Goal: Download file/media

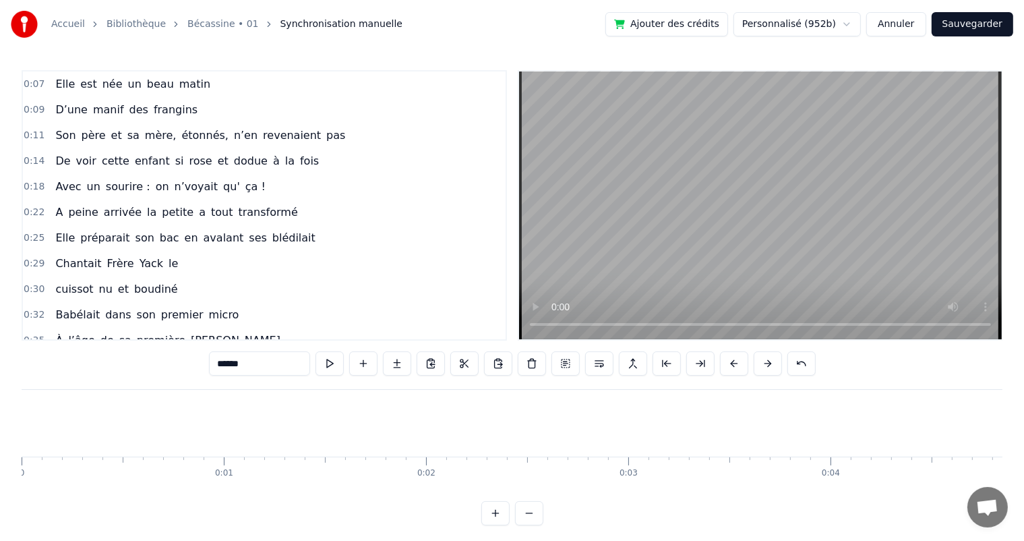
scroll to position [596, 0]
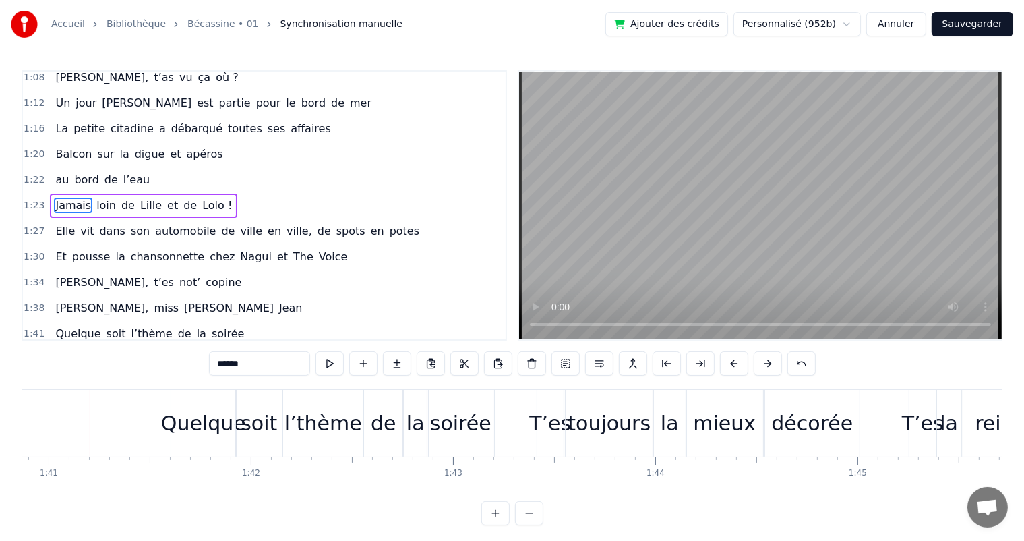
click at [76, 270] on div "[PERSON_NAME], t’es not’ copine" at bounding box center [148, 282] width 197 height 24
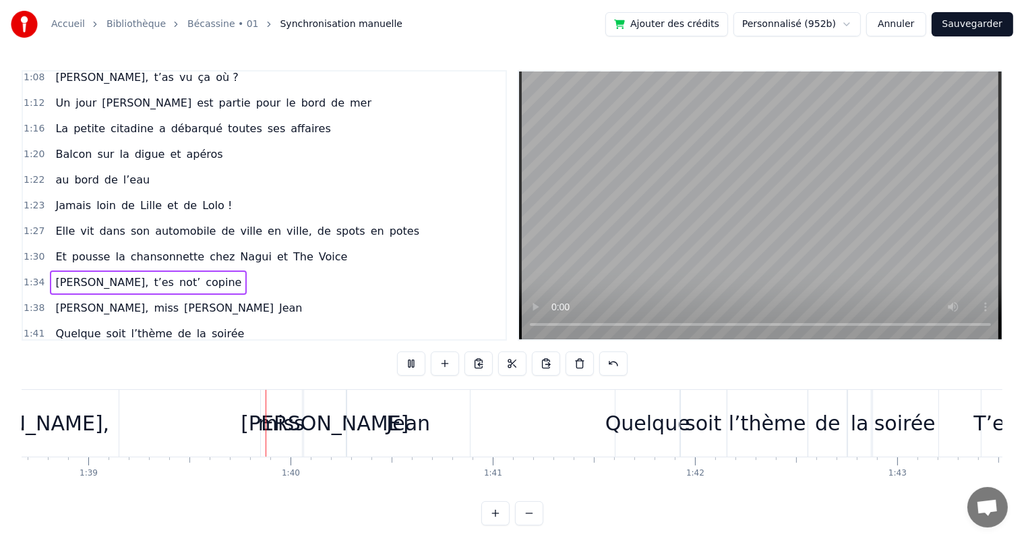
scroll to position [0, 19957]
click at [278, 404] on div "miss" at bounding box center [280, 423] width 41 height 67
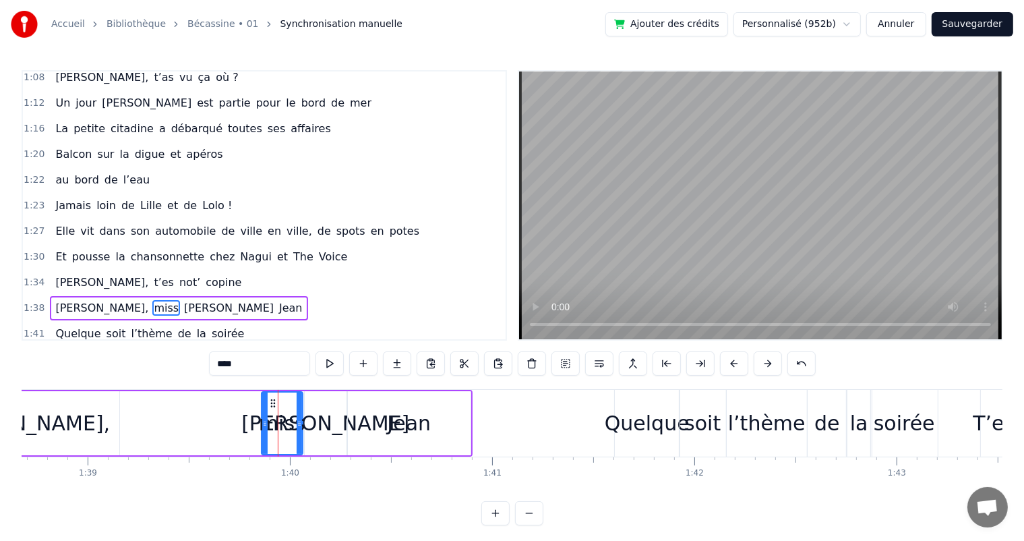
scroll to position [671, 0]
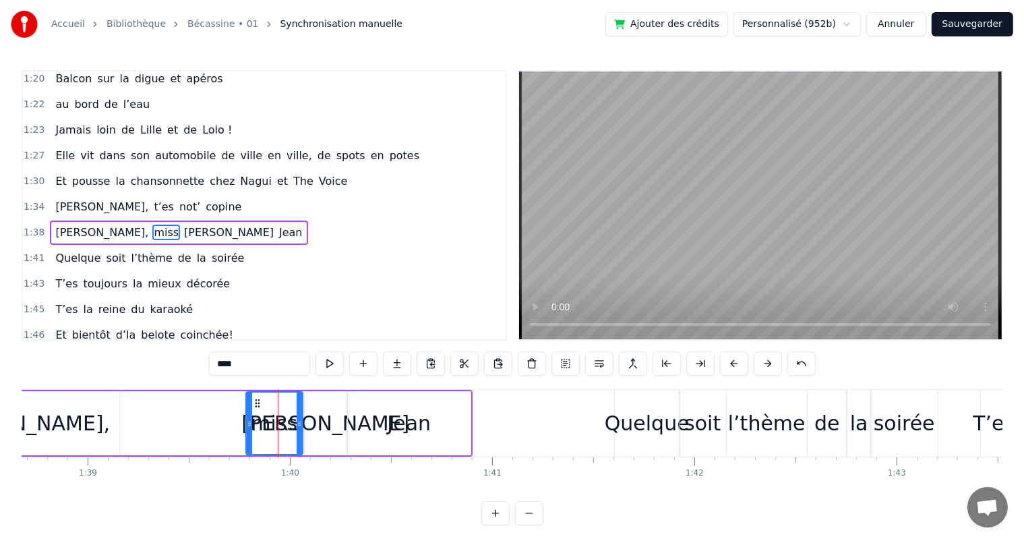
drag, startPoint x: 262, startPoint y: 418, endPoint x: 247, endPoint y: 418, distance: 15.5
click at [247, 418] on icon at bounding box center [249, 423] width 5 height 11
click at [57, 224] on span "[PERSON_NAME]," at bounding box center [102, 232] width 96 height 16
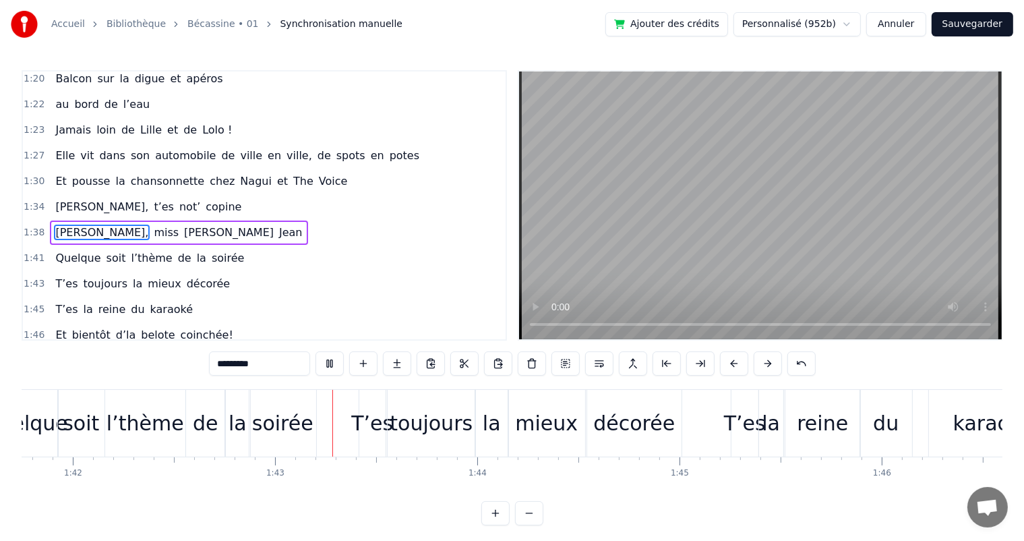
scroll to position [0, 20680]
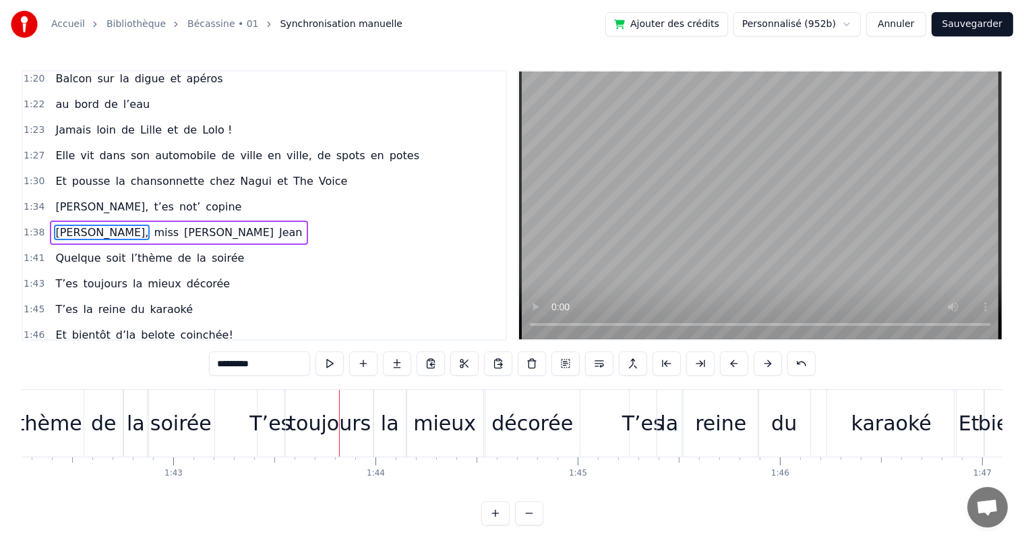
click at [472, 413] on div "mieux" at bounding box center [445, 423] width 77 height 67
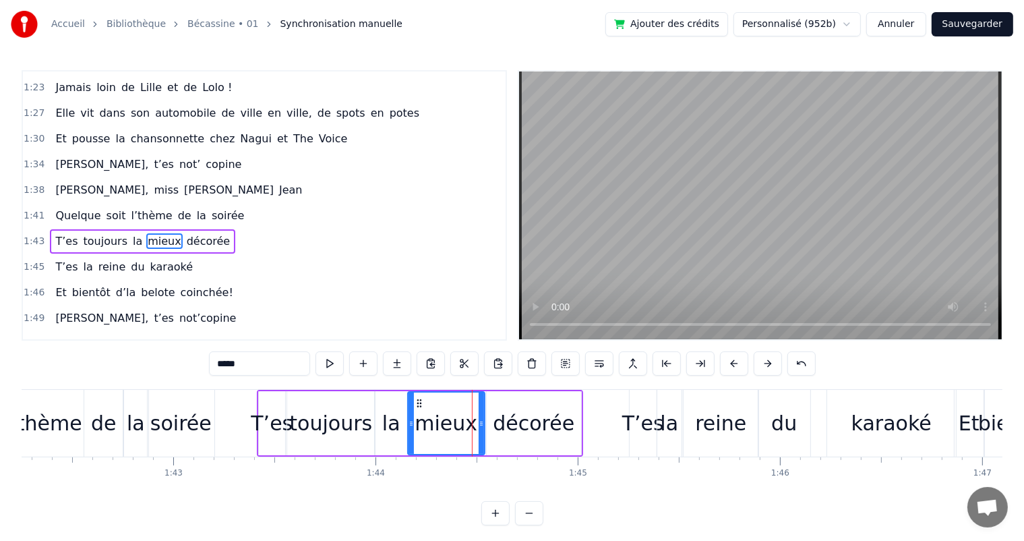
scroll to position [721, 0]
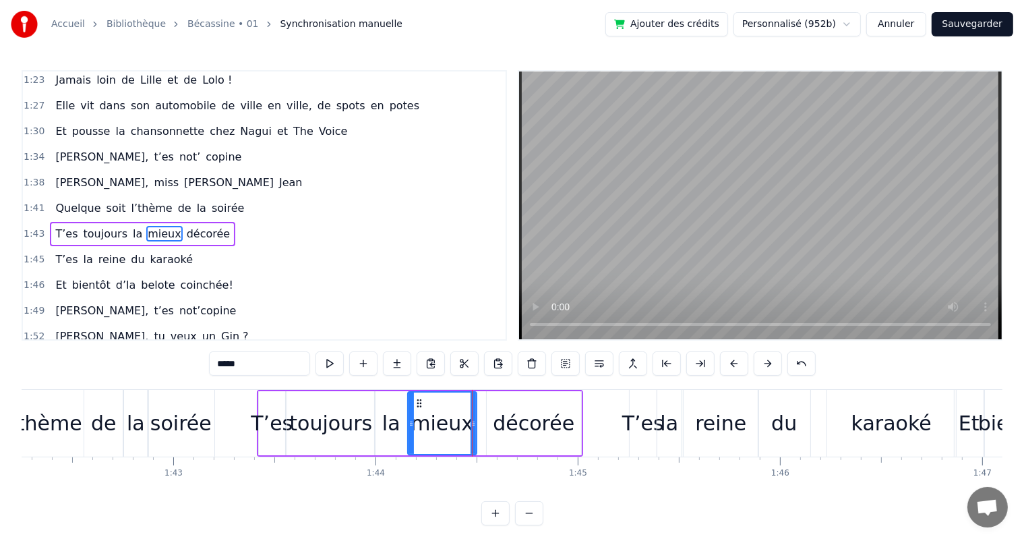
click at [474, 417] on div at bounding box center [473, 422] width 5 height 61
click at [519, 421] on div "décorée" at bounding box center [534, 423] width 82 height 30
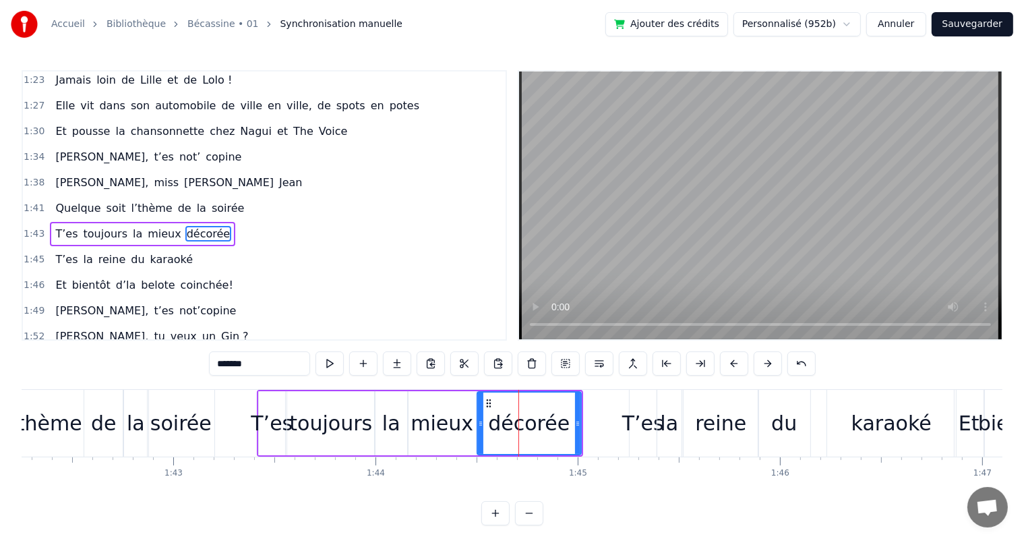
drag, startPoint x: 489, startPoint y: 424, endPoint x: 480, endPoint y: 424, distance: 9.4
click at [481, 425] on circle at bounding box center [481, 425] width 1 height 1
click at [76, 200] on span "Quelque" at bounding box center [78, 208] width 48 height 16
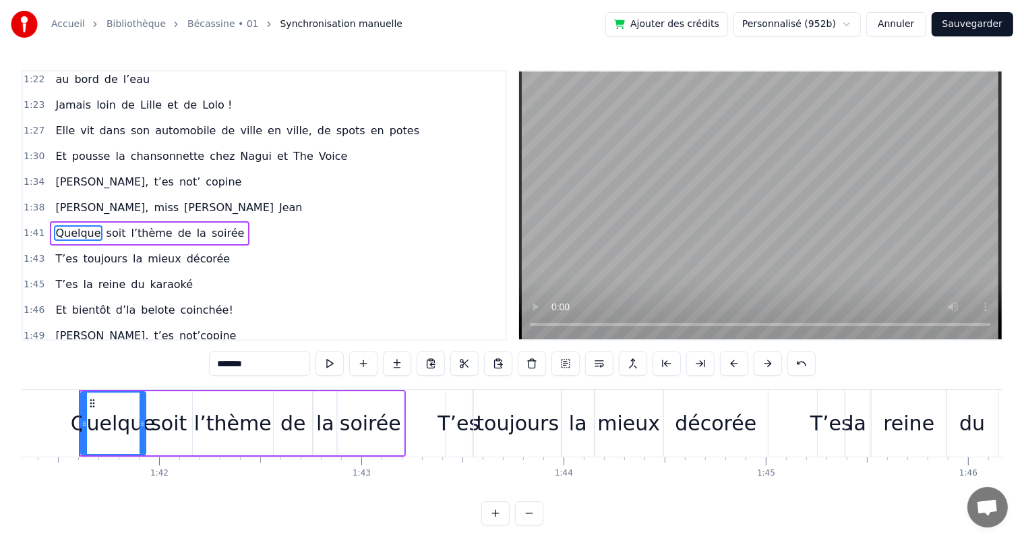
scroll to position [0, 20481]
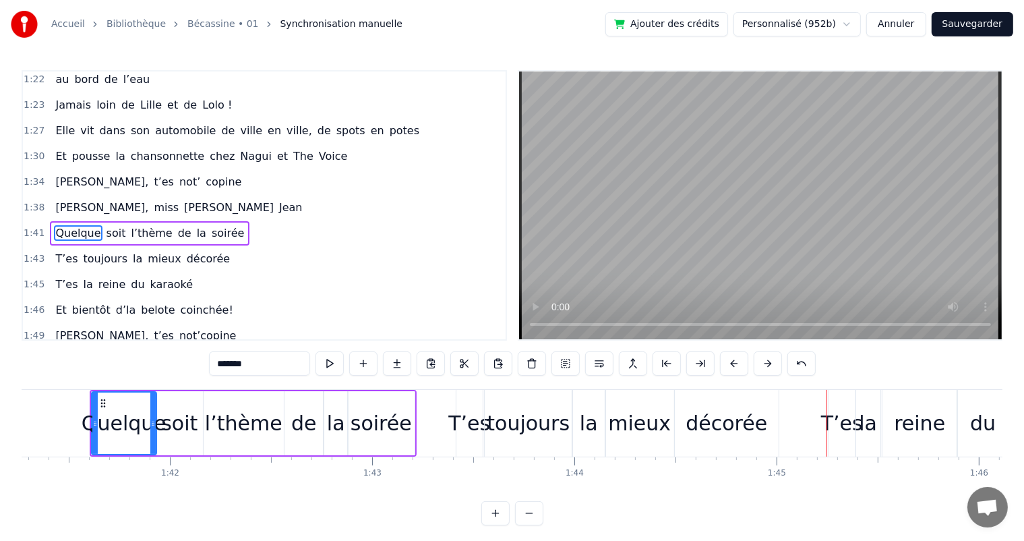
click at [325, 429] on div "la" at bounding box center [336, 423] width 25 height 64
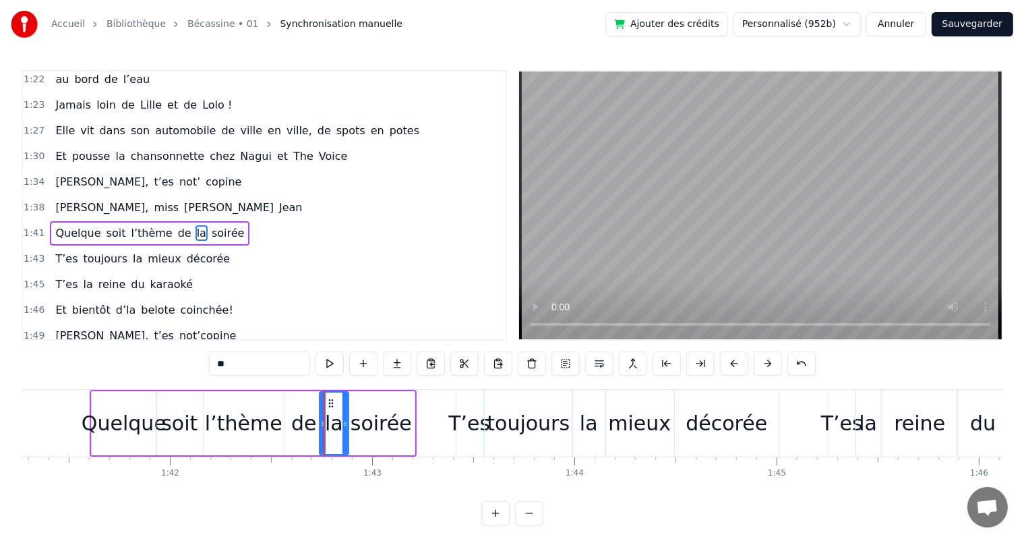
click at [321, 425] on div at bounding box center [322, 422] width 5 height 61
click at [84, 200] on span "[PERSON_NAME]," at bounding box center [102, 208] width 96 height 16
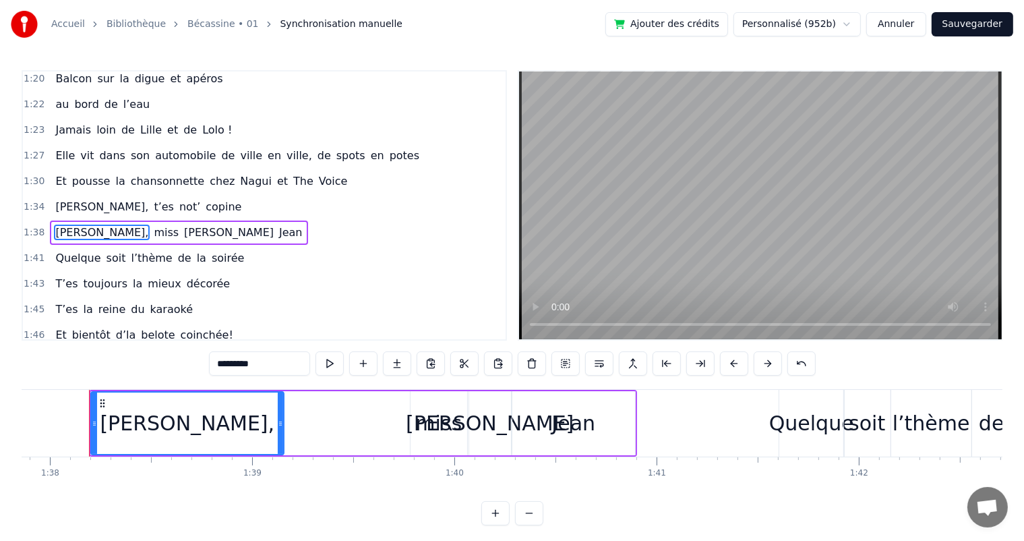
scroll to position [0, 19791]
click at [448, 418] on div "miss" at bounding box center [439, 423] width 47 height 30
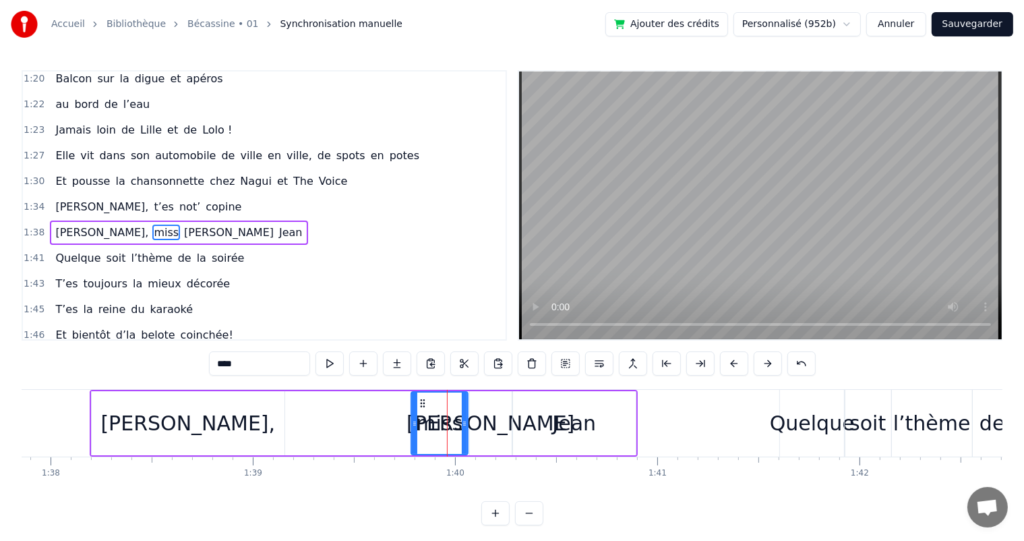
click at [224, 364] on input "****" at bounding box center [259, 363] width 101 height 24
type input "*"
click at [83, 224] on span "[PERSON_NAME]," at bounding box center [102, 232] width 96 height 16
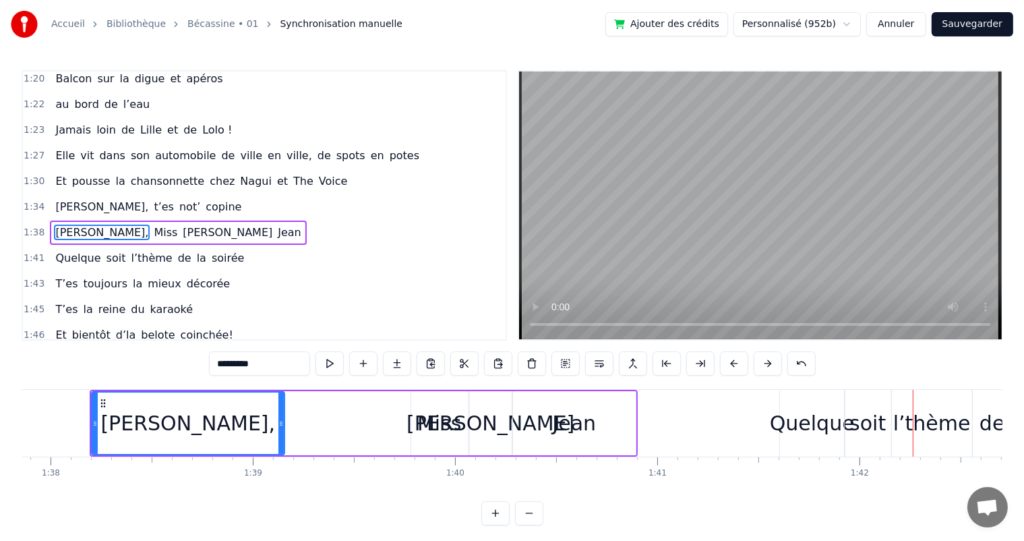
click at [789, 429] on div "Quelque" at bounding box center [812, 423] width 85 height 30
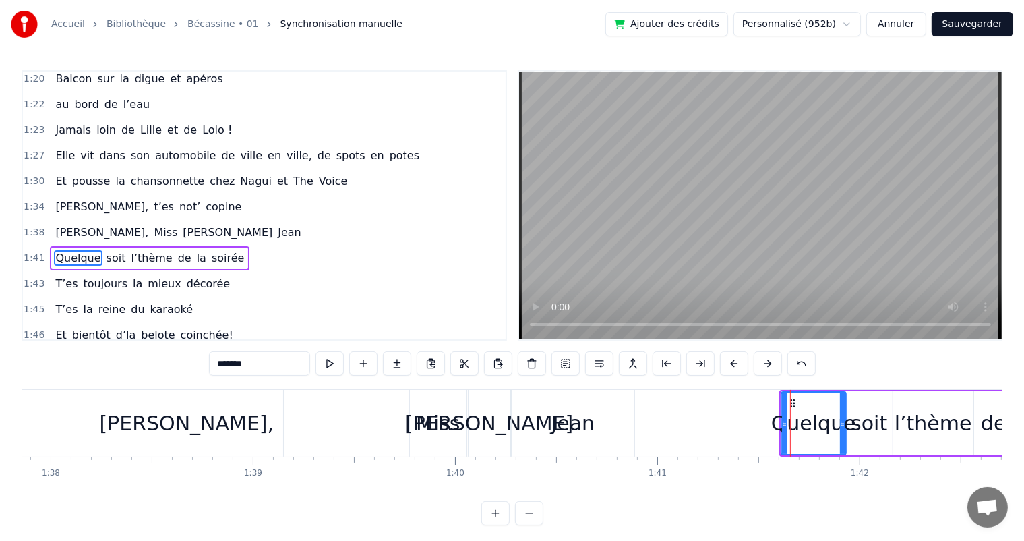
scroll to position [696, 0]
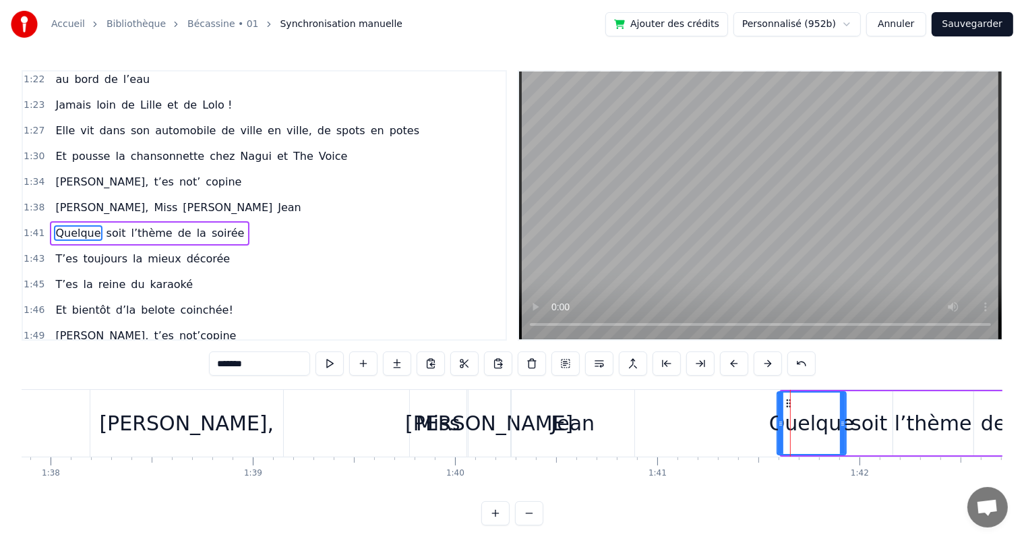
click at [778, 423] on icon at bounding box center [780, 423] width 5 height 11
click at [71, 200] on span "[PERSON_NAME]," at bounding box center [102, 208] width 96 height 16
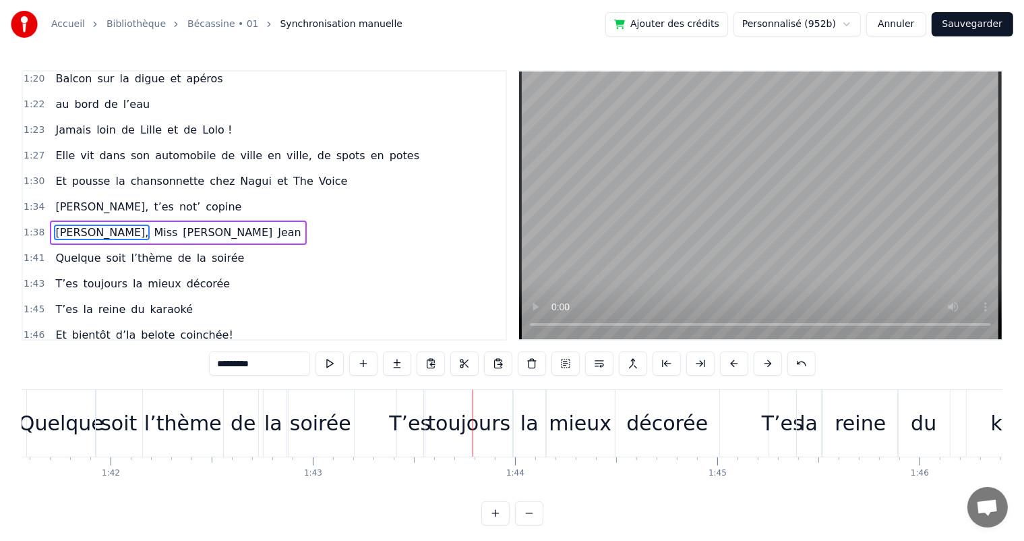
scroll to position [0, 20530]
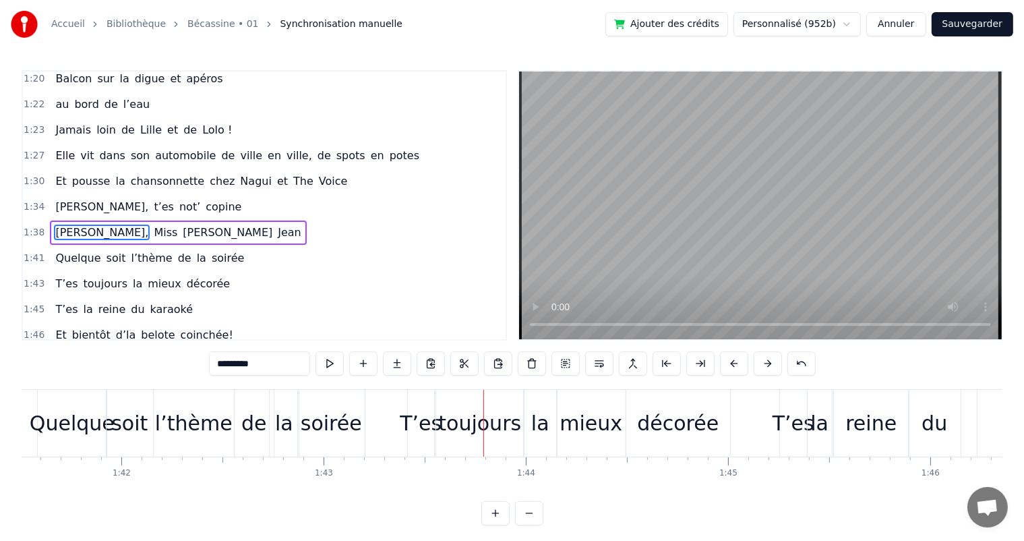
click at [179, 418] on div "l’thème" at bounding box center [194, 423] width 78 height 30
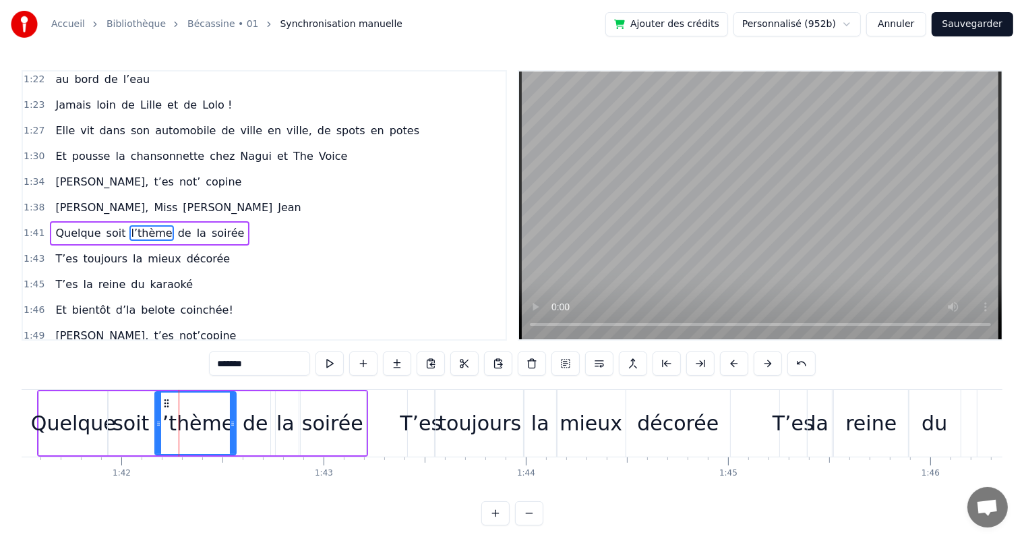
click at [231, 425] on icon at bounding box center [232, 423] width 5 height 11
click at [245, 427] on div "de" at bounding box center [256, 423] width 26 height 30
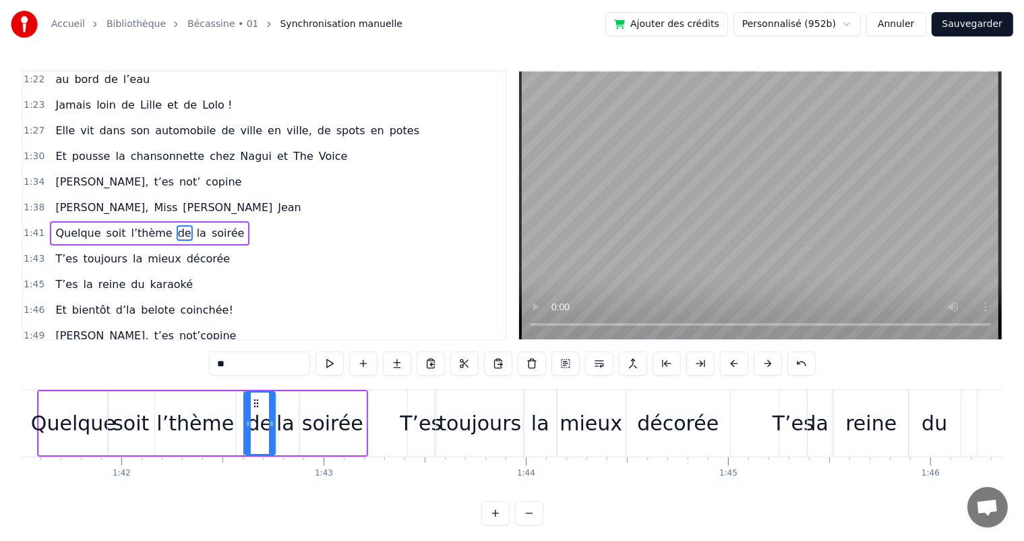
drag, startPoint x: 237, startPoint y: 427, endPoint x: 245, endPoint y: 426, distance: 8.8
click at [245, 426] on icon at bounding box center [247, 423] width 5 height 11
click at [221, 422] on div "l’thème" at bounding box center [195, 423] width 78 height 30
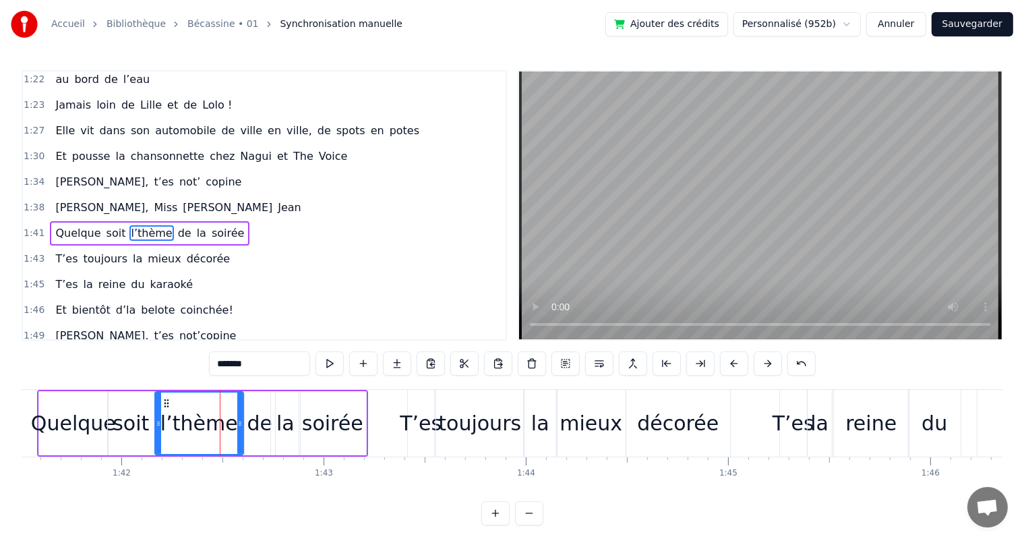
click at [237, 424] on icon at bounding box center [239, 423] width 5 height 11
click at [78, 200] on span "[PERSON_NAME]," at bounding box center [102, 208] width 96 height 16
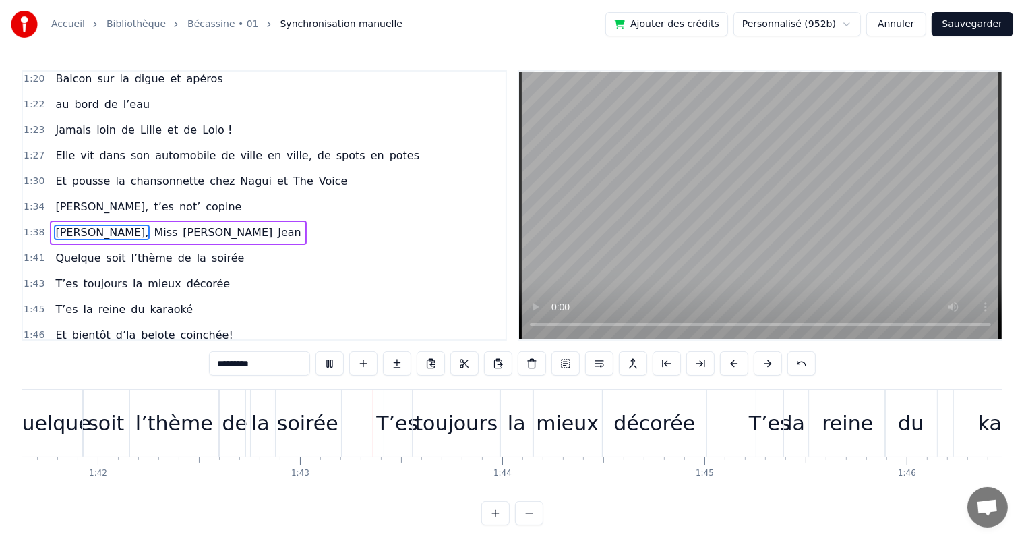
scroll to position [0, 20677]
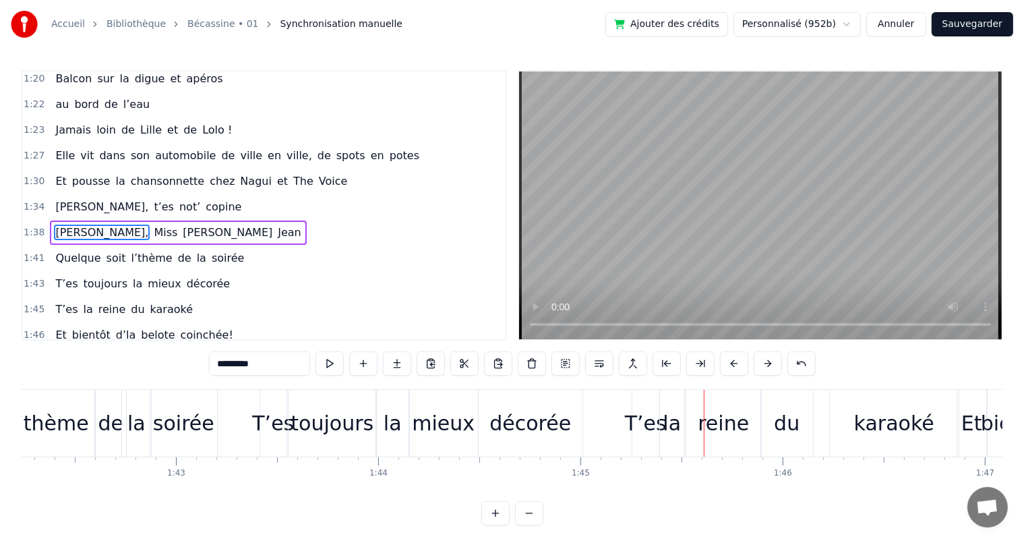
click at [507, 437] on div "décorée" at bounding box center [530, 423] width 82 height 30
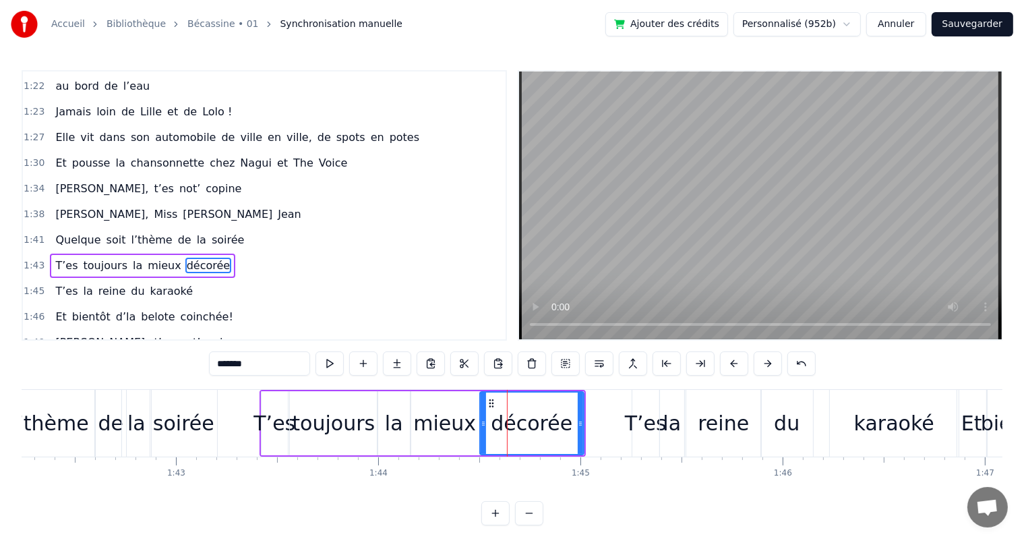
scroll to position [721, 0]
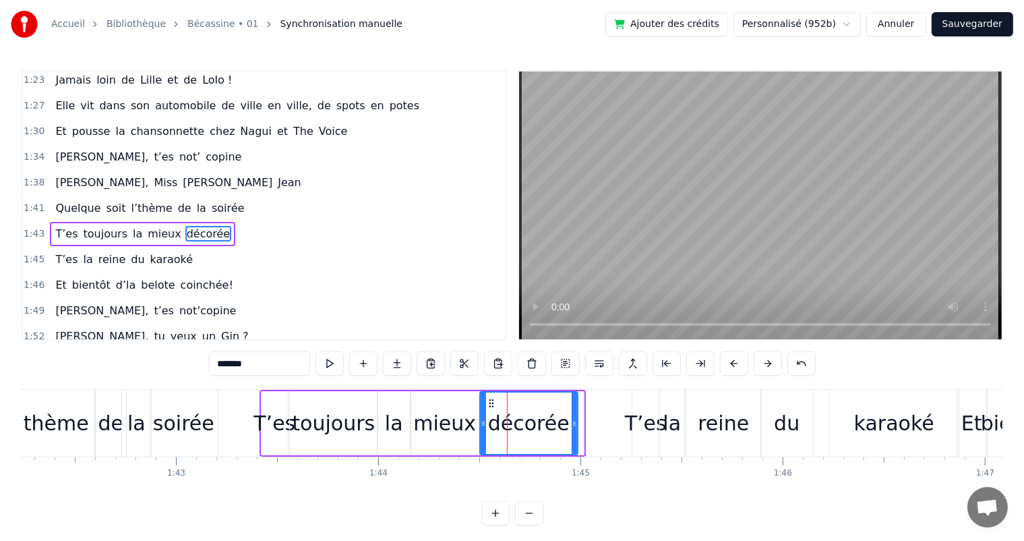
click at [576, 420] on icon at bounding box center [574, 423] width 5 height 11
click at [70, 200] on span "Quelque" at bounding box center [78, 208] width 48 height 16
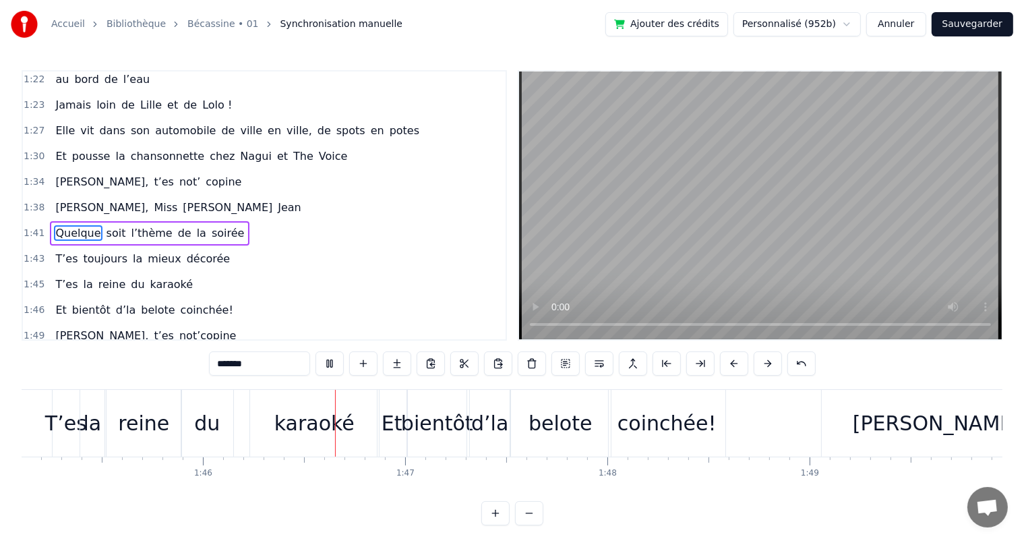
scroll to position [0, 21353]
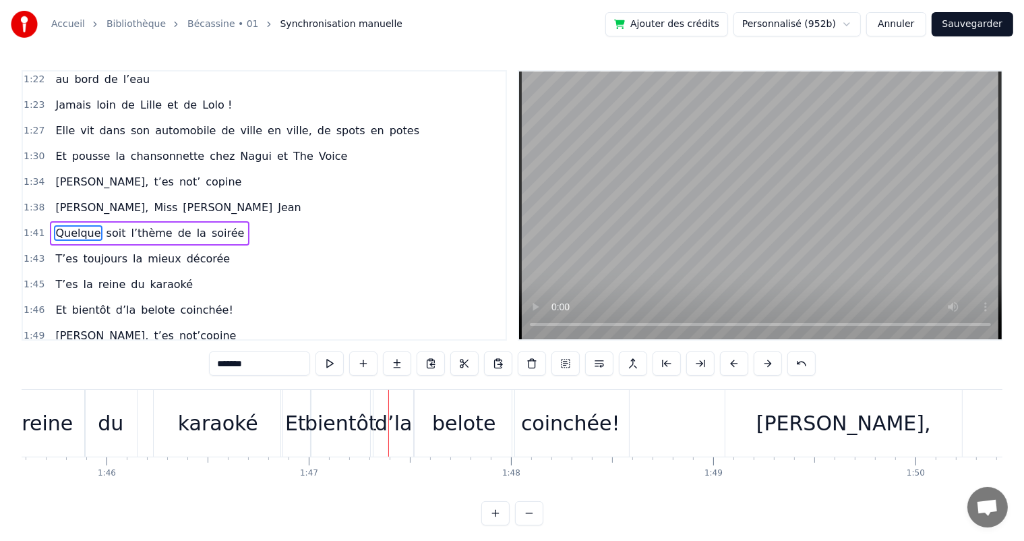
click at [247, 433] on div "karaoké" at bounding box center [218, 423] width 80 height 30
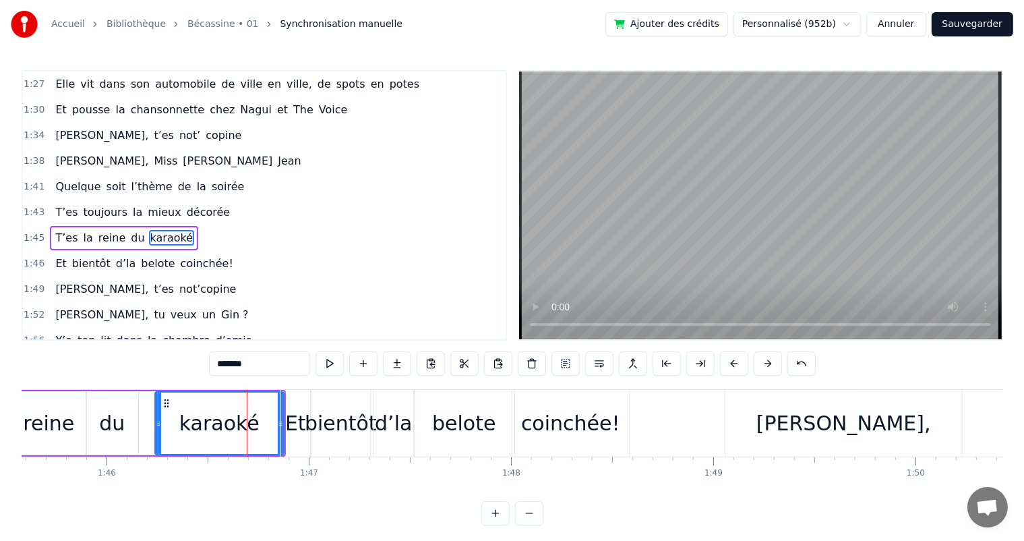
scroll to position [746, 0]
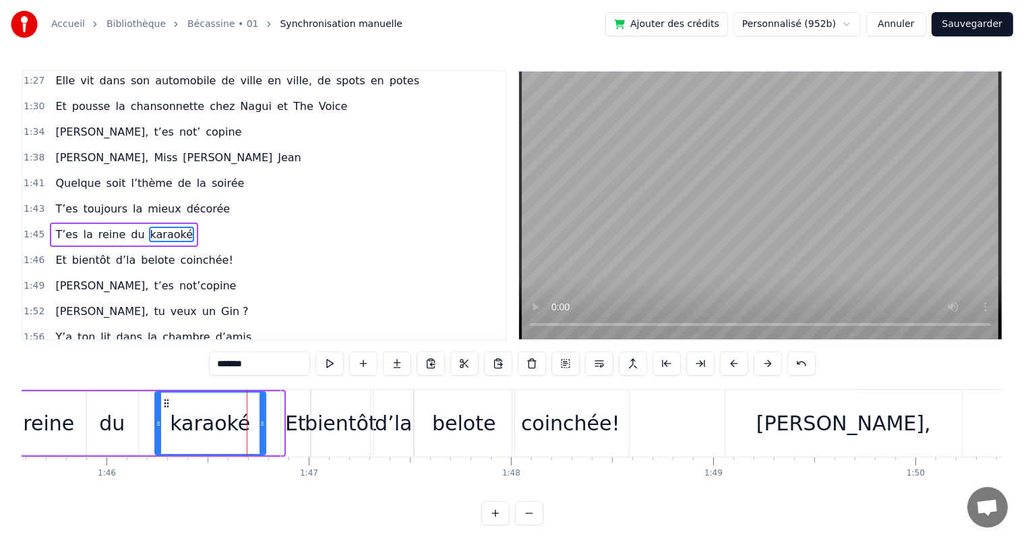
drag, startPoint x: 278, startPoint y: 428, endPoint x: 260, endPoint y: 423, distance: 18.8
click at [260, 423] on div at bounding box center [262, 422] width 5 height 61
click at [63, 201] on span "T’es" at bounding box center [66, 209] width 25 height 16
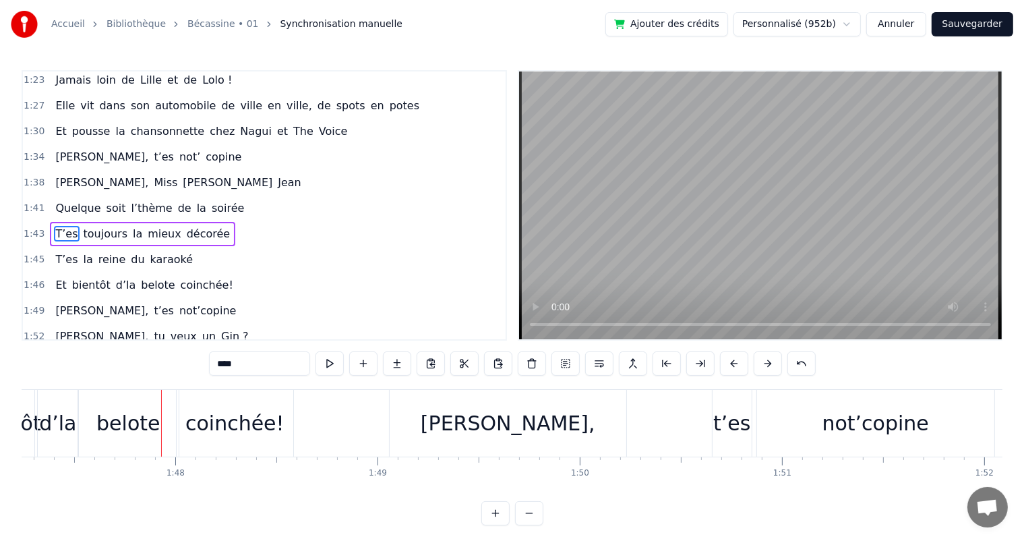
scroll to position [0, 21719]
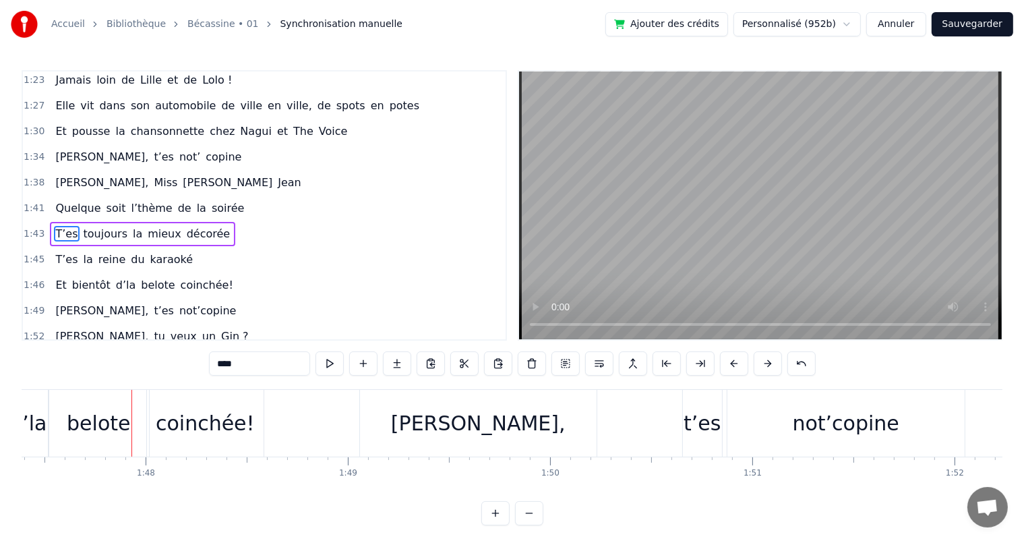
click at [64, 226] on span "T’es" at bounding box center [66, 234] width 25 height 16
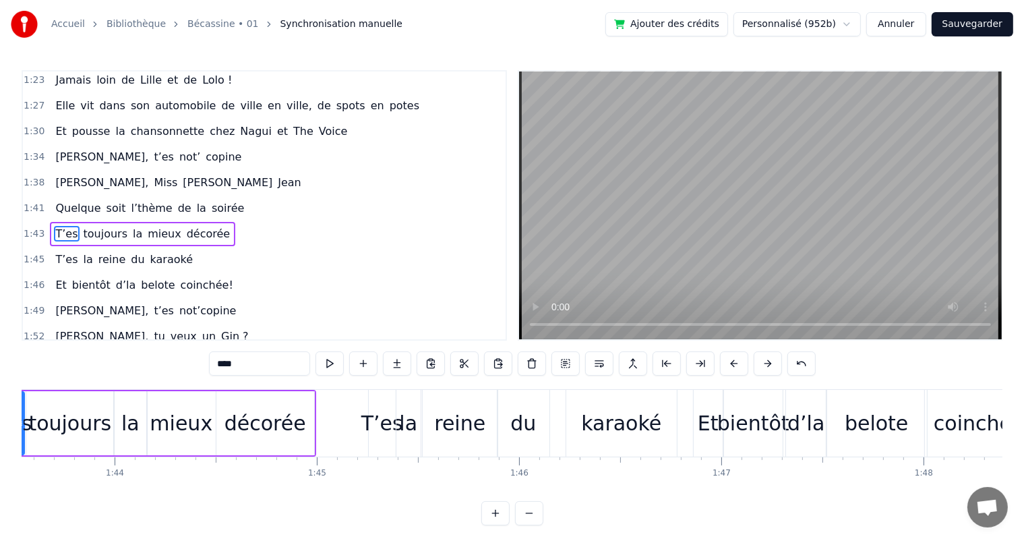
scroll to position [0, 20847]
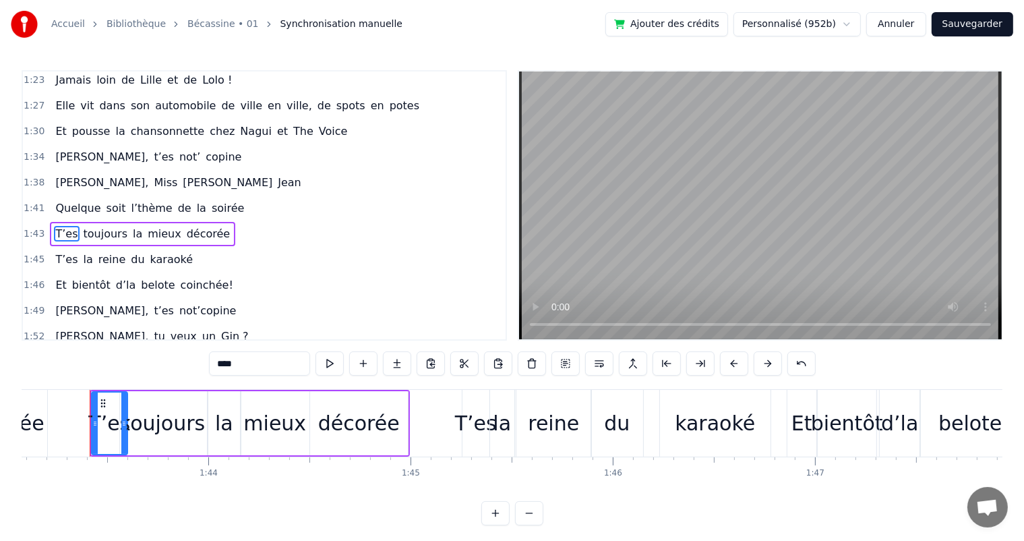
drag, startPoint x: 113, startPoint y: 427, endPoint x: 123, endPoint y: 426, distance: 9.5
click at [123, 426] on icon at bounding box center [123, 423] width 5 height 11
click at [86, 200] on span "Quelque" at bounding box center [78, 208] width 48 height 16
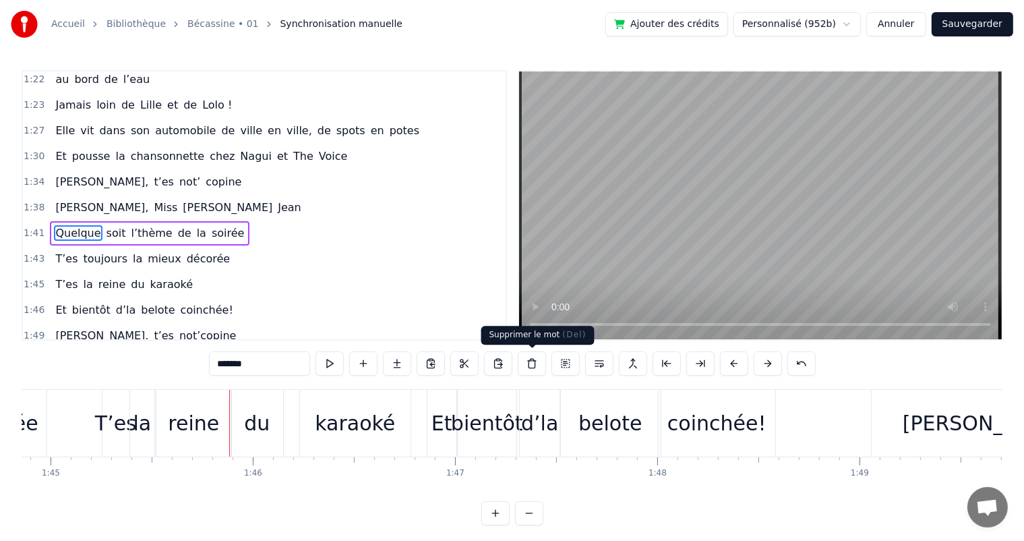
scroll to position [0, 21347]
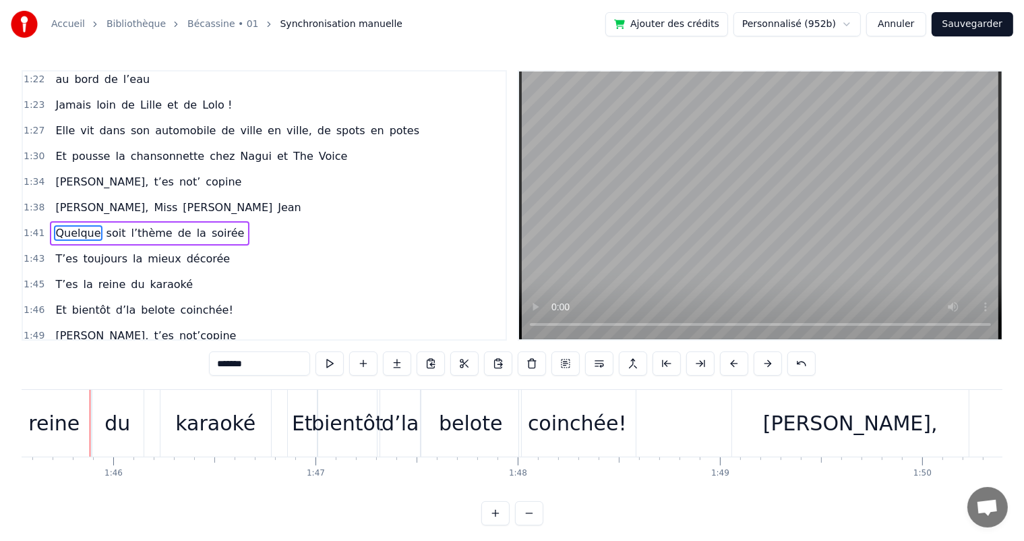
click at [65, 276] on span "T’es" at bounding box center [66, 284] width 25 height 16
type input "****"
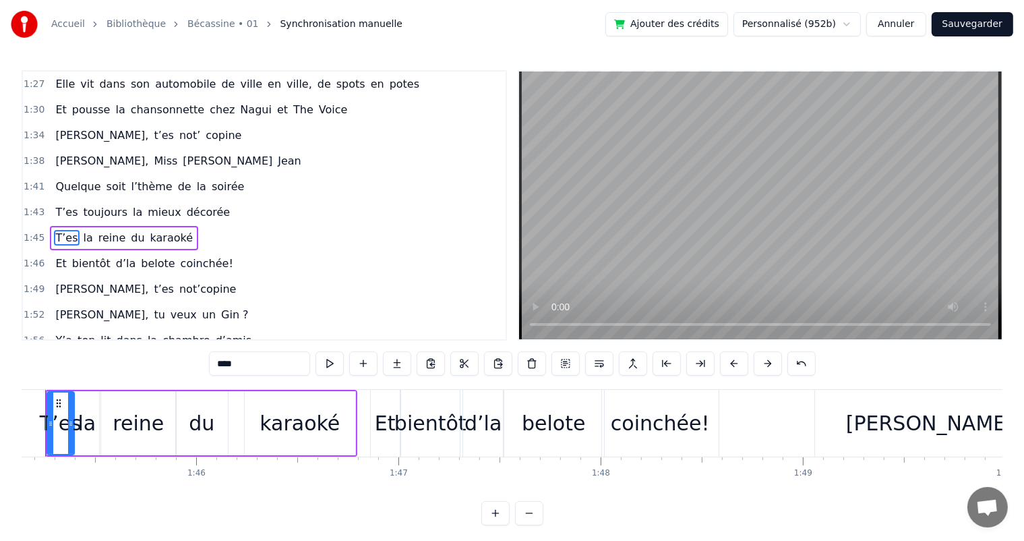
scroll to position [0, 21219]
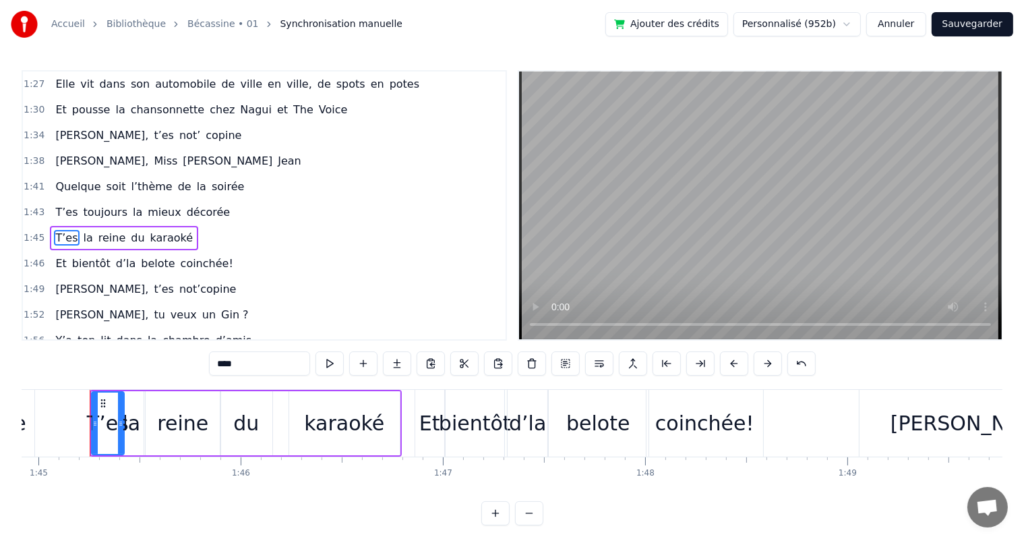
click at [119, 410] on div at bounding box center [120, 422] width 5 height 61
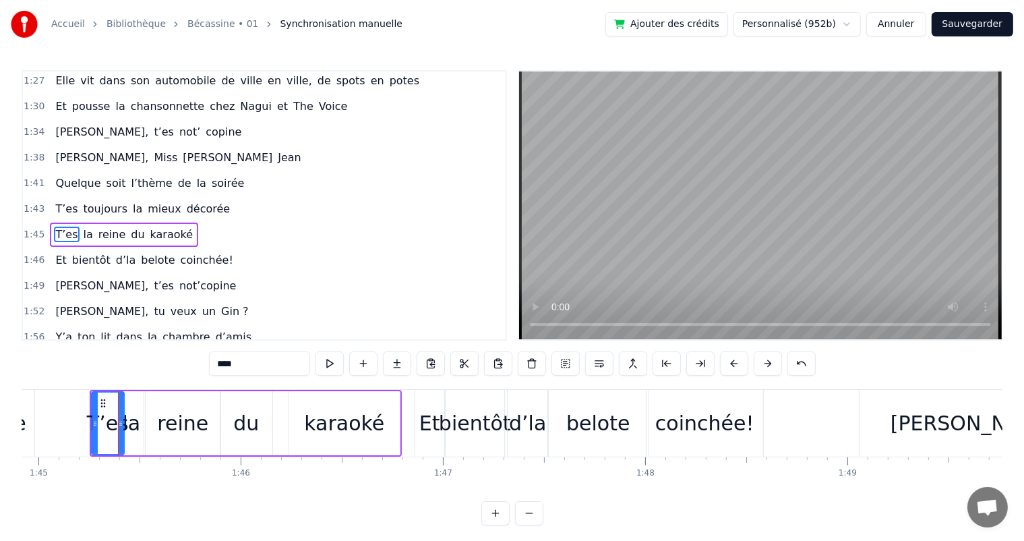
click at [59, 171] on div "Quelque soit l’thème de la soirée" at bounding box center [150, 183] width 200 height 24
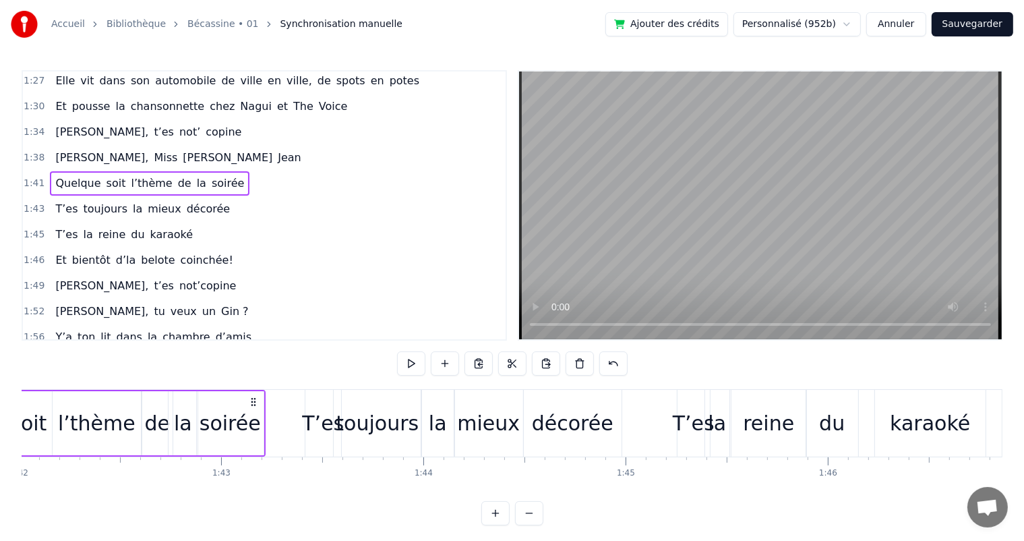
scroll to position [0, 20477]
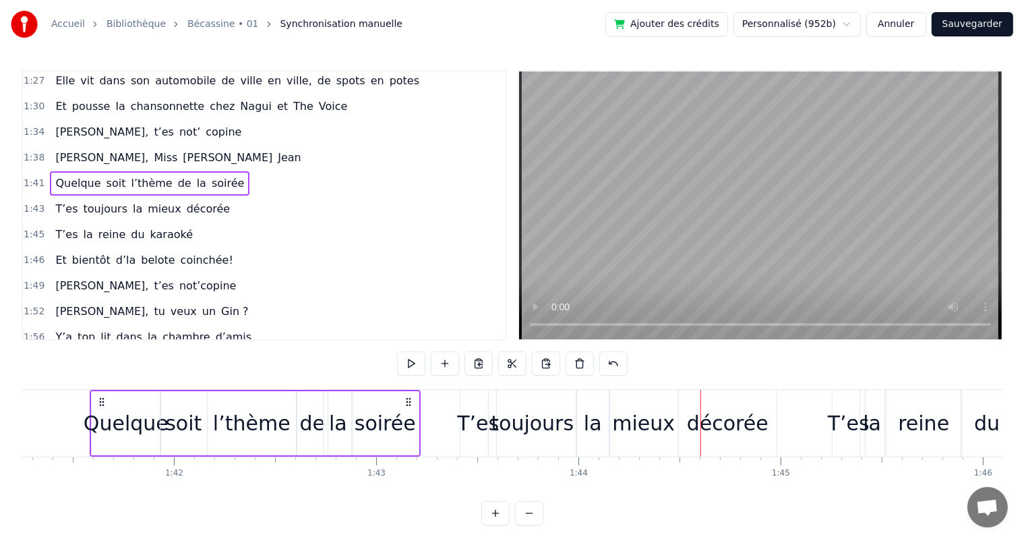
click at [314, 427] on div "de" at bounding box center [313, 423] width 26 height 30
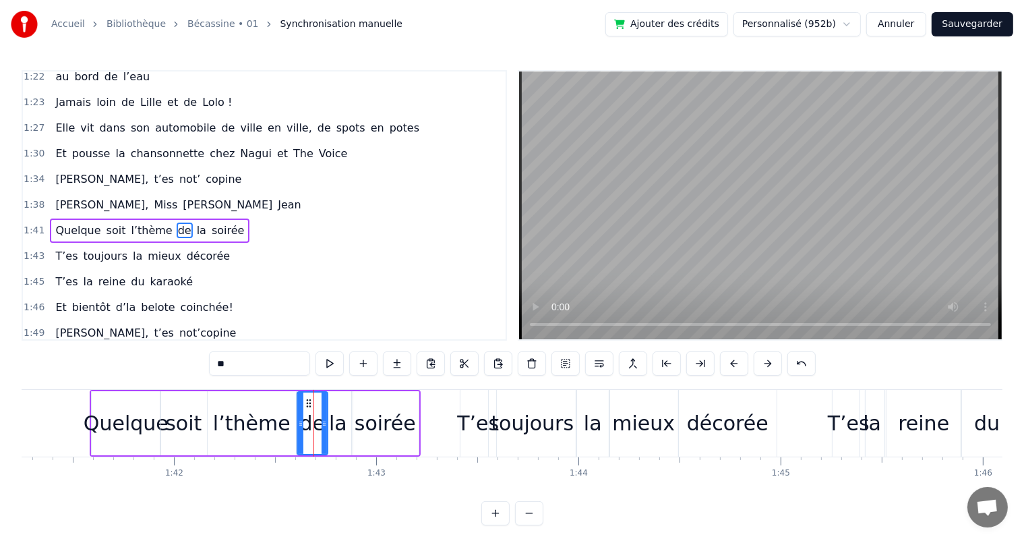
scroll to position [696, 0]
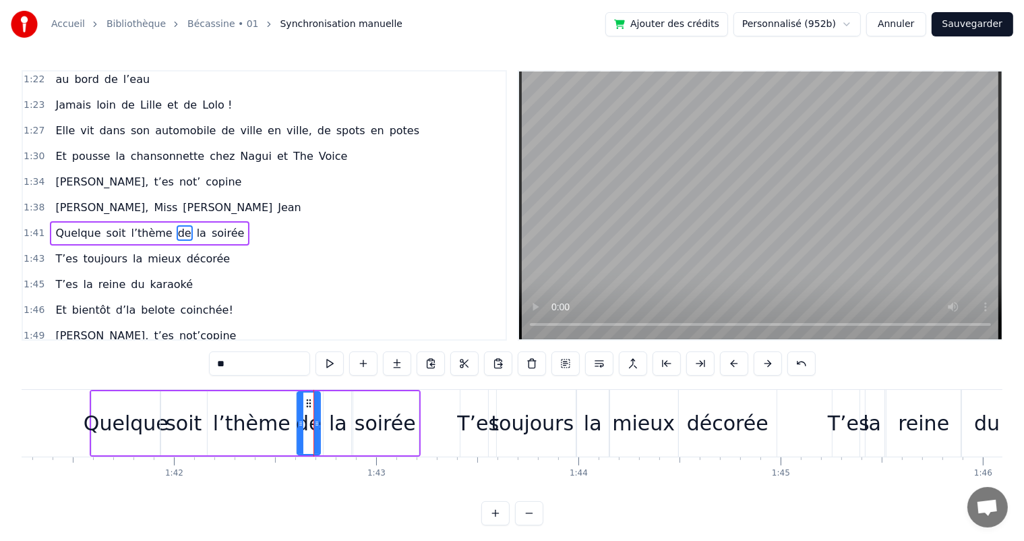
click at [316, 429] on div at bounding box center [316, 422] width 5 height 61
click at [328, 427] on div "la" at bounding box center [338, 423] width 29 height 64
drag, startPoint x: 324, startPoint y: 427, endPoint x: 314, endPoint y: 427, distance: 9.4
click at [315, 427] on icon at bounding box center [317, 423] width 5 height 11
drag, startPoint x: 348, startPoint y: 421, endPoint x: 335, endPoint y: 419, distance: 12.9
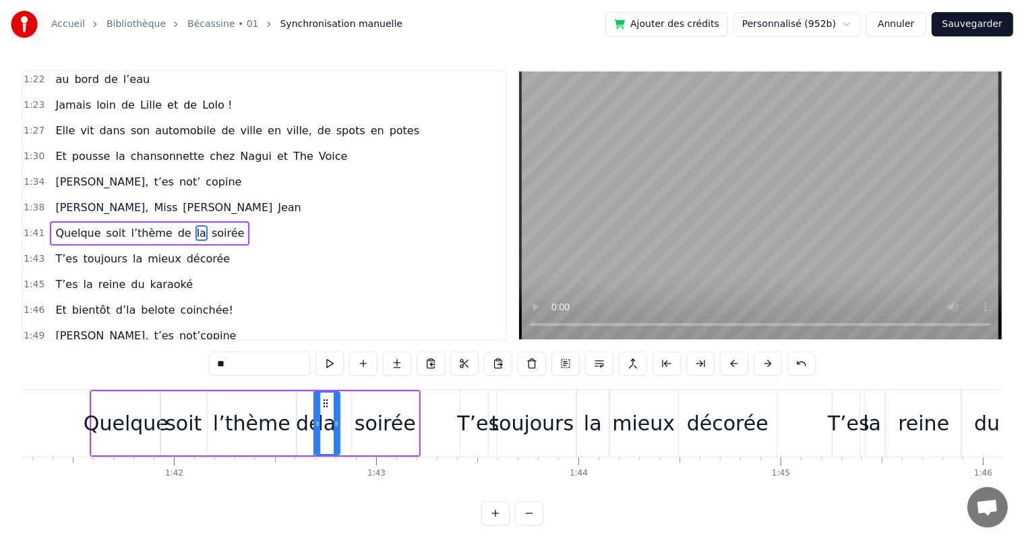
click at [335, 419] on icon at bounding box center [336, 423] width 5 height 11
click at [361, 421] on div "soirée" at bounding box center [385, 423] width 61 height 30
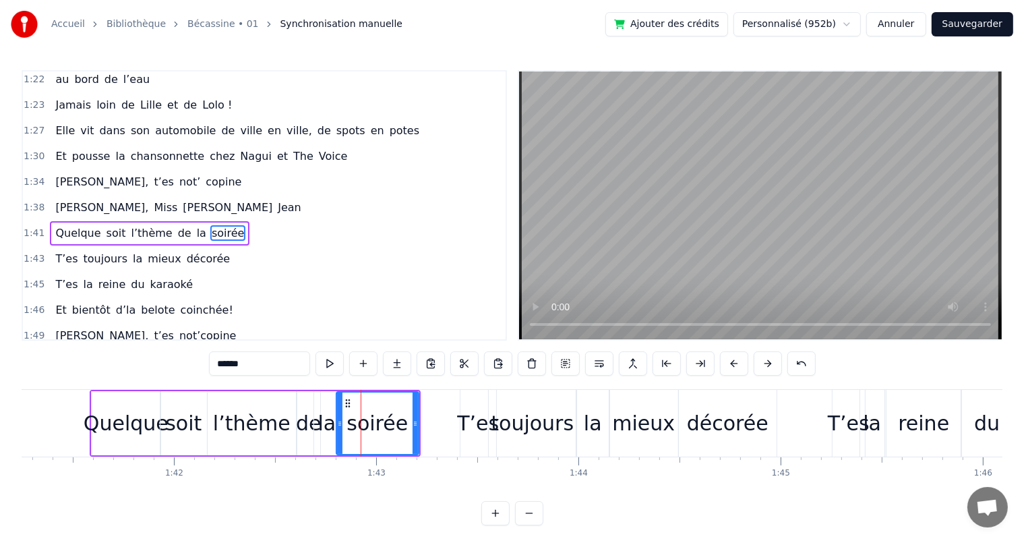
drag, startPoint x: 357, startPoint y: 421, endPoint x: 338, endPoint y: 422, distance: 18.9
click at [338, 422] on icon at bounding box center [339, 423] width 5 height 11
click at [67, 200] on span "[PERSON_NAME]," at bounding box center [102, 208] width 96 height 16
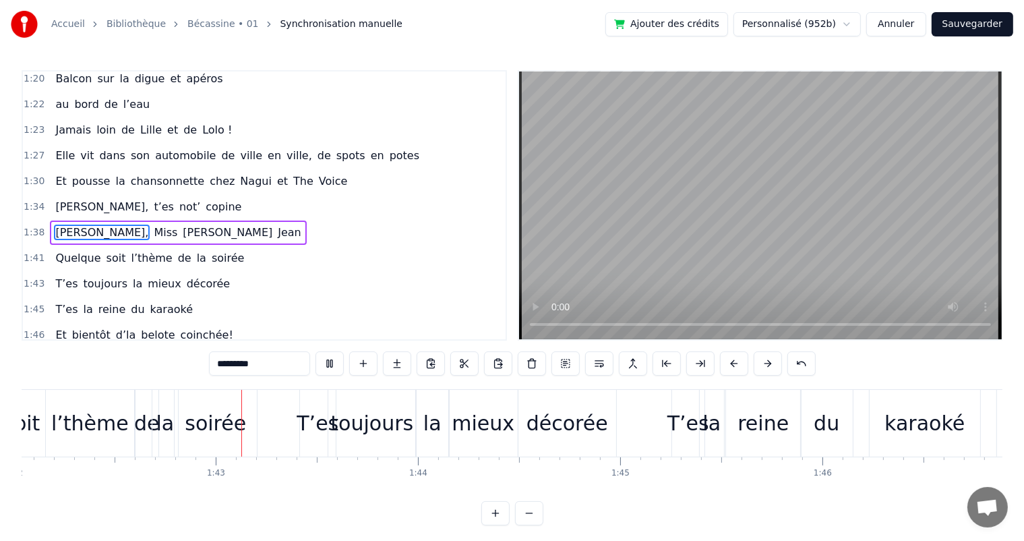
scroll to position [0, 20667]
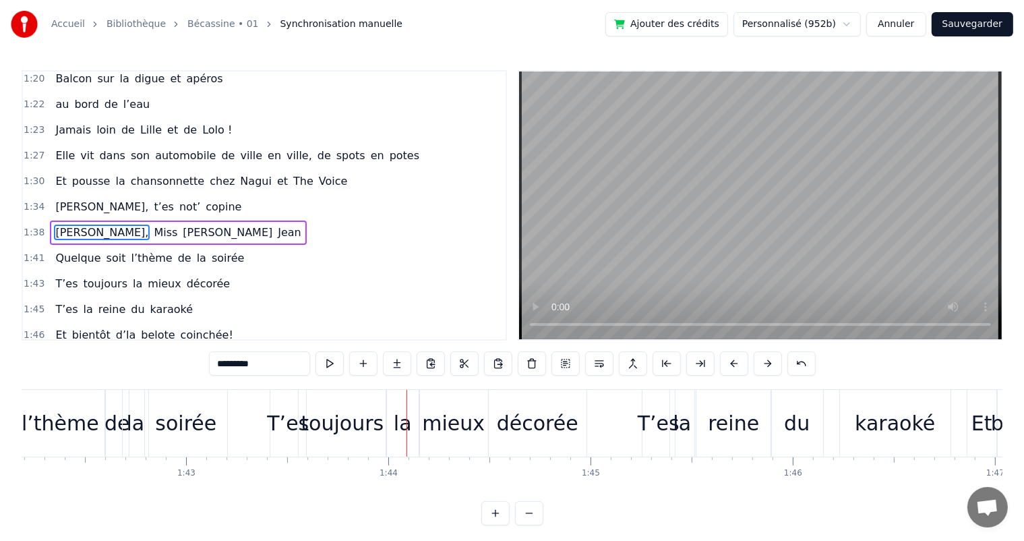
click at [215, 425] on div "soirée" at bounding box center [186, 423] width 82 height 67
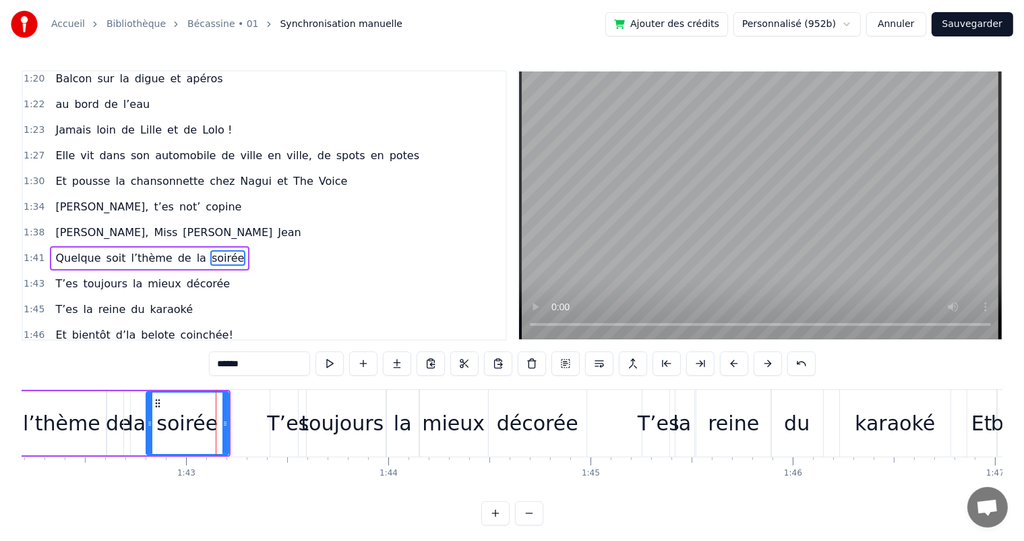
scroll to position [696, 0]
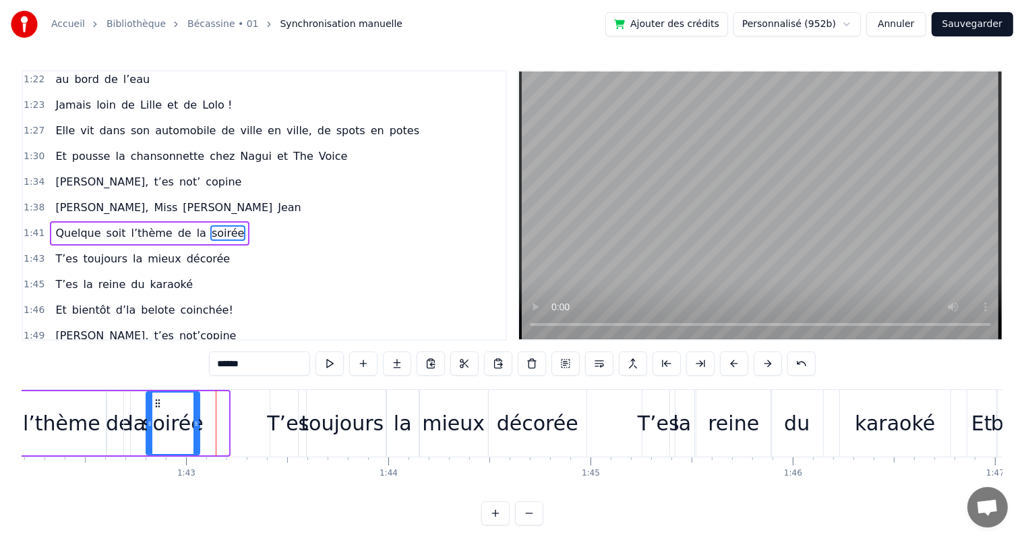
drag, startPoint x: 222, startPoint y: 423, endPoint x: 196, endPoint y: 423, distance: 25.6
click at [196, 423] on icon at bounding box center [195, 423] width 5 height 11
drag, startPoint x: 62, startPoint y: 173, endPoint x: 72, endPoint y: 178, distance: 11.2
click at [63, 200] on span "[PERSON_NAME]," at bounding box center [102, 208] width 96 height 16
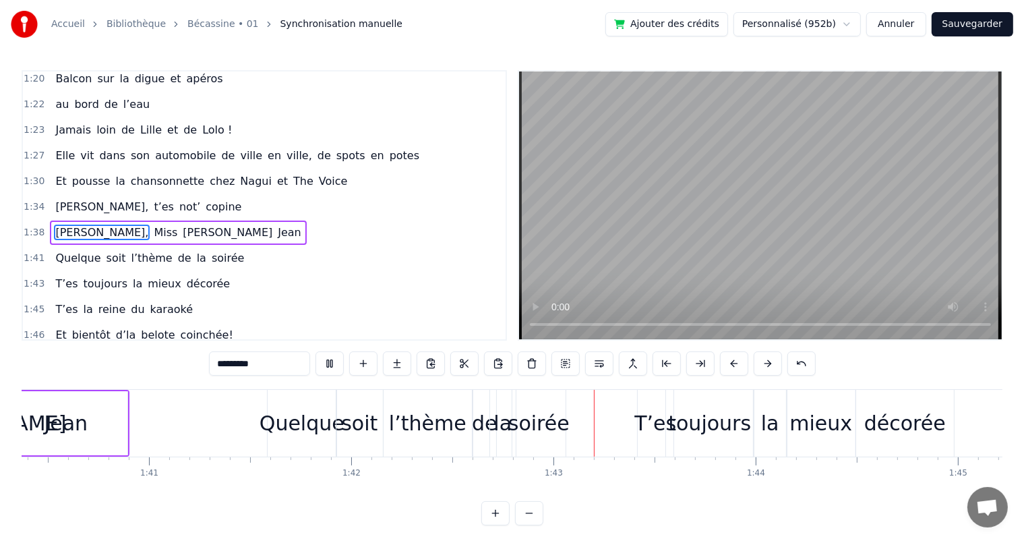
scroll to position [0, 20677]
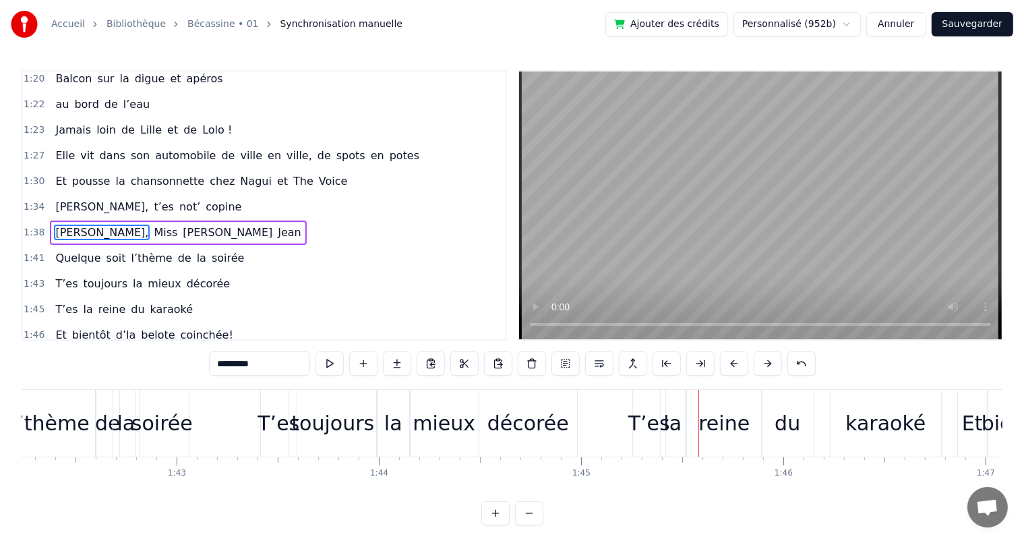
click at [73, 425] on div "l’thème" at bounding box center [51, 423] width 78 height 30
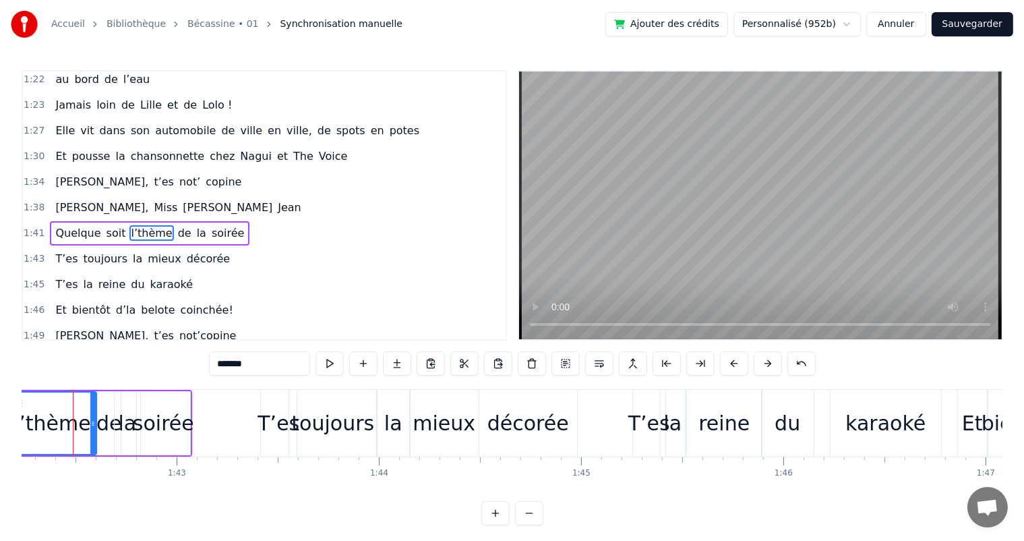
scroll to position [0, 20660]
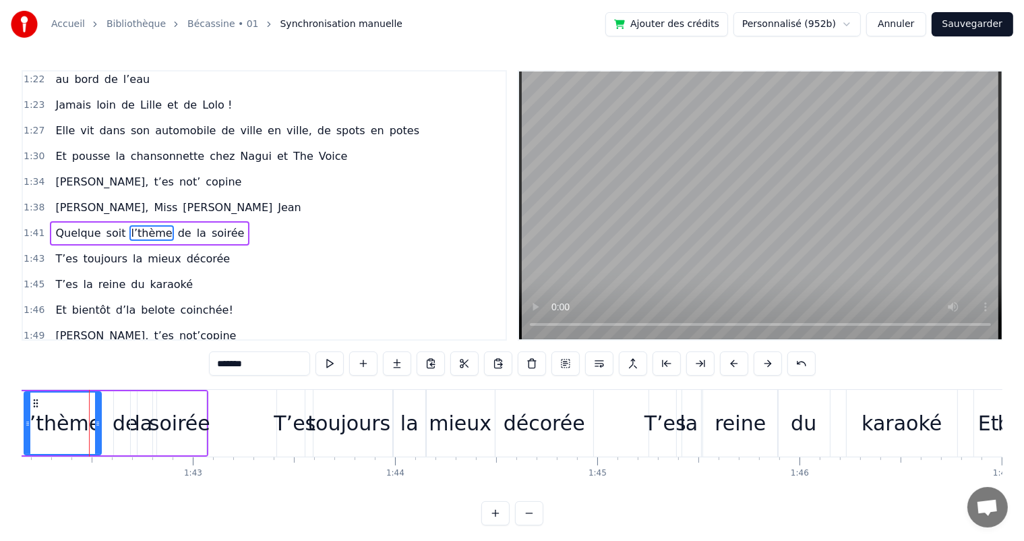
drag, startPoint x: 109, startPoint y: 427, endPoint x: 97, endPoint y: 426, distance: 11.5
click at [97, 426] on icon at bounding box center [97, 423] width 5 height 11
click at [128, 429] on div "de" at bounding box center [126, 423] width 26 height 30
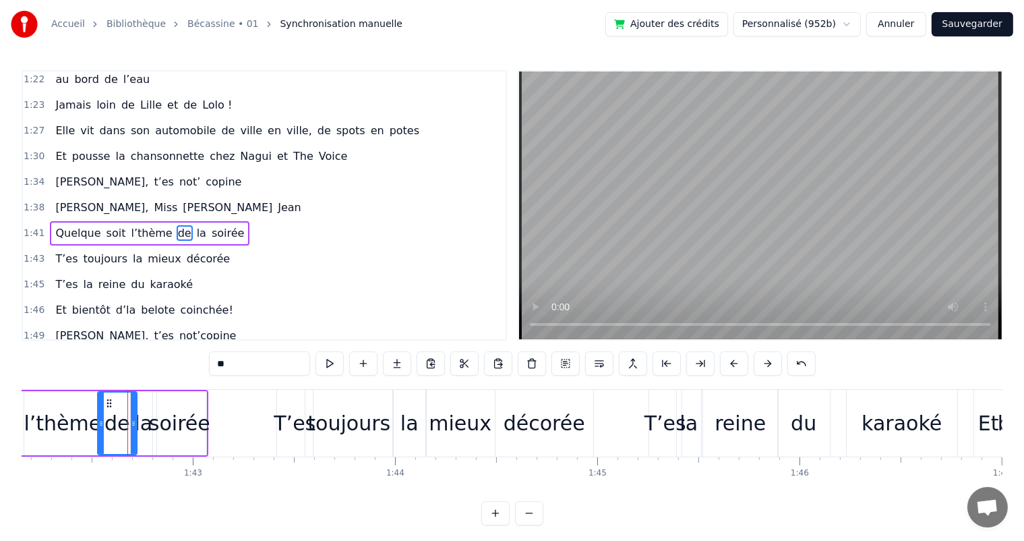
drag, startPoint x: 113, startPoint y: 429, endPoint x: 97, endPoint y: 427, distance: 16.3
click at [98, 427] on div at bounding box center [100, 422] width 5 height 61
drag, startPoint x: 133, startPoint y: 423, endPoint x: 117, endPoint y: 423, distance: 16.9
click at [117, 423] on circle at bounding box center [117, 423] width 1 height 1
click at [136, 426] on div "la" at bounding box center [143, 423] width 18 height 30
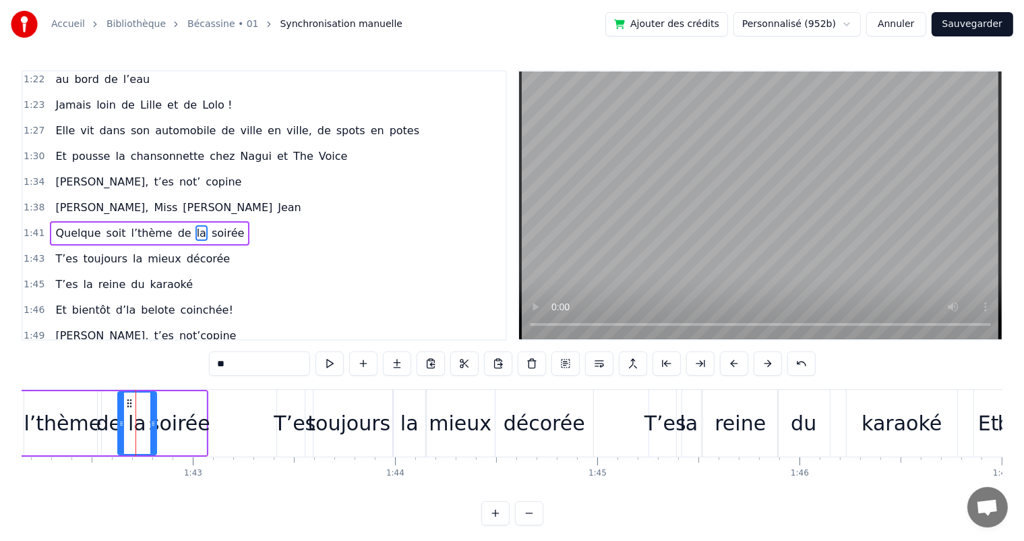
drag, startPoint x: 132, startPoint y: 426, endPoint x: 119, endPoint y: 427, distance: 12.9
click at [119, 427] on icon at bounding box center [121, 423] width 5 height 11
drag, startPoint x: 151, startPoint y: 431, endPoint x: 138, endPoint y: 433, distance: 12.9
click at [138, 433] on div at bounding box center [140, 422] width 5 height 61
click at [165, 440] on div "soirée" at bounding box center [179, 423] width 53 height 64
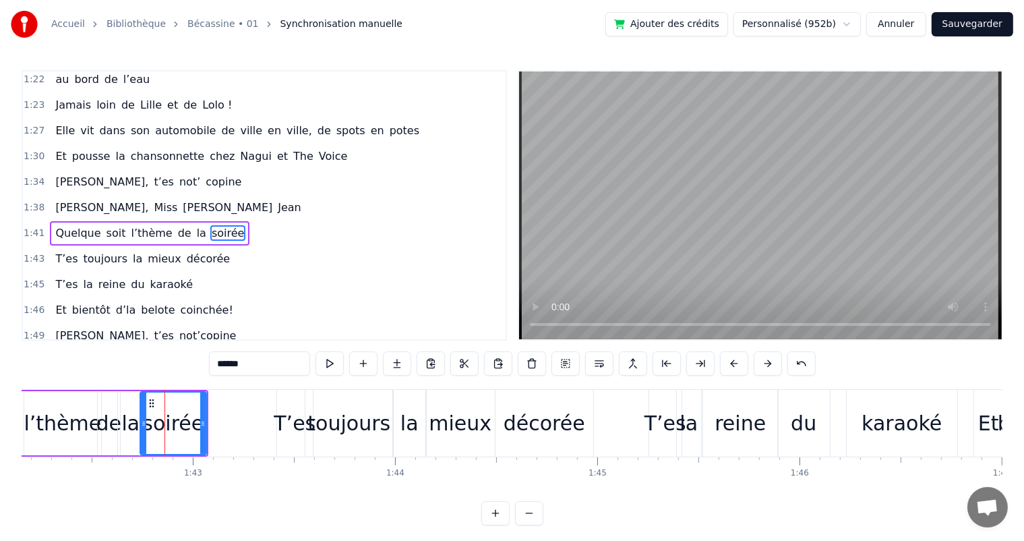
drag, startPoint x: 154, startPoint y: 438, endPoint x: 141, endPoint y: 440, distance: 12.9
click at [141, 440] on div at bounding box center [143, 422] width 5 height 61
click at [67, 225] on span "Quelque" at bounding box center [78, 233] width 48 height 16
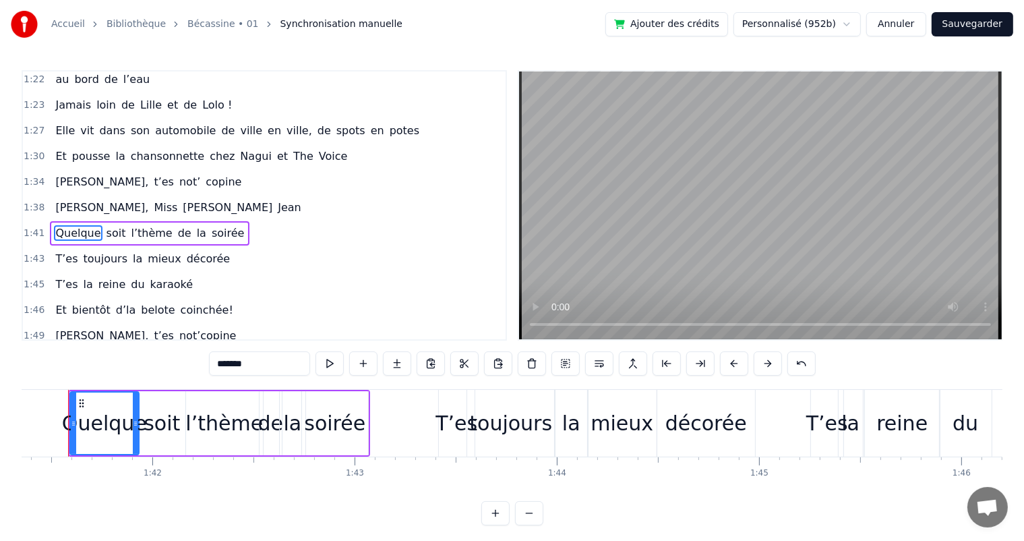
scroll to position [0, 20477]
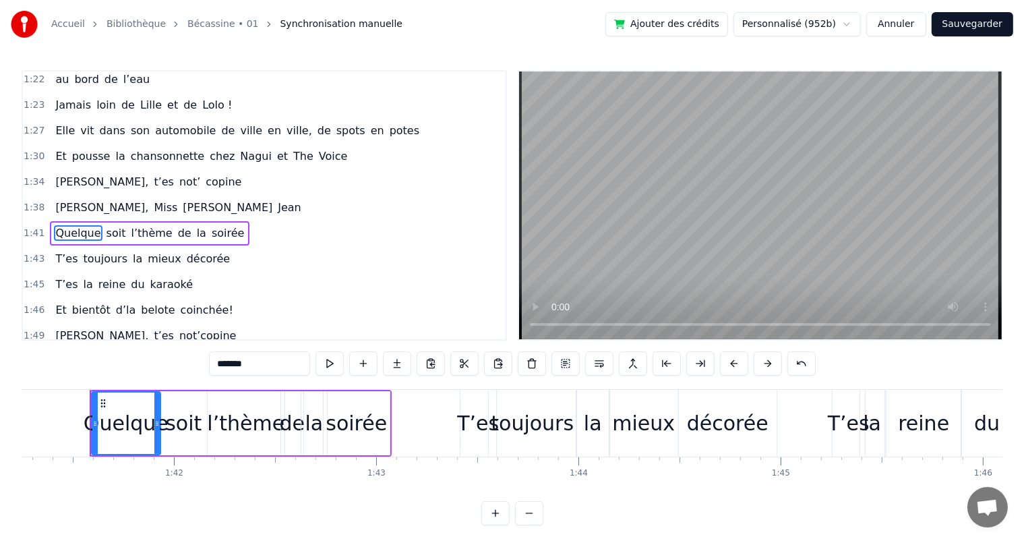
click at [71, 200] on span "[PERSON_NAME]," at bounding box center [102, 208] width 96 height 16
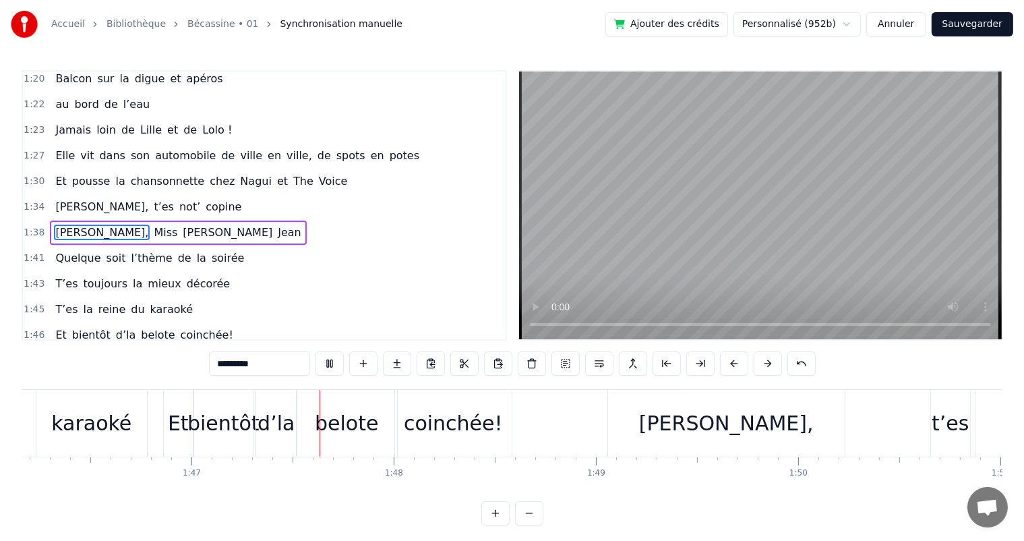
scroll to position [0, 21558]
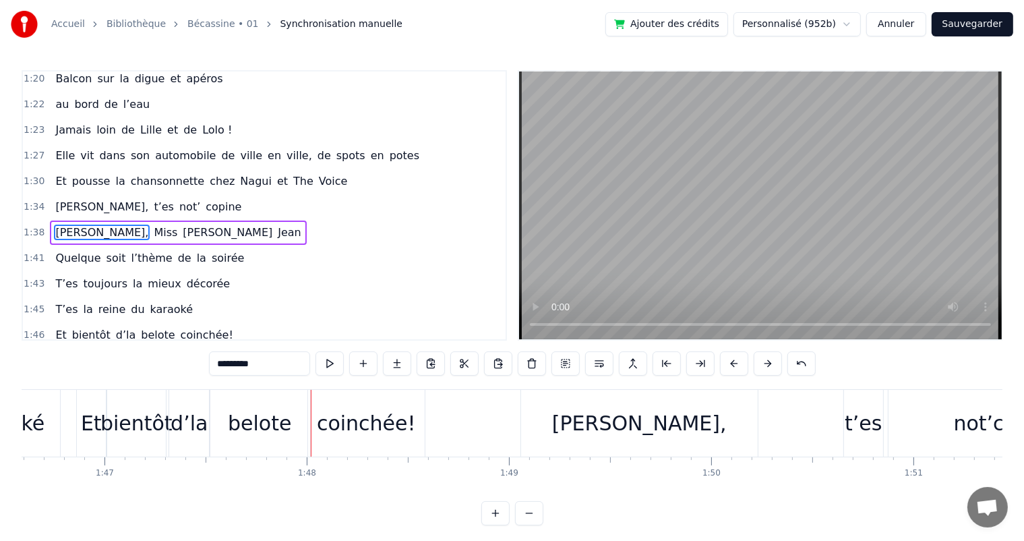
click at [194, 422] on div "d’la" at bounding box center [189, 423] width 37 height 30
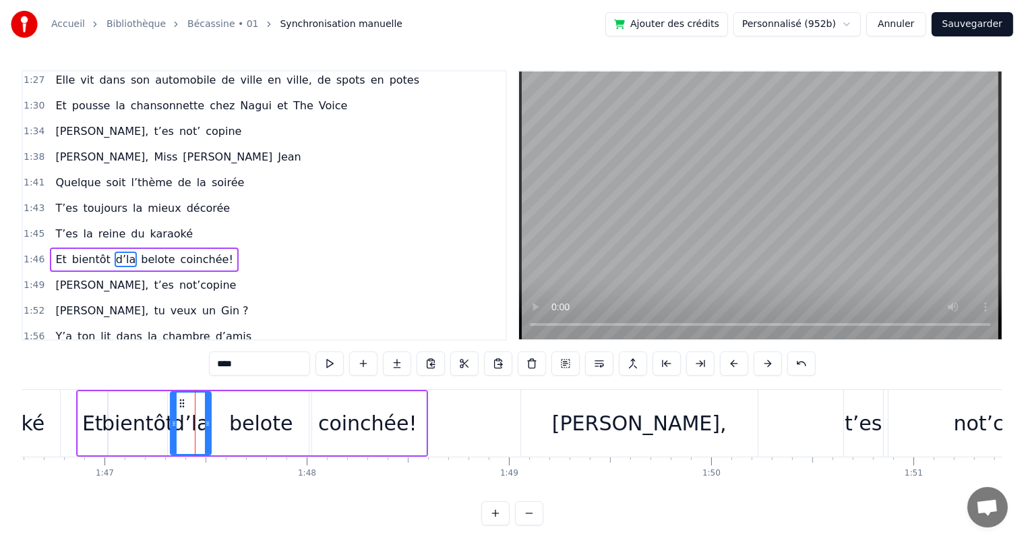
scroll to position [771, 0]
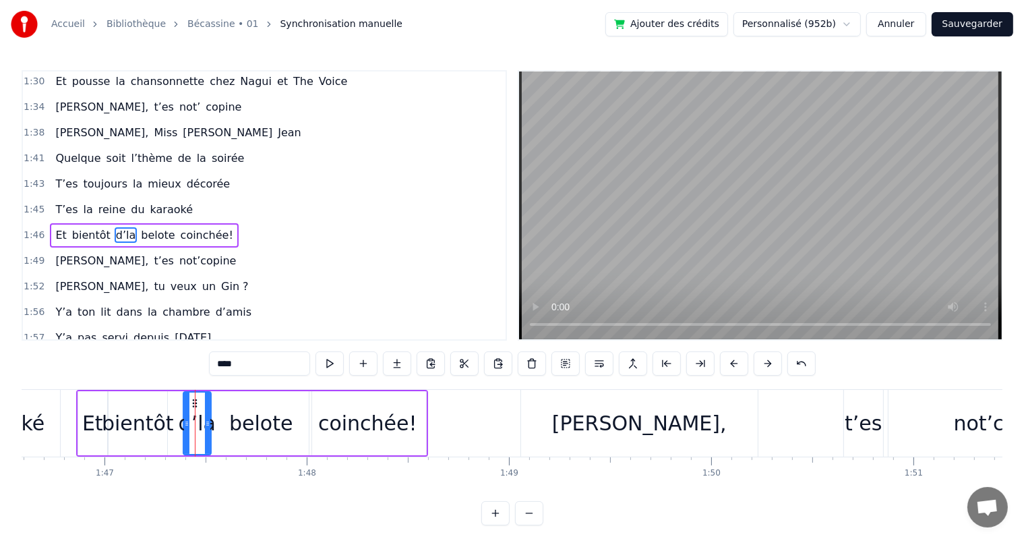
drag, startPoint x: 173, startPoint y: 426, endPoint x: 186, endPoint y: 426, distance: 12.8
click at [186, 426] on icon at bounding box center [186, 423] width 5 height 11
click at [152, 421] on div "bientôt" at bounding box center [138, 423] width 72 height 30
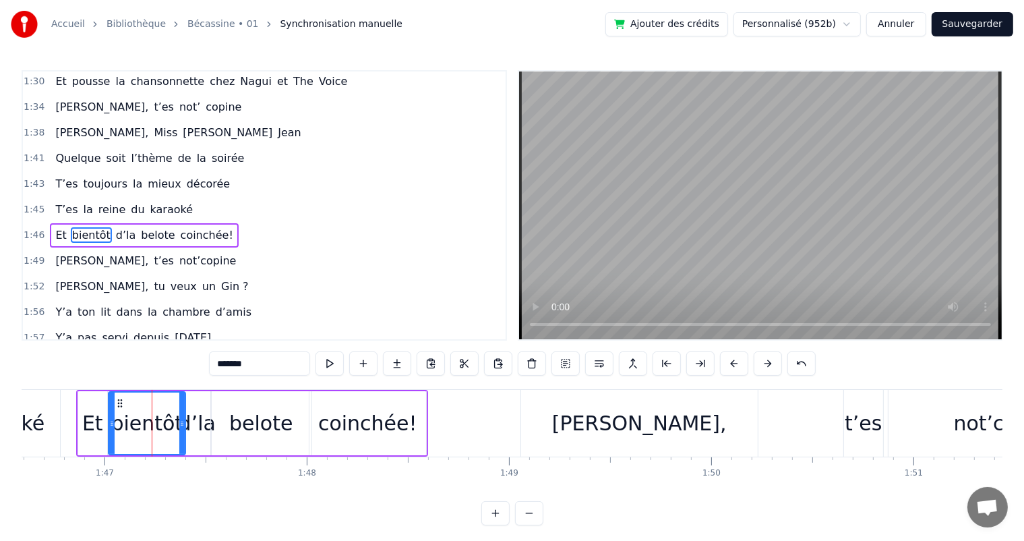
drag, startPoint x: 165, startPoint y: 422, endPoint x: 183, endPoint y: 423, distance: 18.2
click at [183, 423] on icon at bounding box center [181, 423] width 5 height 11
click at [68, 202] on span "T’es" at bounding box center [66, 210] width 25 height 16
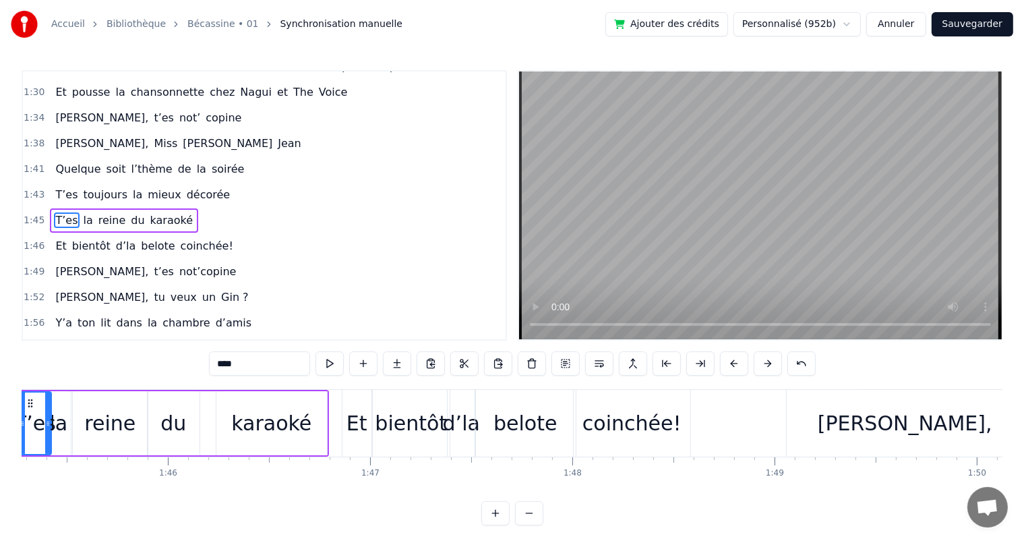
scroll to position [0, 21219]
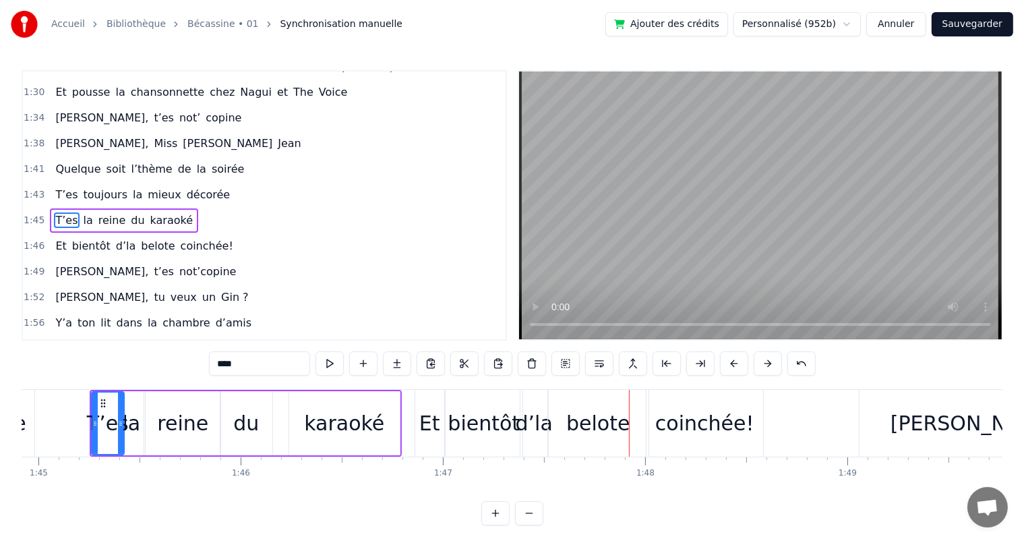
click at [421, 418] on div "Et" at bounding box center [429, 423] width 21 height 30
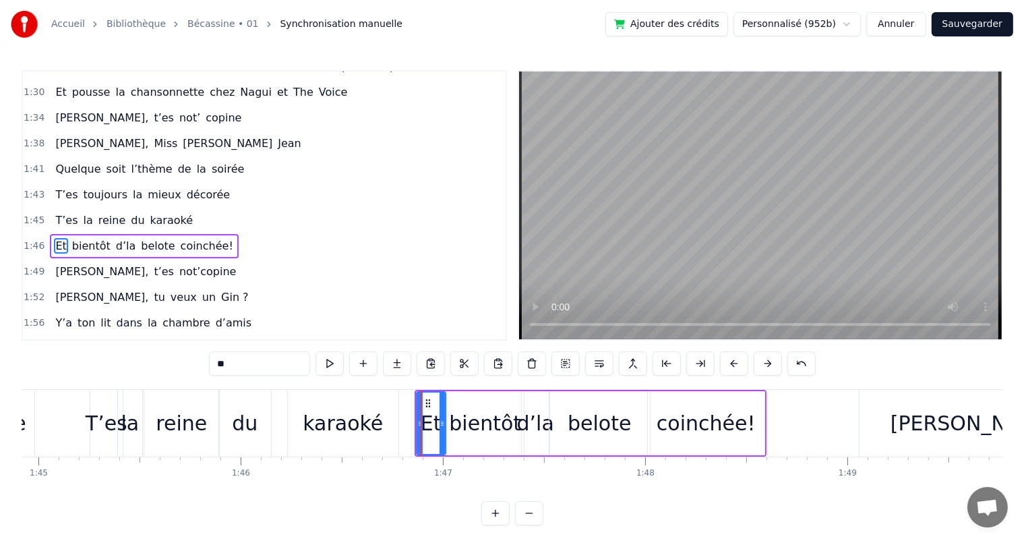
scroll to position [771, 0]
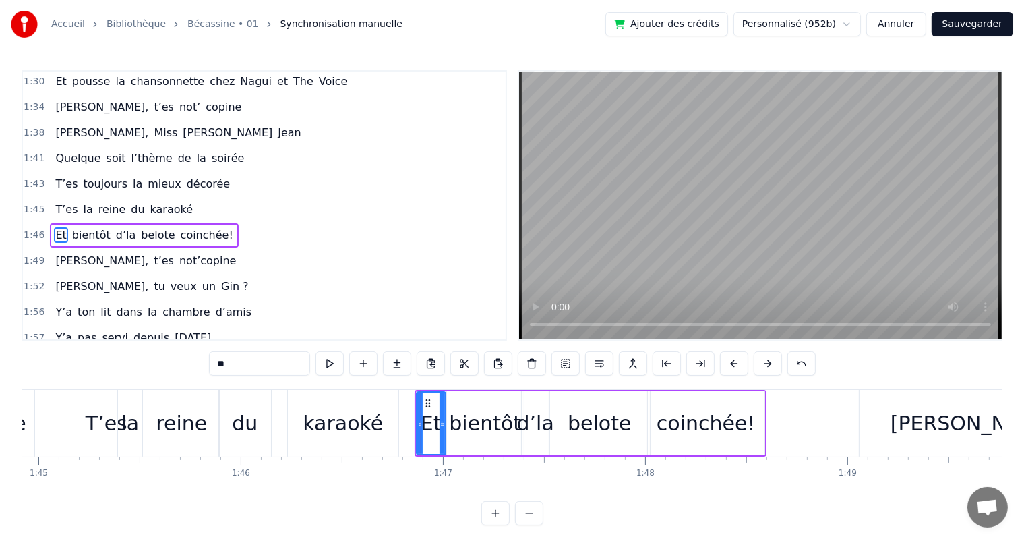
click at [382, 418] on div "karaoké" at bounding box center [343, 423] width 111 height 67
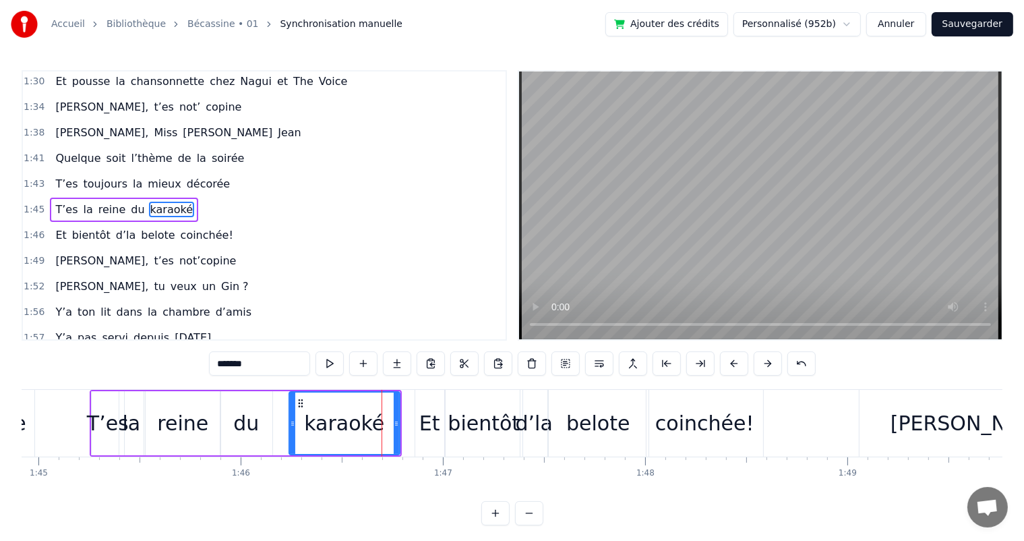
scroll to position [746, 0]
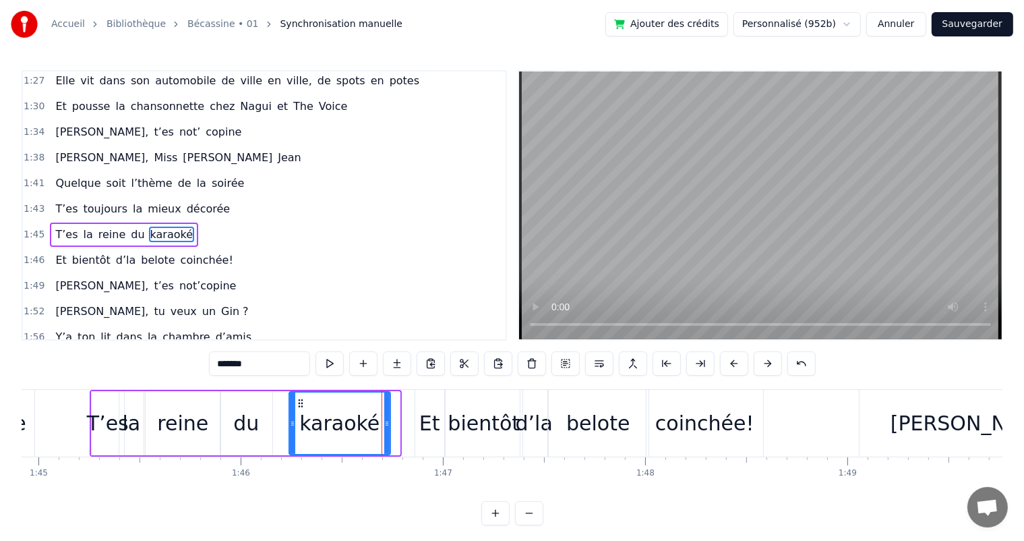
drag, startPoint x: 397, startPoint y: 419, endPoint x: 388, endPoint y: 419, distance: 9.4
click at [388, 419] on icon at bounding box center [386, 423] width 5 height 11
click at [62, 227] on span "T’es" at bounding box center [66, 235] width 25 height 16
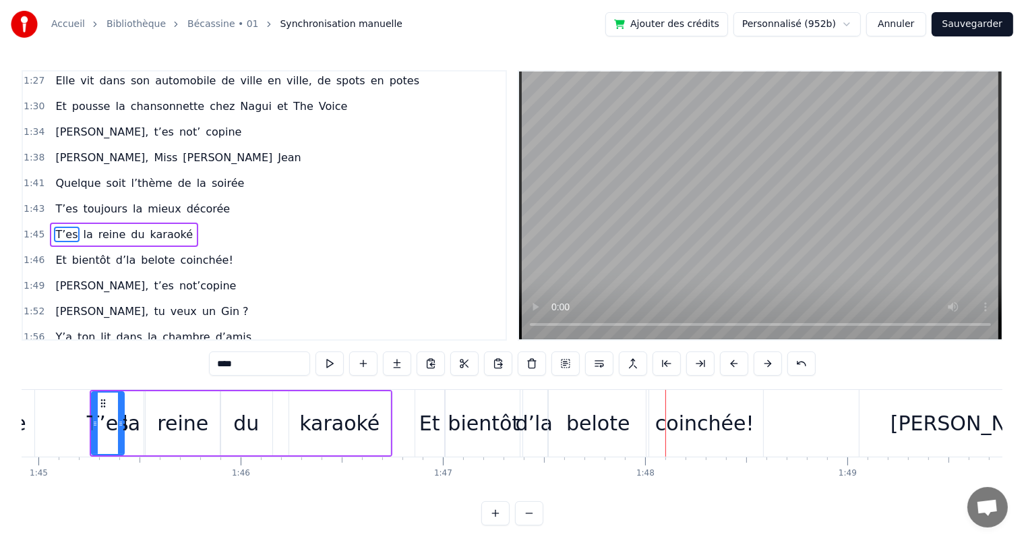
click at [562, 414] on div "belote" at bounding box center [598, 423] width 100 height 67
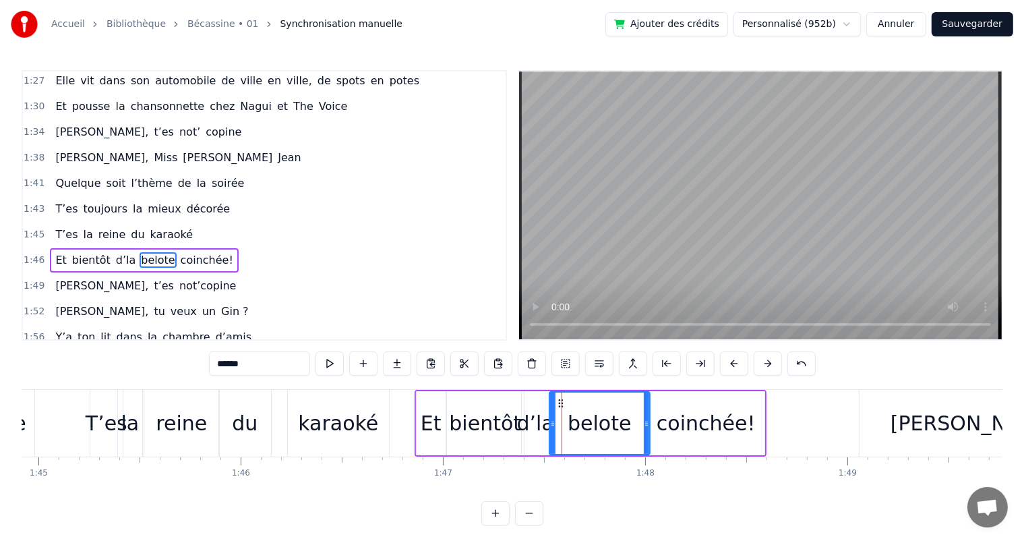
scroll to position [771, 0]
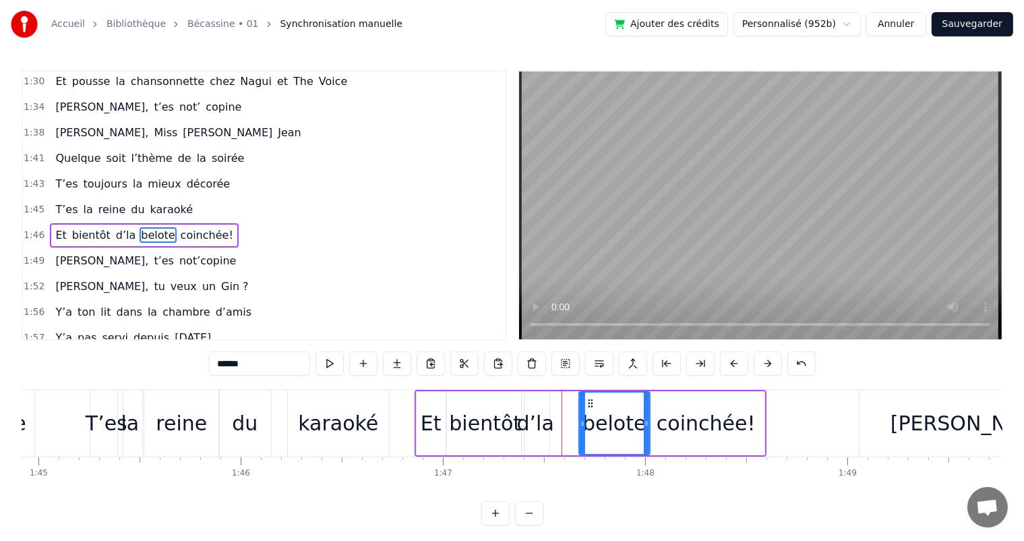
drag, startPoint x: 550, startPoint y: 418, endPoint x: 580, endPoint y: 417, distance: 29.7
click at [580, 418] on icon at bounding box center [582, 423] width 5 height 11
click at [549, 415] on div "d’la" at bounding box center [535, 423] width 37 height 30
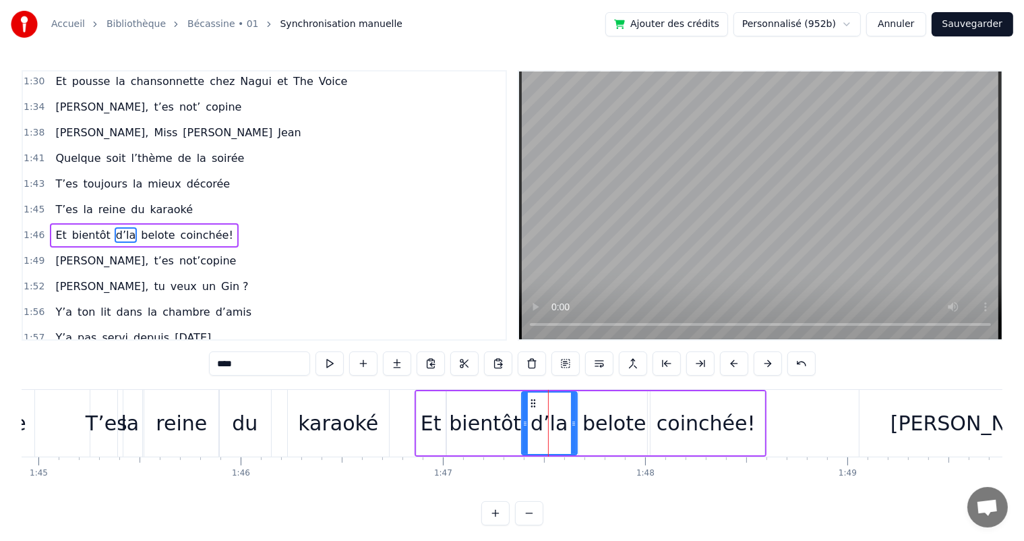
drag, startPoint x: 548, startPoint y: 423, endPoint x: 576, endPoint y: 423, distance: 27.6
click at [576, 423] on icon at bounding box center [573, 423] width 5 height 11
drag, startPoint x: 525, startPoint y: 418, endPoint x: 545, endPoint y: 417, distance: 19.6
click at [545, 417] on div at bounding box center [544, 422] width 5 height 61
click at [500, 415] on div "bientôt" at bounding box center [485, 423] width 72 height 30
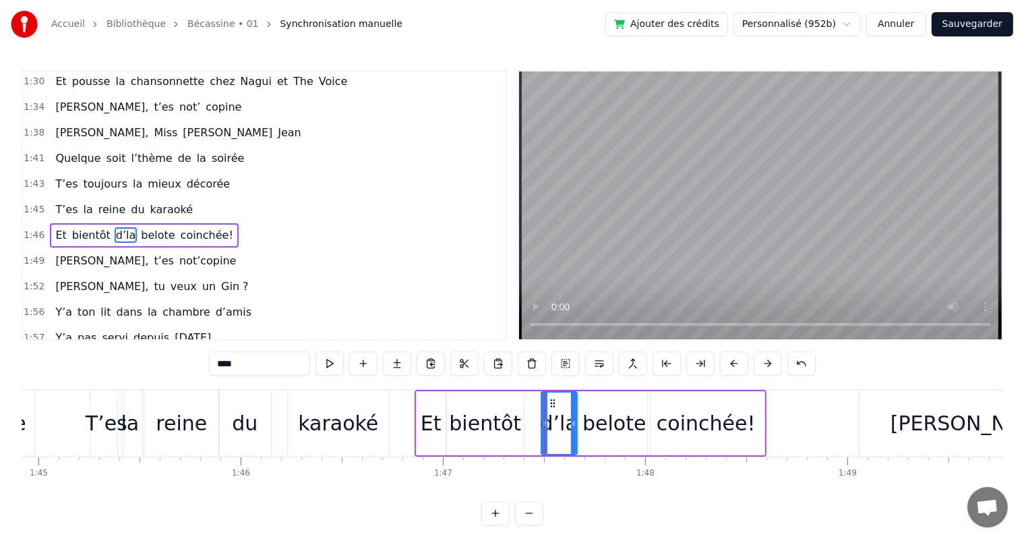
type input "*******"
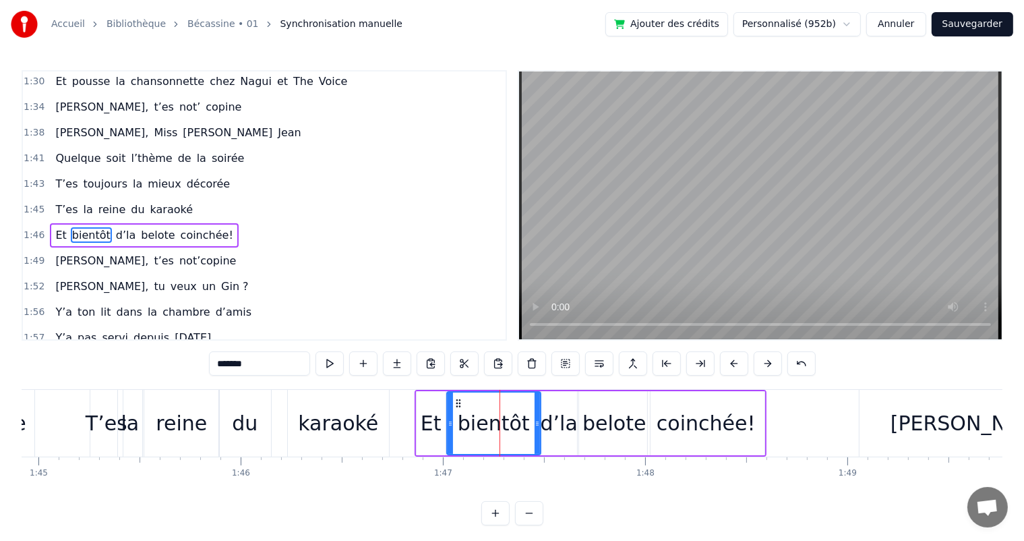
drag, startPoint x: 522, startPoint y: 419, endPoint x: 539, endPoint y: 419, distance: 16.9
click at [539, 419] on icon at bounding box center [537, 423] width 5 height 11
click at [70, 202] on span "T’es" at bounding box center [66, 210] width 25 height 16
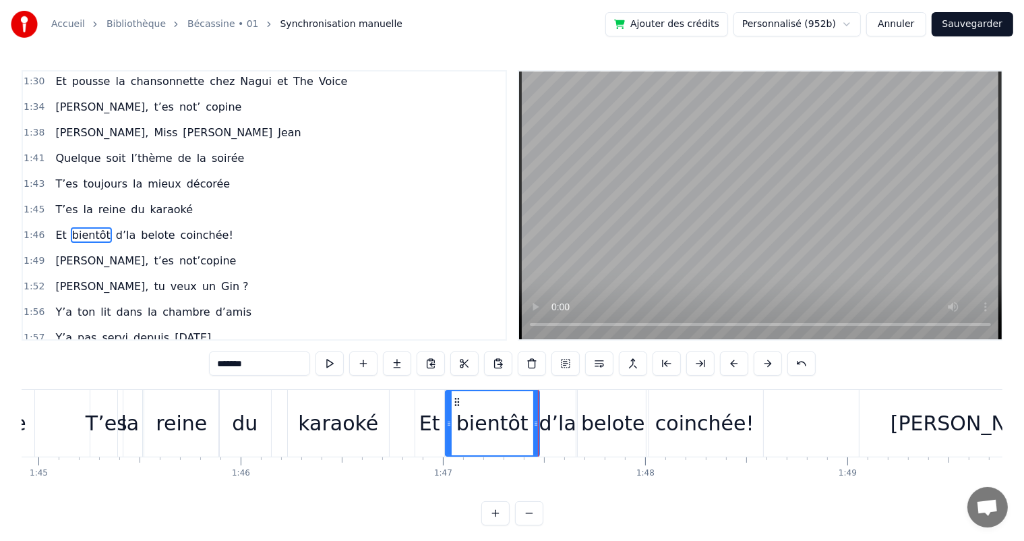
click at [66, 172] on div "T’es toujours la mieux décorée" at bounding box center [142, 184] width 185 height 24
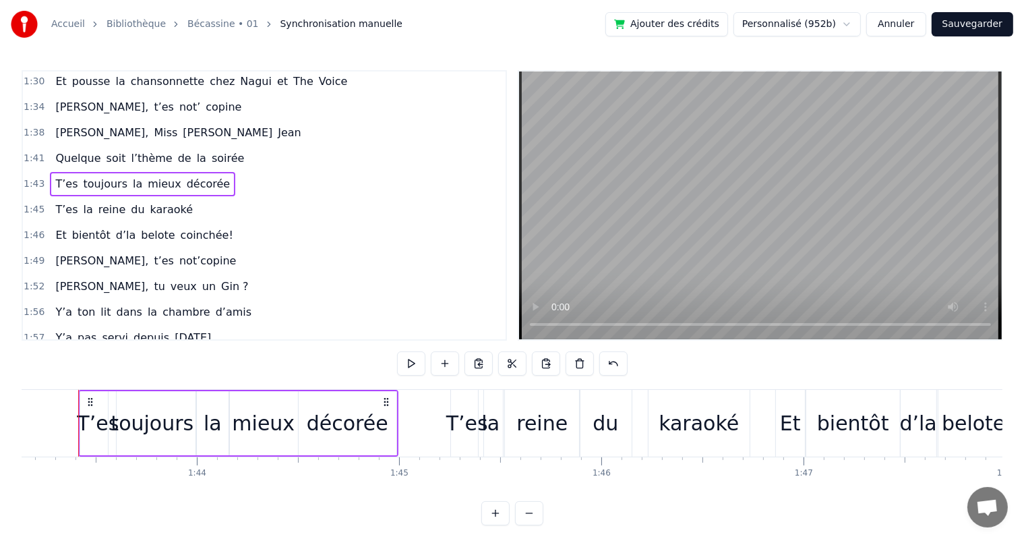
scroll to position [0, 20847]
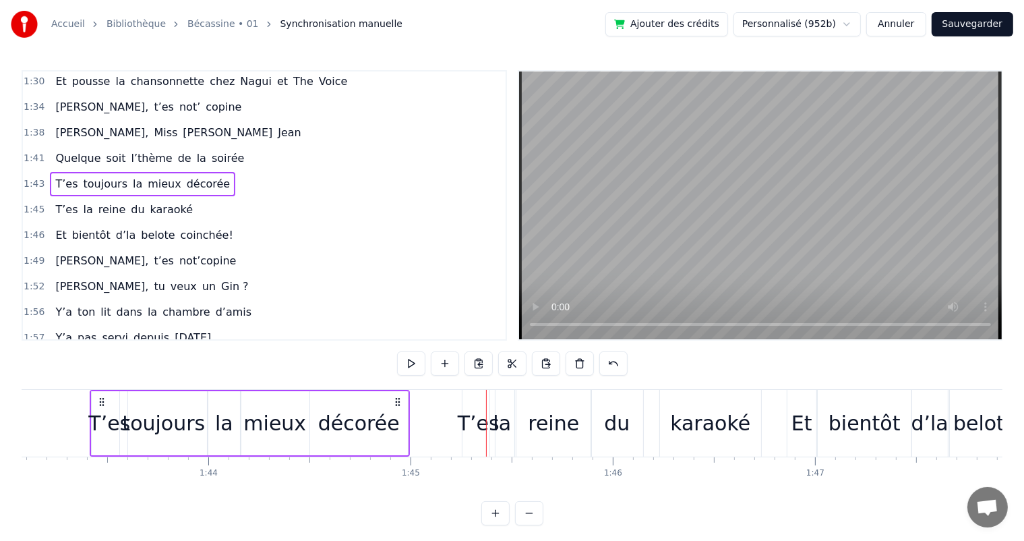
click at [378, 409] on div "décorée" at bounding box center [359, 423] width 82 height 30
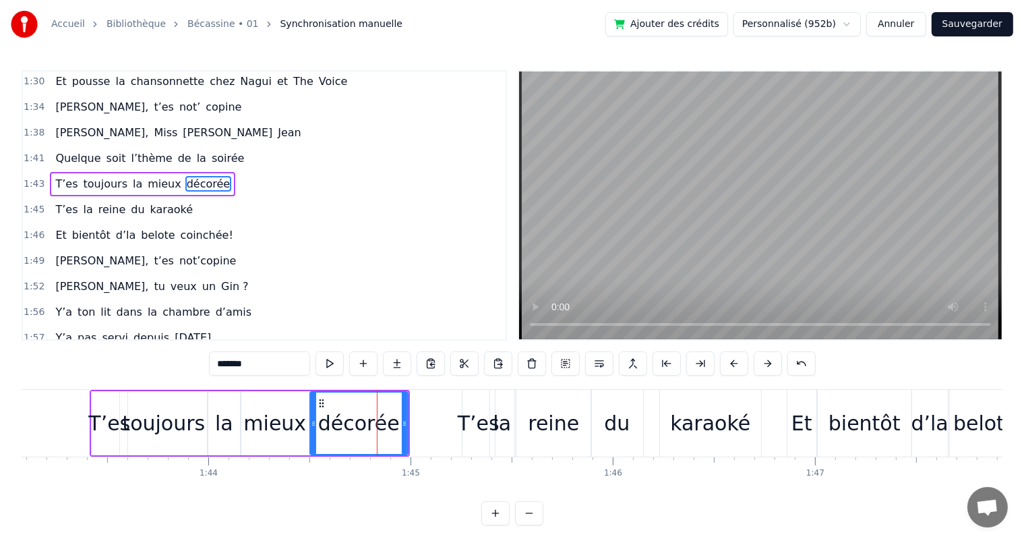
scroll to position [721, 0]
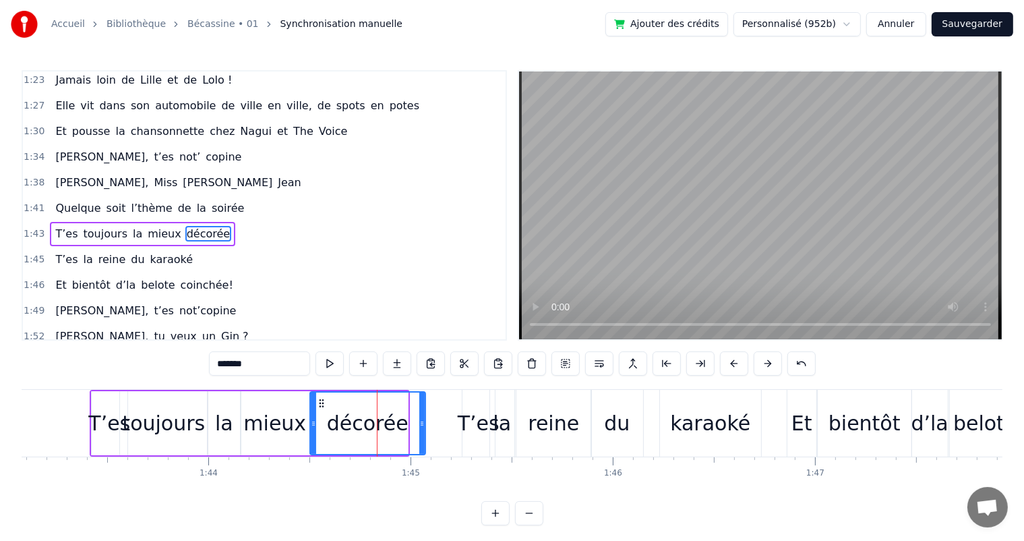
drag, startPoint x: 407, startPoint y: 414, endPoint x: 424, endPoint y: 414, distance: 17.5
click at [424, 414] on div "décorée" at bounding box center [367, 423] width 117 height 64
click at [86, 200] on span "Quelque" at bounding box center [78, 208] width 48 height 16
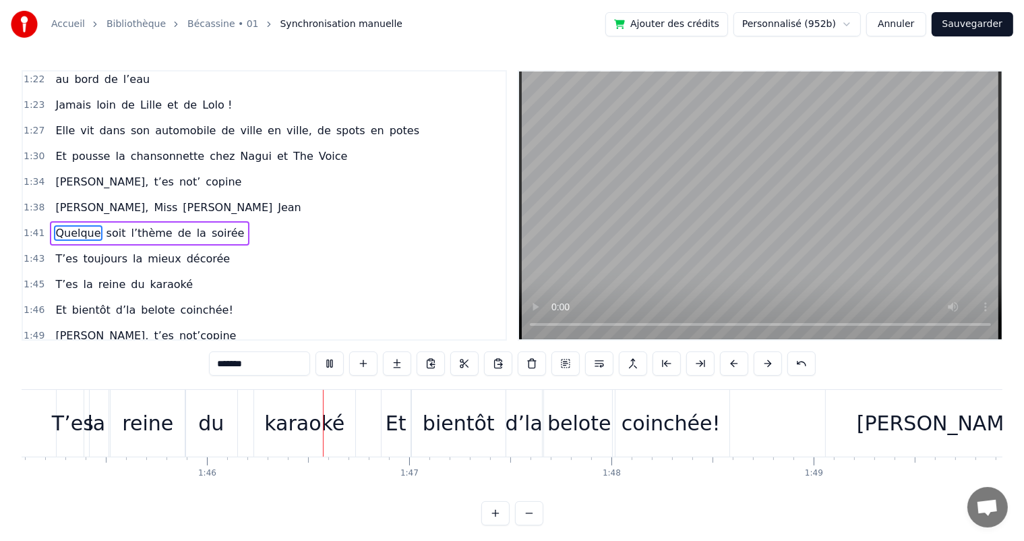
scroll to position [0, 21347]
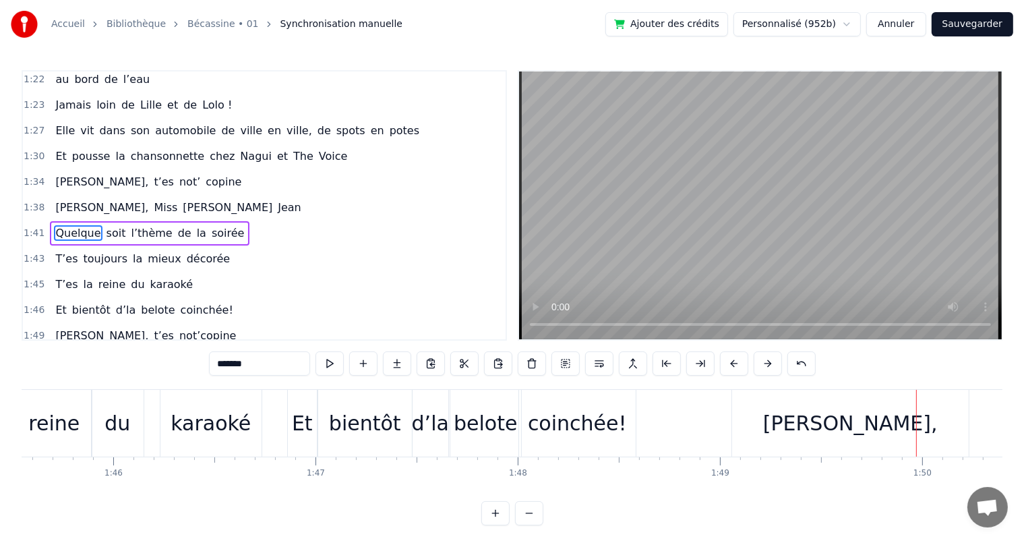
click at [89, 174] on span "[PERSON_NAME]," at bounding box center [102, 182] width 96 height 16
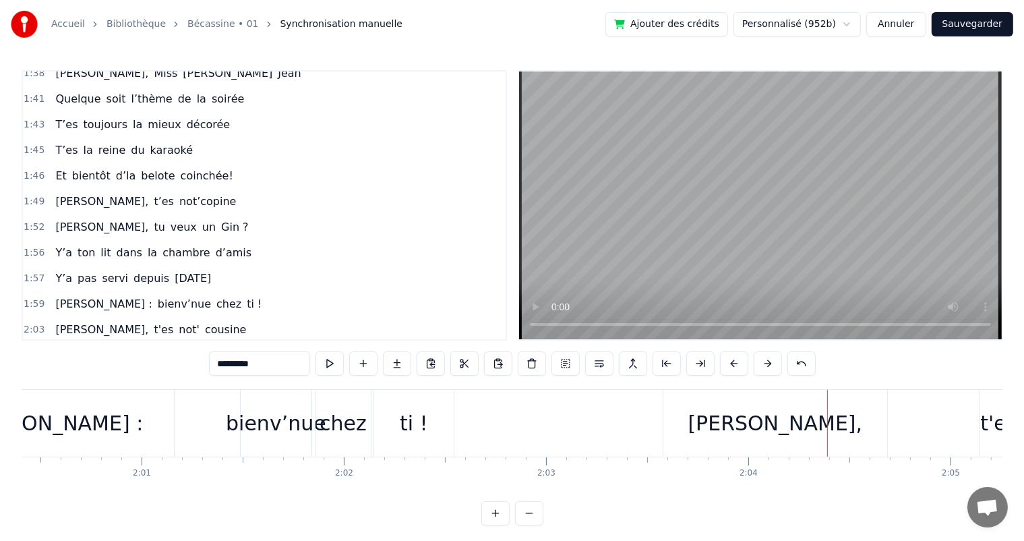
scroll to position [849, 0]
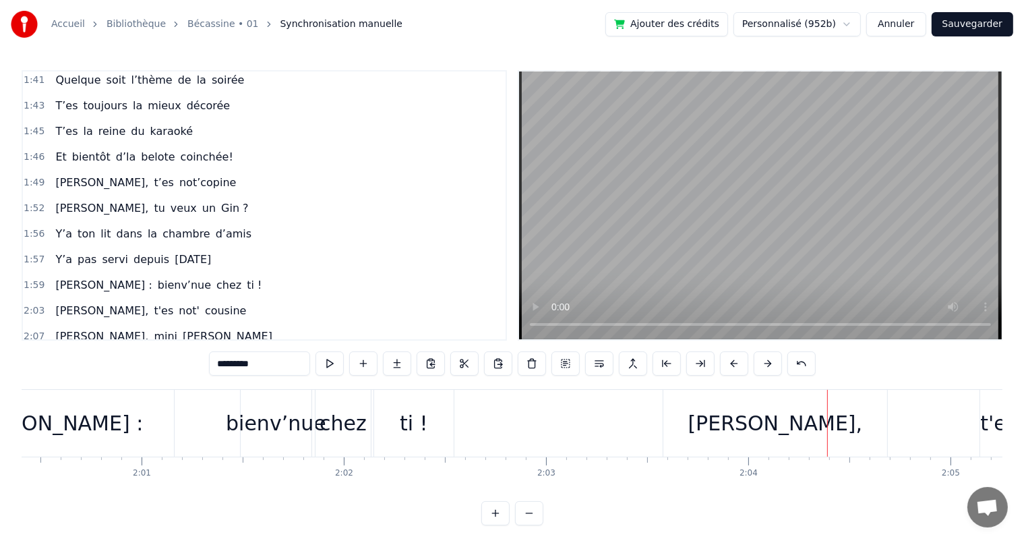
click at [54, 226] on span "Y’a" at bounding box center [64, 234] width 20 height 16
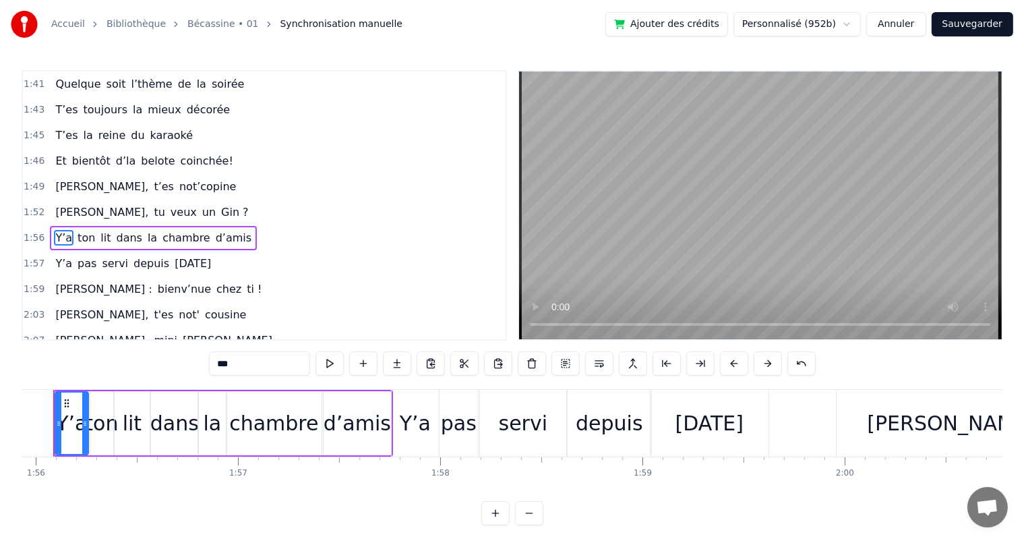
scroll to position [0, 23410]
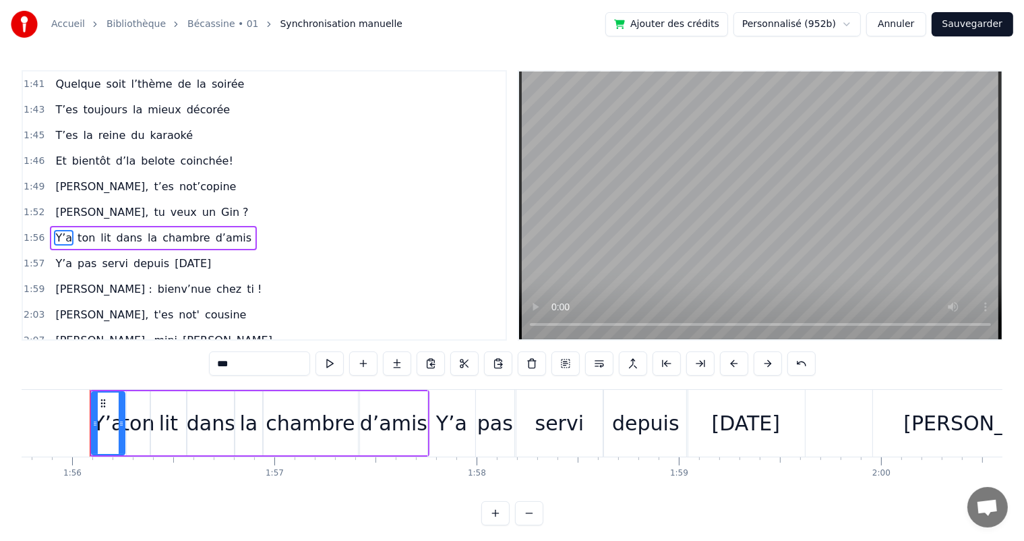
click at [156, 281] on span "bienv’nue" at bounding box center [184, 289] width 56 height 16
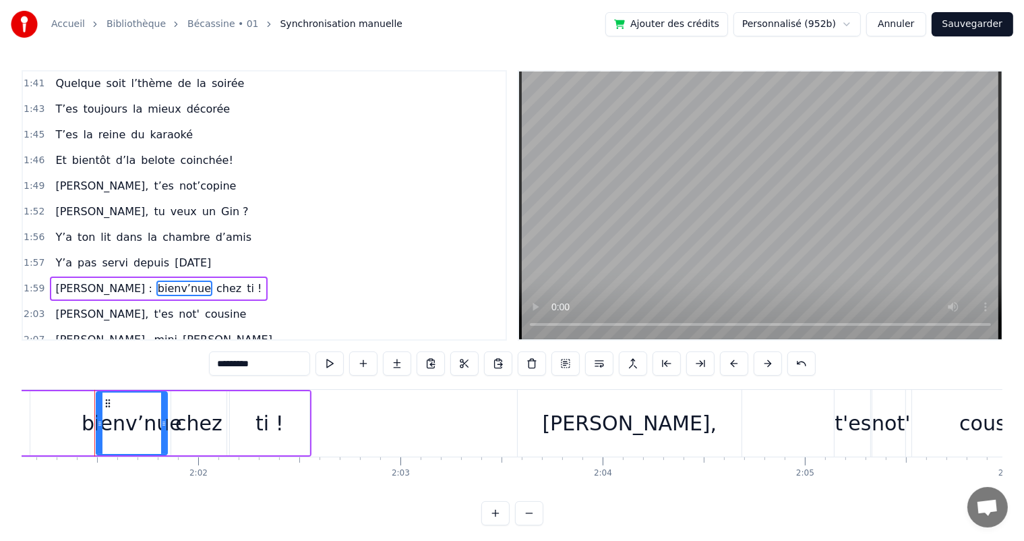
scroll to position [0, 24502]
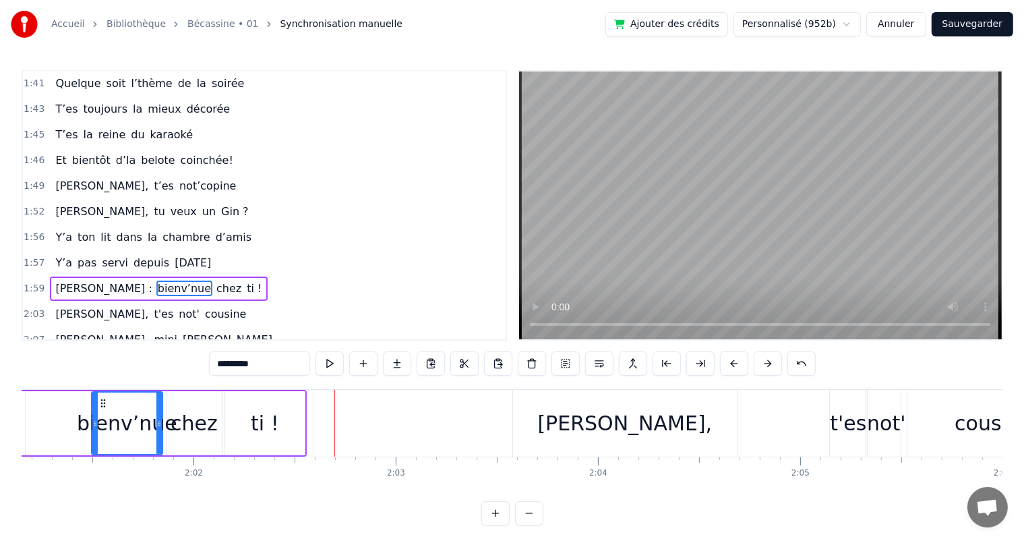
click at [81, 255] on span "pas" at bounding box center [87, 263] width 22 height 16
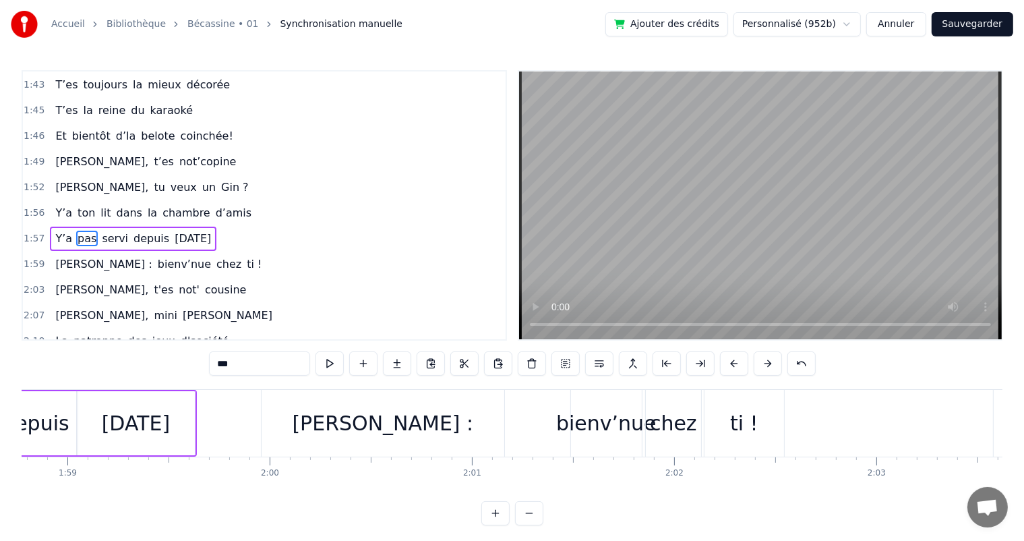
scroll to position [0, 23796]
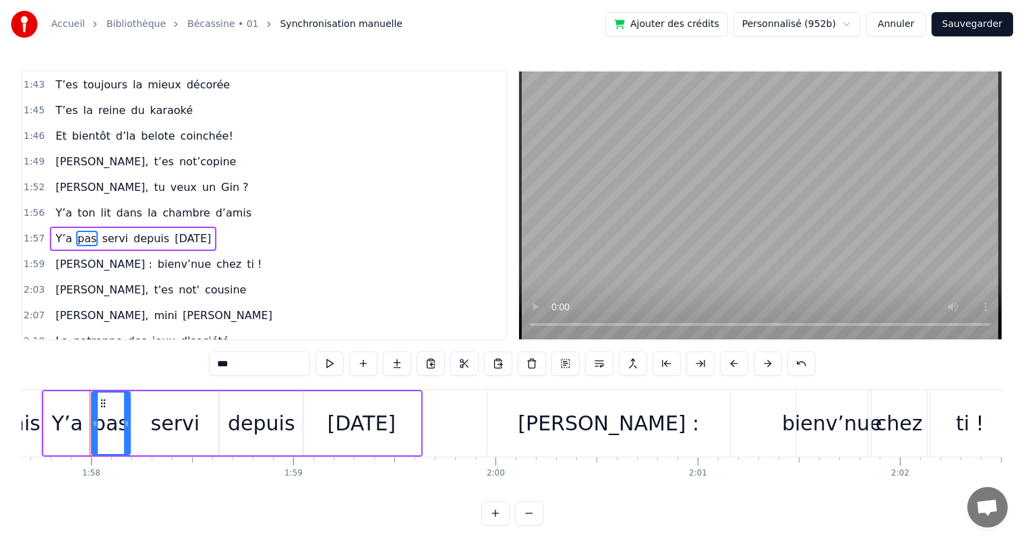
click at [23, 415] on div "d’amis" at bounding box center [6, 423] width 67 height 30
type input "******"
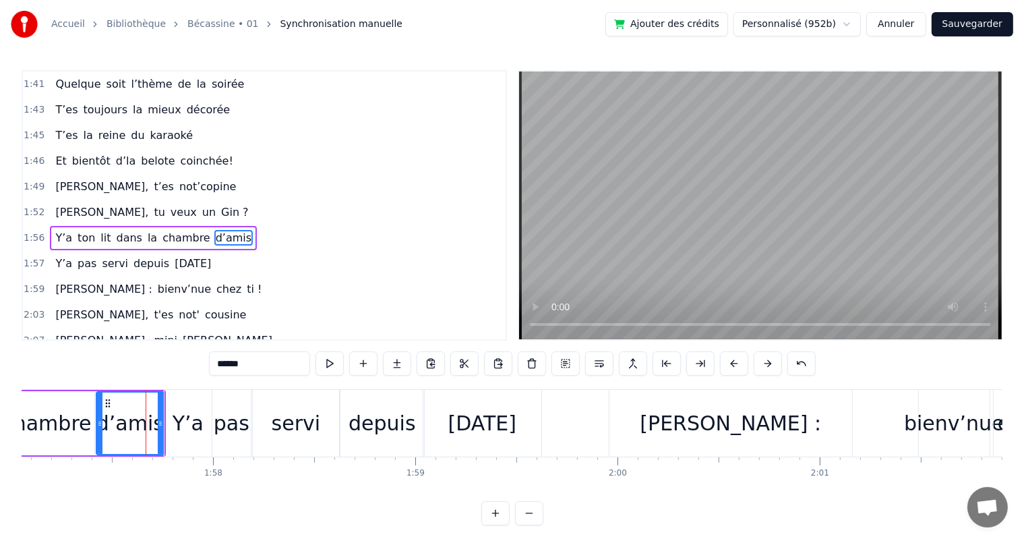
scroll to position [0, 23649]
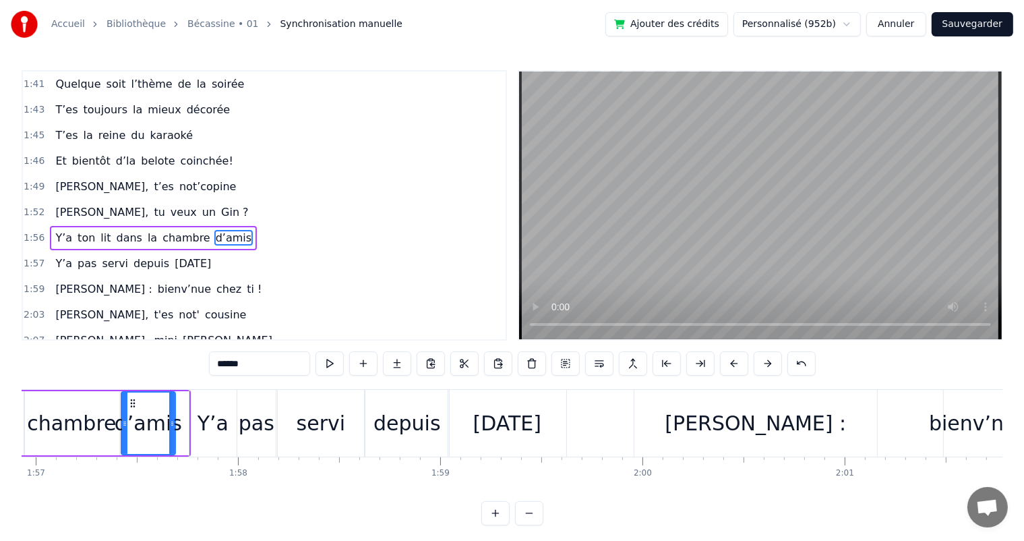
drag, startPoint x: 183, startPoint y: 424, endPoint x: 170, endPoint y: 421, distance: 13.9
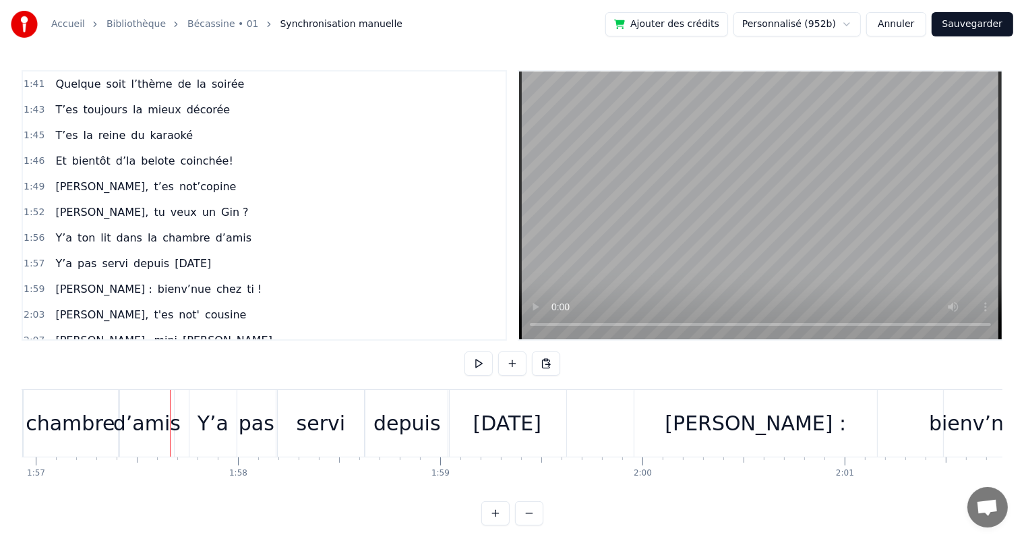
click at [67, 204] on span "[PERSON_NAME]," at bounding box center [102, 212] width 96 height 16
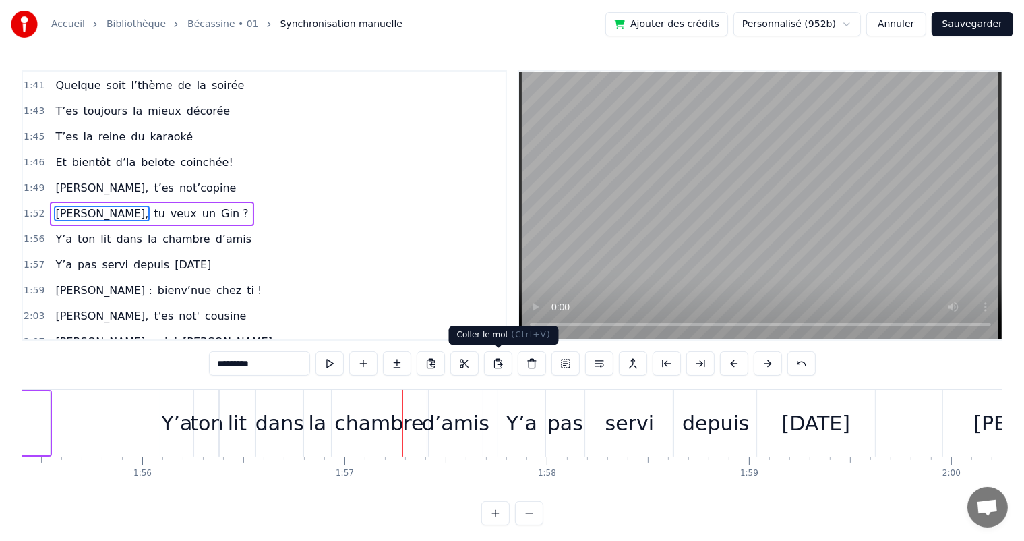
scroll to position [0, 23597]
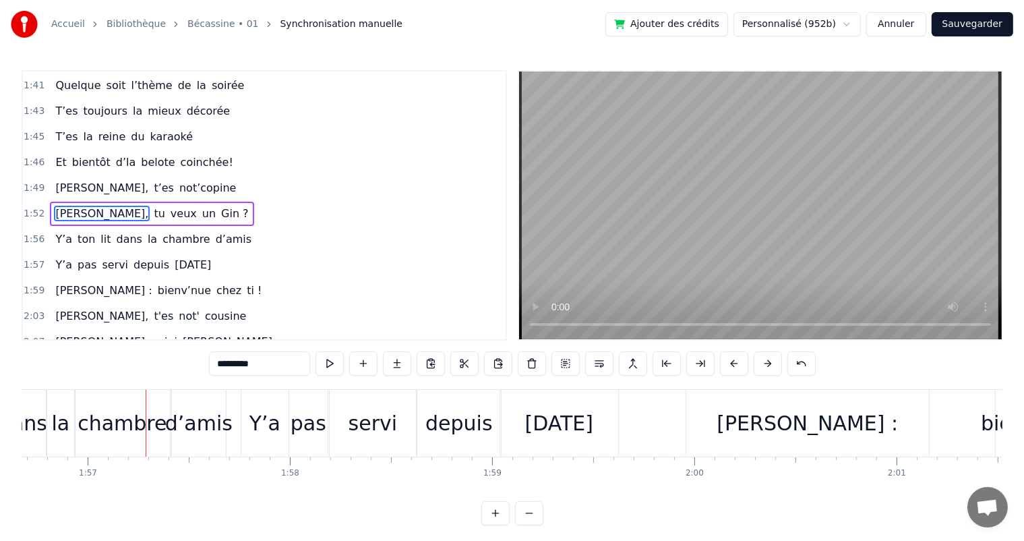
click at [80, 180] on span "[PERSON_NAME]," at bounding box center [102, 188] width 96 height 16
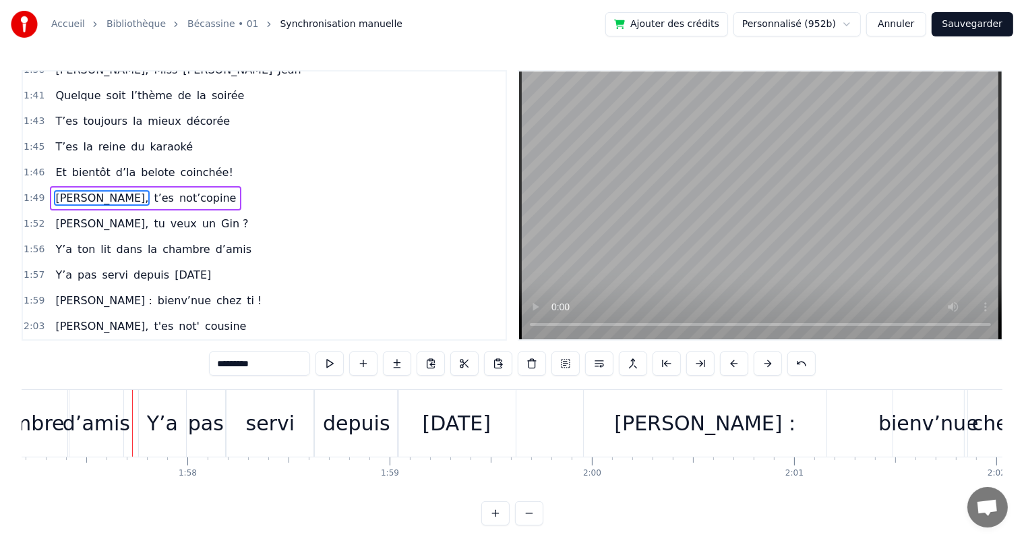
scroll to position [0, 23742]
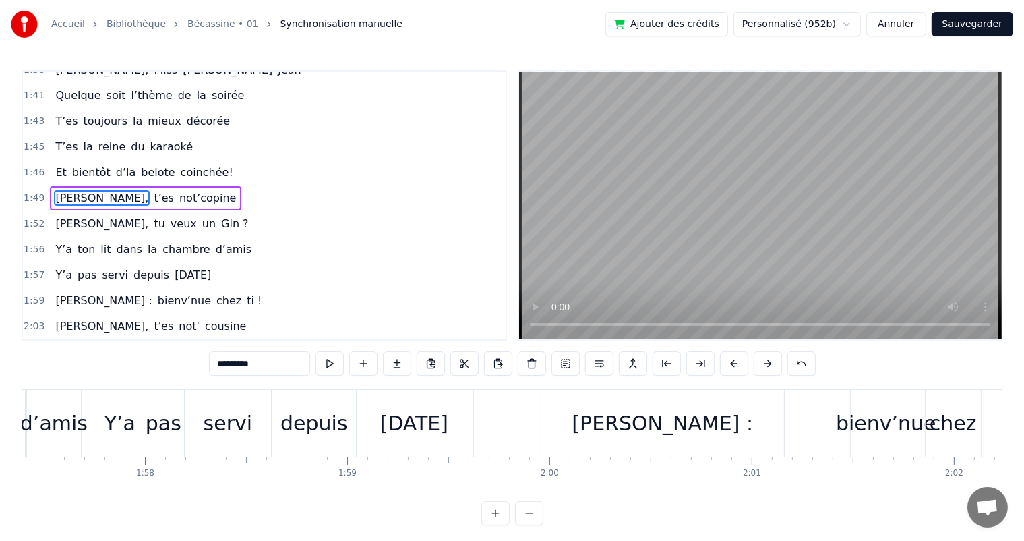
click at [146, 241] on span "la" at bounding box center [152, 249] width 12 height 16
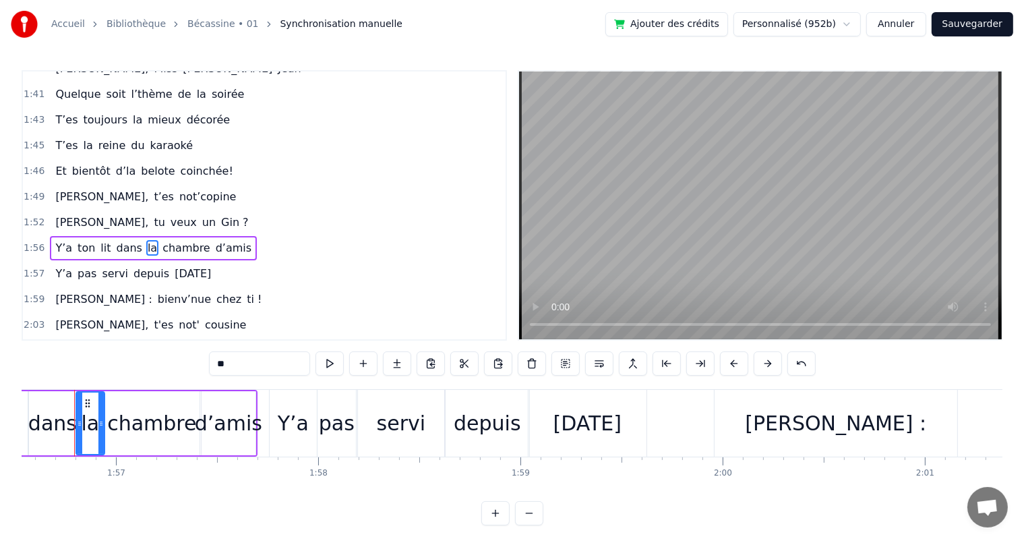
scroll to position [0, 23553]
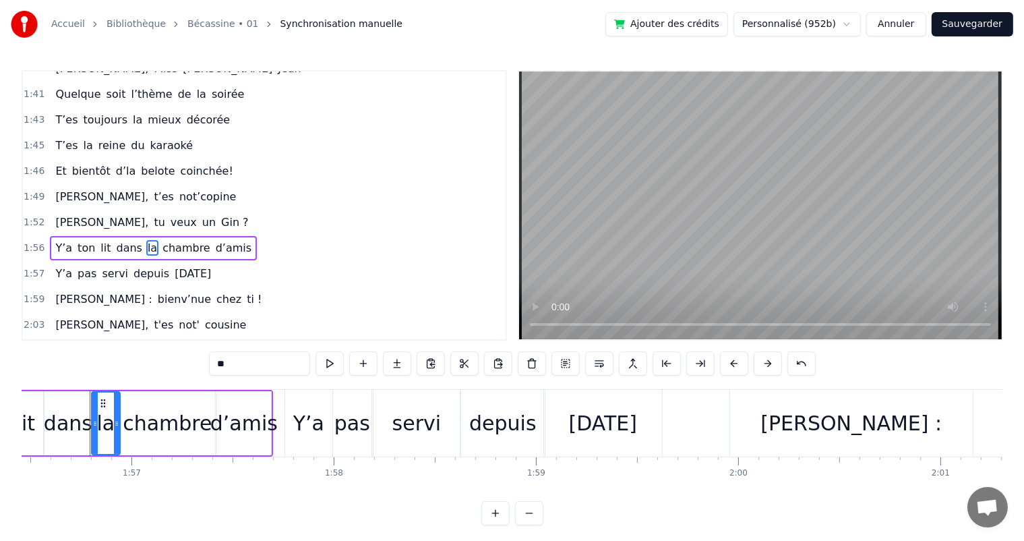
click at [131, 422] on div "chambre" at bounding box center [167, 423] width 89 height 30
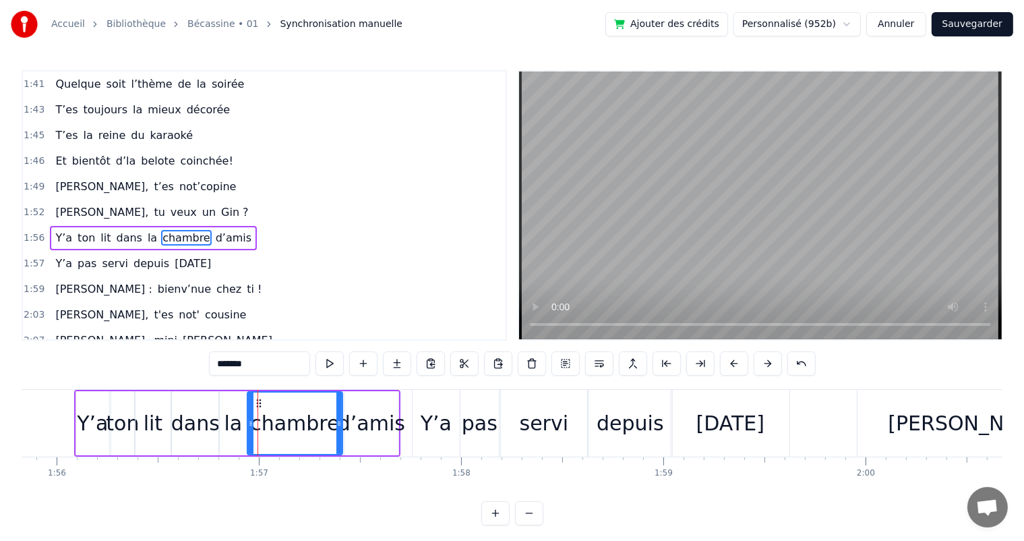
scroll to position [0, 23418]
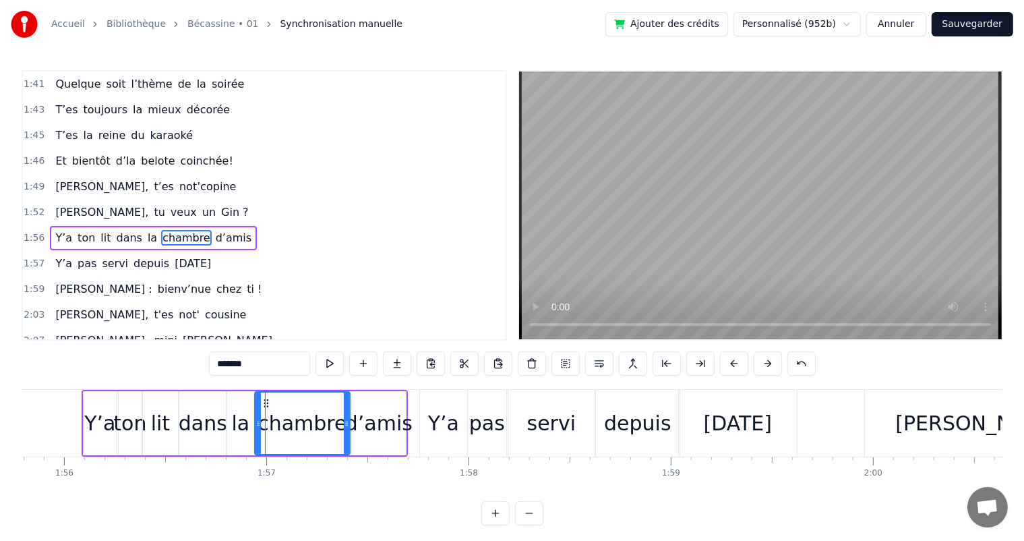
drag, startPoint x: 170, startPoint y: 423, endPoint x: 177, endPoint y: 423, distance: 7.4
click at [170, 423] on div "lit" at bounding box center [160, 423] width 35 height 64
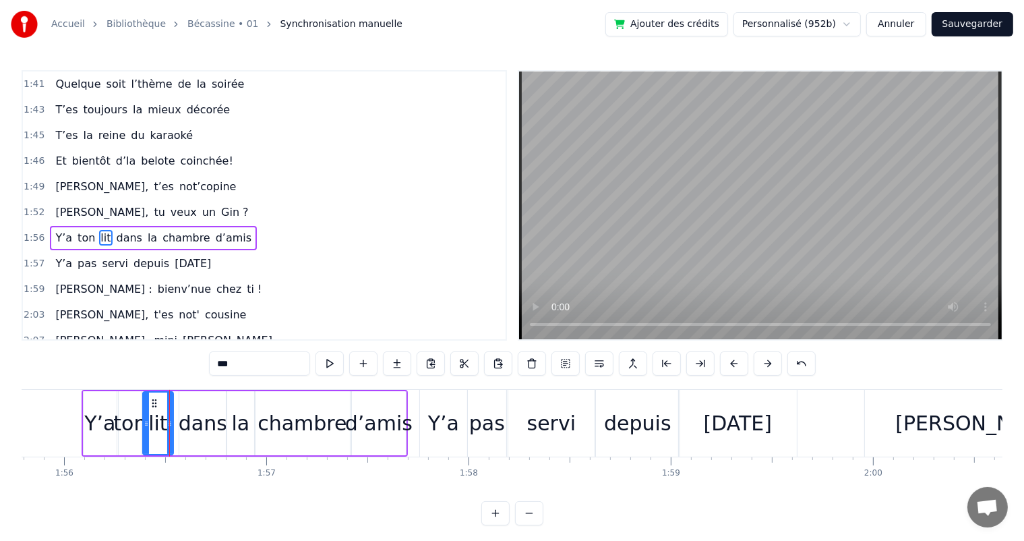
click at [170, 426] on icon at bounding box center [169, 423] width 5 height 11
click at [185, 425] on div "dans" at bounding box center [203, 423] width 49 height 30
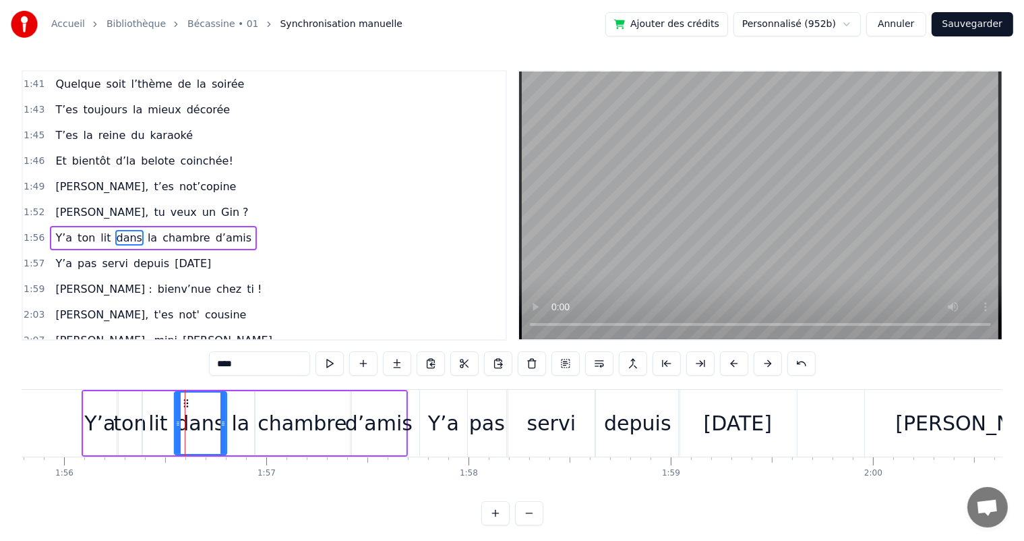
click at [175, 426] on icon at bounding box center [177, 423] width 5 height 11
click at [239, 429] on div "la" at bounding box center [241, 423] width 18 height 30
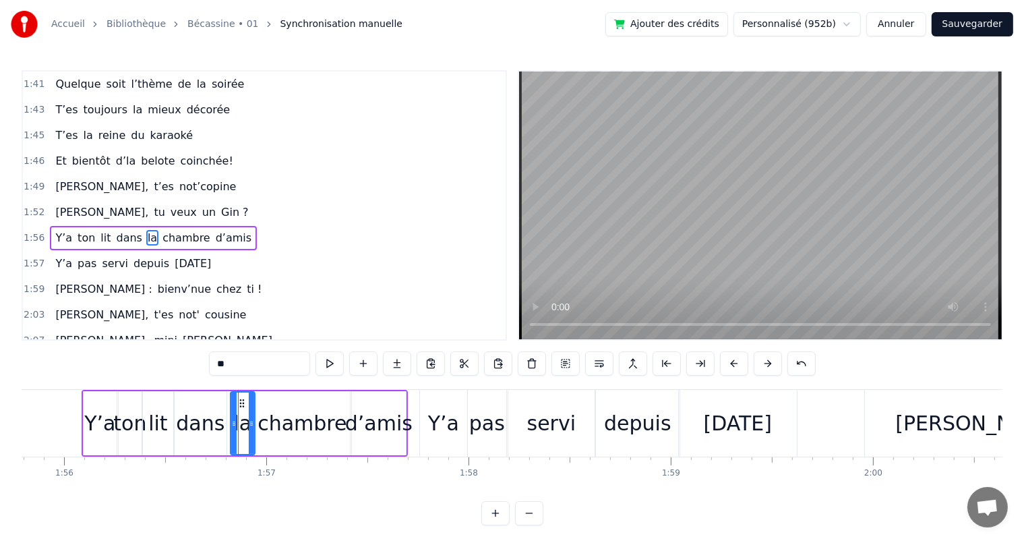
click at [232, 429] on div at bounding box center [233, 422] width 5 height 61
click at [186, 423] on div "dans" at bounding box center [200, 423] width 49 height 30
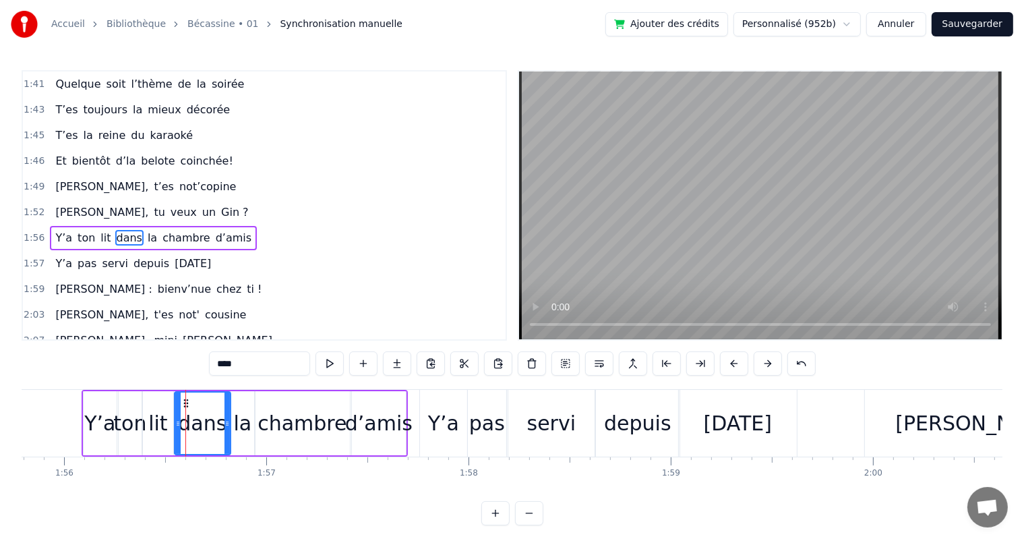
click at [227, 426] on icon at bounding box center [226, 423] width 5 height 11
click at [82, 204] on span "[PERSON_NAME]," at bounding box center [102, 212] width 96 height 16
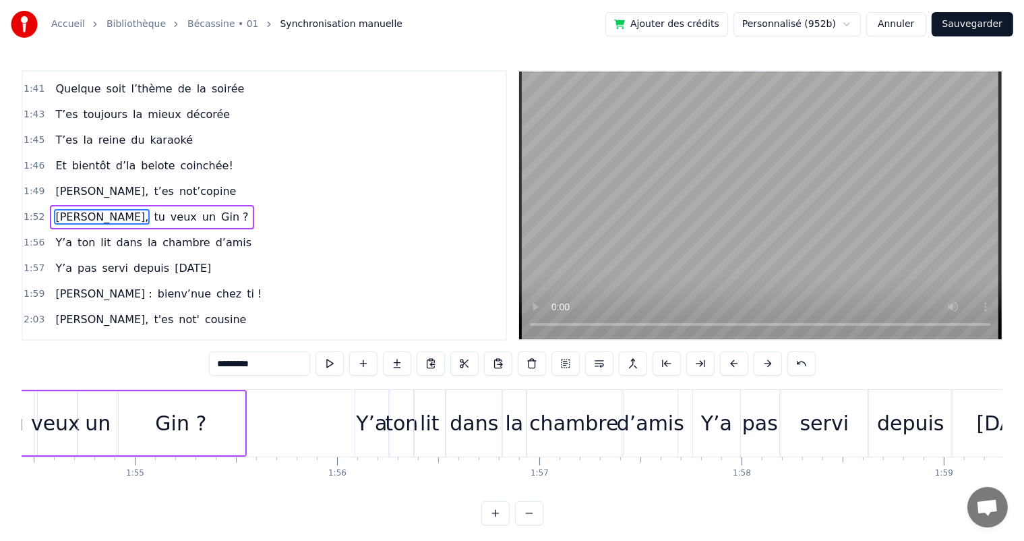
scroll to position [0, 23127]
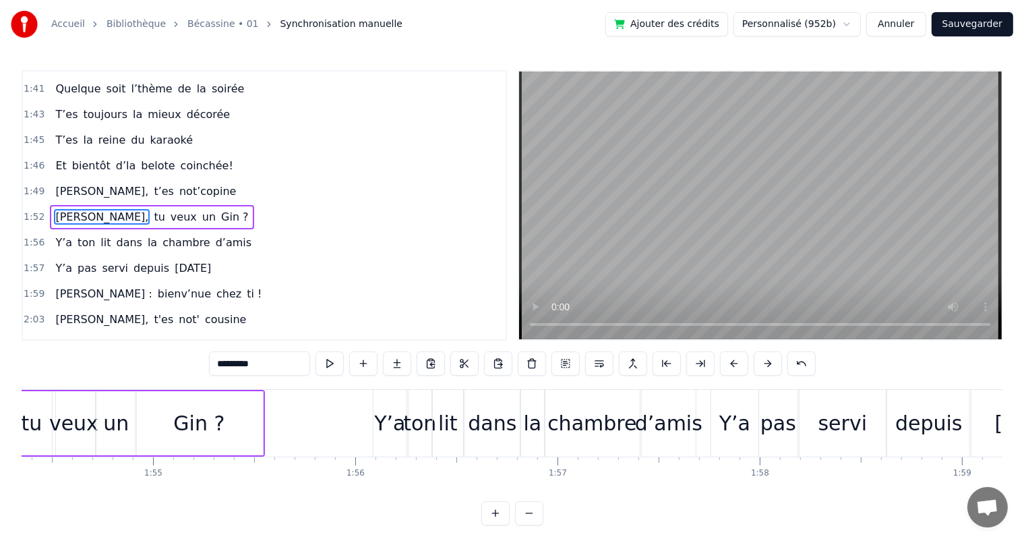
click at [206, 439] on div "Gin ?" at bounding box center [199, 423] width 127 height 64
type input "*****"
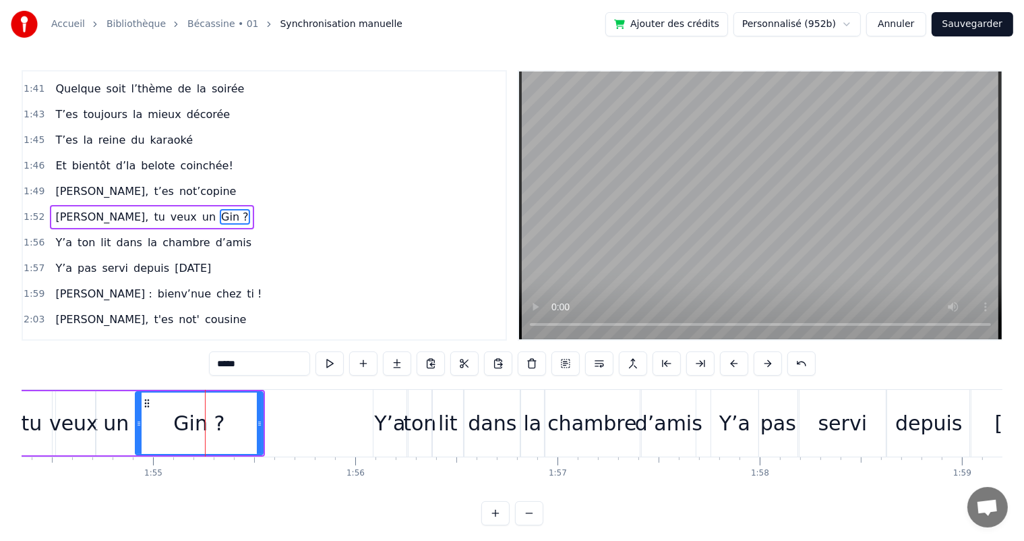
scroll to position [820, 0]
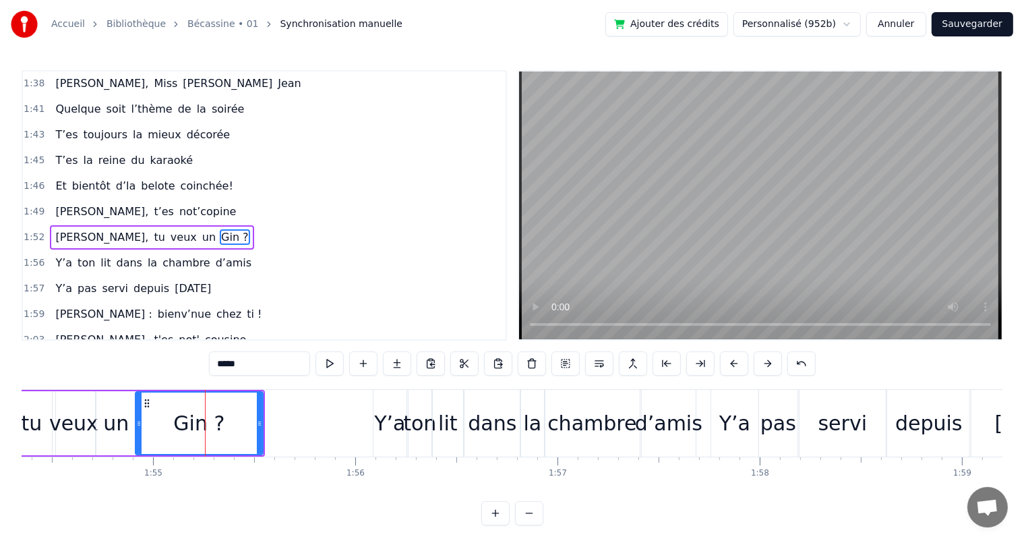
click at [222, 424] on div "Gin ?" at bounding box center [199, 422] width 126 height 61
click at [217, 421] on div "Gin ?" at bounding box center [198, 423] width 51 height 30
click at [366, 361] on button at bounding box center [363, 363] width 28 height 24
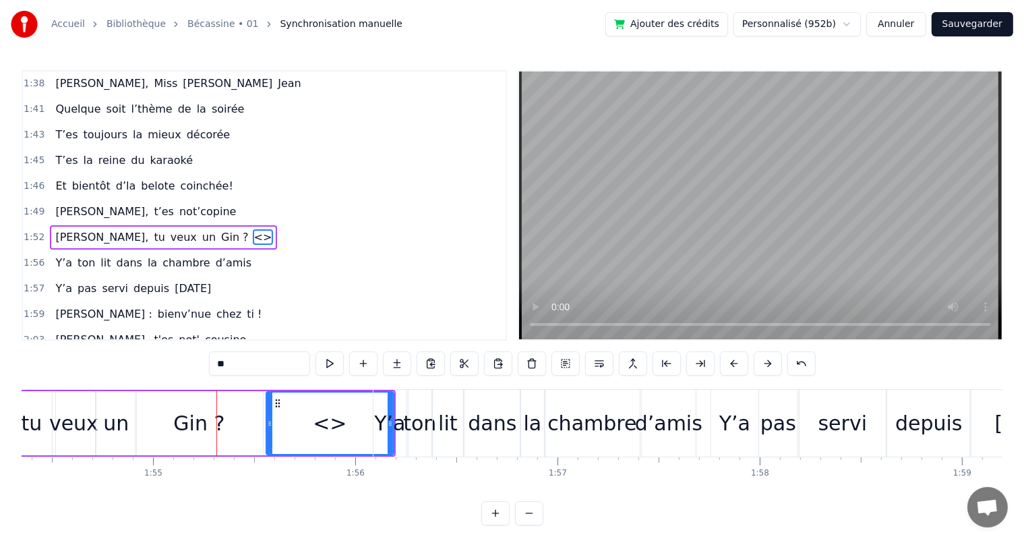
click at [237, 419] on div "Gin ?" at bounding box center [199, 423] width 127 height 64
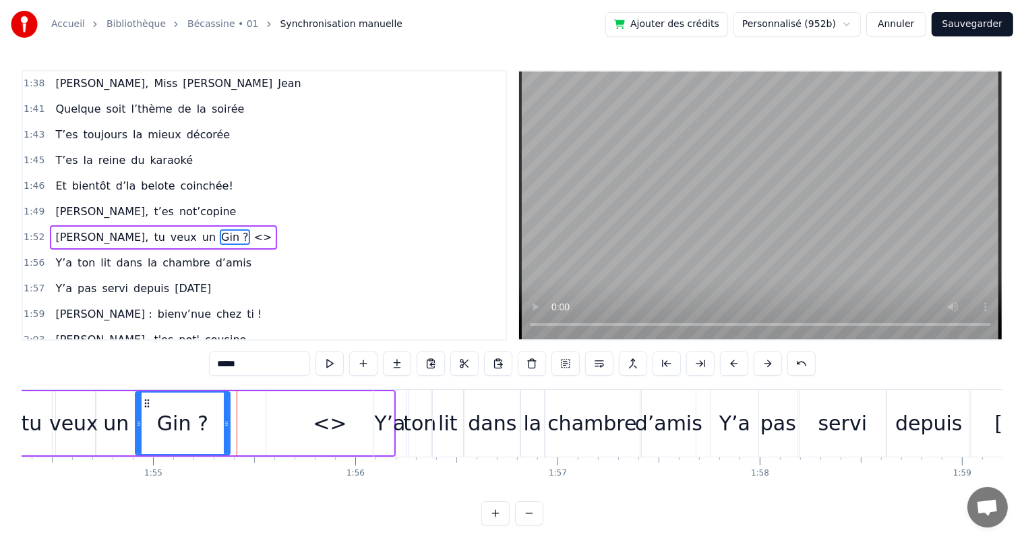
drag, startPoint x: 258, startPoint y: 420, endPoint x: 224, endPoint y: 420, distance: 33.0
click at [224, 420] on icon at bounding box center [226, 423] width 5 height 11
click at [268, 424] on div "<>" at bounding box center [329, 423] width 127 height 64
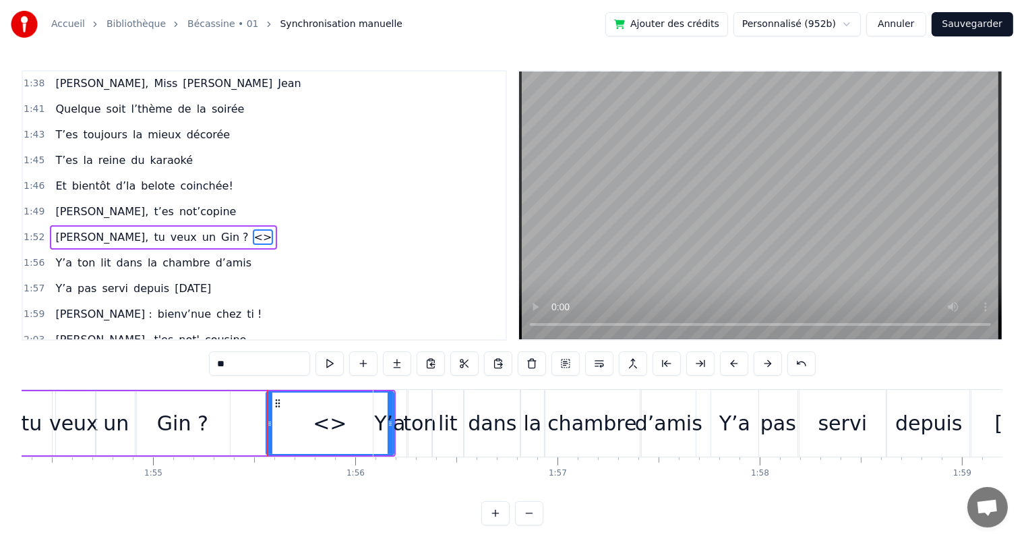
drag, startPoint x: 245, startPoint y: 364, endPoint x: 222, endPoint y: 362, distance: 23.0
click at [231, 362] on input "**" at bounding box center [259, 363] width 101 height 24
type input "*"
click at [334, 404] on div "?" at bounding box center [330, 422] width 126 height 61
click at [182, 398] on div "Gin ?" at bounding box center [183, 423] width 94 height 64
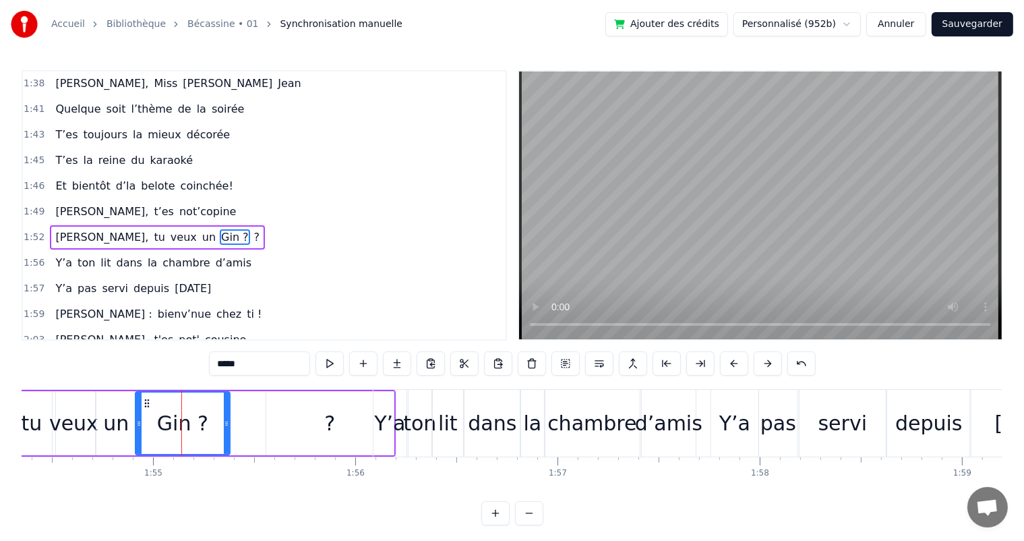
click at [254, 361] on input "*****" at bounding box center [259, 363] width 101 height 24
click at [301, 435] on div "?" at bounding box center [329, 423] width 127 height 64
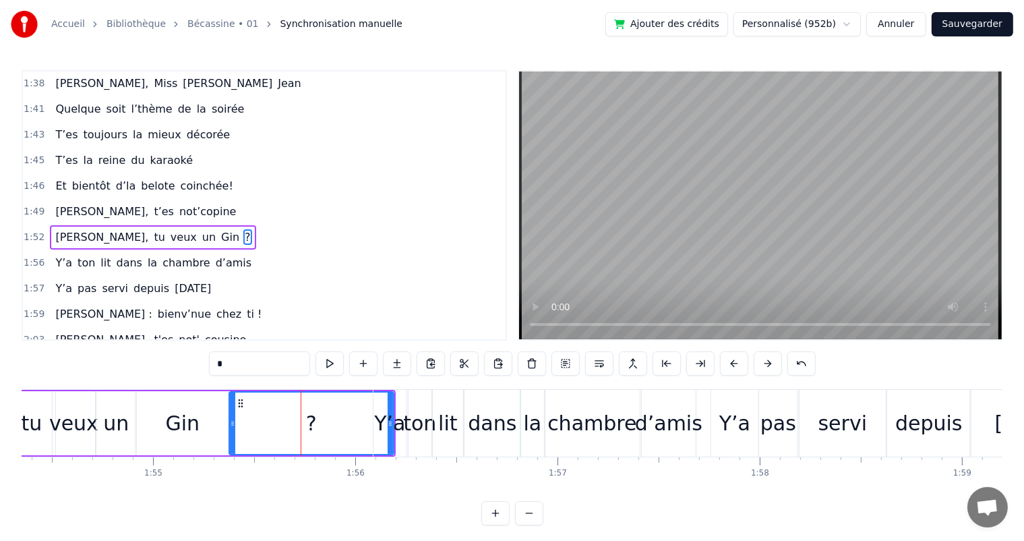
drag, startPoint x: 267, startPoint y: 425, endPoint x: 230, endPoint y: 418, distance: 37.8
click at [230, 418] on icon at bounding box center [232, 423] width 5 height 11
click at [388, 417] on div "Y’a" at bounding box center [389, 423] width 31 height 30
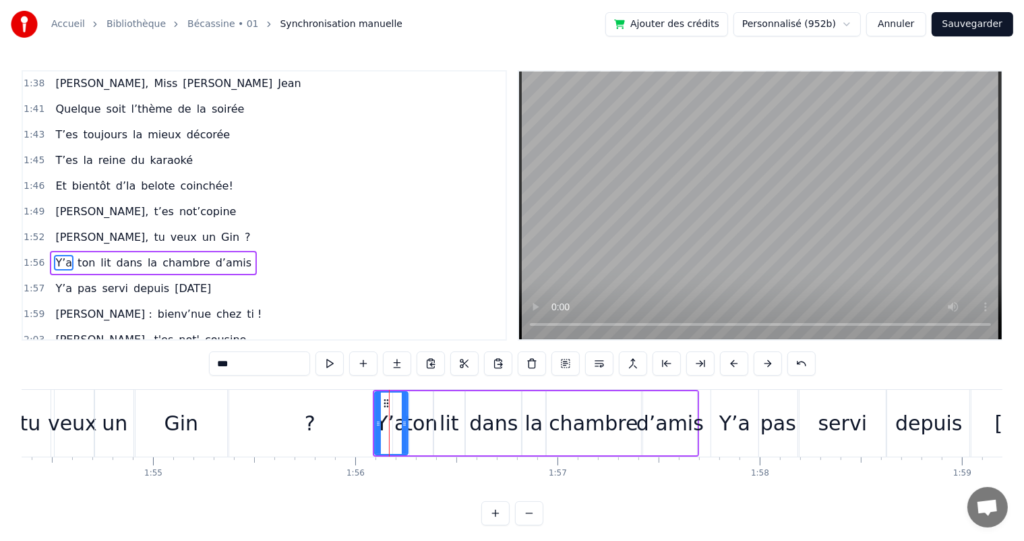
scroll to position [845, 0]
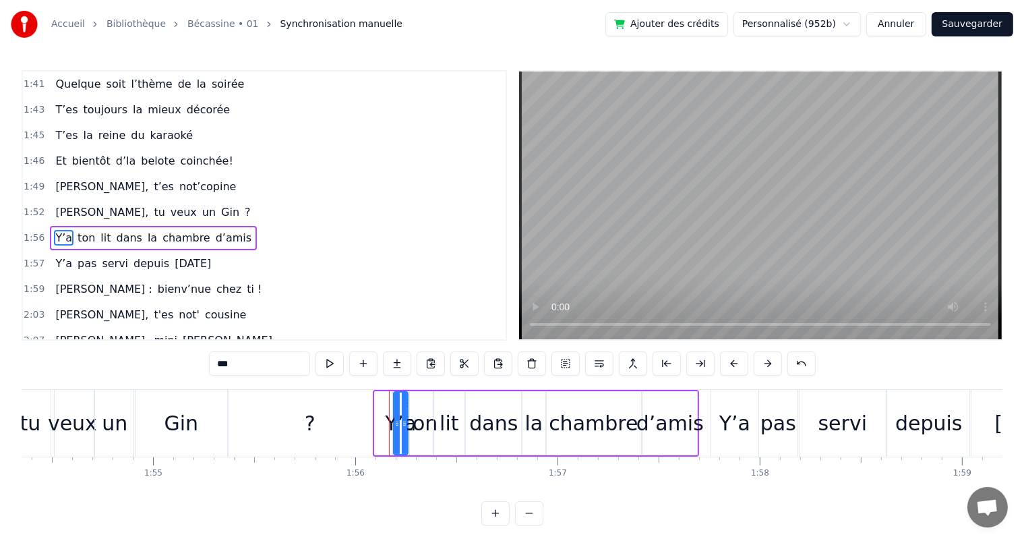
drag, startPoint x: 378, startPoint y: 415, endPoint x: 396, endPoint y: 417, distance: 19.1
click at [396, 417] on div at bounding box center [396, 422] width 5 height 61
click at [353, 409] on div "?" at bounding box center [310, 423] width 164 height 67
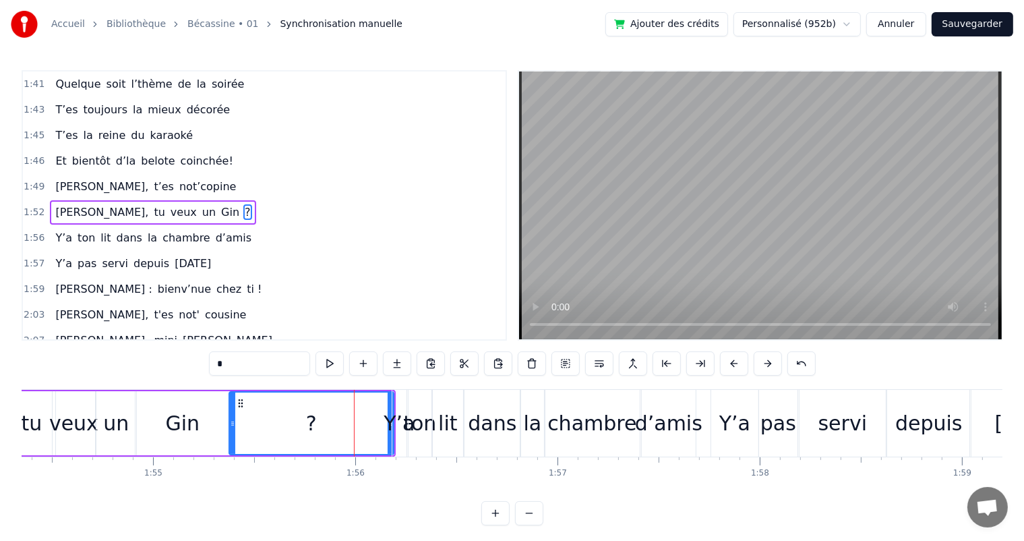
scroll to position [820, 0]
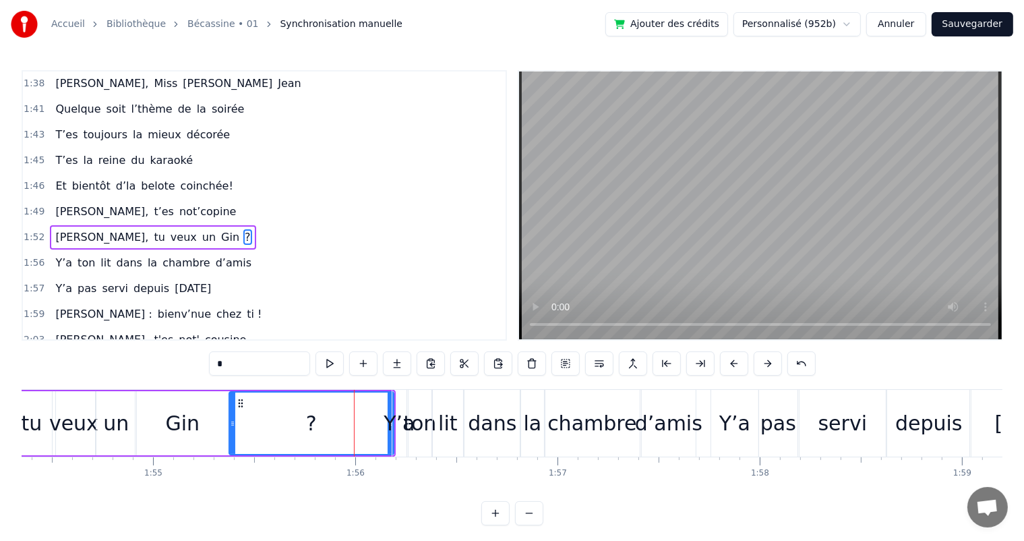
click at [404, 414] on div "ton" at bounding box center [419, 423] width 33 height 30
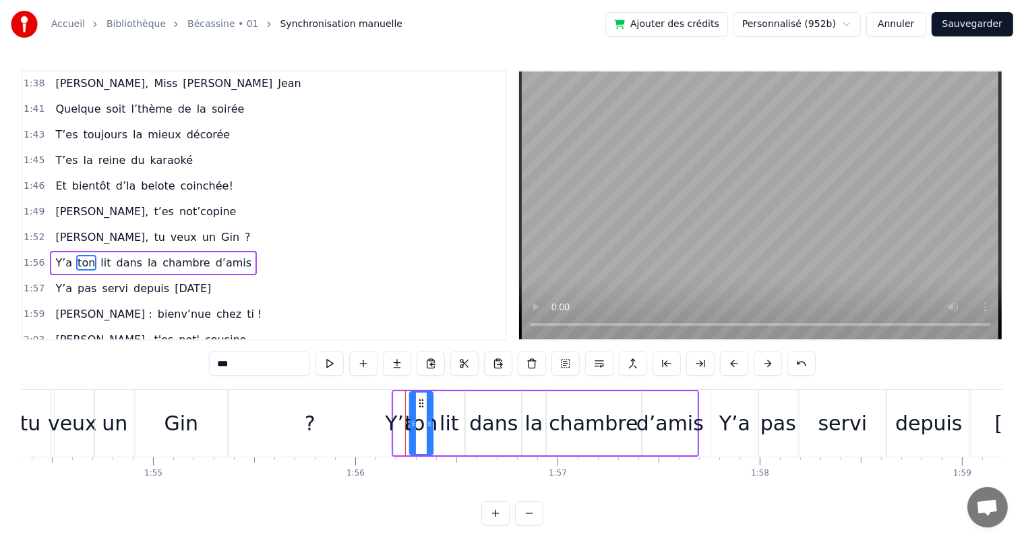
scroll to position [845, 0]
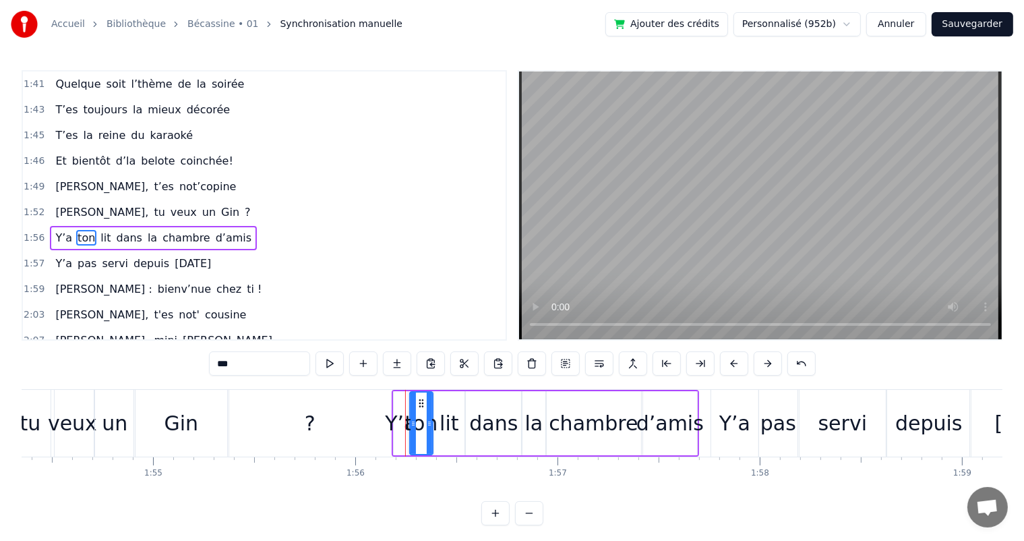
click at [396, 414] on div "Y’a" at bounding box center [400, 423] width 31 height 30
click at [392, 417] on div "Y’a" at bounding box center [400, 423] width 31 height 30
click at [398, 415] on div at bounding box center [400, 422] width 5 height 61
click at [375, 417] on div "?" at bounding box center [310, 423] width 164 height 67
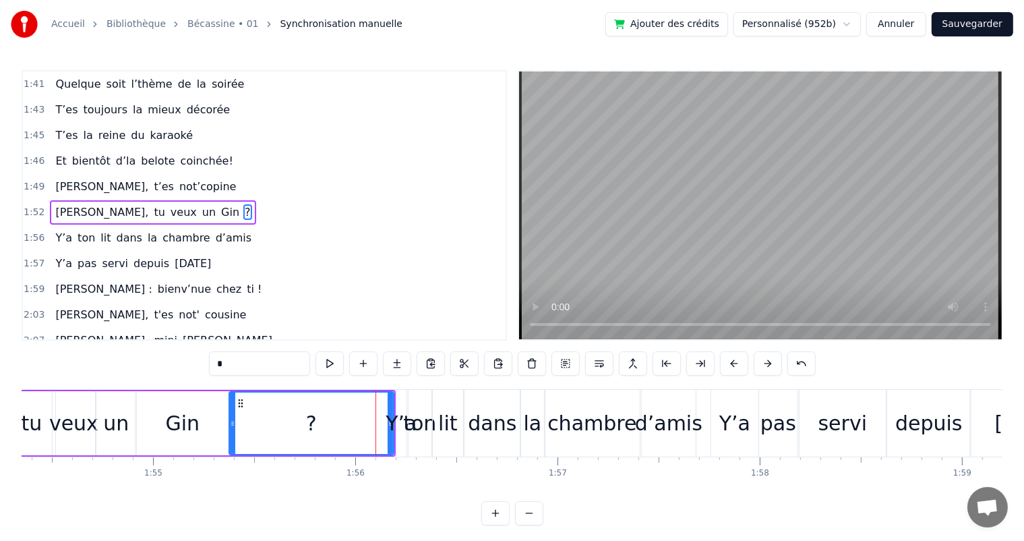
scroll to position [820, 0]
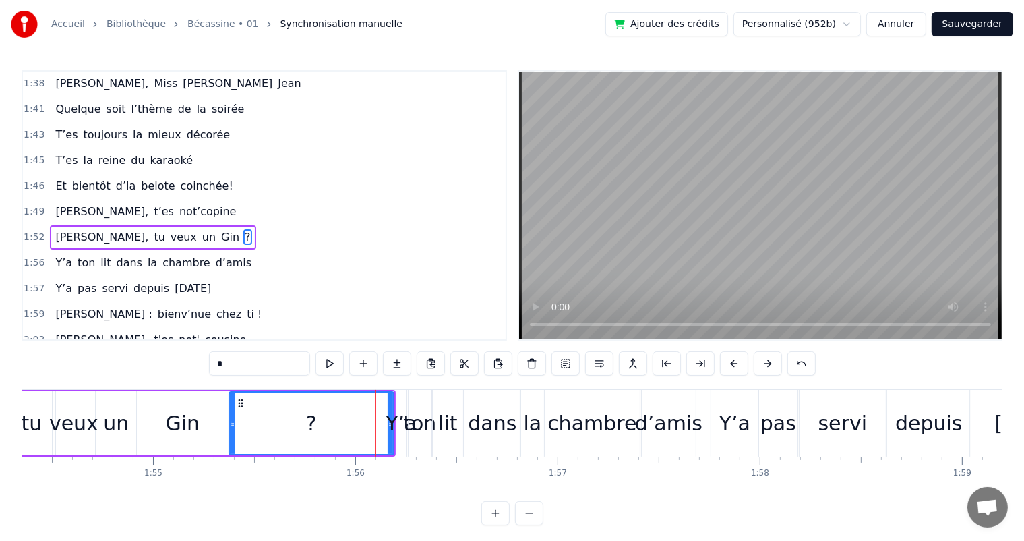
click at [391, 417] on div "Y’a" at bounding box center [401, 423] width 31 height 30
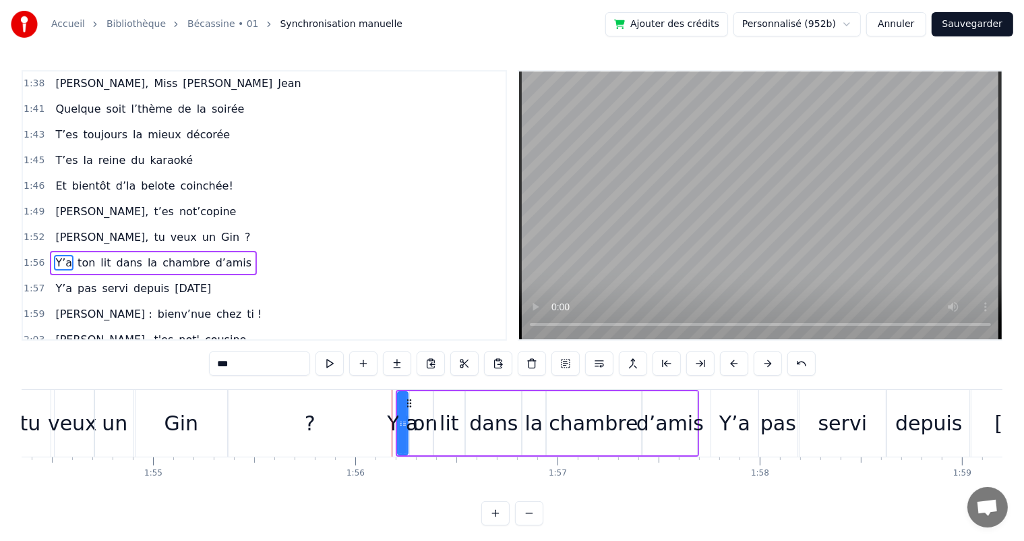
scroll to position [845, 0]
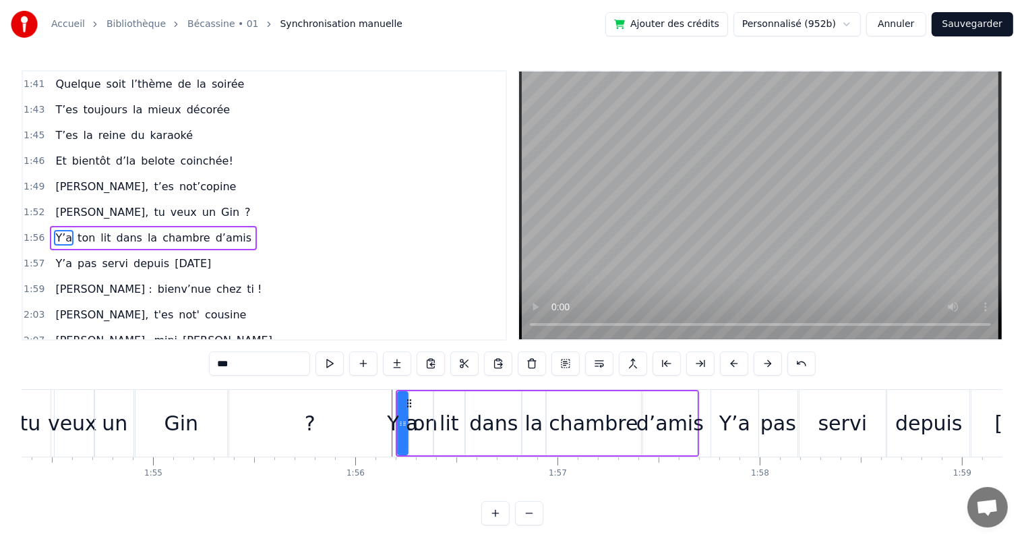
click at [388, 423] on div "?" at bounding box center [310, 423] width 164 height 67
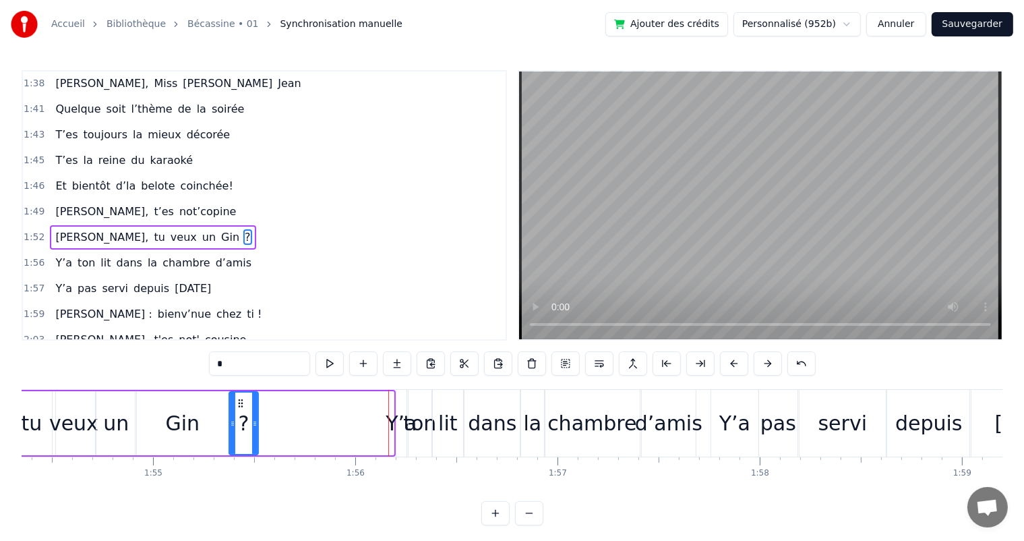
drag, startPoint x: 386, startPoint y: 417, endPoint x: 251, endPoint y: 402, distance: 136.3
click at [251, 402] on div "?" at bounding box center [244, 422] width 28 height 61
click at [400, 435] on div "Y’a" at bounding box center [401, 423] width 31 height 30
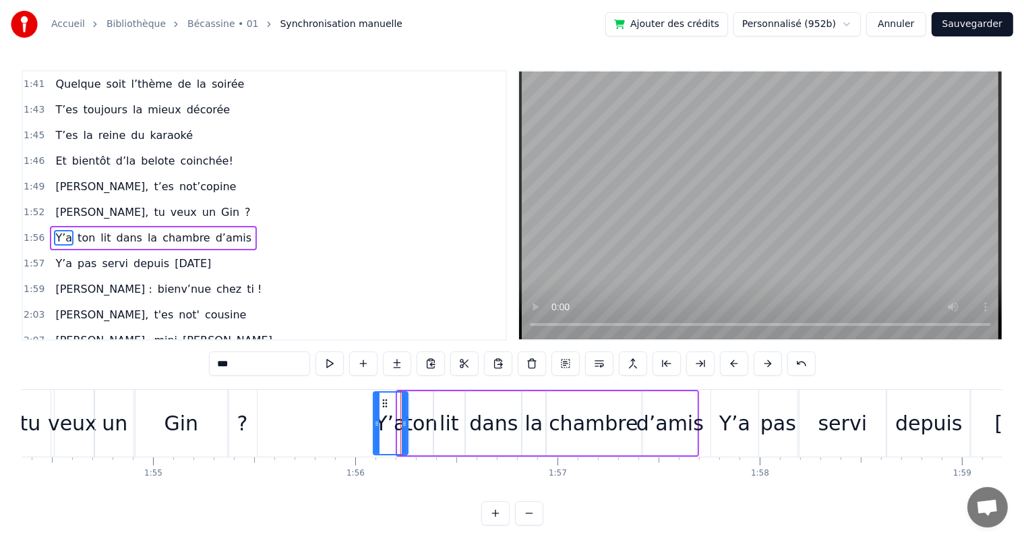
drag, startPoint x: 396, startPoint y: 426, endPoint x: 372, endPoint y: 425, distance: 24.3
click at [373, 425] on div "Y’a" at bounding box center [391, 423] width 36 height 64
click at [61, 204] on span "[PERSON_NAME]," at bounding box center [102, 212] width 96 height 16
type input "*********"
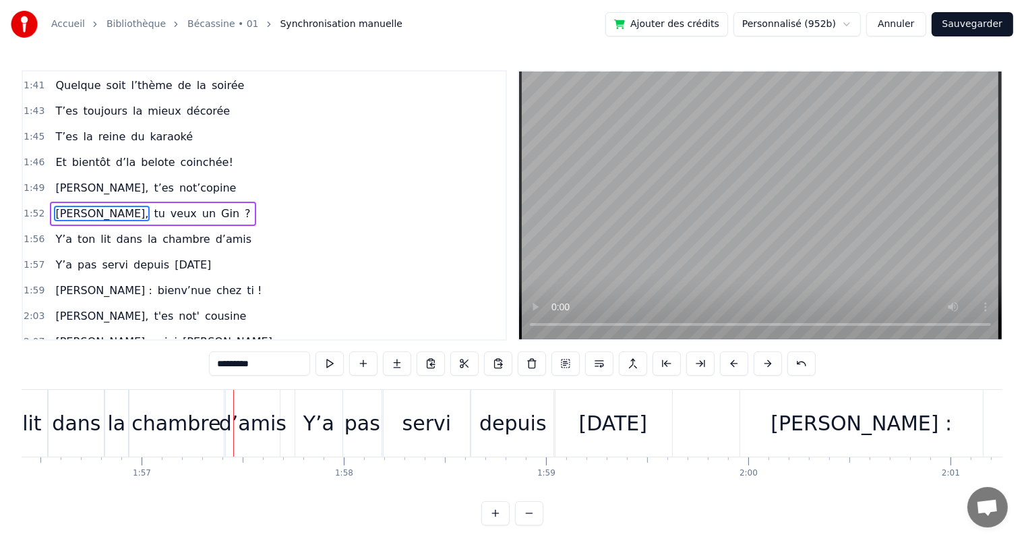
scroll to position [0, 23600]
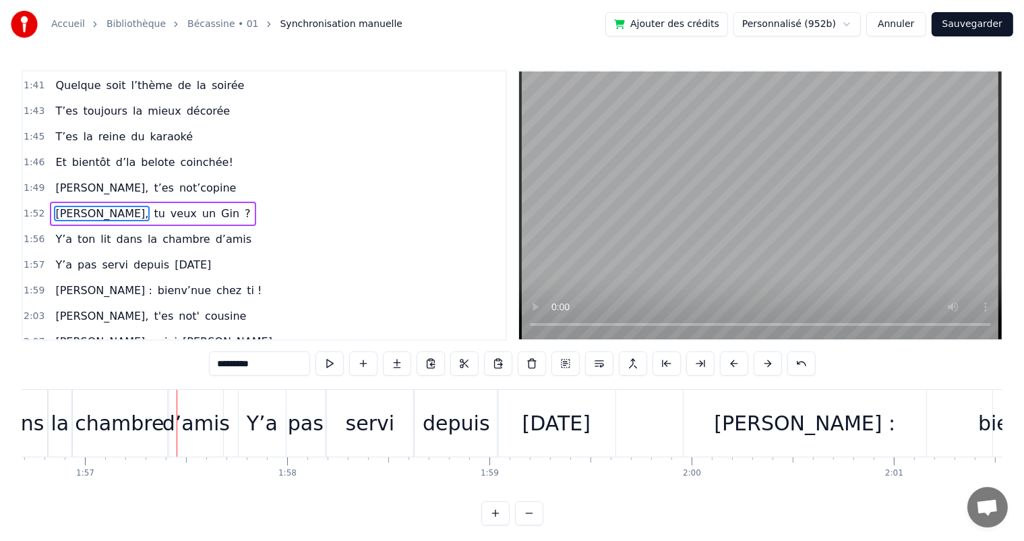
click at [102, 227] on div "Y’a ton lit dans la chambre d’amis" at bounding box center [153, 239] width 207 height 24
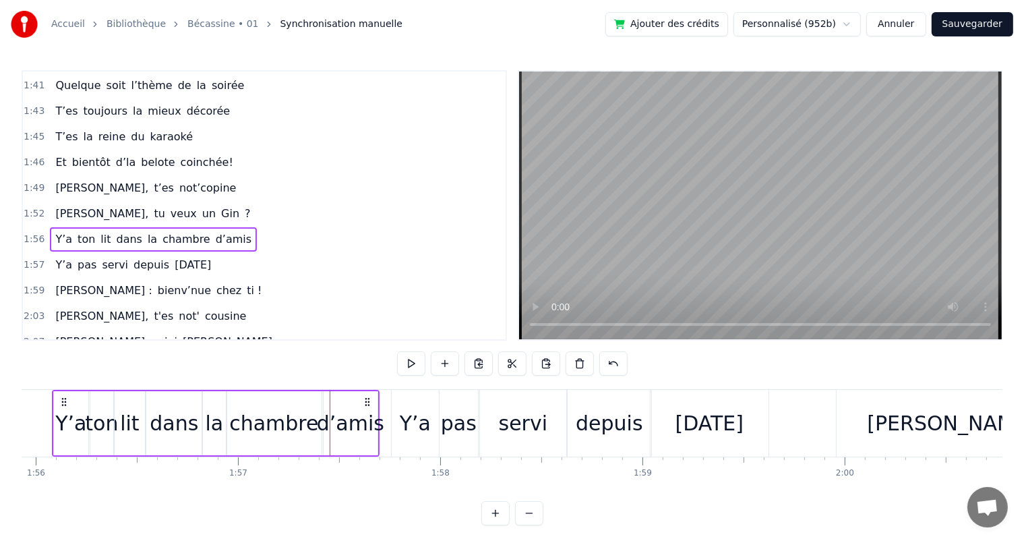
scroll to position [0, 23409]
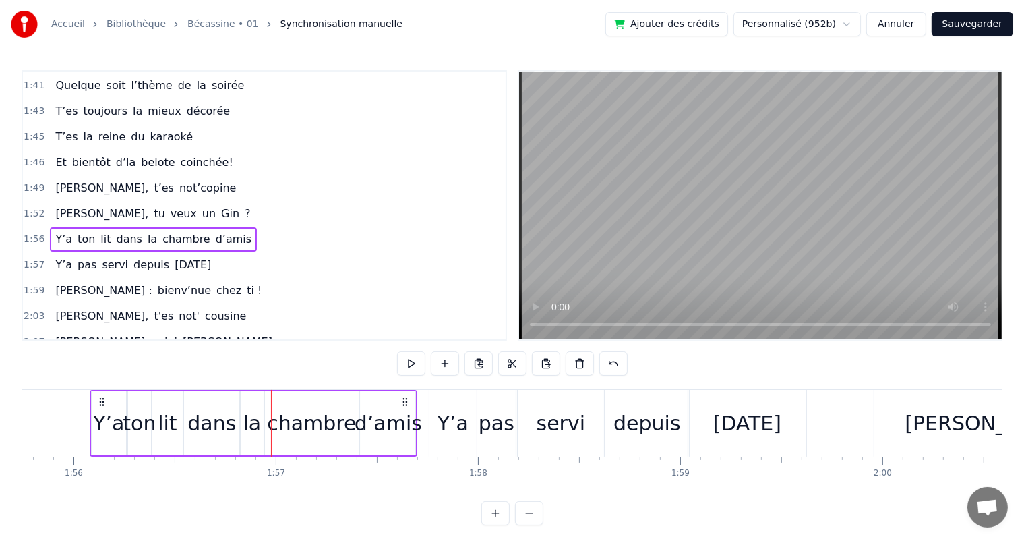
click at [198, 435] on div "dans" at bounding box center [211, 423] width 49 height 30
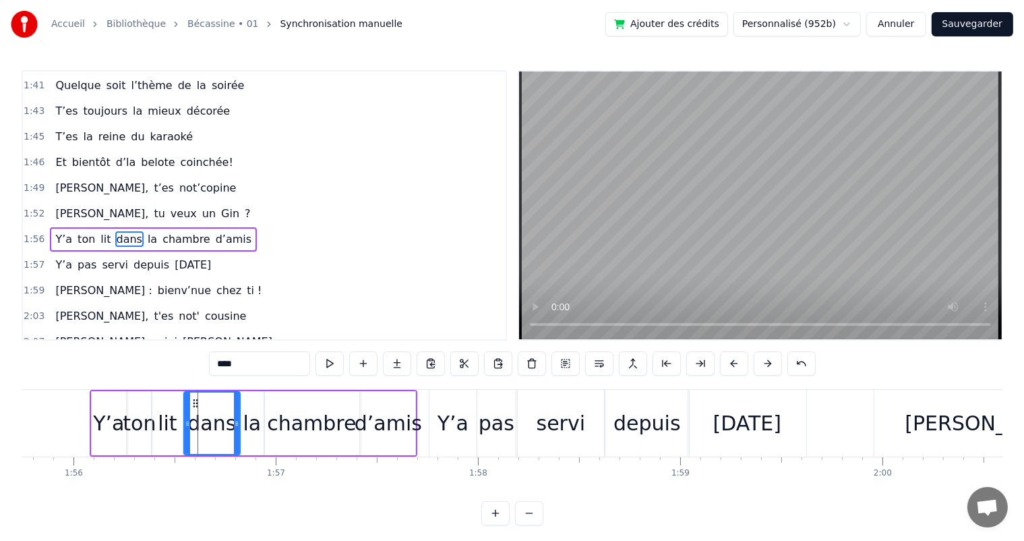
scroll to position [845, 0]
drag, startPoint x: 186, startPoint y: 434, endPoint x: 197, endPoint y: 436, distance: 10.9
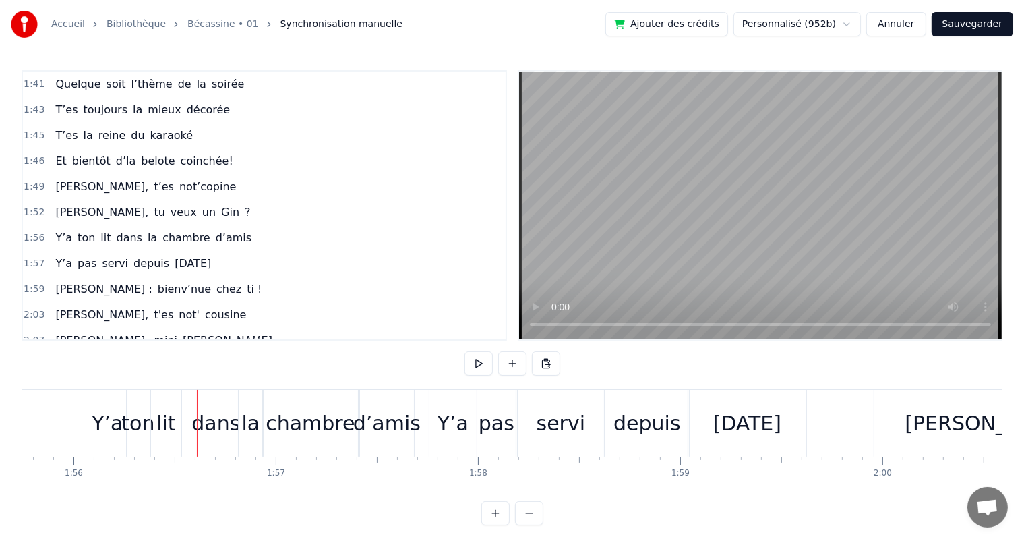
click at [170, 433] on div "lit" at bounding box center [165, 423] width 19 height 30
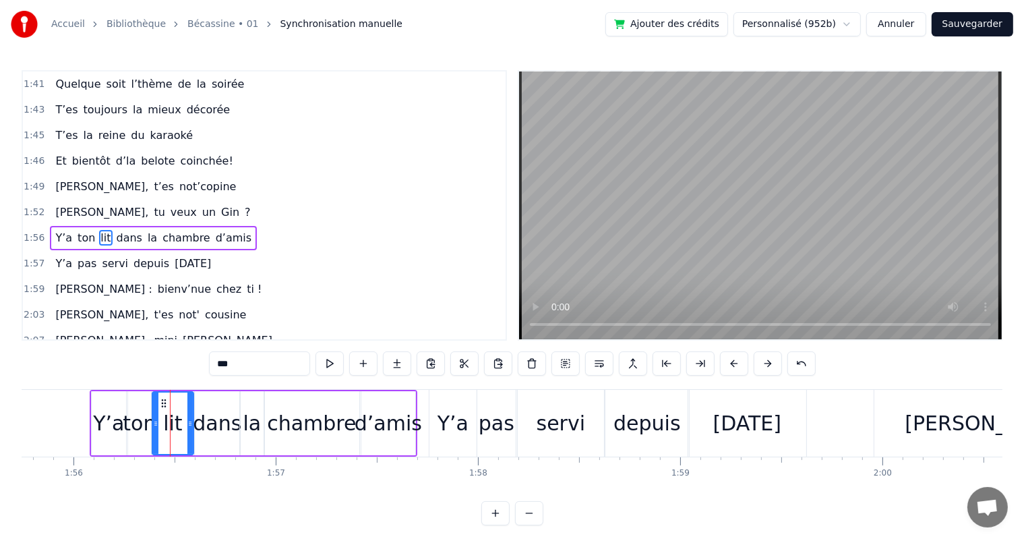
drag, startPoint x: 178, startPoint y: 436, endPoint x: 189, endPoint y: 436, distance: 10.8
click at [189, 436] on div at bounding box center [189, 422] width 5 height 61
click at [64, 230] on span "Y’a" at bounding box center [64, 238] width 20 height 16
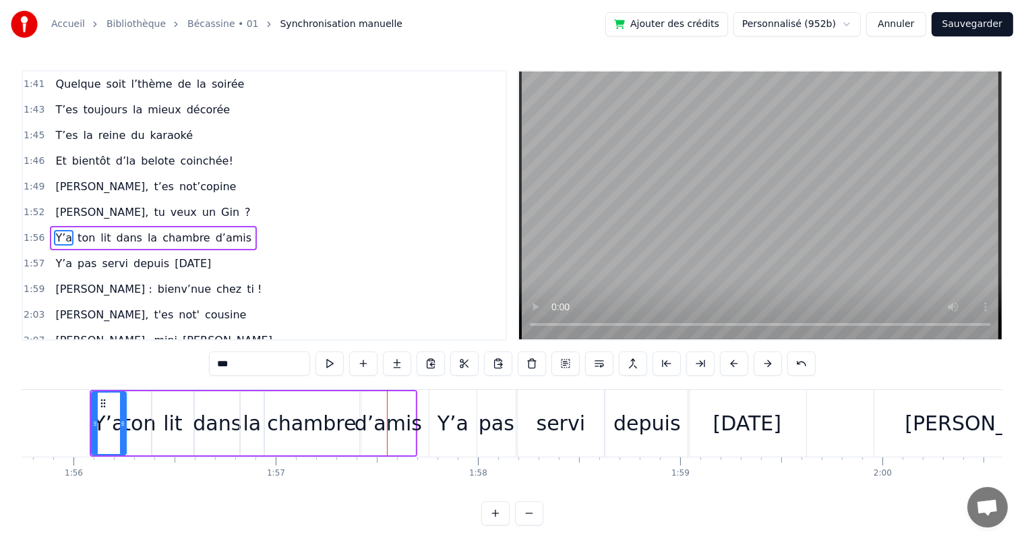
click at [69, 204] on span "[PERSON_NAME]," at bounding box center [102, 212] width 96 height 16
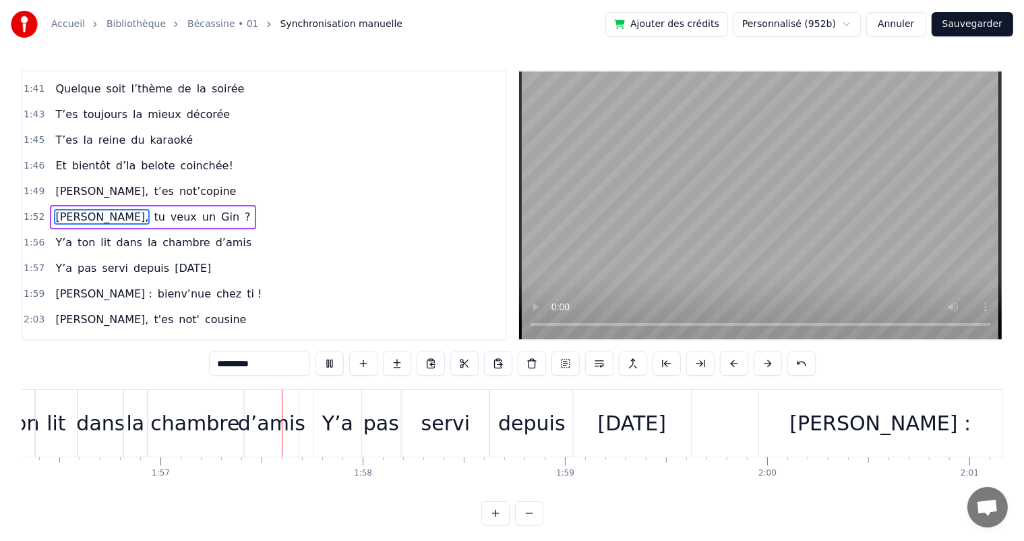
scroll to position [0, 23597]
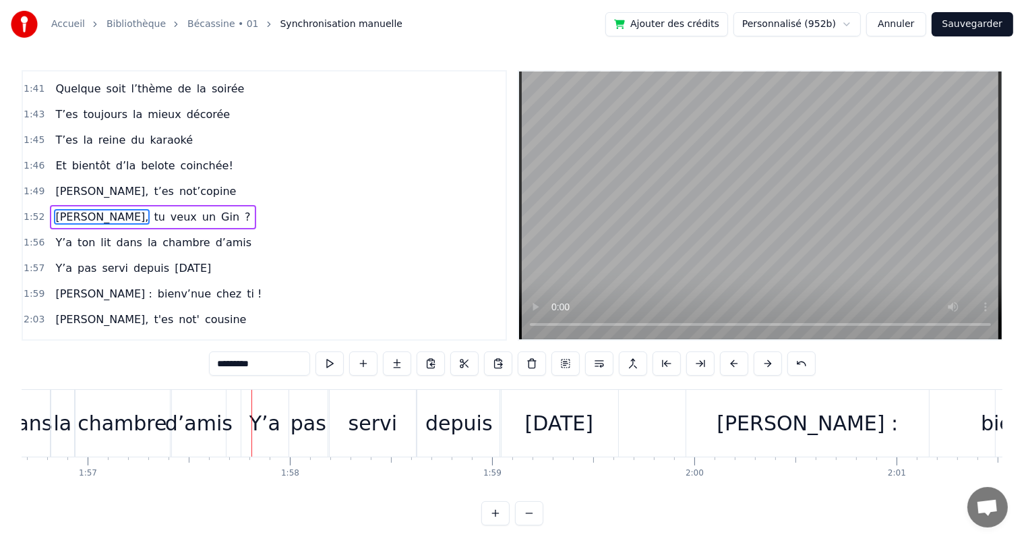
click at [76, 235] on span "ton" at bounding box center [86, 243] width 20 height 16
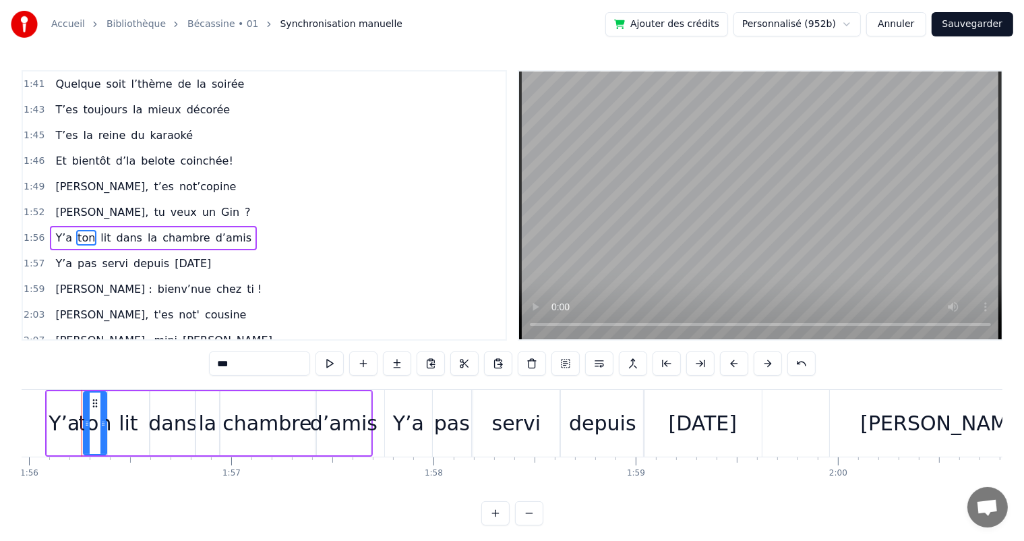
scroll to position [0, 23445]
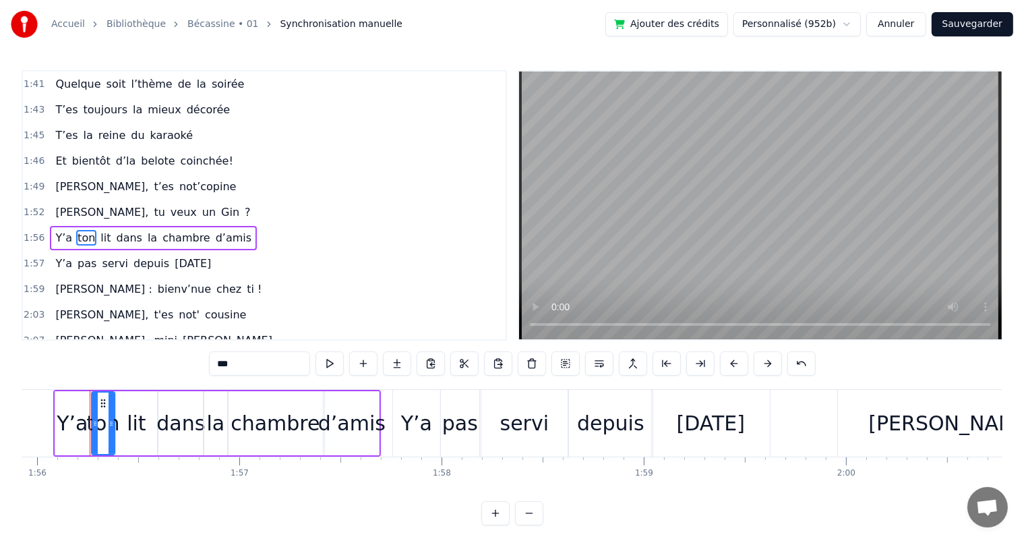
click at [243, 430] on div "chambre" at bounding box center [275, 423] width 89 height 30
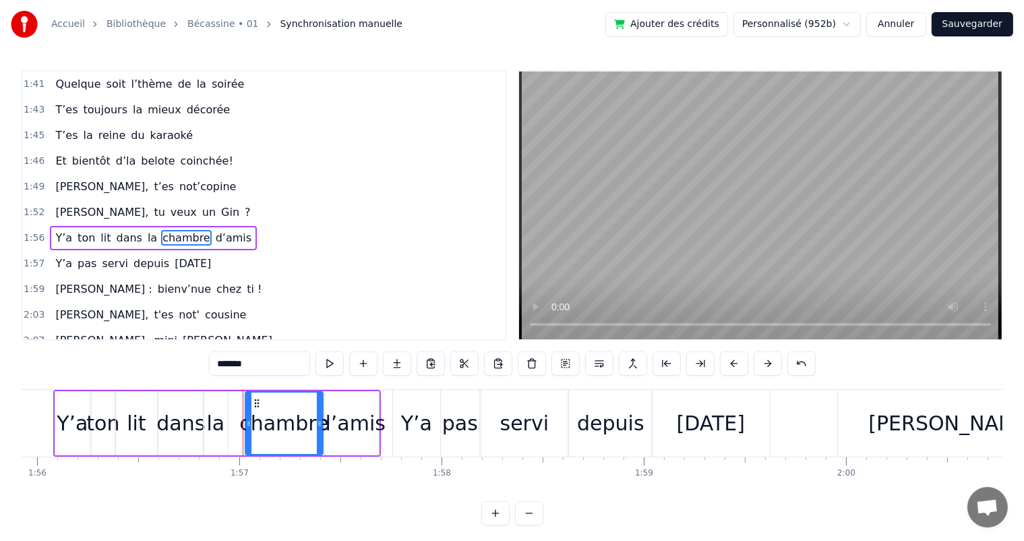
drag, startPoint x: 228, startPoint y: 429, endPoint x: 245, endPoint y: 429, distance: 17.5
click at [246, 429] on div at bounding box center [248, 422] width 5 height 61
click at [217, 429] on div "la" at bounding box center [216, 423] width 18 height 30
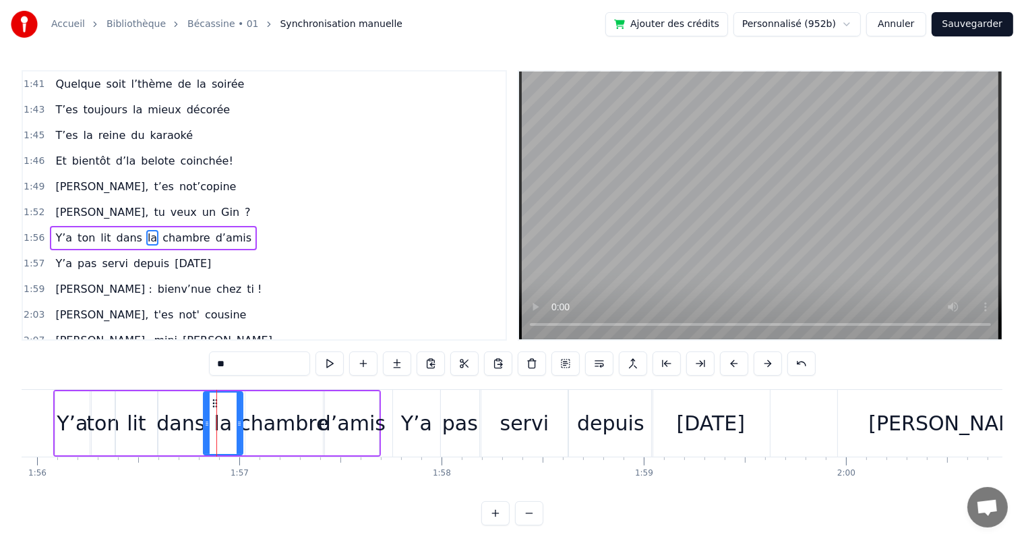
drag, startPoint x: 225, startPoint y: 428, endPoint x: 240, endPoint y: 428, distance: 14.8
click at [240, 428] on div at bounding box center [239, 422] width 5 height 61
drag, startPoint x: 206, startPoint y: 422, endPoint x: 220, endPoint y: 419, distance: 15.1
click at [220, 419] on icon at bounding box center [221, 423] width 5 height 11
click at [184, 419] on div "dans" at bounding box center [180, 423] width 49 height 30
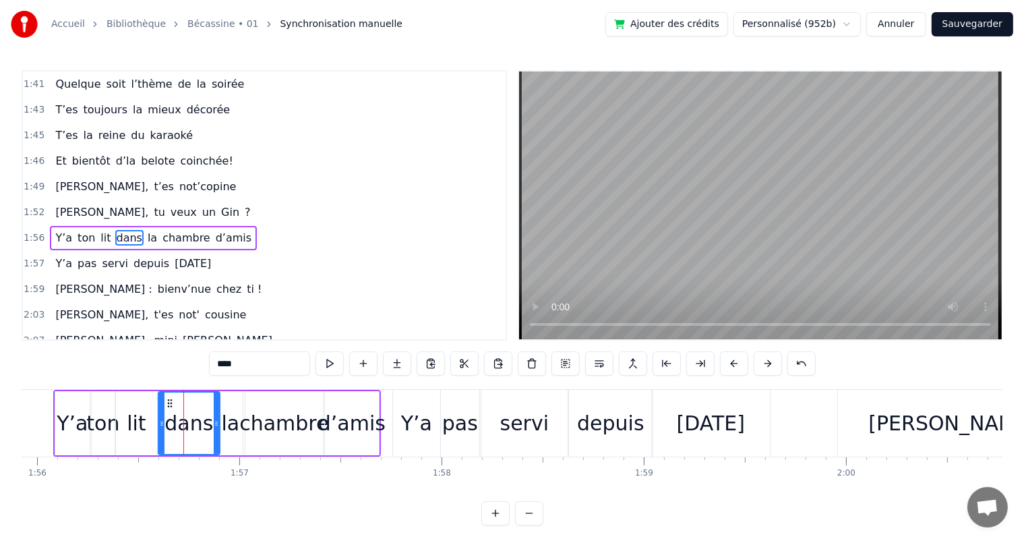
drag, startPoint x: 197, startPoint y: 421, endPoint x: 213, endPoint y: 421, distance: 16.2
click at [214, 421] on icon at bounding box center [216, 423] width 5 height 11
drag, startPoint x: 160, startPoint y: 421, endPoint x: 175, endPoint y: 419, distance: 14.9
click at [175, 419] on icon at bounding box center [176, 423] width 5 height 11
click at [126, 417] on div "lit" at bounding box center [136, 423] width 41 height 64
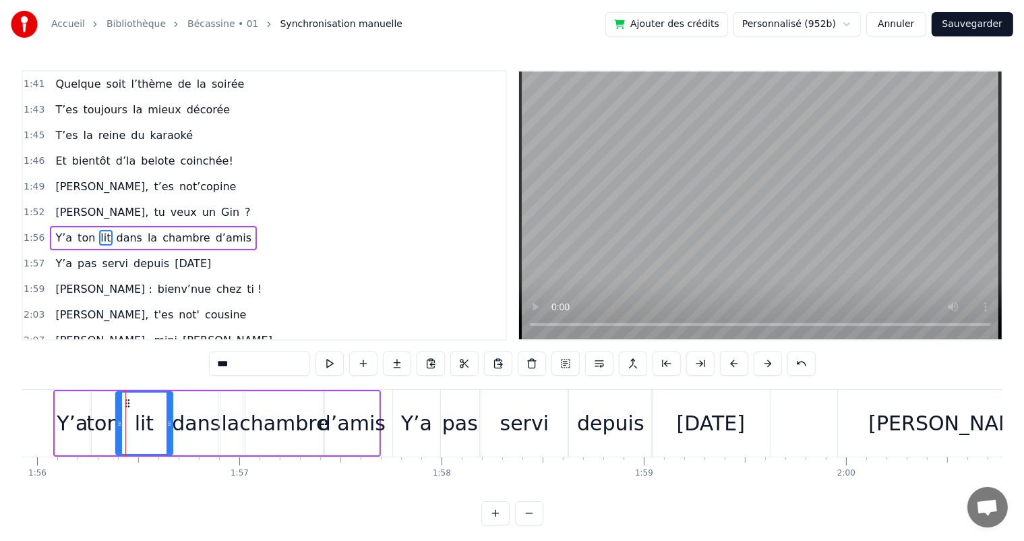
drag, startPoint x: 154, startPoint y: 419, endPoint x: 169, endPoint y: 419, distance: 15.5
click at [169, 419] on icon at bounding box center [169, 423] width 5 height 11
drag, startPoint x: 116, startPoint y: 418, endPoint x: 128, endPoint y: 418, distance: 12.1
click at [129, 418] on icon at bounding box center [131, 423] width 5 height 11
click at [109, 418] on div "ton" at bounding box center [102, 423] width 33 height 30
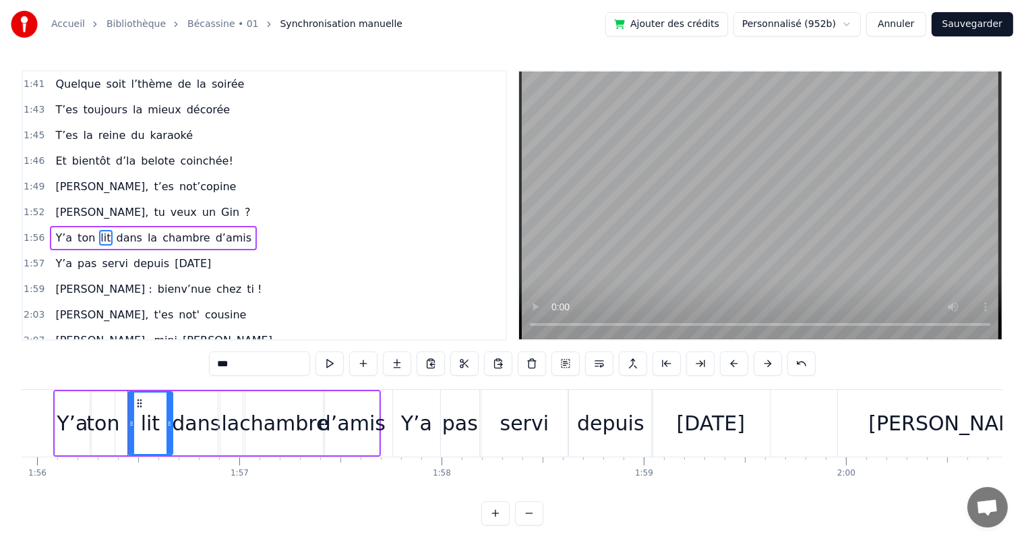
type input "***"
drag, startPoint x: 111, startPoint y: 418, endPoint x: 125, endPoint y: 418, distance: 14.8
click at [125, 418] on icon at bounding box center [125, 423] width 5 height 11
drag, startPoint x: 92, startPoint y: 418, endPoint x: 100, endPoint y: 420, distance: 8.3
click at [100, 420] on icon at bounding box center [102, 423] width 5 height 11
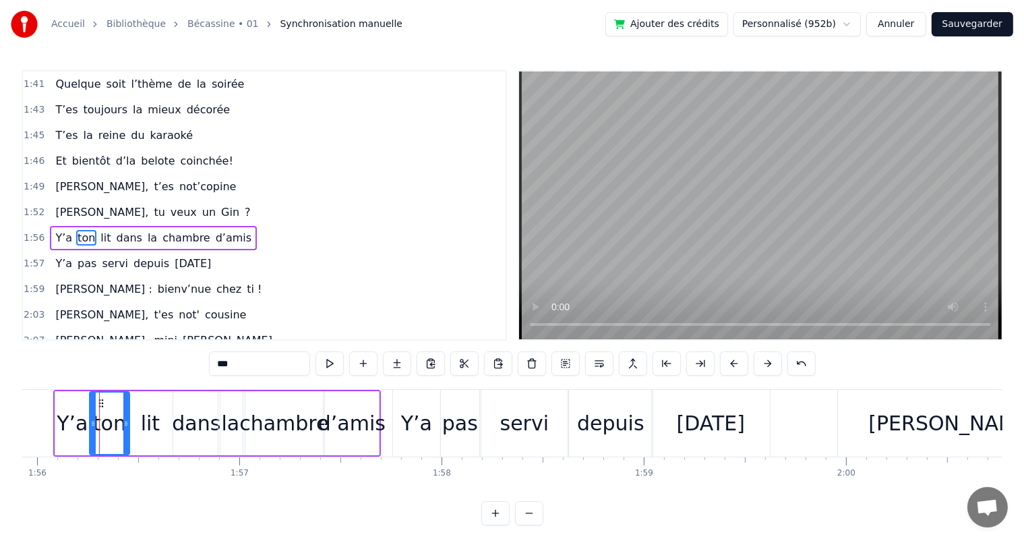
drag, startPoint x: 102, startPoint y: 419, endPoint x: 92, endPoint y: 419, distance: 10.1
click at [92, 419] on icon at bounding box center [92, 423] width 5 height 11
click at [57, 200] on div "[PERSON_NAME], tu veux un Gin ?" at bounding box center [153, 212] width 206 height 24
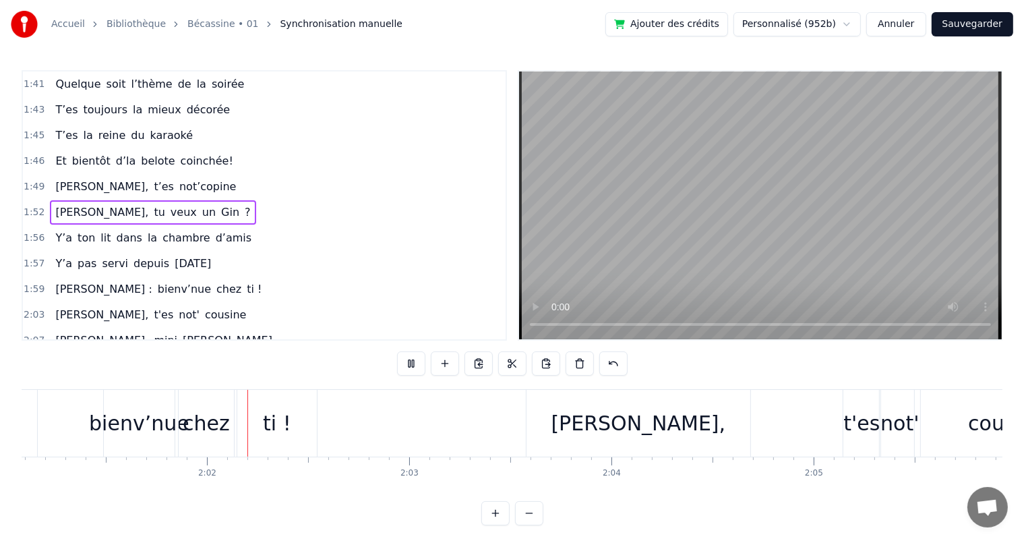
scroll to position [0, 24496]
click at [65, 204] on span "[PERSON_NAME]," at bounding box center [102, 212] width 96 height 16
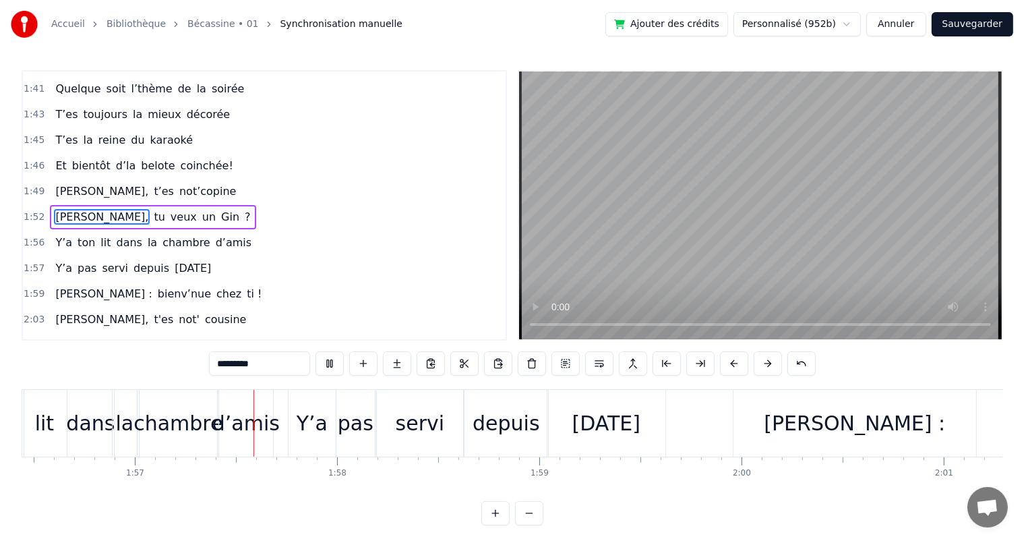
scroll to position [0, 23588]
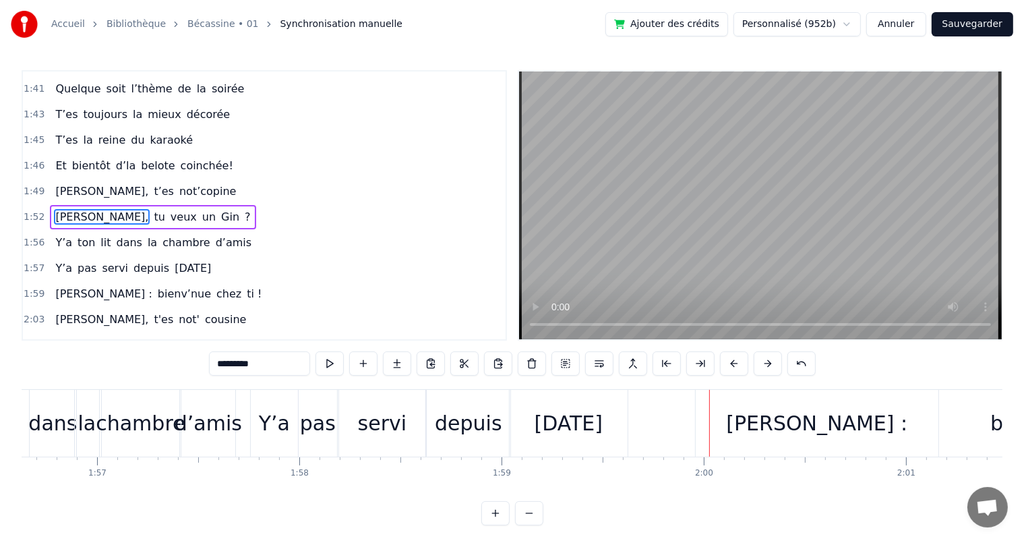
click at [84, 286] on span "[PERSON_NAME] :" at bounding box center [103, 294] width 99 height 16
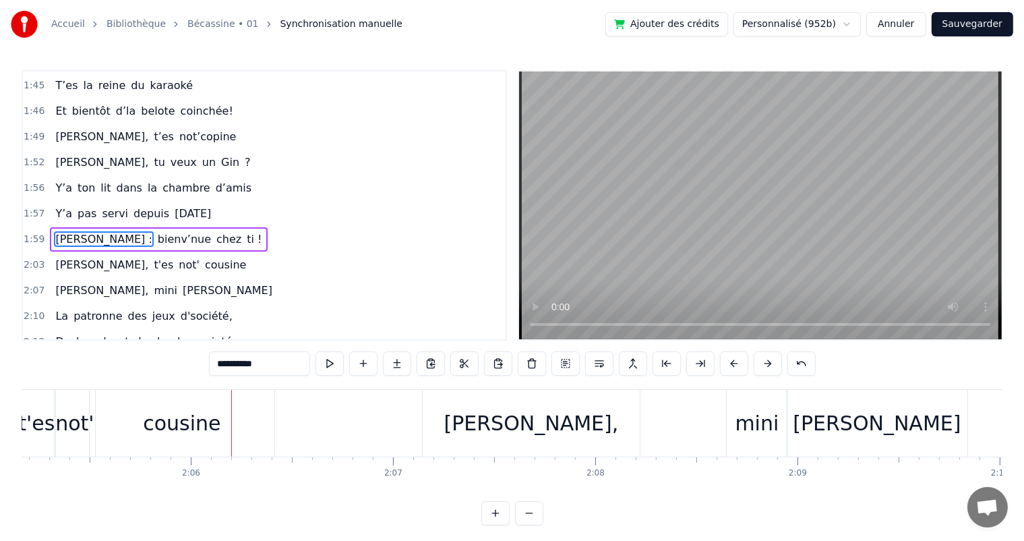
scroll to position [0, 25357]
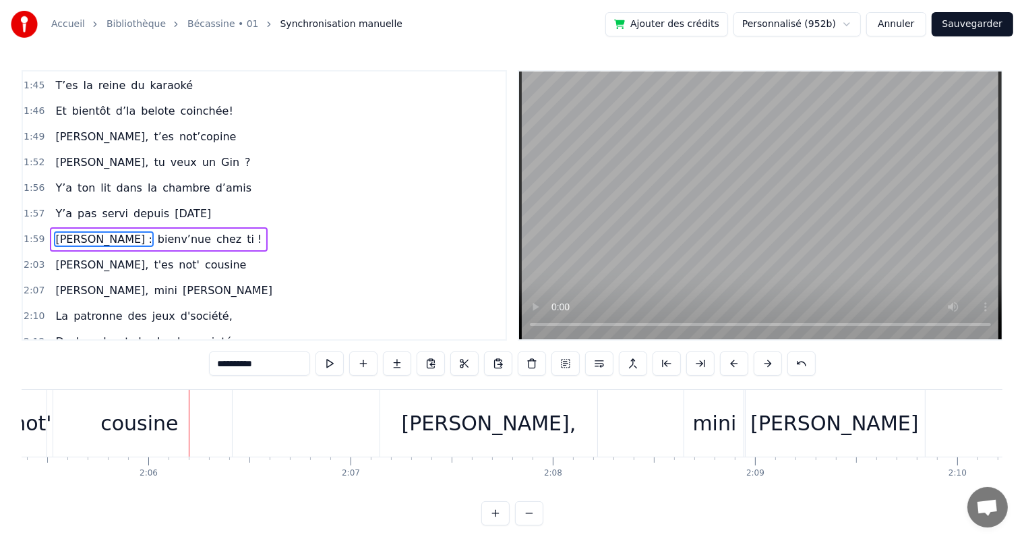
click at [133, 334] on span "des boules" at bounding box center [163, 342] width 61 height 16
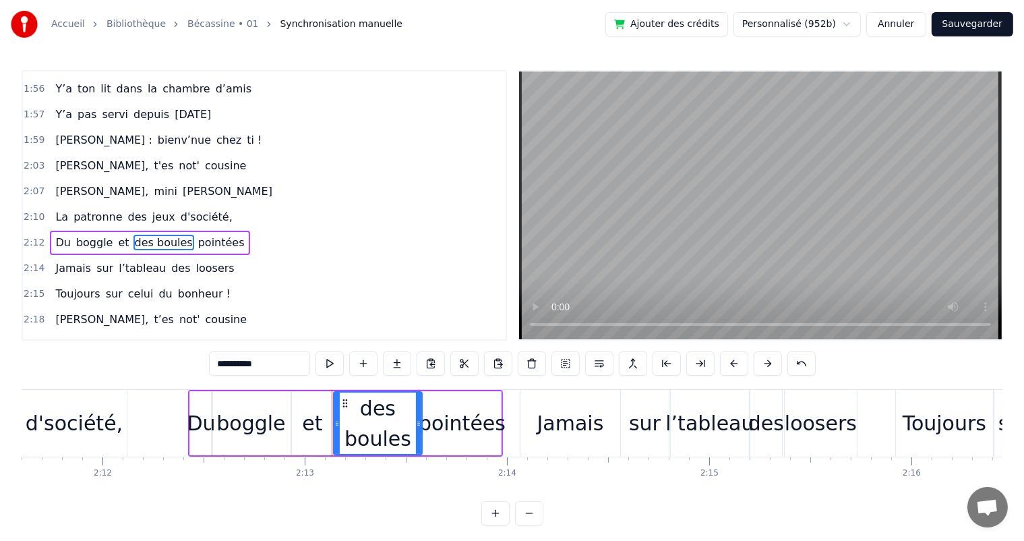
scroll to position [0, 26615]
click at [197, 442] on div "Du" at bounding box center [202, 423] width 22 height 64
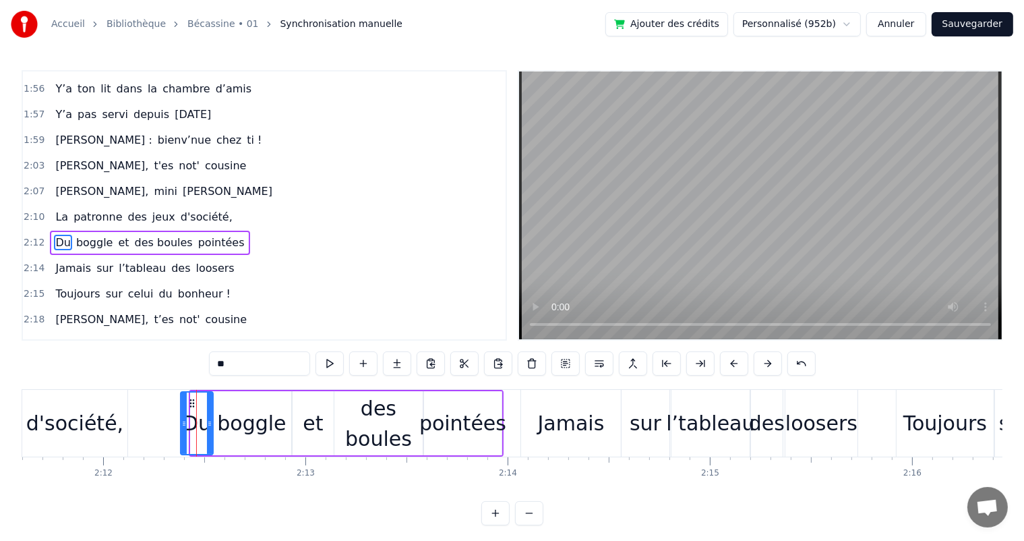
drag, startPoint x: 192, startPoint y: 423, endPoint x: 182, endPoint y: 423, distance: 10.1
click at [182, 423] on icon at bounding box center [183, 423] width 5 height 11
click at [61, 209] on span "La" at bounding box center [62, 217] width 16 height 16
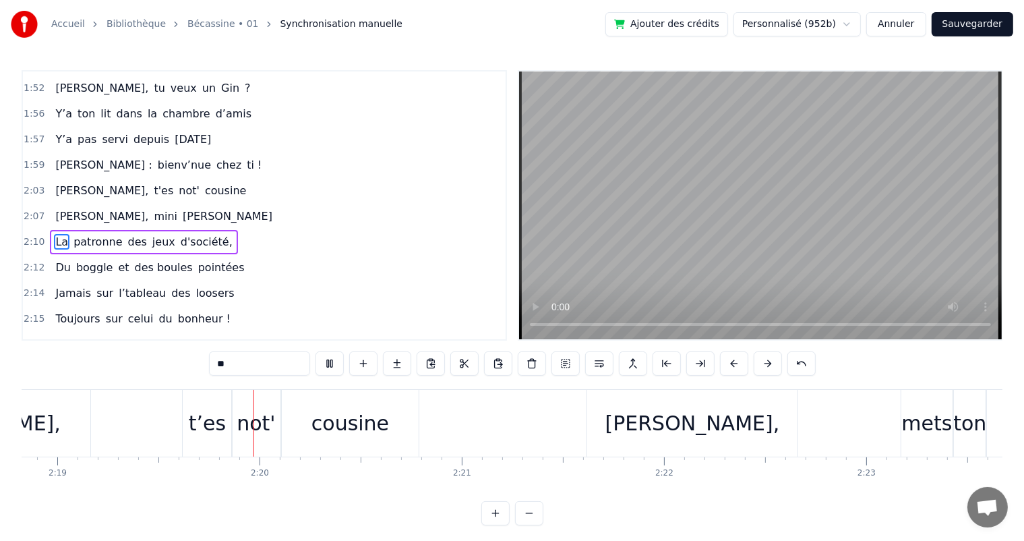
scroll to position [0, 28078]
click at [208, 425] on div "t’es" at bounding box center [205, 423] width 37 height 30
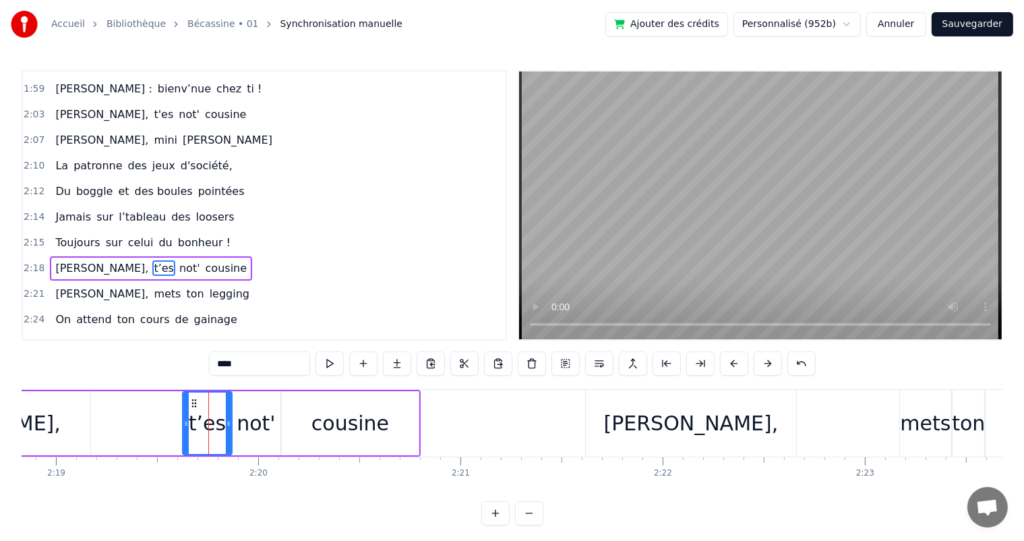
scroll to position [1046, 0]
drag, startPoint x: 183, startPoint y: 427, endPoint x: 195, endPoint y: 425, distance: 11.6
click at [177, 427] on icon at bounding box center [179, 423] width 5 height 11
click at [222, 425] on icon at bounding box center [222, 423] width 5 height 11
click at [247, 423] on div "not'" at bounding box center [256, 423] width 38 height 30
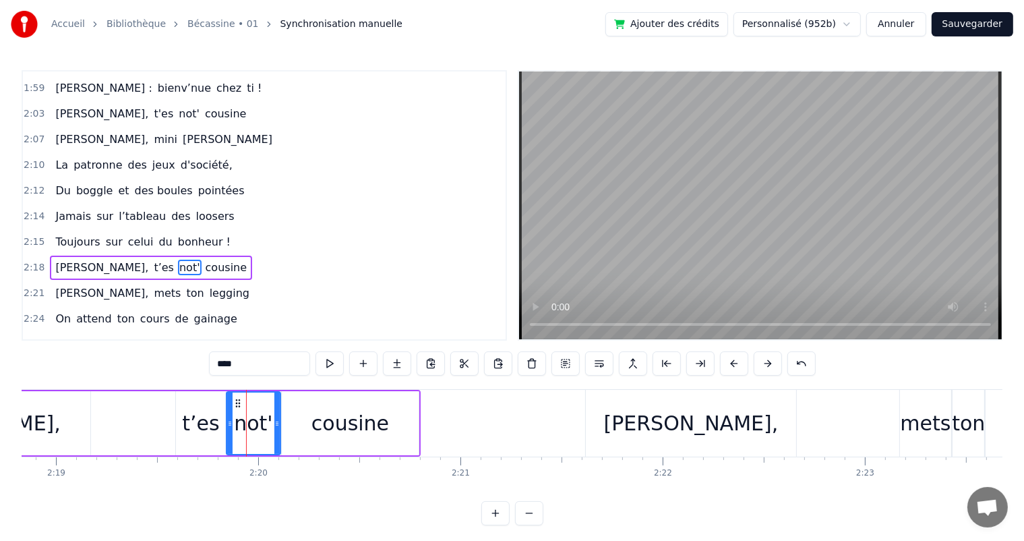
click at [227, 423] on icon at bounding box center [229, 423] width 5 height 11
click at [64, 260] on span "[PERSON_NAME]," at bounding box center [102, 268] width 96 height 16
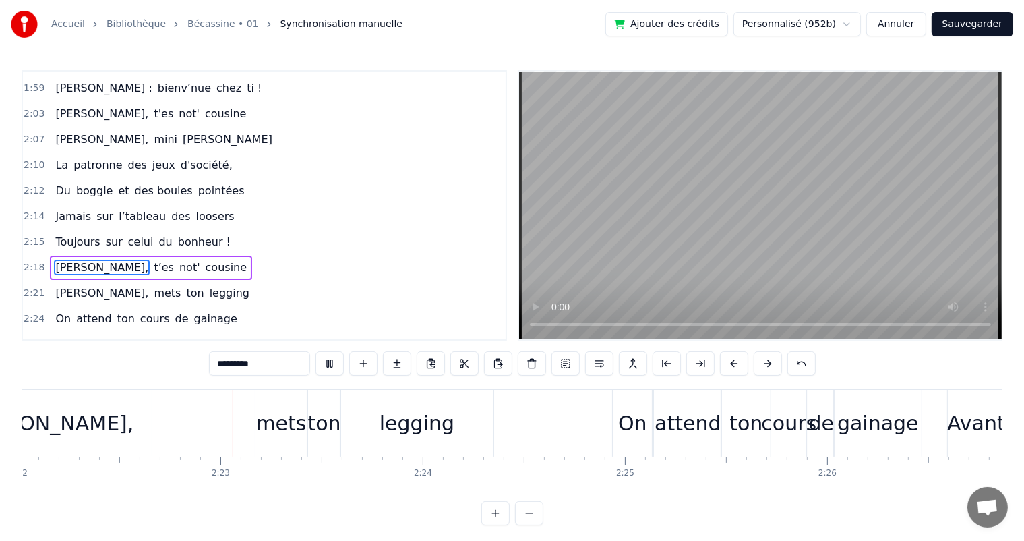
scroll to position [0, 28730]
click at [249, 413] on div "mets" at bounding box center [273, 423] width 51 height 67
type input "****"
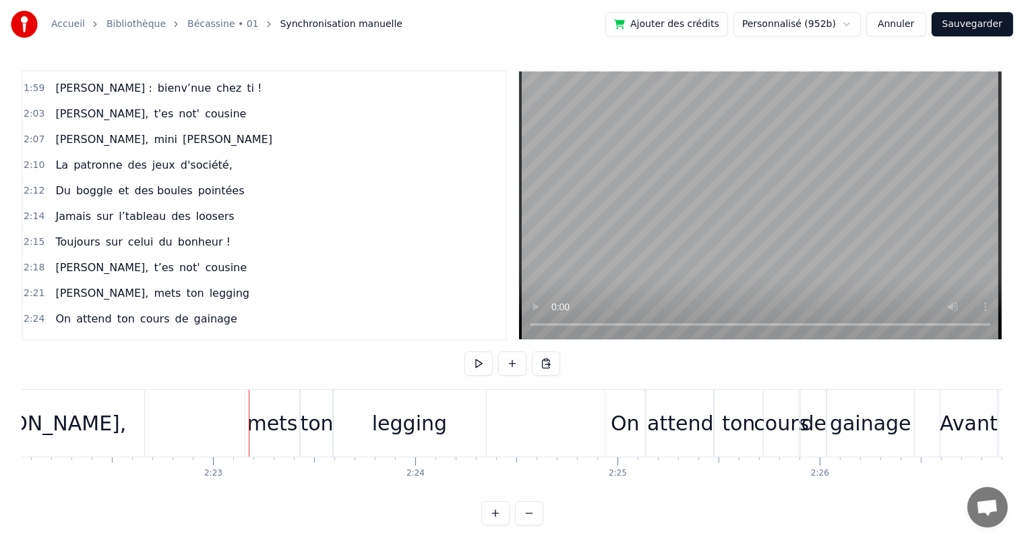
click at [76, 260] on span "[PERSON_NAME]," at bounding box center [102, 268] width 96 height 16
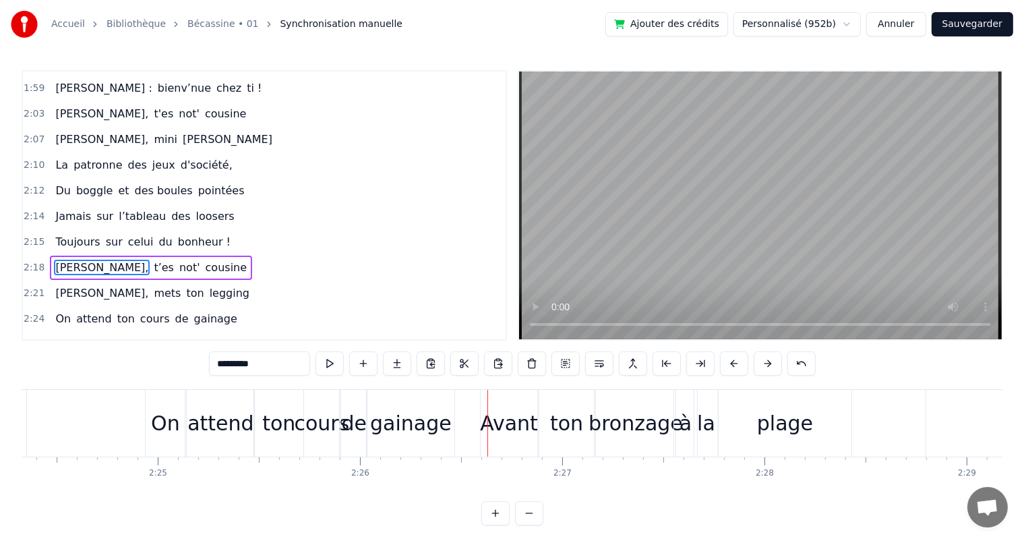
scroll to position [0, 29183]
click at [202, 446] on div "attend" at bounding box center [226, 423] width 67 height 67
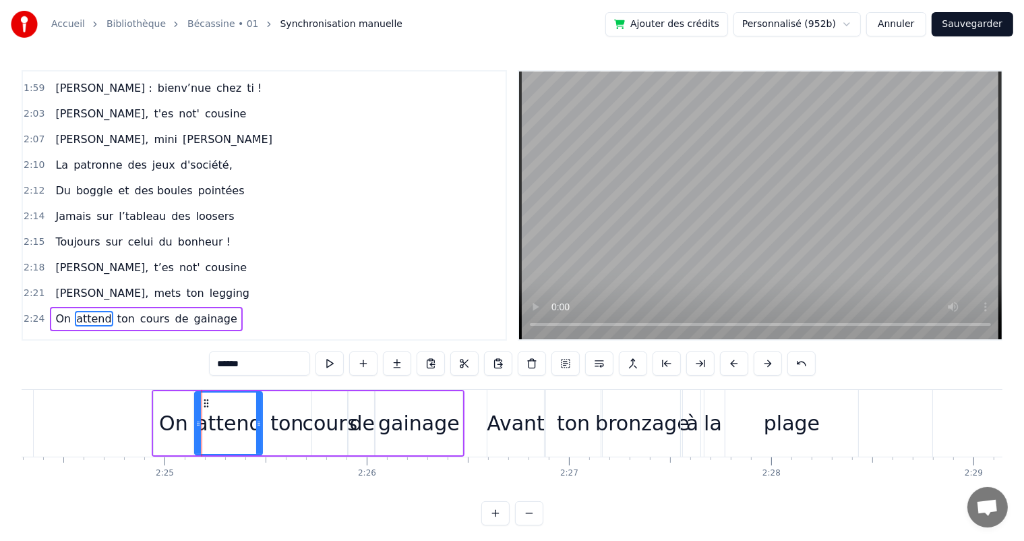
scroll to position [6, 0]
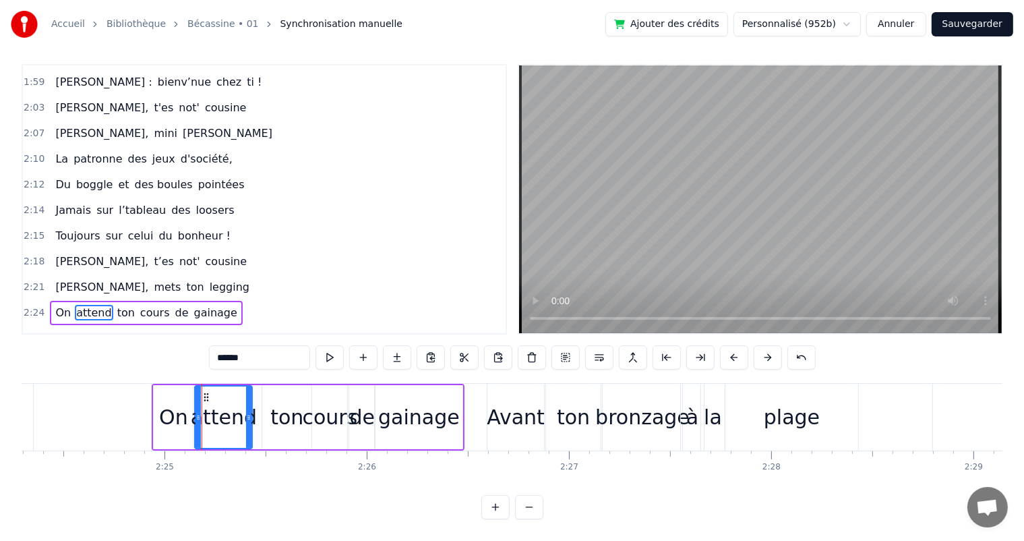
drag, startPoint x: 260, startPoint y: 427, endPoint x: 249, endPoint y: 427, distance: 10.1
click at [249, 427] on div at bounding box center [248, 416] width 5 height 61
click at [270, 427] on div "ton" at bounding box center [286, 417] width 49 height 64
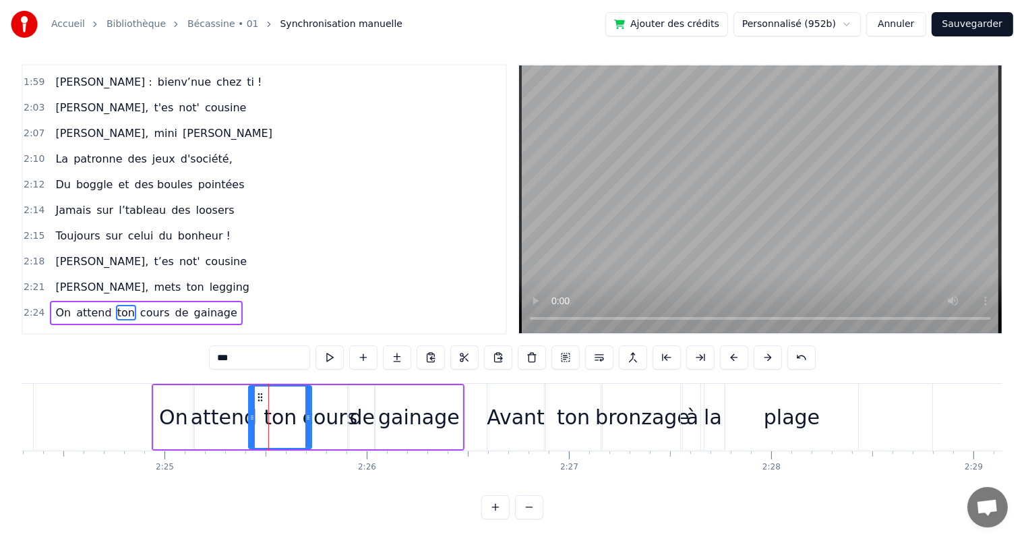
drag, startPoint x: 264, startPoint y: 426, endPoint x: 251, endPoint y: 426, distance: 13.5
click at [251, 426] on div at bounding box center [251, 416] width 5 height 61
click at [394, 423] on div "gainage" at bounding box center [419, 417] width 82 height 30
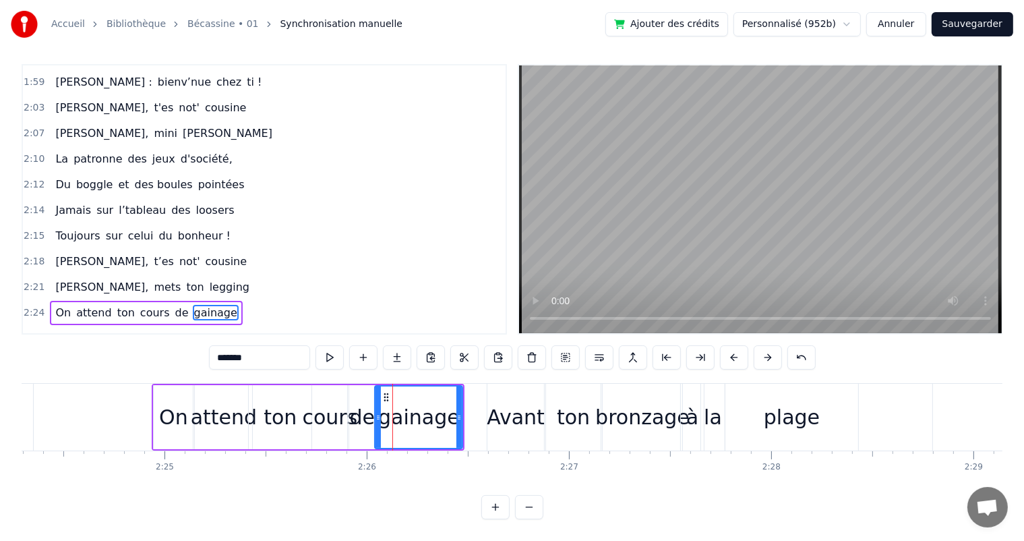
click at [59, 305] on span "On" at bounding box center [63, 313] width 18 height 16
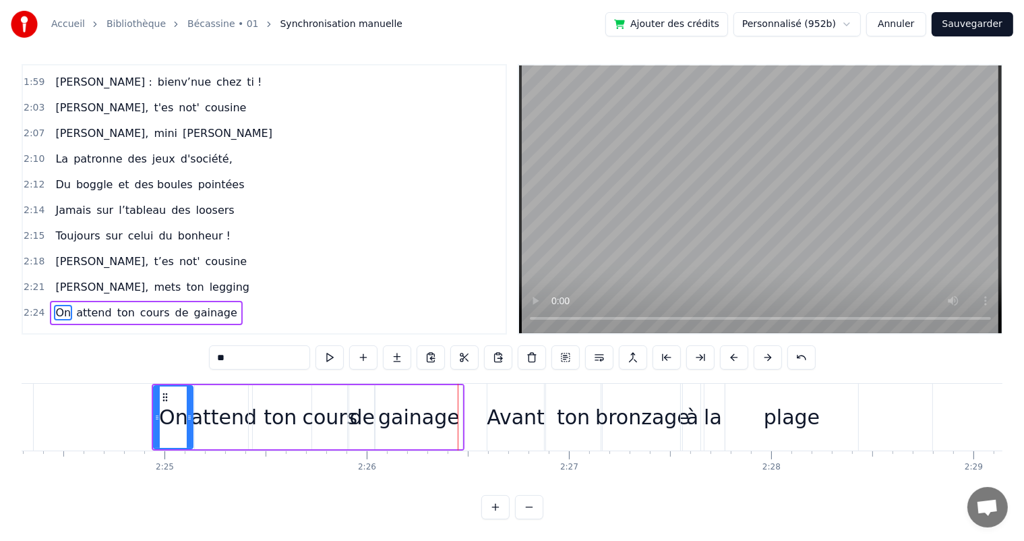
click at [407, 417] on div "gainage" at bounding box center [419, 417] width 82 height 30
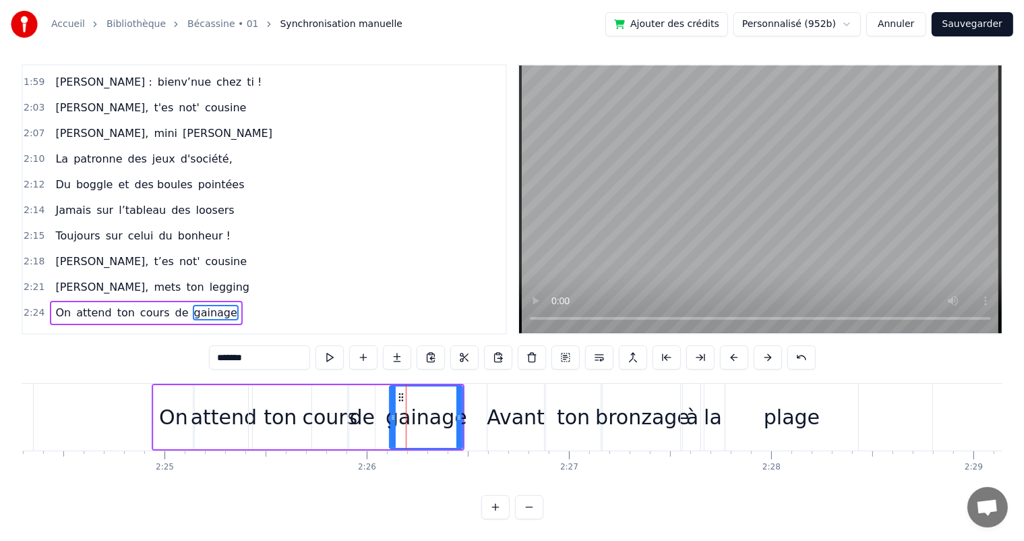
drag, startPoint x: 378, startPoint y: 419, endPoint x: 392, endPoint y: 416, distance: 15.2
click at [392, 416] on icon at bounding box center [392, 417] width 5 height 11
click at [359, 416] on div "de" at bounding box center [363, 417] width 26 height 30
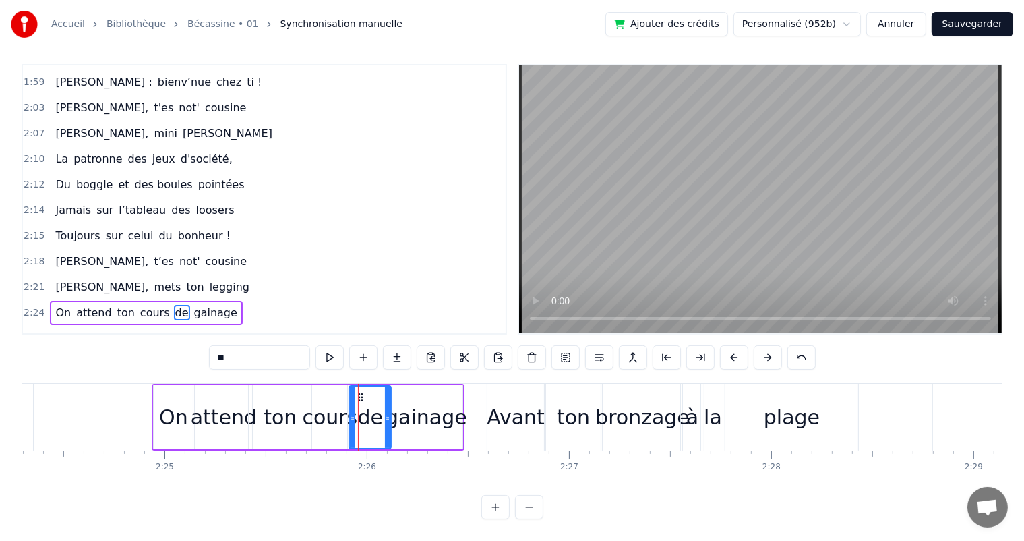
drag, startPoint x: 371, startPoint y: 418, endPoint x: 388, endPoint y: 415, distance: 16.4
click at [388, 415] on icon at bounding box center [387, 417] width 5 height 11
drag, startPoint x: 353, startPoint y: 415, endPoint x: 364, endPoint y: 415, distance: 11.5
click at [364, 415] on icon at bounding box center [363, 417] width 5 height 11
click at [337, 418] on div "cours" at bounding box center [329, 417] width 55 height 30
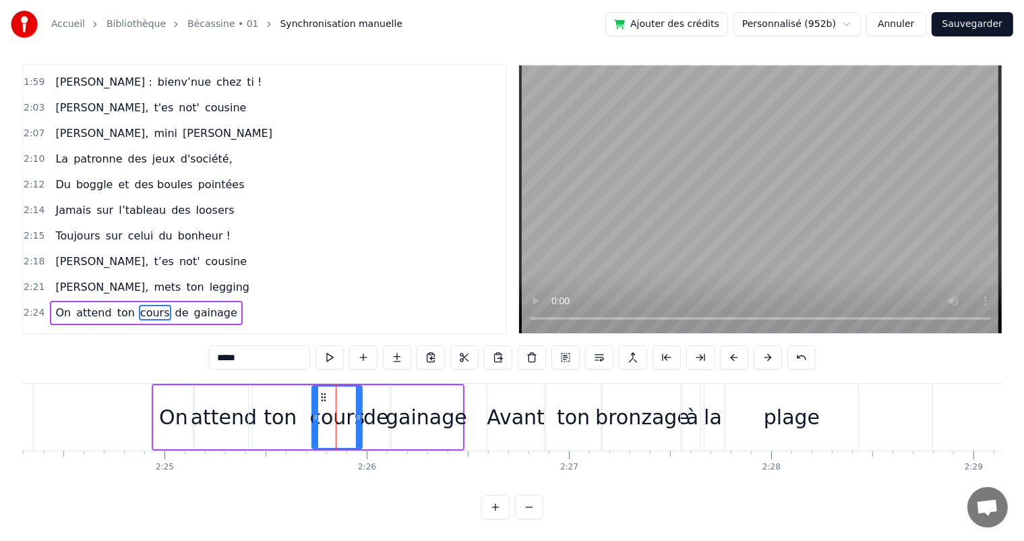
drag, startPoint x: 342, startPoint y: 418, endPoint x: 357, endPoint y: 418, distance: 14.8
click at [357, 418] on icon at bounding box center [358, 417] width 5 height 11
click at [55, 305] on span "On" at bounding box center [63, 313] width 18 height 16
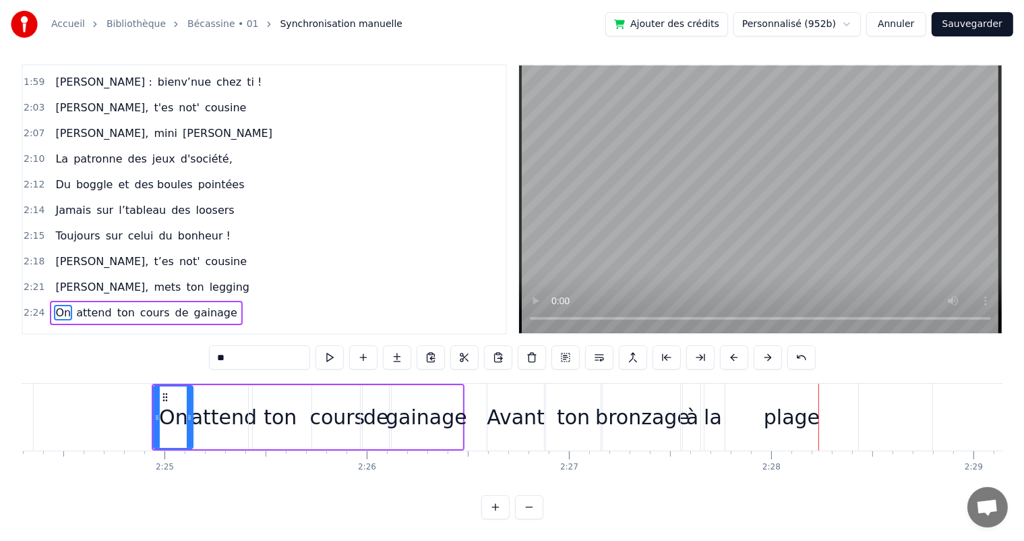
click at [751, 409] on div "plage" at bounding box center [791, 417] width 133 height 67
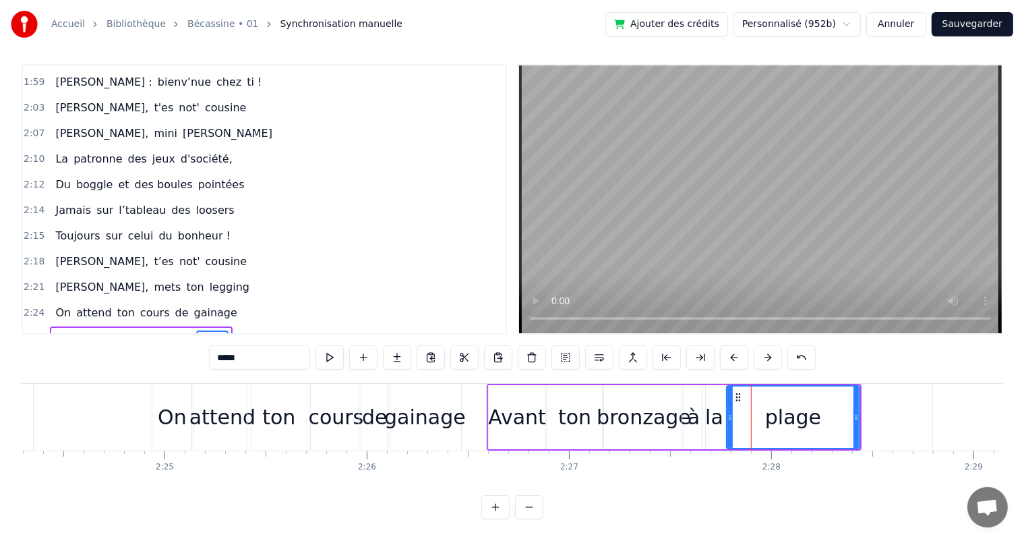
scroll to position [18, 0]
drag, startPoint x: 727, startPoint y: 409, endPoint x: 745, endPoint y: 407, distance: 18.3
click at [746, 412] on icon at bounding box center [748, 417] width 5 height 11
click at [716, 402] on div "la" at bounding box center [714, 417] width 18 height 30
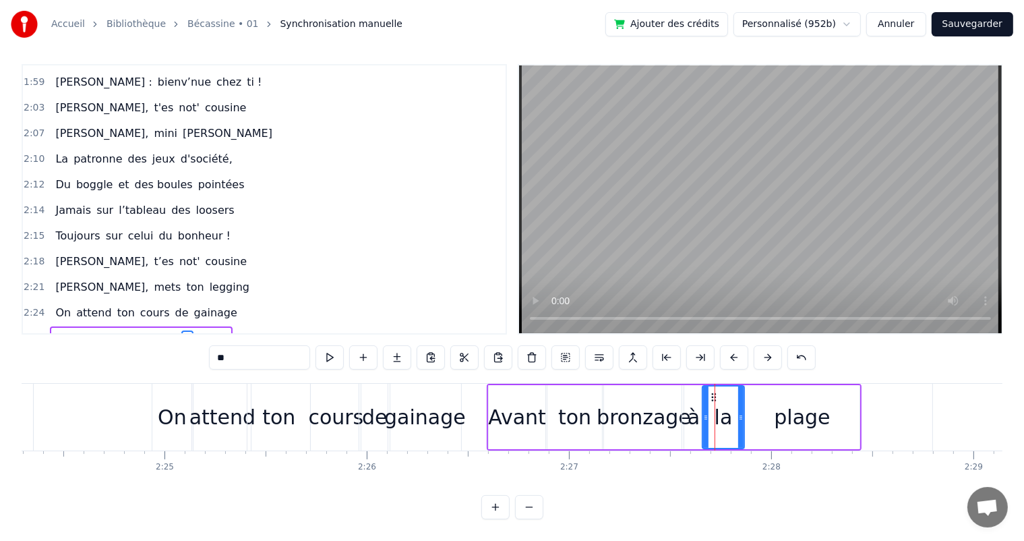
drag, startPoint x: 727, startPoint y: 401, endPoint x: 742, endPoint y: 399, distance: 15.6
click at [742, 399] on div at bounding box center [740, 416] width 5 height 61
drag, startPoint x: 704, startPoint y: 399, endPoint x: 715, endPoint y: 399, distance: 10.8
click at [715, 399] on div at bounding box center [716, 416] width 5 height 61
click at [698, 402] on div "à" at bounding box center [694, 417] width 12 height 30
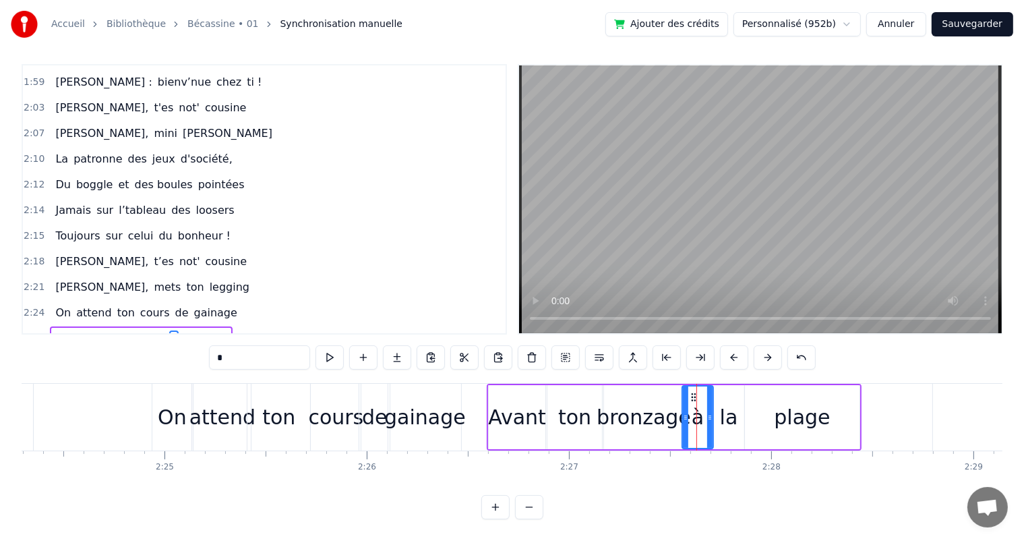
drag, startPoint x: 702, startPoint y: 399, endPoint x: 711, endPoint y: 397, distance: 8.3
click at [711, 397] on div at bounding box center [709, 416] width 5 height 61
click at [691, 397] on div at bounding box center [692, 416] width 5 height 61
click at [650, 402] on div "bronzage" at bounding box center [644, 417] width 94 height 30
drag, startPoint x: 682, startPoint y: 400, endPoint x: 689, endPoint y: 400, distance: 7.4
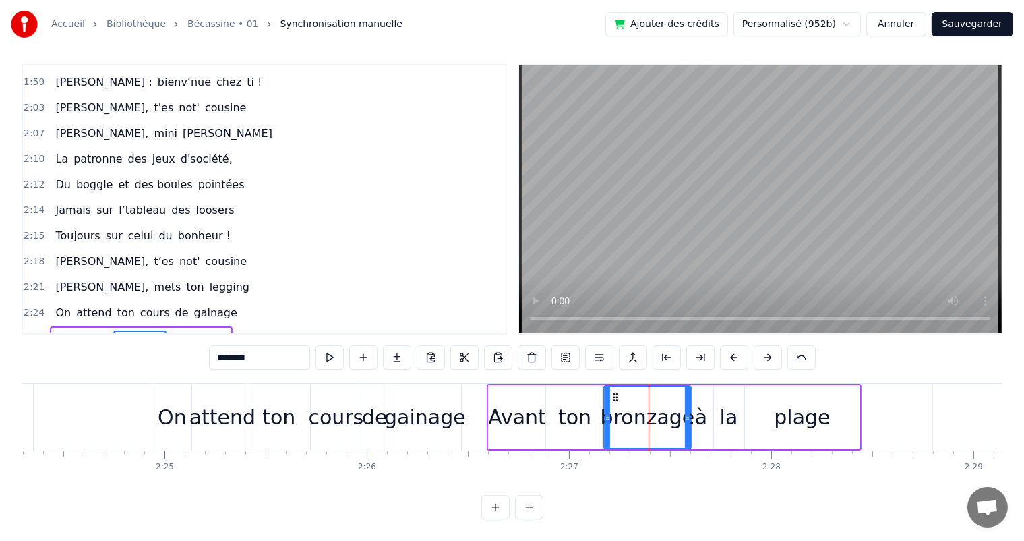
click at [689, 412] on icon at bounding box center [687, 417] width 5 height 11
click at [62, 305] on span "On" at bounding box center [63, 313] width 18 height 16
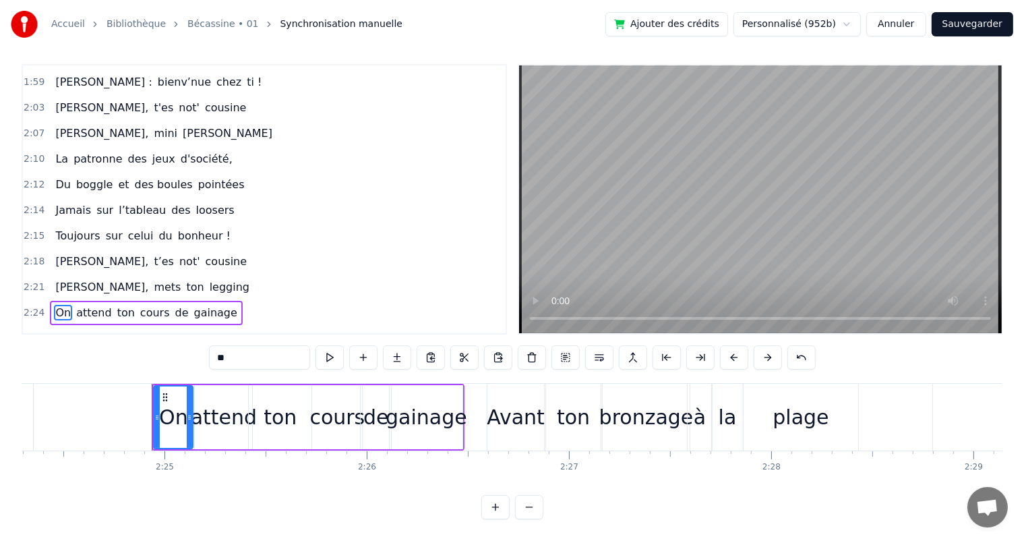
scroll to position [6, 0]
click at [570, 411] on div "ton" at bounding box center [573, 417] width 33 height 30
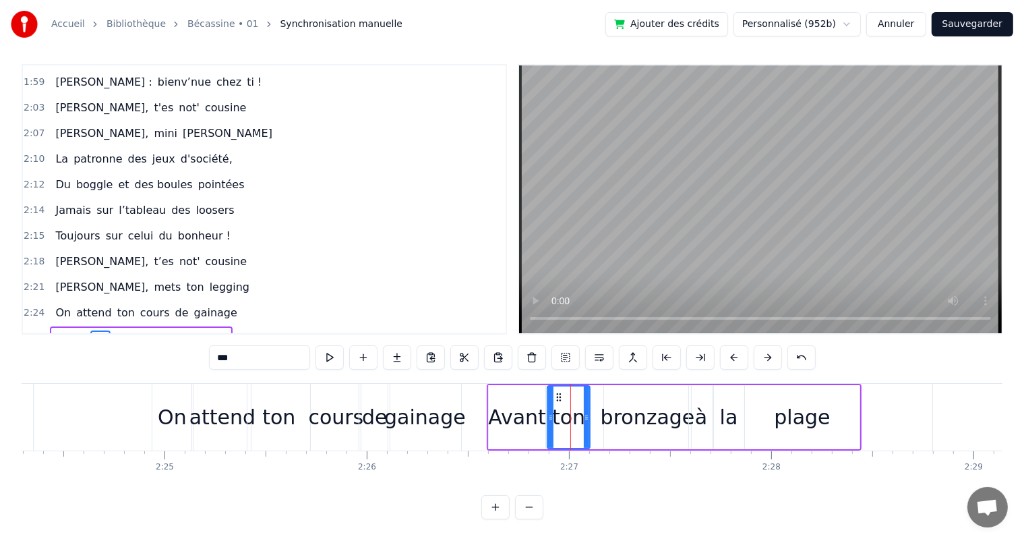
drag, startPoint x: 600, startPoint y: 413, endPoint x: 588, endPoint y: 412, distance: 12.2
click at [588, 412] on div at bounding box center [586, 416] width 5 height 61
click at [626, 415] on div "bronzage" at bounding box center [648, 417] width 94 height 30
type input "********"
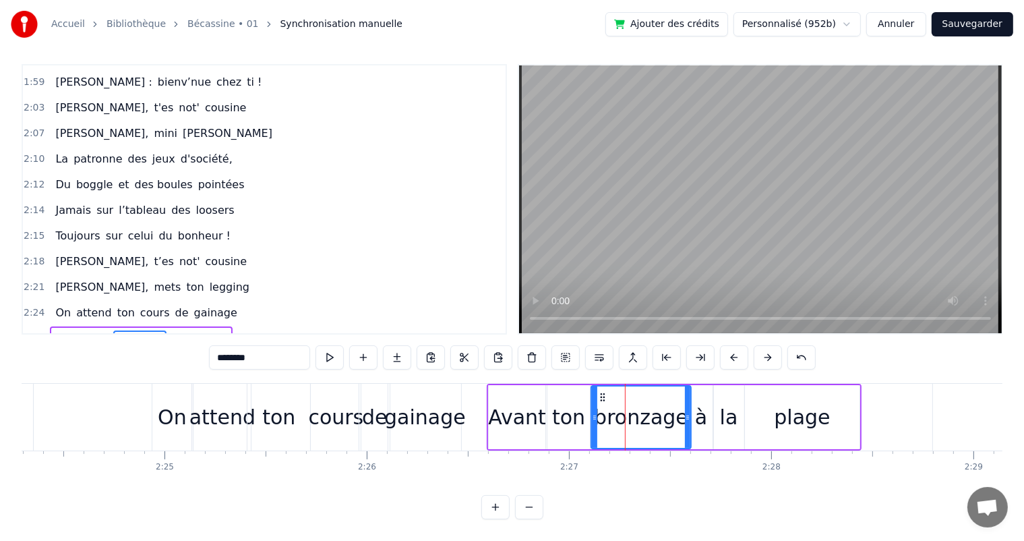
drag, startPoint x: 602, startPoint y: 413, endPoint x: 594, endPoint y: 413, distance: 8.1
click at [594, 413] on div at bounding box center [594, 416] width 5 height 61
click at [50, 301] on div "On attend ton cours de gainage" at bounding box center [146, 313] width 192 height 24
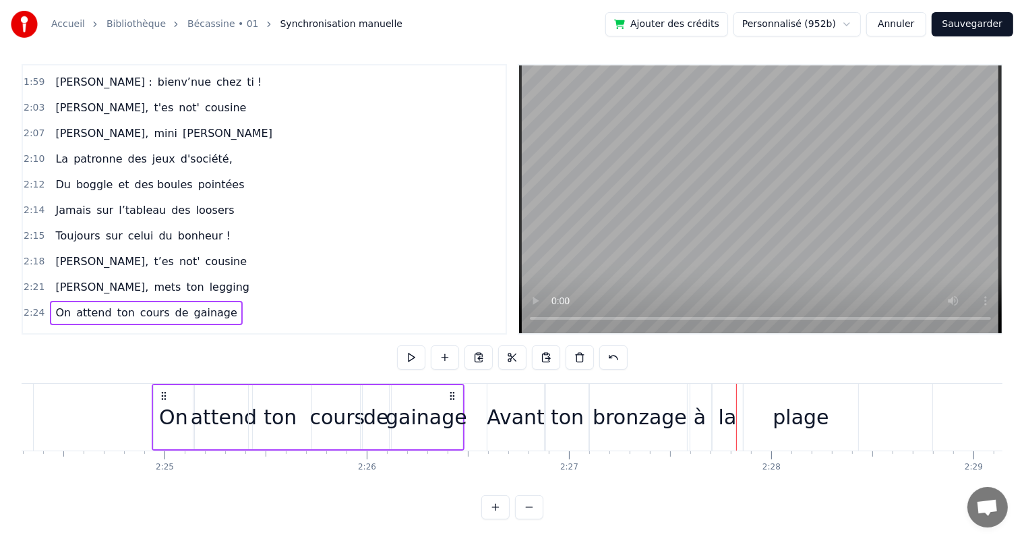
click at [62, 305] on span "On" at bounding box center [63, 313] width 18 height 16
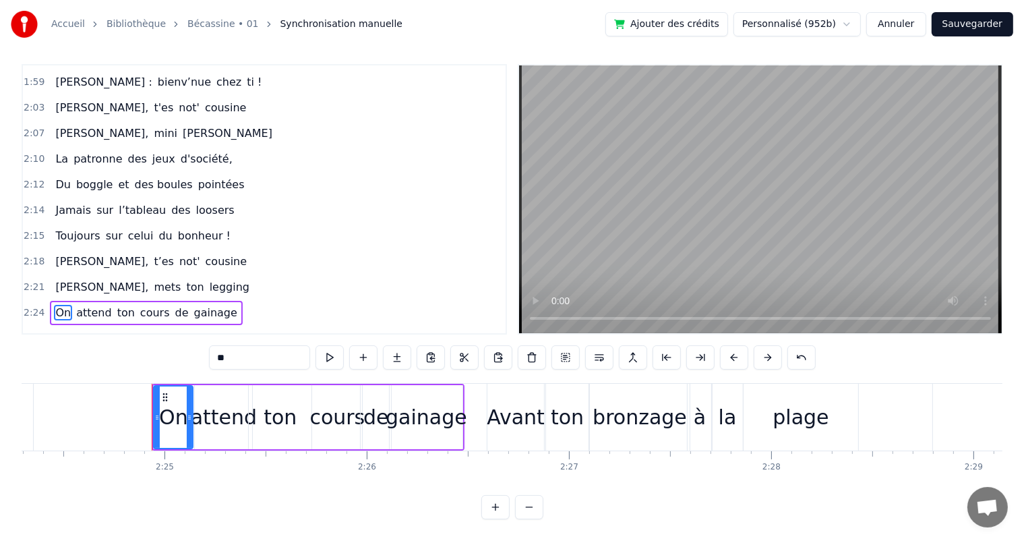
scroll to position [6, 0]
click at [54, 305] on span "On" at bounding box center [63, 313] width 18 height 16
click at [558, 415] on div "ton" at bounding box center [567, 417] width 33 height 30
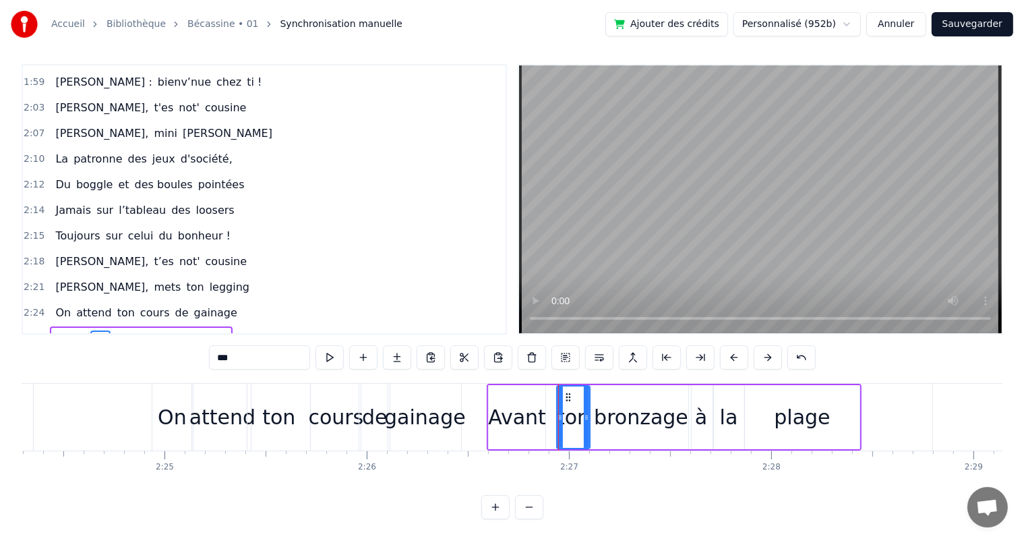
drag, startPoint x: 547, startPoint y: 417, endPoint x: 557, endPoint y: 415, distance: 9.5
click at [558, 415] on div at bounding box center [560, 416] width 5 height 61
click at [527, 411] on div "Avant" at bounding box center [517, 417] width 58 height 30
drag, startPoint x: 539, startPoint y: 413, endPoint x: 550, endPoint y: 413, distance: 10.8
click at [550, 413] on div at bounding box center [552, 416] width 5 height 61
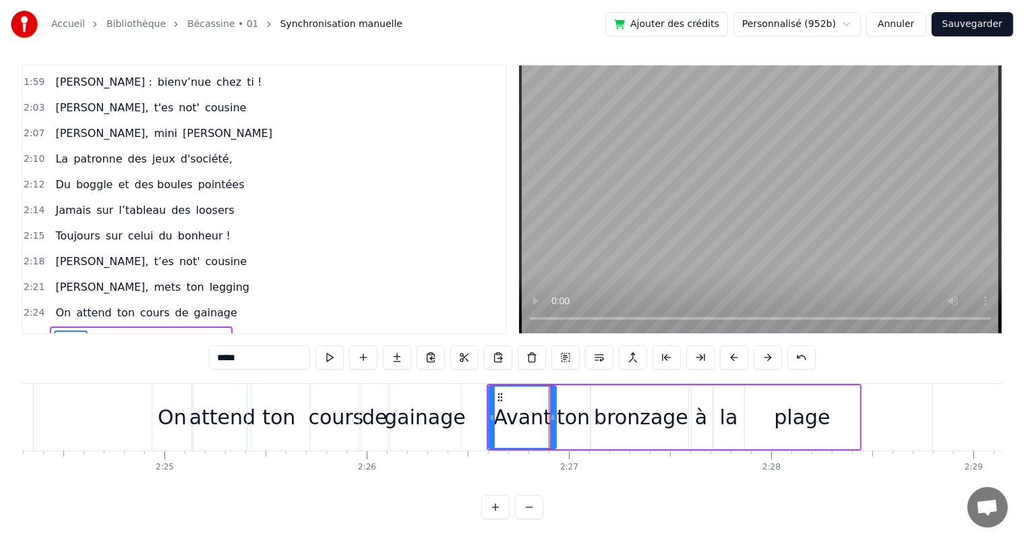
click at [641, 421] on div "bronzage" at bounding box center [641, 417] width 100 height 64
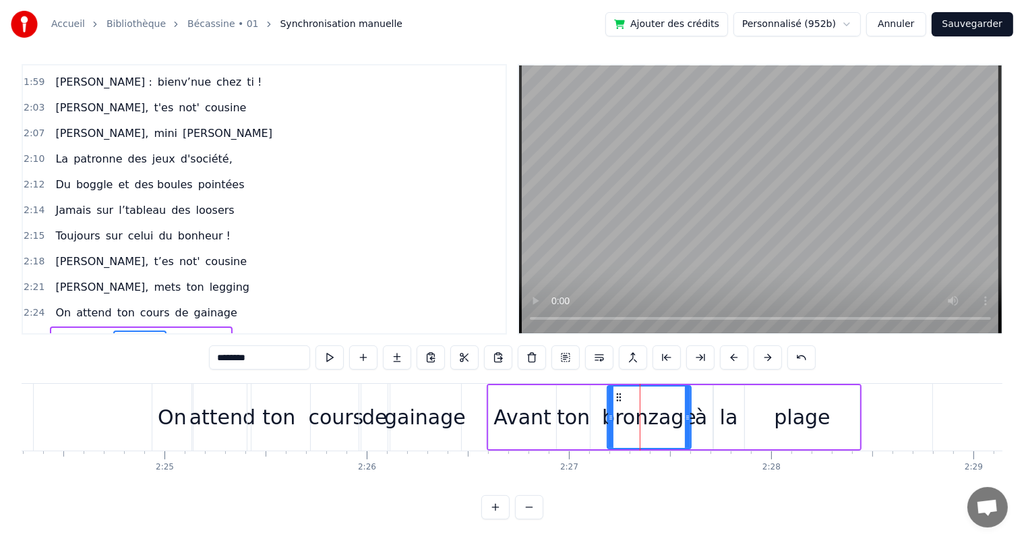
drag, startPoint x: 593, startPoint y: 418, endPoint x: 609, endPoint y: 418, distance: 16.2
click at [609, 418] on div at bounding box center [610, 416] width 5 height 61
click at [580, 415] on div "ton" at bounding box center [573, 417] width 33 height 30
type input "***"
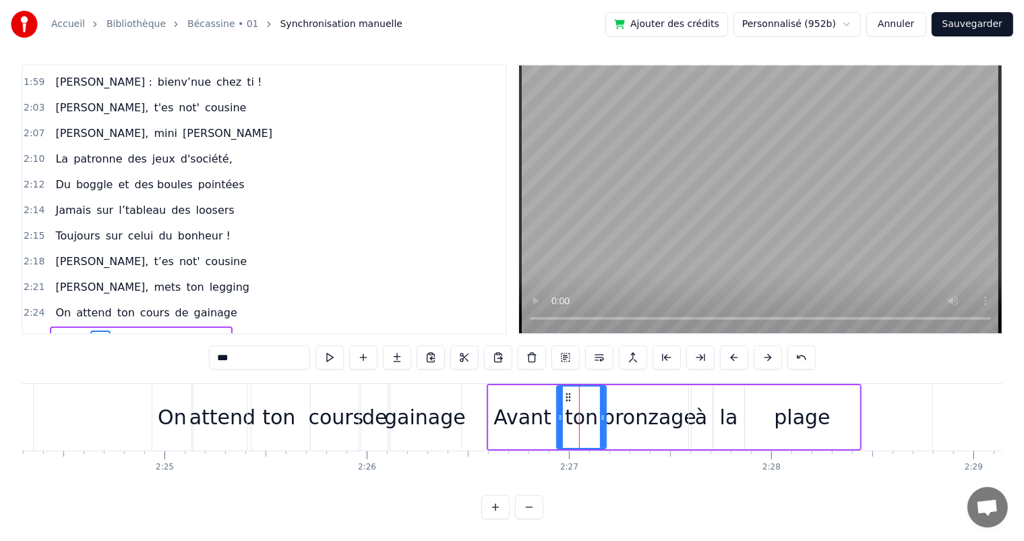
drag, startPoint x: 588, startPoint y: 415, endPoint x: 604, endPoint y: 415, distance: 16.2
click at [604, 415] on div at bounding box center [602, 416] width 5 height 61
drag, startPoint x: 47, startPoint y: 262, endPoint x: 56, endPoint y: 262, distance: 8.8
click at [50, 301] on div "On attend ton cours de gainage" at bounding box center [146, 313] width 192 height 24
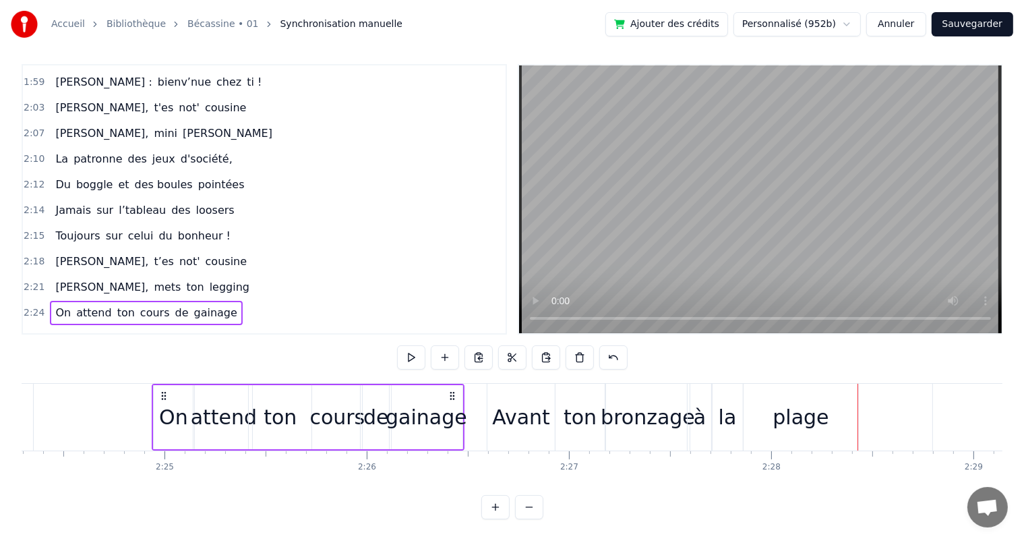
click at [768, 402] on div "plage" at bounding box center [801, 417] width 115 height 67
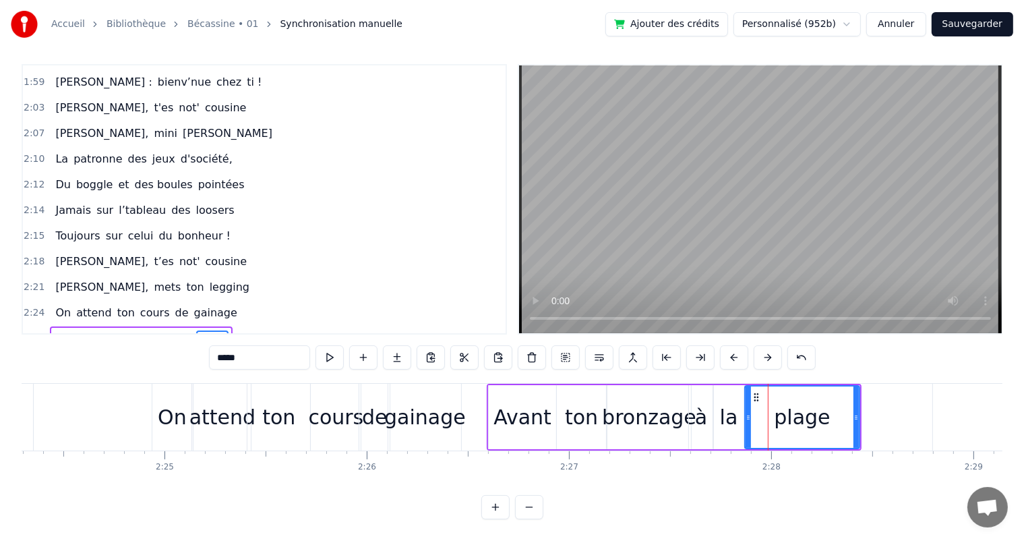
click at [721, 404] on div "la" at bounding box center [729, 417] width 18 height 30
click at [721, 412] on icon at bounding box center [721, 417] width 5 height 11
click at [691, 402] on div "à" at bounding box center [701, 417] width 24 height 64
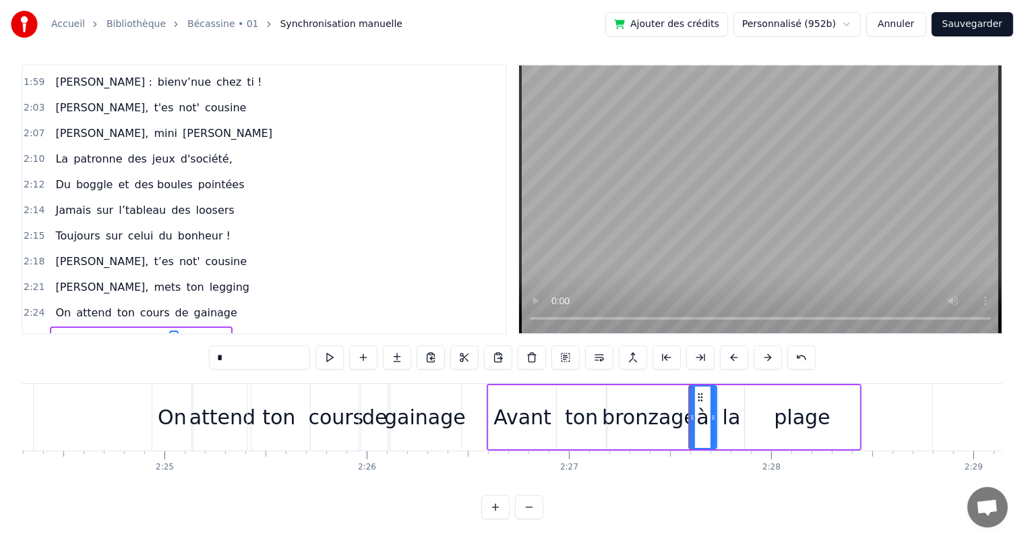
click at [715, 412] on icon at bounding box center [713, 417] width 5 height 11
click at [698, 412] on icon at bounding box center [696, 417] width 5 height 11
click at [725, 402] on div "la" at bounding box center [732, 417] width 18 height 30
click at [216, 345] on input "**" at bounding box center [259, 357] width 101 height 24
click at [710, 423] on div "à" at bounding box center [705, 417] width 24 height 64
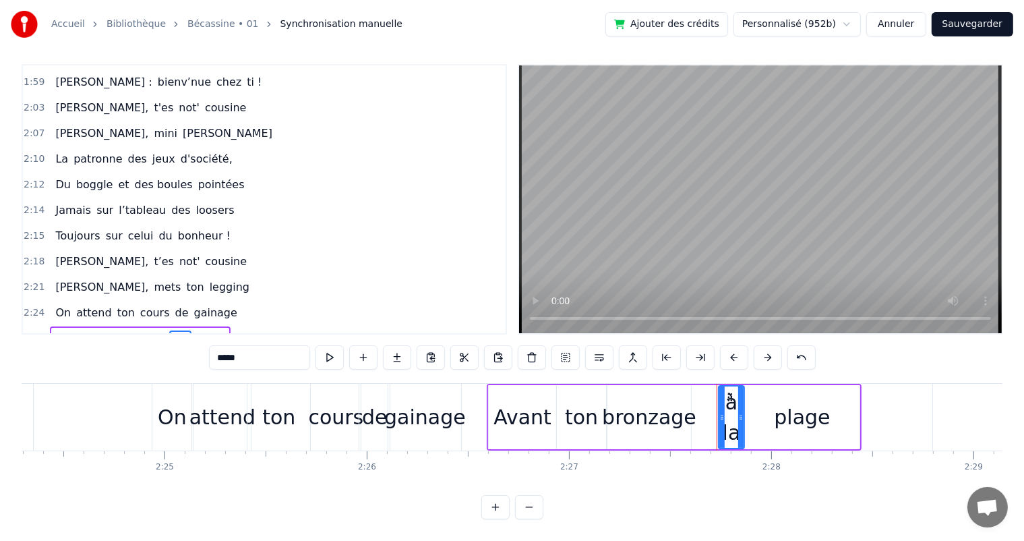
click at [682, 403] on div "bronzage" at bounding box center [649, 417] width 94 height 30
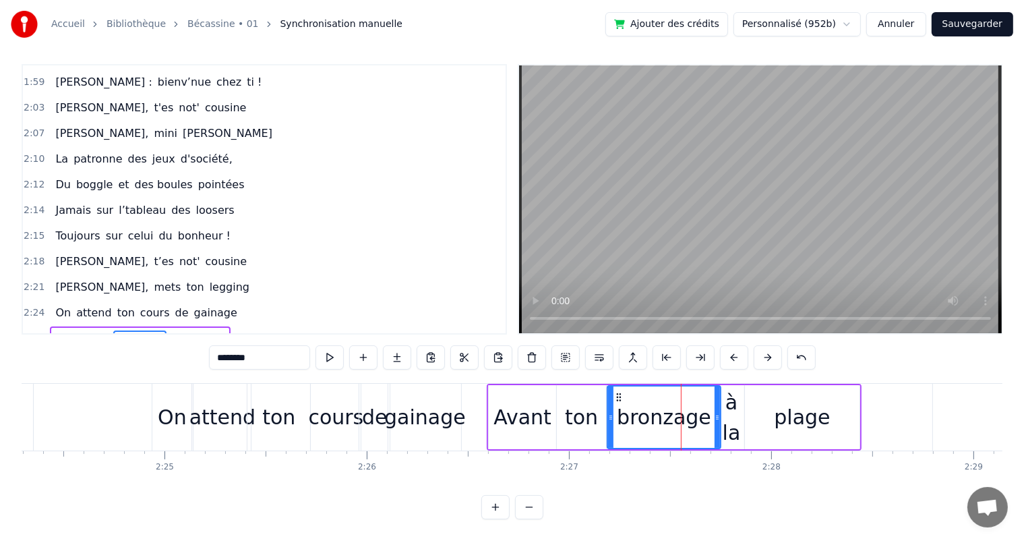
drag, startPoint x: 688, startPoint y: 414, endPoint x: 717, endPoint y: 414, distance: 29.7
click at [717, 414] on div at bounding box center [717, 416] width 5 height 61
click at [54, 305] on span "On" at bounding box center [63, 313] width 18 height 16
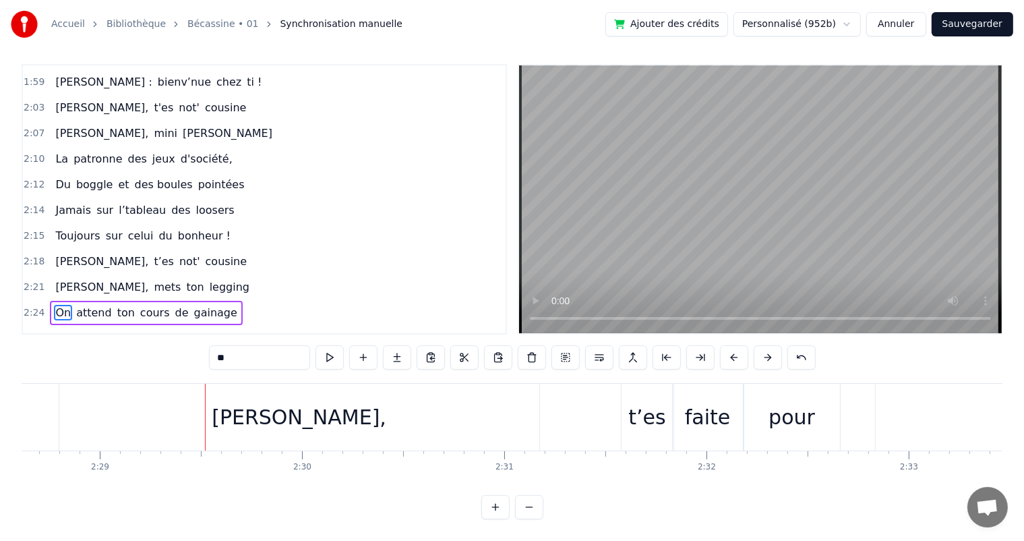
scroll to position [0, 30070]
click at [59, 279] on span "[PERSON_NAME]," at bounding box center [102, 287] width 96 height 16
type input "*********"
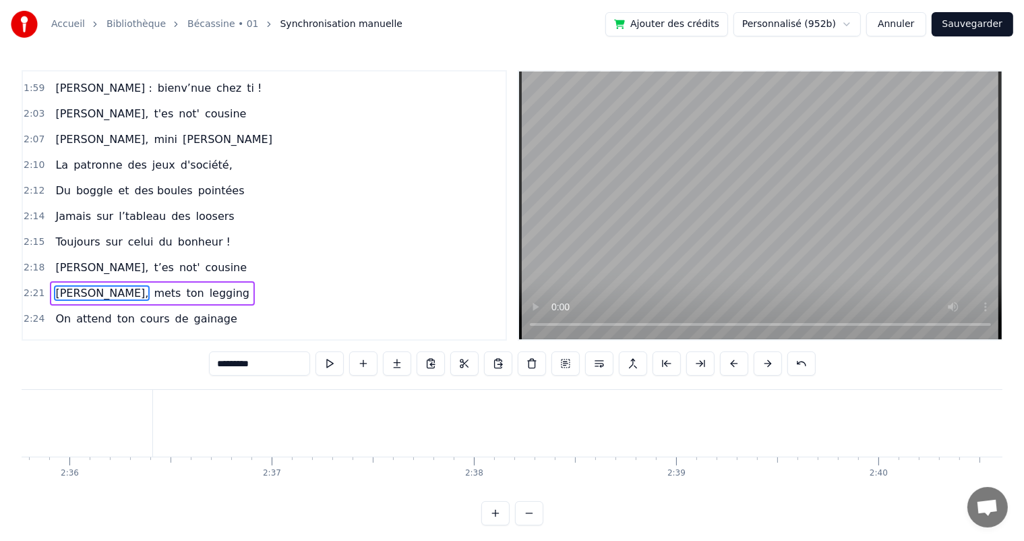
scroll to position [0, 31504]
click at [947, 27] on button "Sauvegarder" at bounding box center [973, 24] width 82 height 24
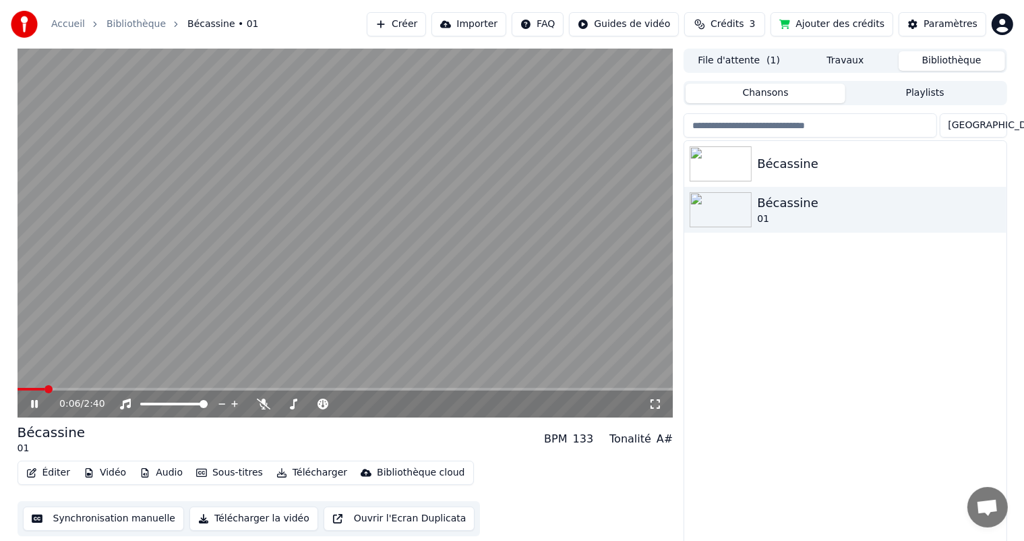
click at [653, 408] on icon at bounding box center [655, 403] width 9 height 9
click at [90, 515] on button "Synchronisation manuelle" at bounding box center [104, 518] width 162 height 24
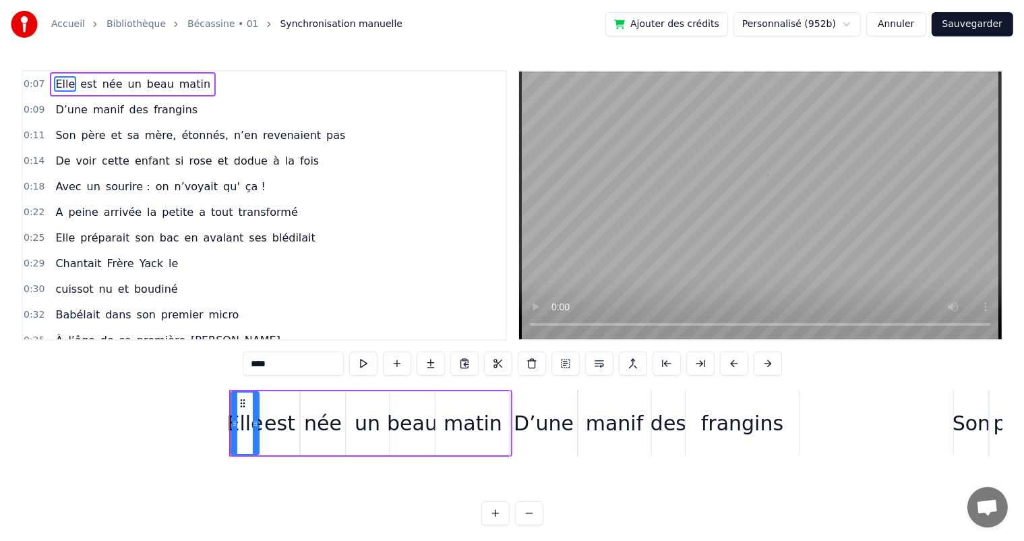
scroll to position [0, 1483]
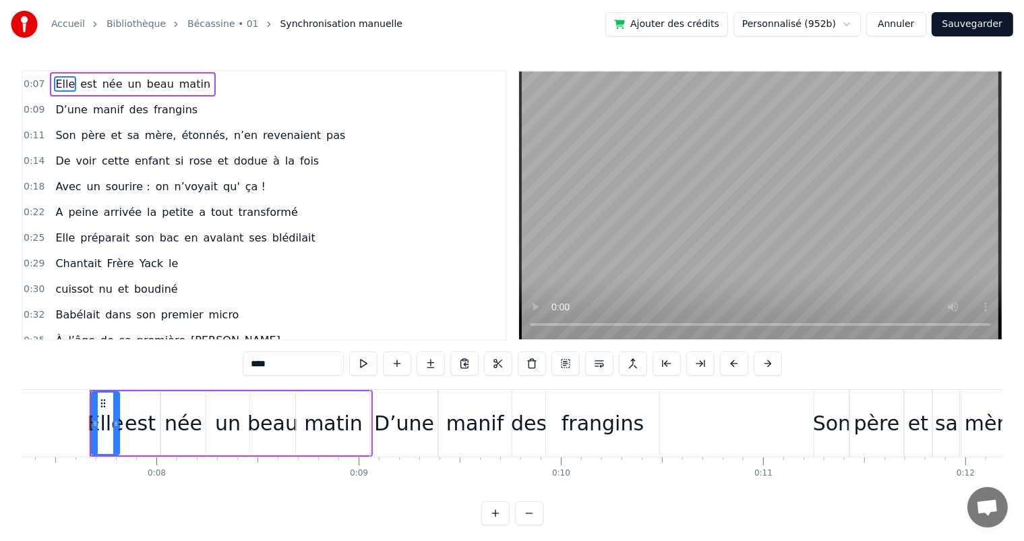
click at [63, 111] on span "D’une" at bounding box center [71, 110] width 35 height 16
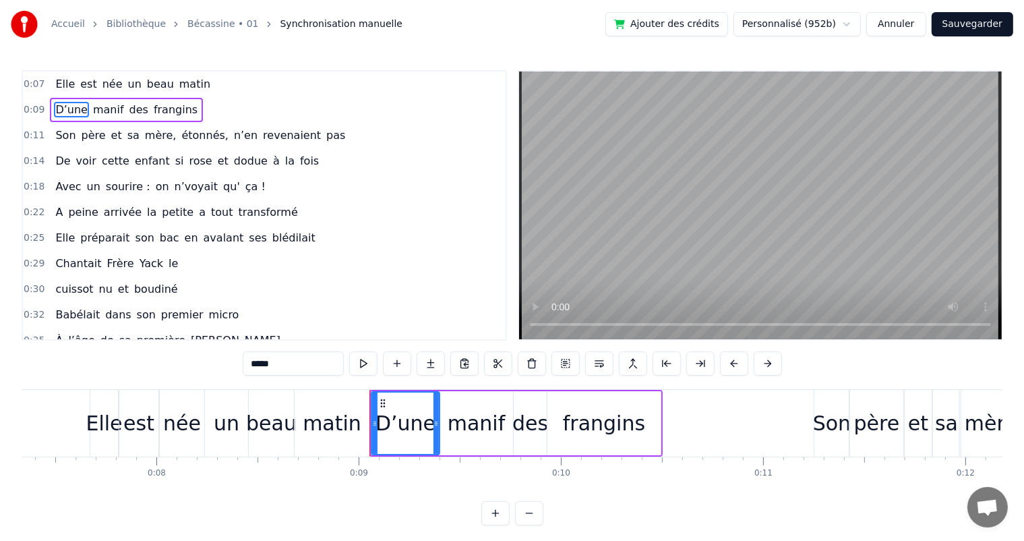
click at [362, 427] on div "matin" at bounding box center [332, 423] width 75 height 67
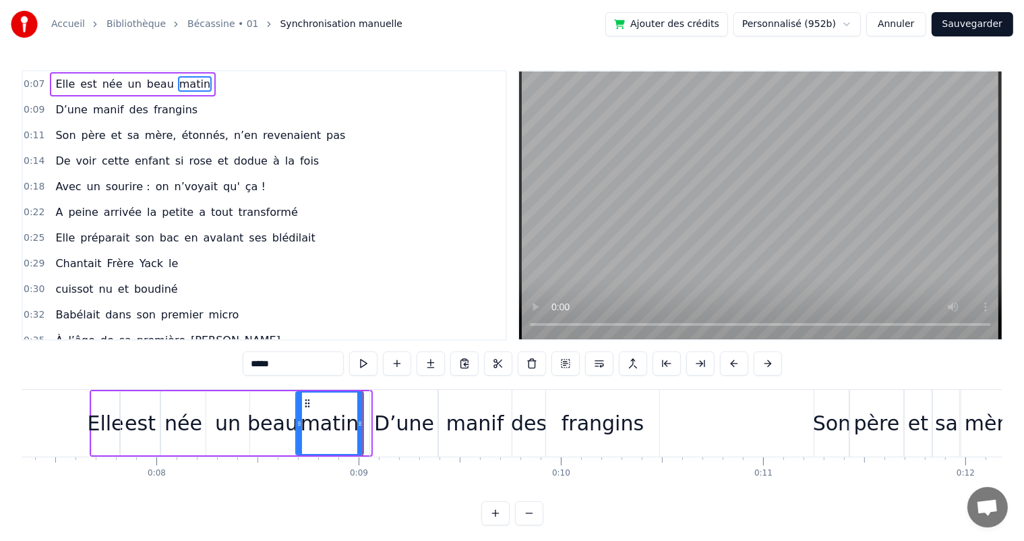
drag, startPoint x: 366, startPoint y: 427, endPoint x: 359, endPoint y: 424, distance: 7.9
click at [359, 424] on icon at bounding box center [359, 423] width 5 height 11
click at [65, 84] on span "Elle" at bounding box center [65, 84] width 22 height 16
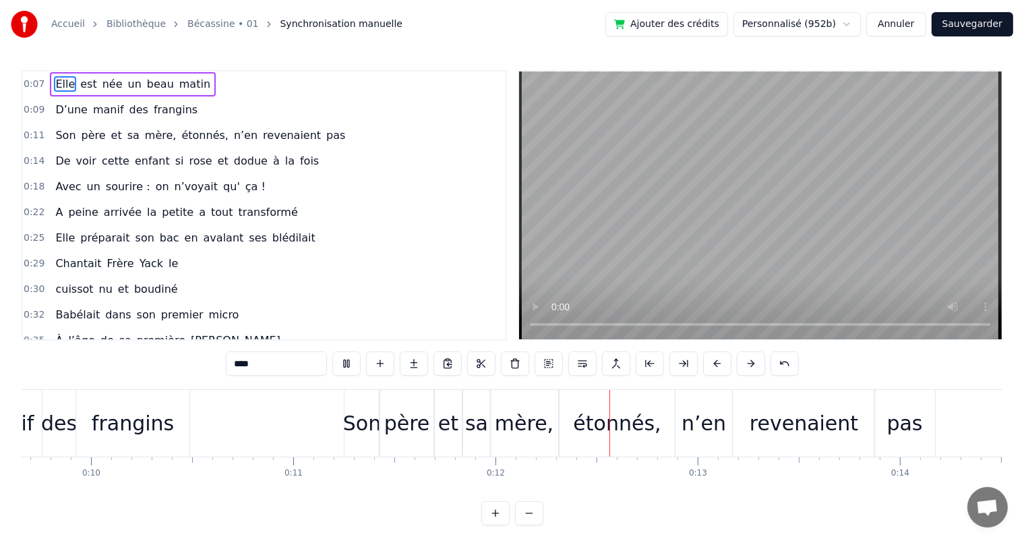
scroll to position [0, 2365]
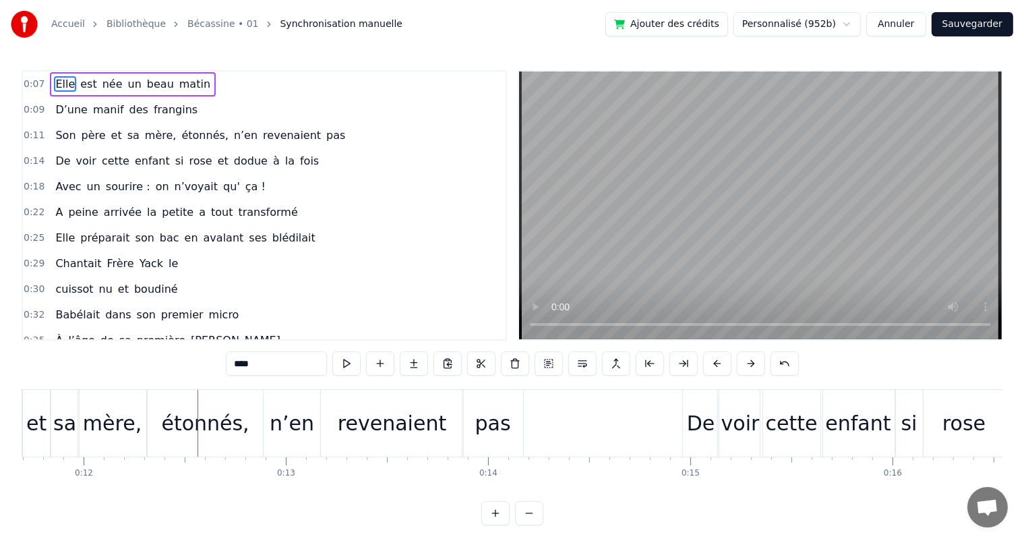
click at [80, 128] on span "père" at bounding box center [93, 135] width 27 height 16
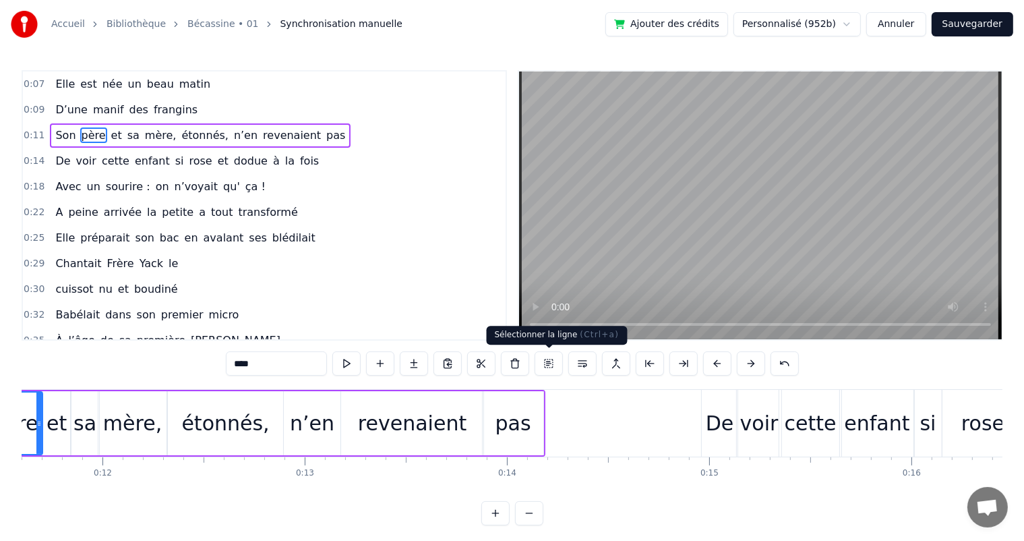
scroll to position [0, 2242]
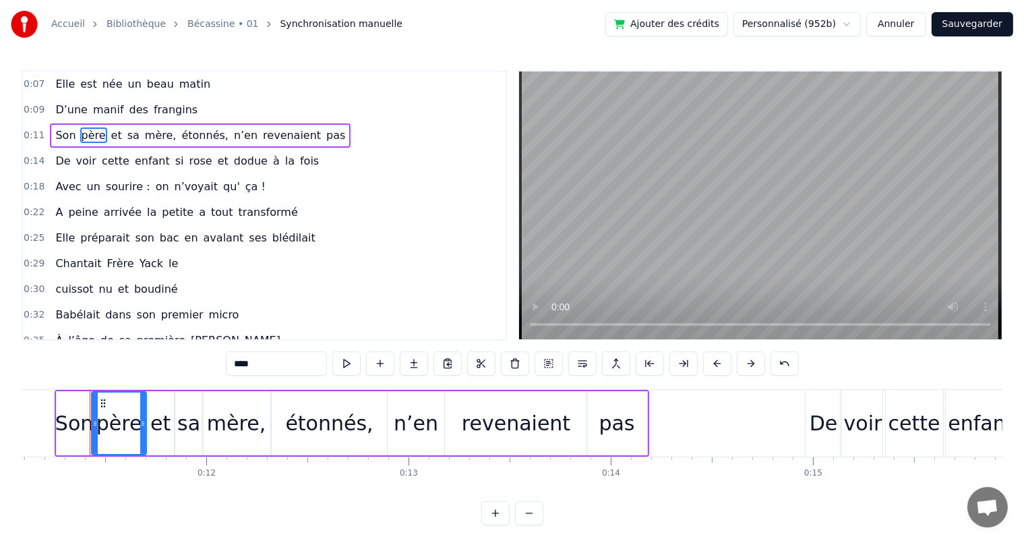
click at [83, 445] on div "Son" at bounding box center [74, 423] width 35 height 64
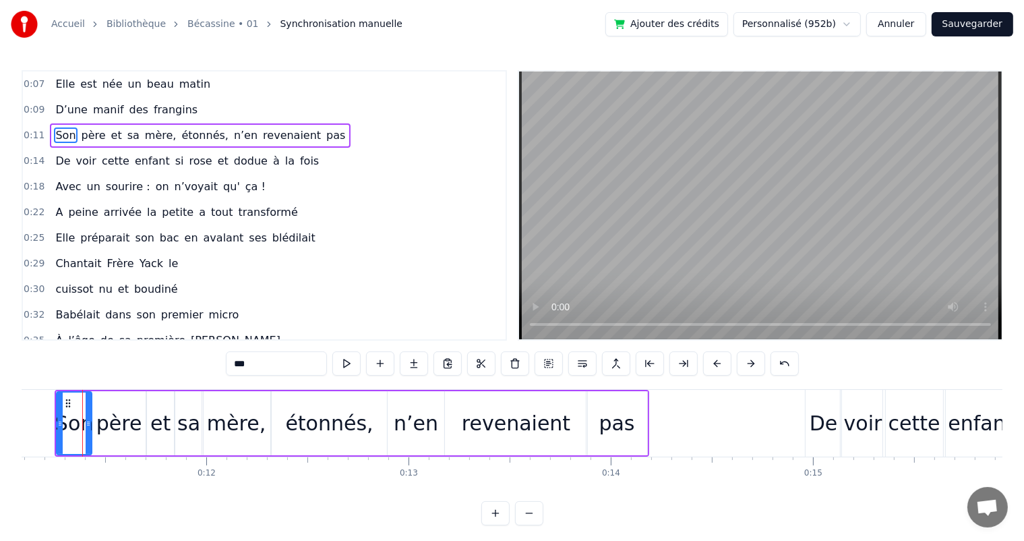
scroll to position [0, 2235]
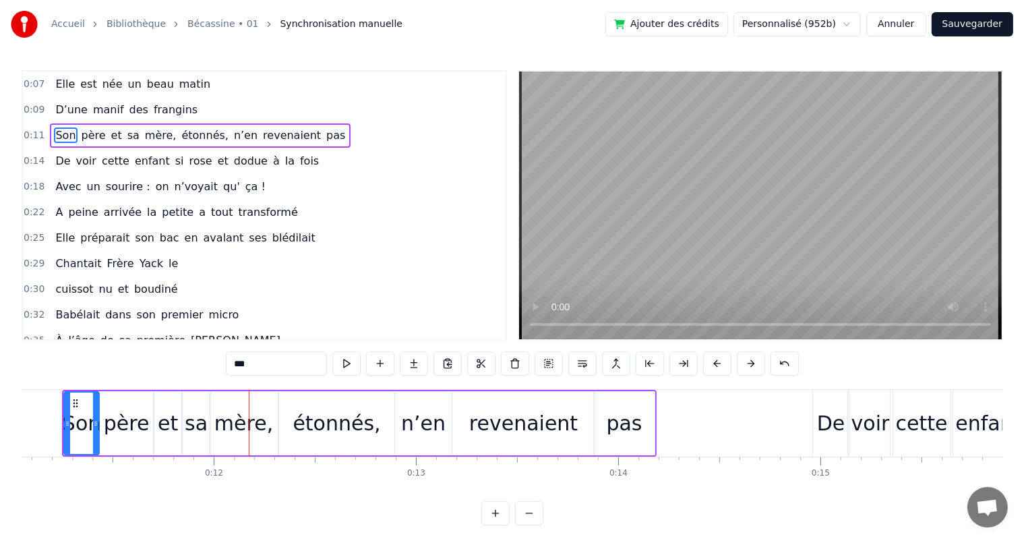
click at [476, 418] on div "revenaient" at bounding box center [523, 423] width 109 height 30
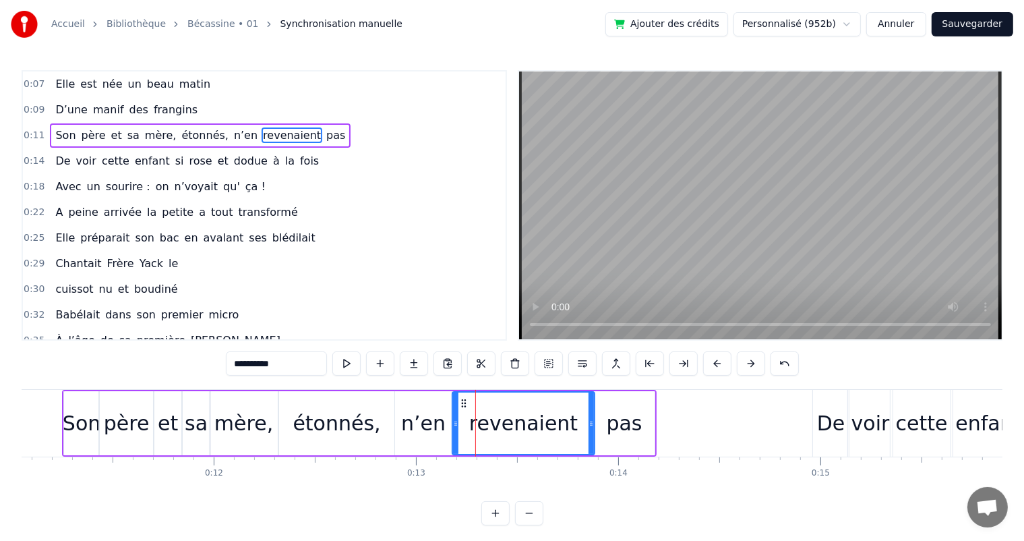
click at [423, 425] on div "n’en" at bounding box center [423, 423] width 44 height 30
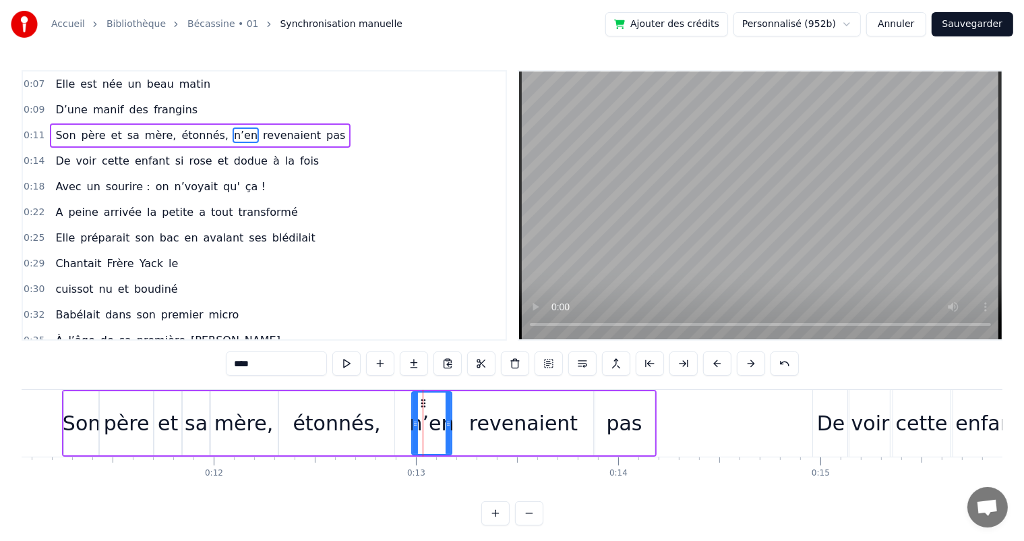
drag, startPoint x: 397, startPoint y: 429, endPoint x: 414, endPoint y: 425, distance: 17.2
click at [414, 425] on div at bounding box center [415, 422] width 5 height 61
click at [336, 429] on div "étonnés," at bounding box center [337, 423] width 88 height 30
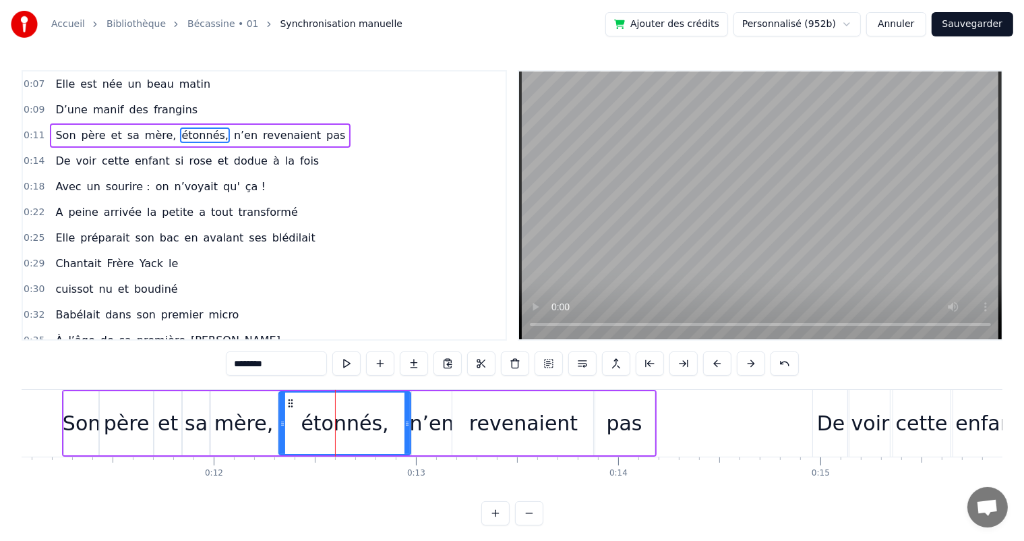
drag, startPoint x: 390, startPoint y: 432, endPoint x: 320, endPoint y: 442, distance: 70.8
click at [407, 431] on div at bounding box center [406, 422] width 5 height 61
click at [259, 438] on div "mère," at bounding box center [243, 423] width 59 height 30
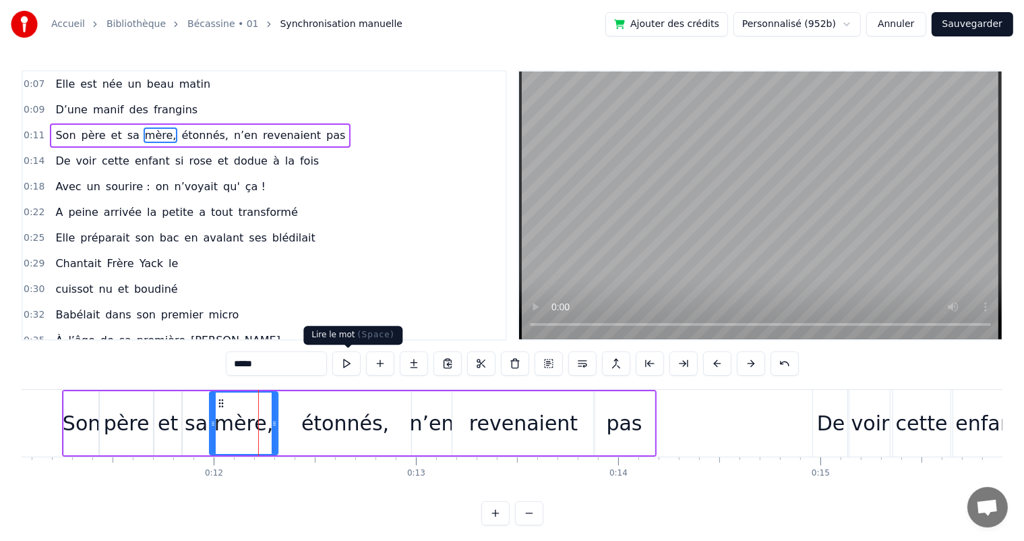
click at [337, 359] on button at bounding box center [346, 363] width 28 height 24
click at [347, 361] on button at bounding box center [346, 363] width 28 height 24
click at [301, 428] on div "étonnés," at bounding box center [345, 423] width 132 height 64
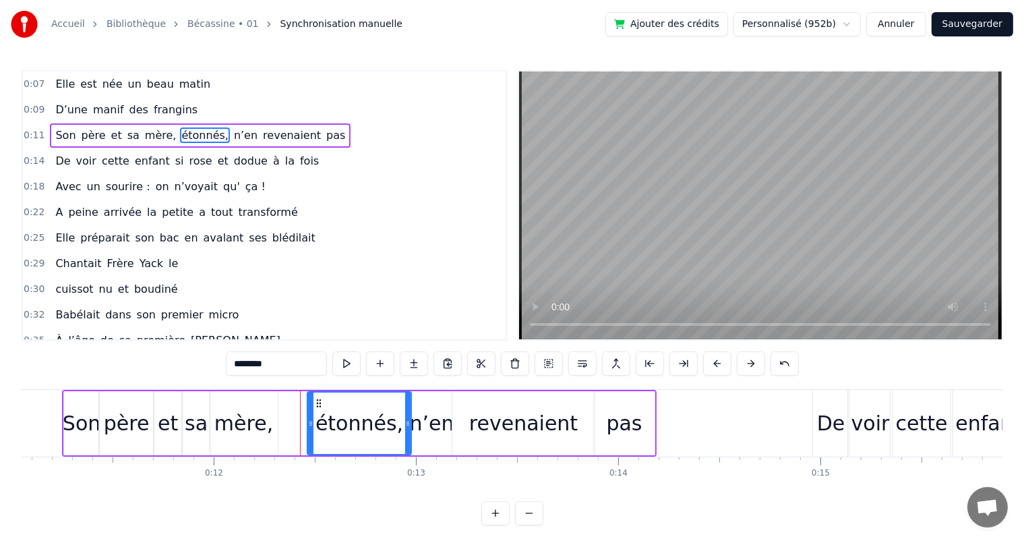
drag, startPoint x: 280, startPoint y: 427, endPoint x: 309, endPoint y: 423, distance: 28.6
click at [309, 423] on icon at bounding box center [310, 423] width 5 height 11
click at [264, 423] on div "mère," at bounding box center [243, 423] width 59 height 30
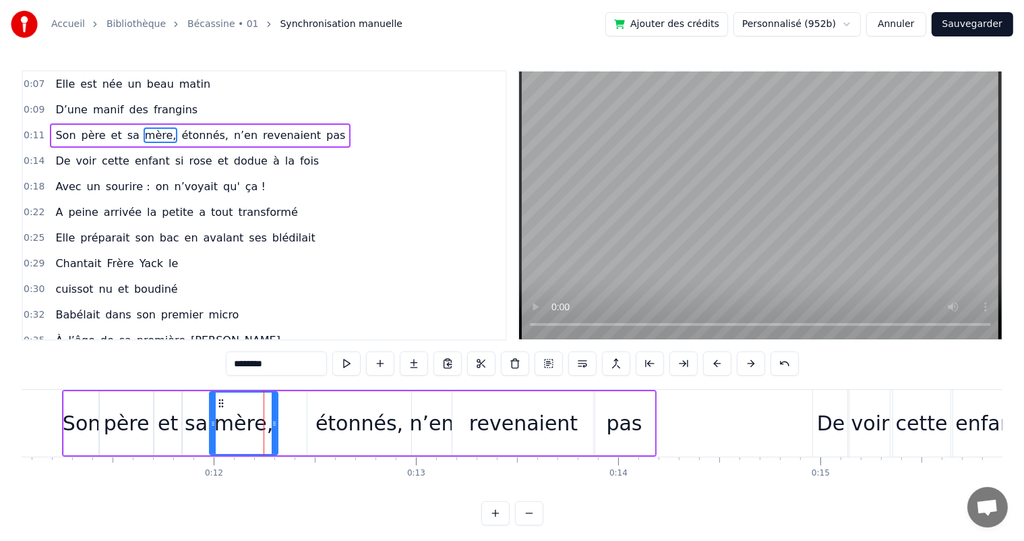
type input "*****"
click at [278, 425] on div "Son père et sa mère, étonnés, n’en revenaient pas" at bounding box center [359, 423] width 595 height 67
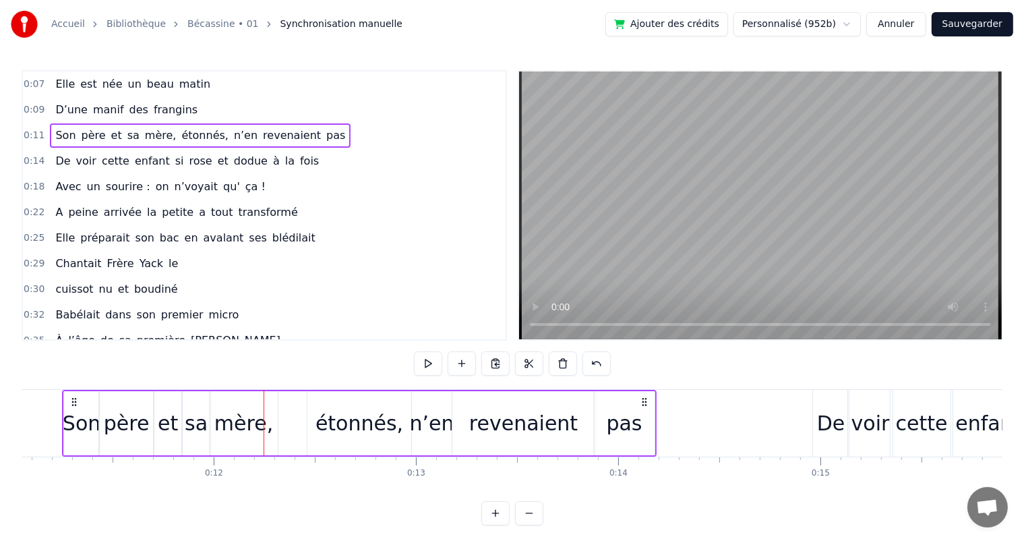
click at [380, 432] on div "étonnés," at bounding box center [360, 423] width 88 height 30
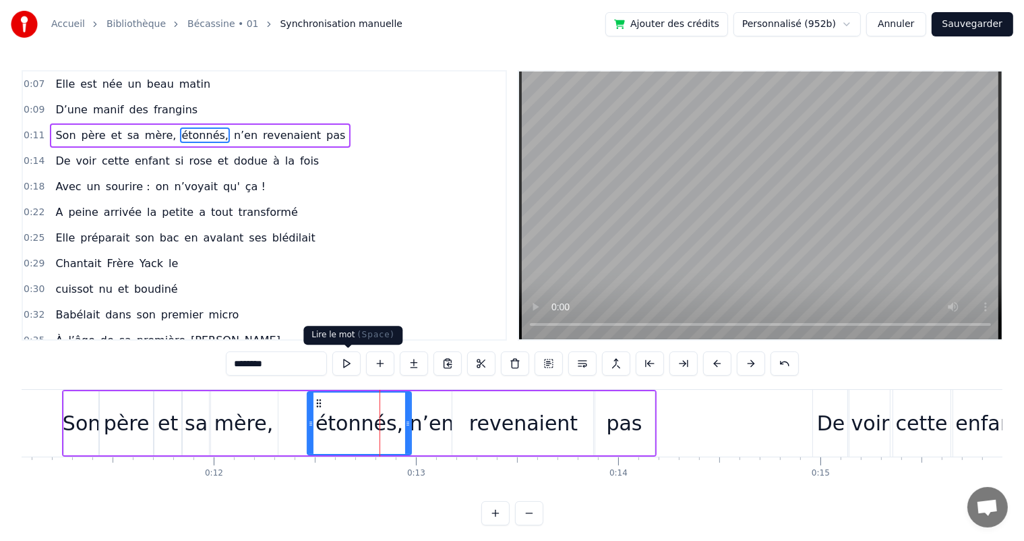
click at [353, 365] on button at bounding box center [346, 363] width 28 height 24
click at [293, 426] on div "Son père et sa mère, étonnés, n’en revenaient pas" at bounding box center [359, 423] width 595 height 67
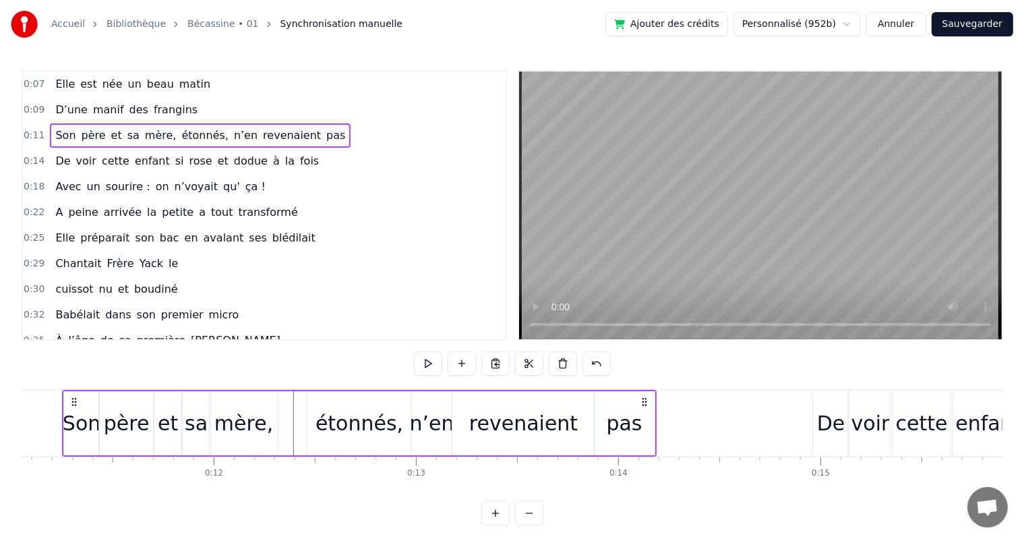
click at [256, 428] on div "mère," at bounding box center [243, 423] width 59 height 30
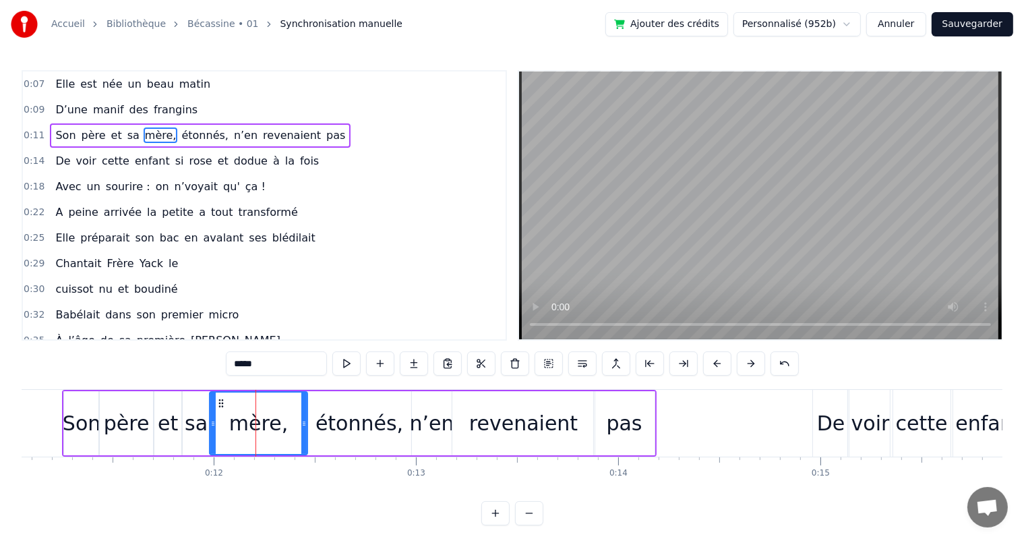
drag, startPoint x: 274, startPoint y: 431, endPoint x: 303, endPoint y: 433, distance: 29.8
click at [303, 433] on div at bounding box center [303, 422] width 5 height 61
drag, startPoint x: 211, startPoint y: 425, endPoint x: 240, endPoint y: 426, distance: 29.0
click at [240, 426] on icon at bounding box center [241, 423] width 5 height 11
click at [189, 426] on div "sa" at bounding box center [196, 423] width 23 height 30
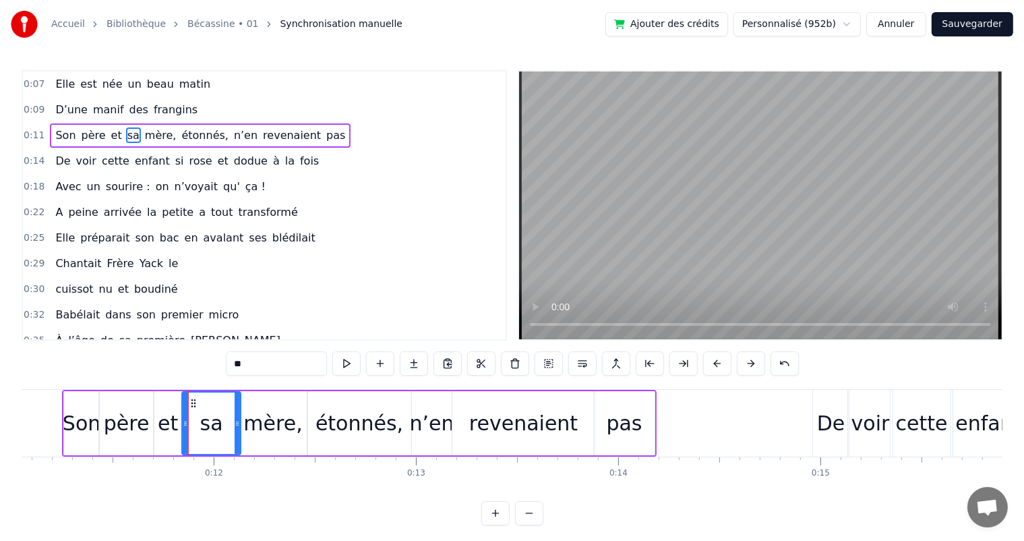
drag, startPoint x: 206, startPoint y: 426, endPoint x: 236, endPoint y: 429, distance: 30.5
click at [236, 429] on div at bounding box center [237, 422] width 5 height 61
drag, startPoint x: 185, startPoint y: 428, endPoint x: 208, endPoint y: 426, distance: 23.7
click at [208, 426] on div at bounding box center [208, 422] width 5 height 61
click at [351, 367] on button at bounding box center [346, 363] width 28 height 24
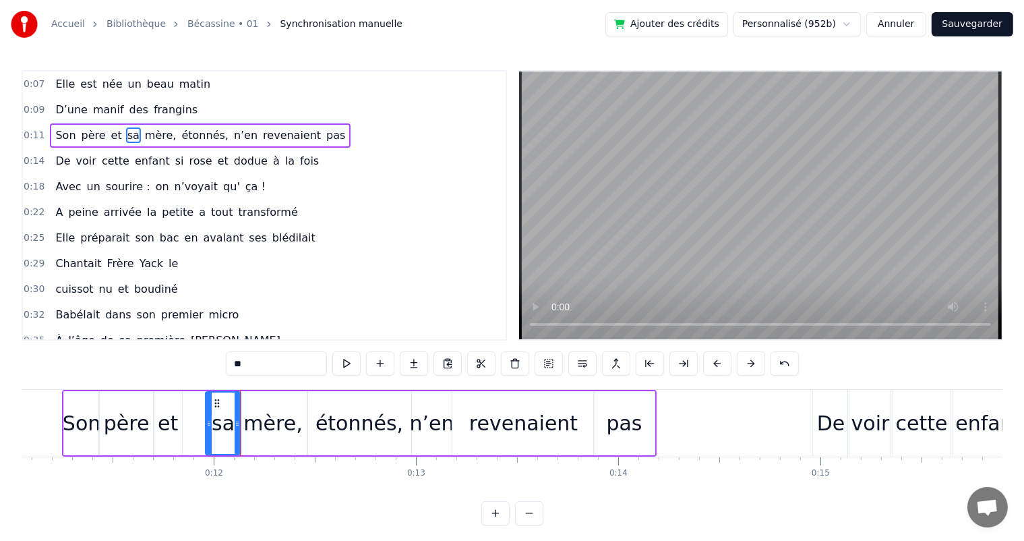
click at [179, 408] on div "et" at bounding box center [168, 423] width 28 height 64
type input "**"
drag, startPoint x: 178, startPoint y: 417, endPoint x: 205, endPoint y: 416, distance: 27.0
click at [205, 416] on div at bounding box center [206, 422] width 5 height 61
drag, startPoint x: 156, startPoint y: 416, endPoint x: 180, endPoint y: 415, distance: 23.6
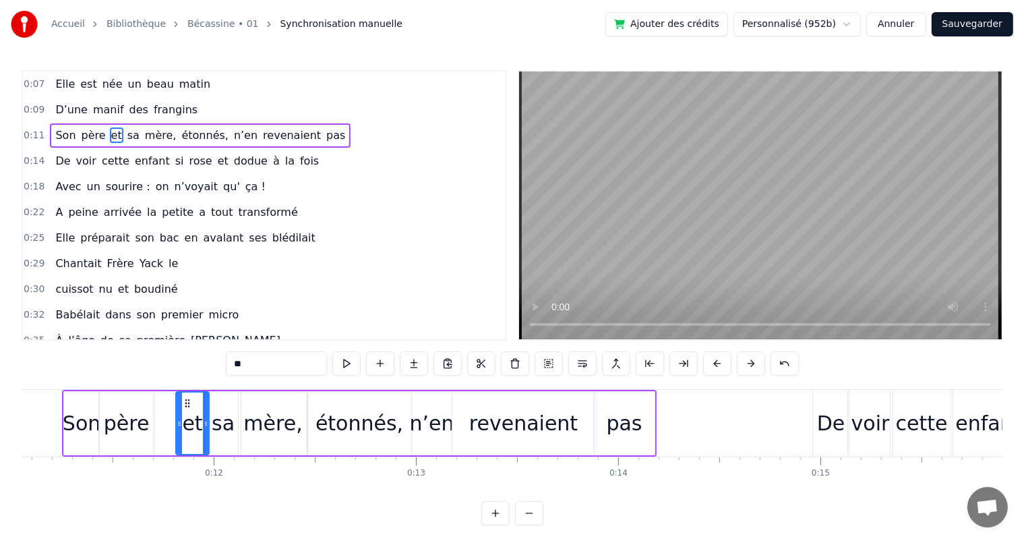
click at [180, 415] on div at bounding box center [179, 422] width 5 height 61
click at [352, 365] on button at bounding box center [346, 363] width 28 height 24
click at [167, 410] on div "Son père et sa mère, étonnés, n’en revenaient pas" at bounding box center [359, 423] width 595 height 67
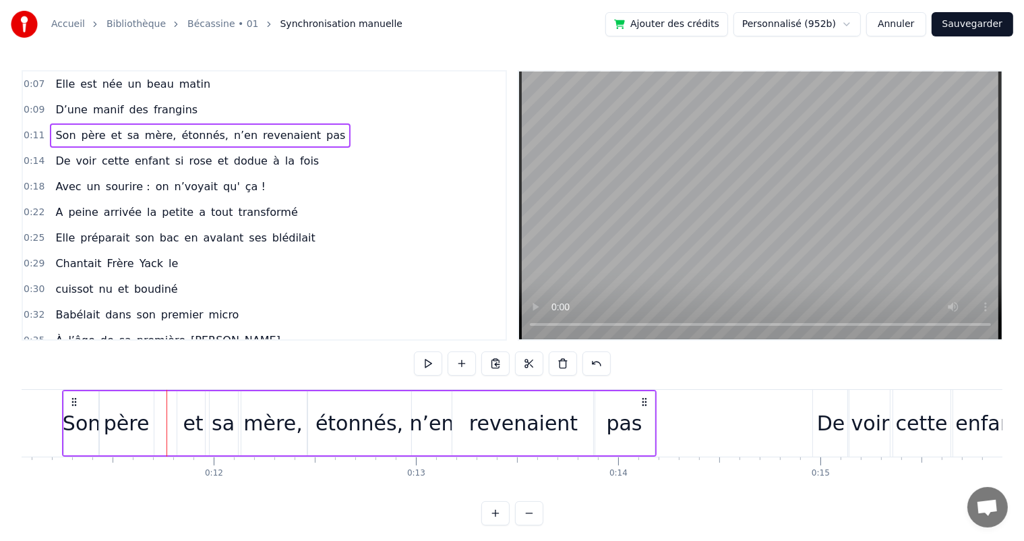
click at [150, 421] on div "père" at bounding box center [126, 423] width 55 height 64
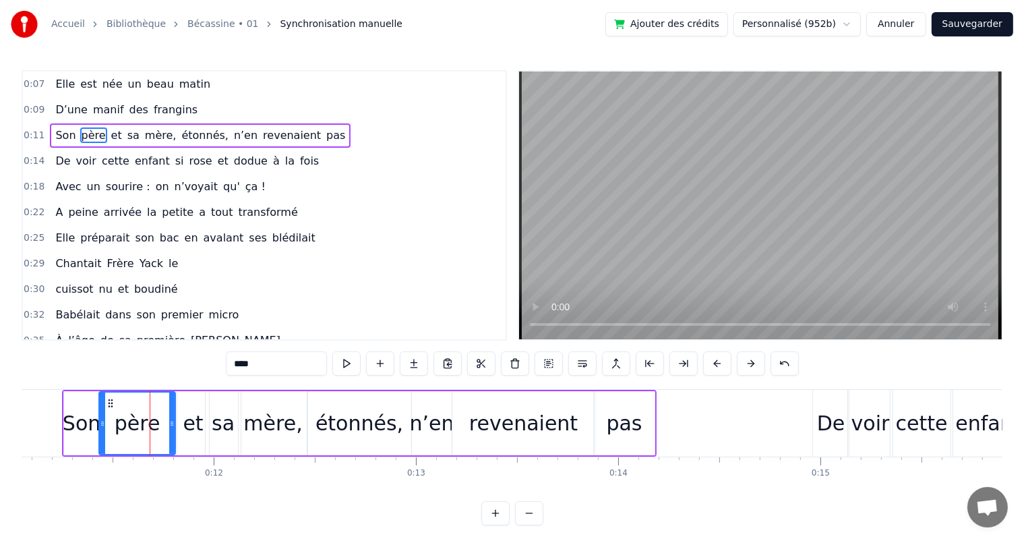
drag, startPoint x: 150, startPoint y: 423, endPoint x: 171, endPoint y: 423, distance: 21.6
click at [171, 423] on icon at bounding box center [171, 423] width 5 height 11
drag, startPoint x: 100, startPoint y: 422, endPoint x: 130, endPoint y: 421, distance: 30.4
click at [131, 421] on icon at bounding box center [133, 423] width 5 height 11
click at [84, 418] on div "Son" at bounding box center [82, 423] width 38 height 30
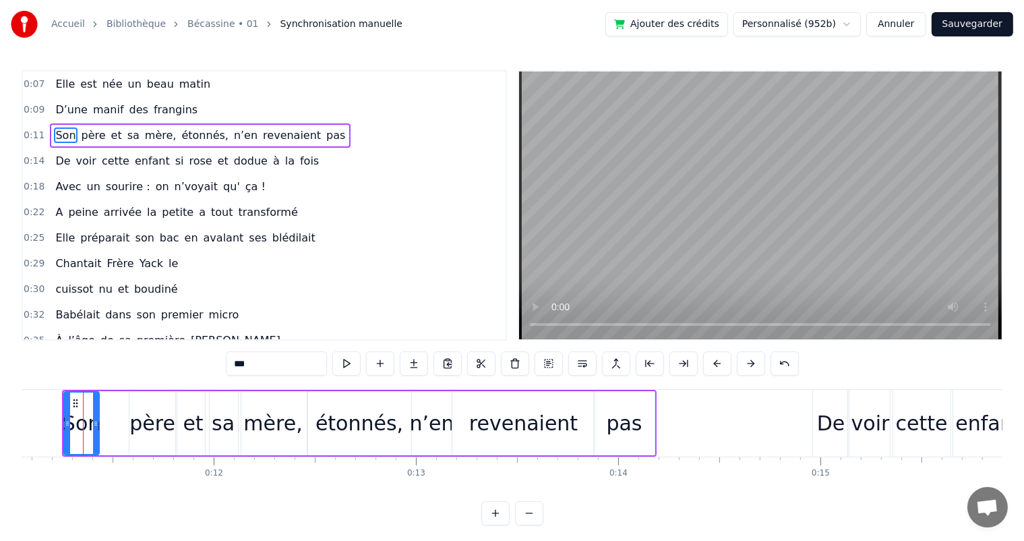
scroll to position [0, 2228]
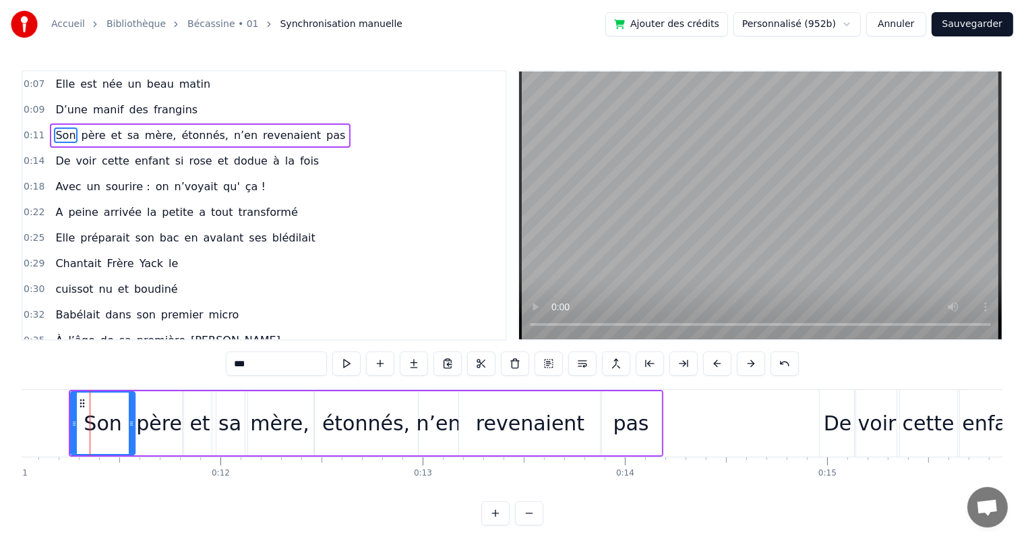
drag, startPoint x: 117, startPoint y: 421, endPoint x: 131, endPoint y: 421, distance: 14.2
click at [131, 421] on icon at bounding box center [131, 423] width 5 height 11
click at [62, 114] on span "D’une" at bounding box center [71, 110] width 35 height 16
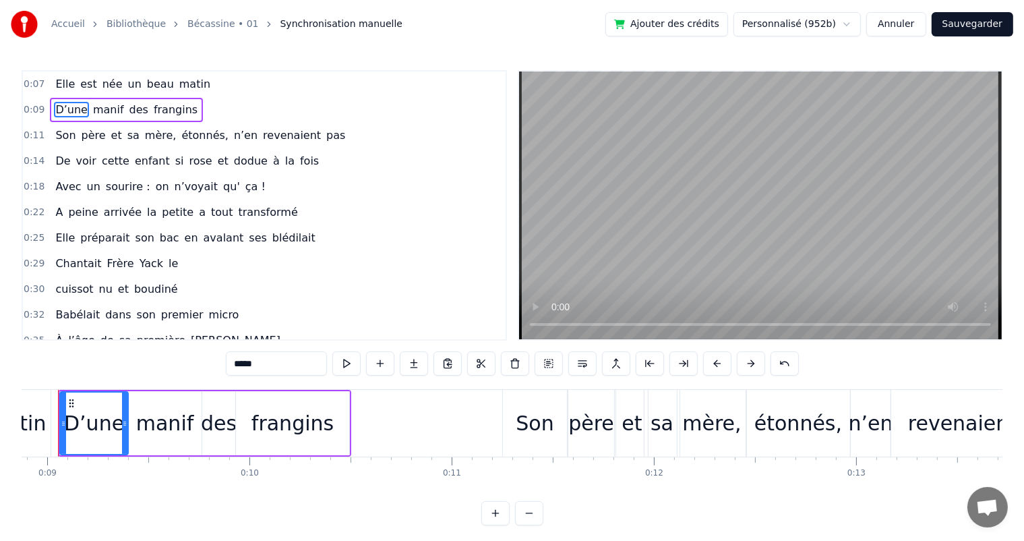
scroll to position [0, 1764]
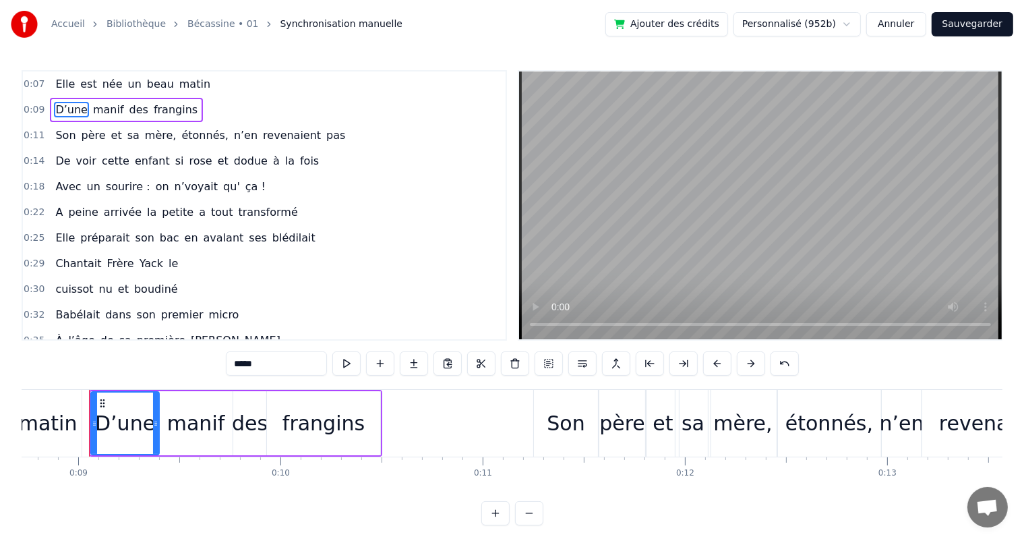
click at [200, 426] on div "manif" at bounding box center [196, 423] width 58 height 30
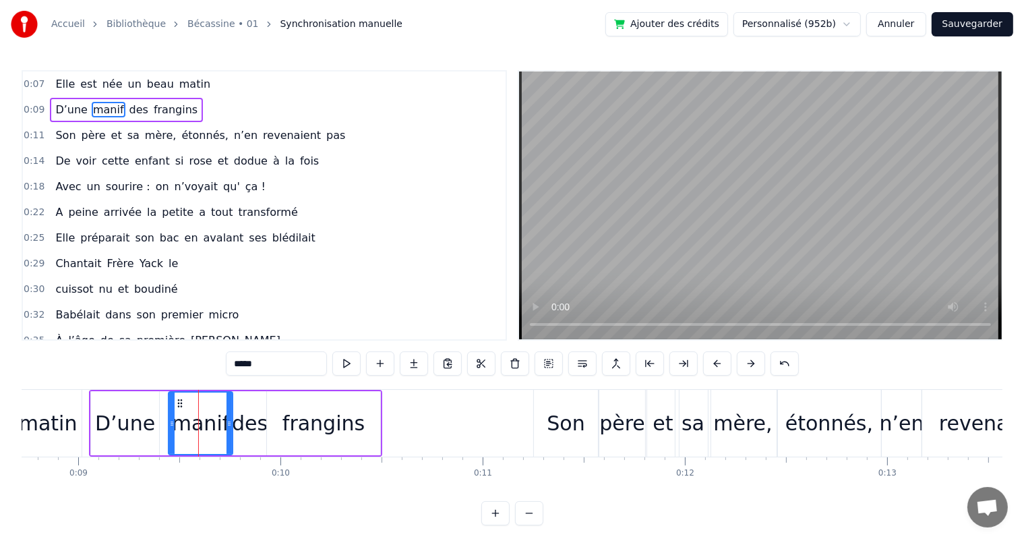
drag, startPoint x: 162, startPoint y: 426, endPoint x: 171, endPoint y: 429, distance: 9.8
click at [171, 429] on div at bounding box center [171, 422] width 5 height 61
click at [143, 424] on div "D’une" at bounding box center [125, 423] width 60 height 30
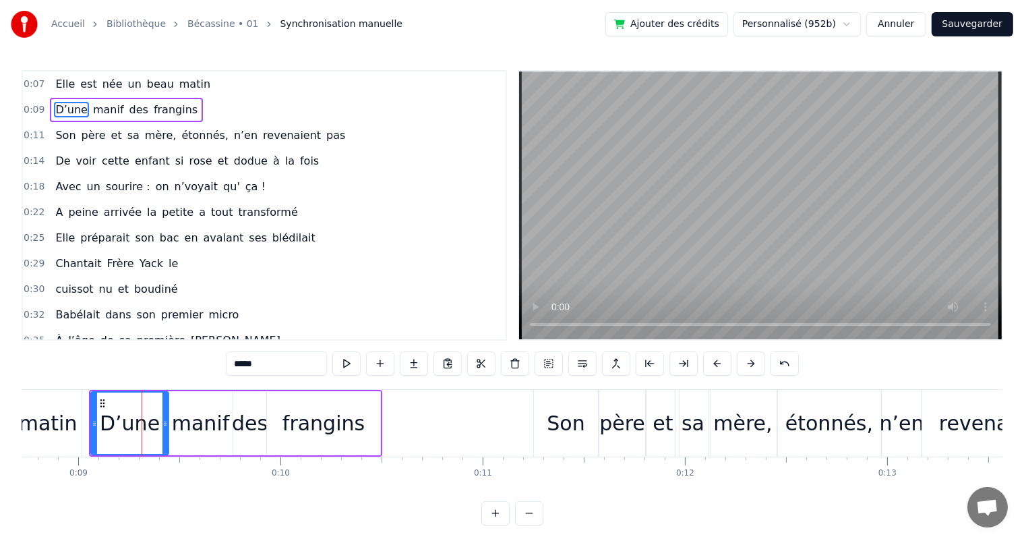
drag, startPoint x: 154, startPoint y: 425, endPoint x: 164, endPoint y: 427, distance: 9.8
click at [164, 427] on icon at bounding box center [164, 423] width 5 height 11
click at [54, 86] on span "Elle" at bounding box center [65, 84] width 22 height 16
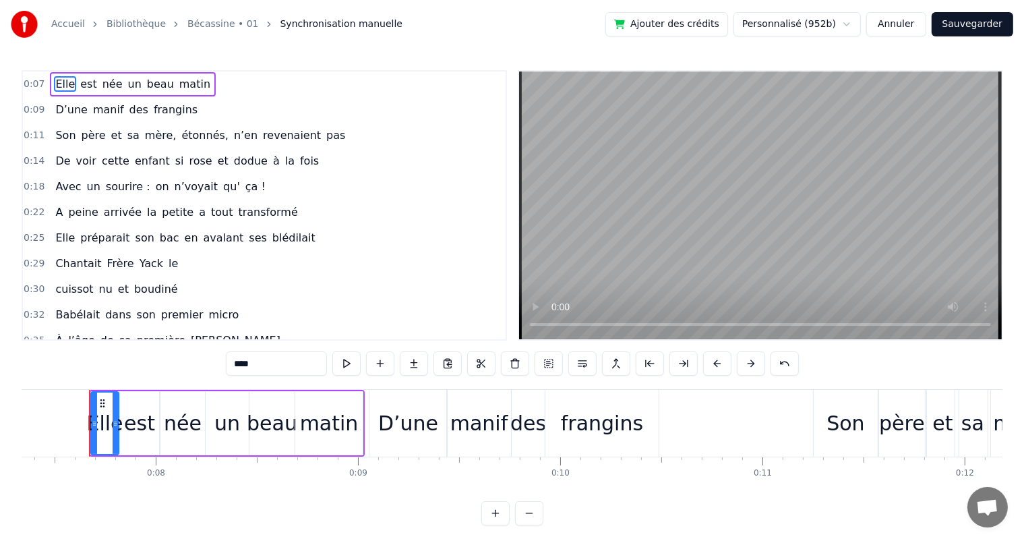
scroll to position [0, 1483]
click at [142, 438] on div "est" at bounding box center [140, 423] width 31 height 30
click at [127, 440] on div at bounding box center [129, 422] width 5 height 61
click at [109, 438] on div "Elle" at bounding box center [106, 423] width 28 height 64
drag, startPoint x: 115, startPoint y: 438, endPoint x: 125, endPoint y: 439, distance: 10.1
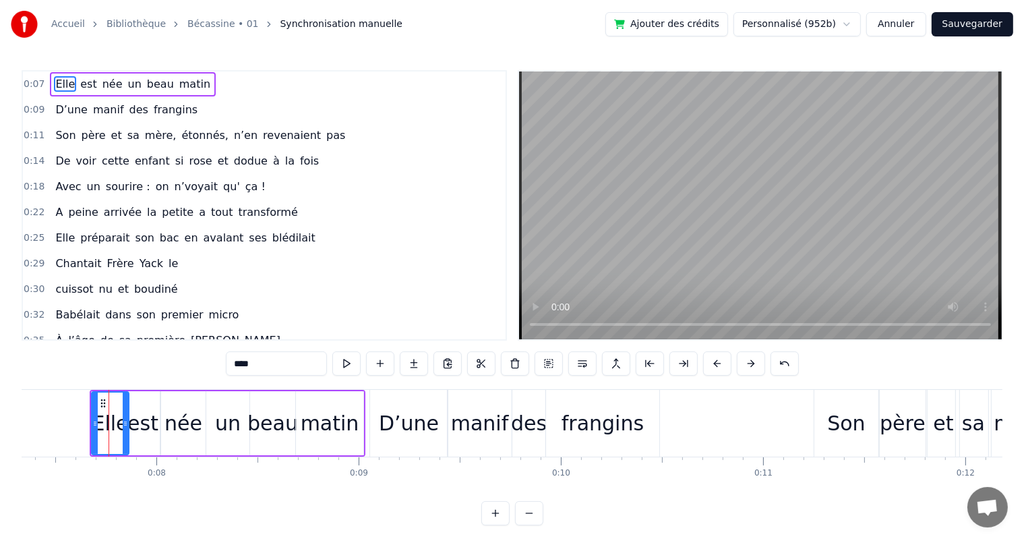
click at [125, 439] on div at bounding box center [125, 422] width 5 height 61
click at [342, 369] on button at bounding box center [346, 363] width 28 height 24
click at [62, 84] on span "Elle" at bounding box center [65, 84] width 22 height 16
click at [400, 401] on div "D’une" at bounding box center [409, 423] width 78 height 67
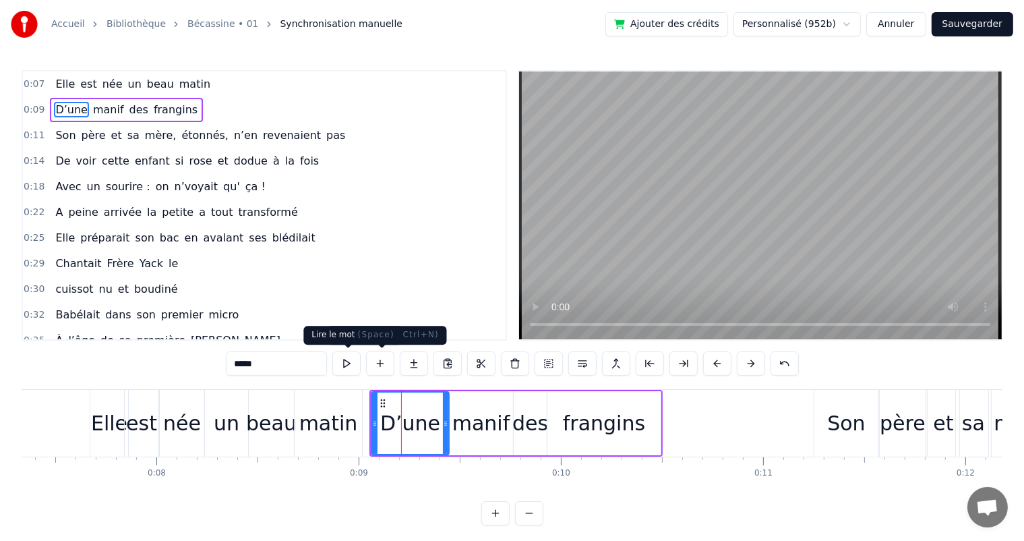
click at [345, 367] on button at bounding box center [346, 363] width 28 height 24
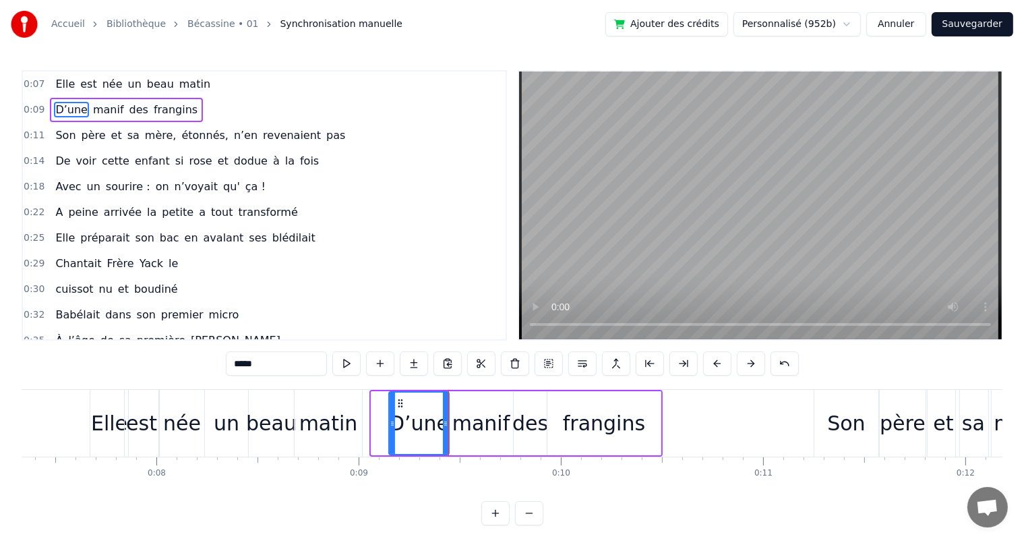
drag, startPoint x: 372, startPoint y: 417, endPoint x: 391, endPoint y: 415, distance: 19.0
click at [391, 415] on div at bounding box center [392, 422] width 5 height 61
click at [493, 418] on div "manif" at bounding box center [481, 423] width 58 height 30
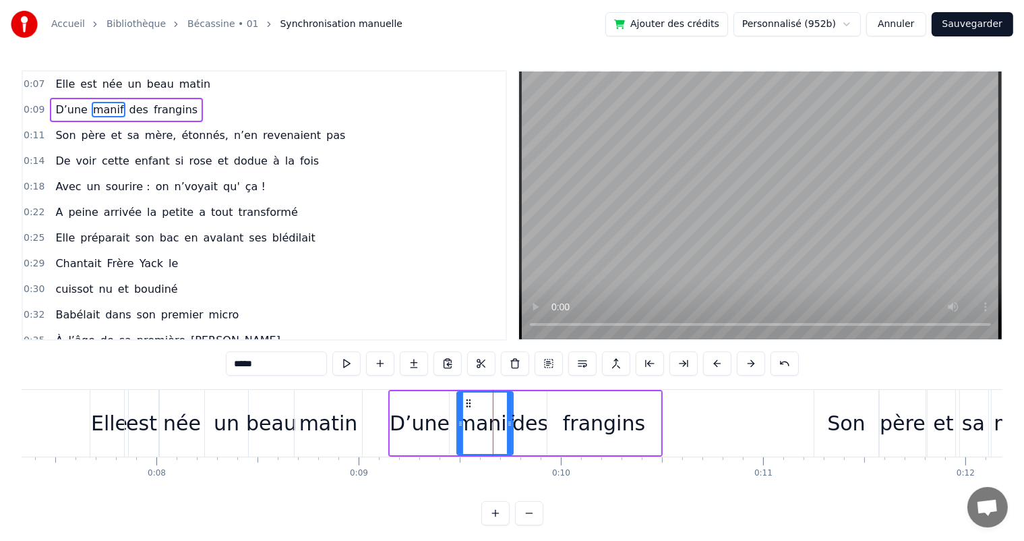
drag, startPoint x: 452, startPoint y: 423, endPoint x: 460, endPoint y: 423, distance: 8.1
click at [460, 423] on icon at bounding box center [460, 423] width 5 height 11
click at [434, 423] on div "D’une" at bounding box center [420, 423] width 60 height 30
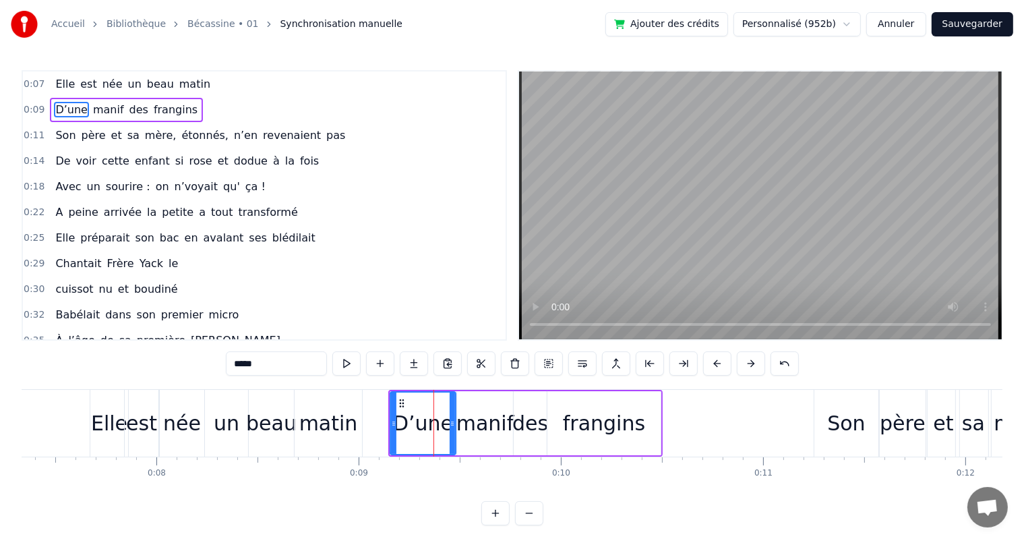
drag, startPoint x: 448, startPoint y: 426, endPoint x: 454, endPoint y: 427, distance: 6.9
click at [454, 427] on div "D’une" at bounding box center [423, 423] width 67 height 64
click at [356, 422] on div "matin" at bounding box center [328, 423] width 67 height 67
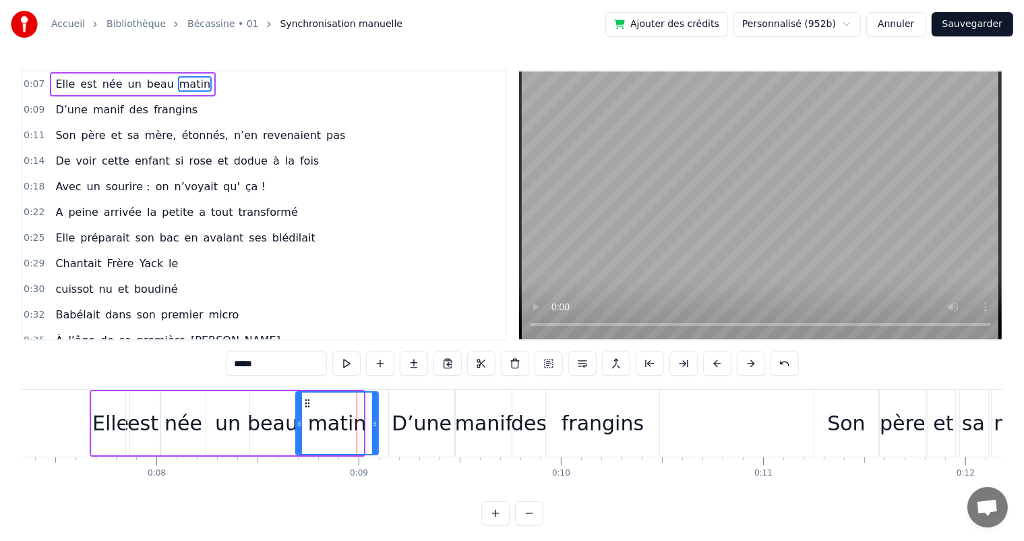
drag, startPoint x: 361, startPoint y: 423, endPoint x: 377, endPoint y: 421, distance: 15.6
click at [377, 421] on icon at bounding box center [374, 423] width 5 height 11
click at [59, 80] on span "Elle" at bounding box center [65, 84] width 22 height 16
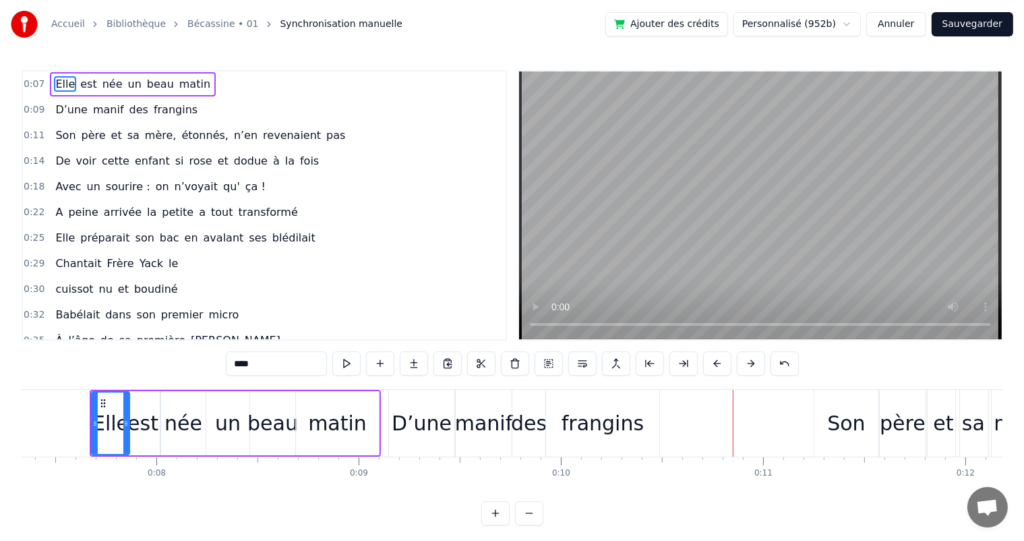
click at [611, 429] on div "frangins" at bounding box center [603, 423] width 82 height 30
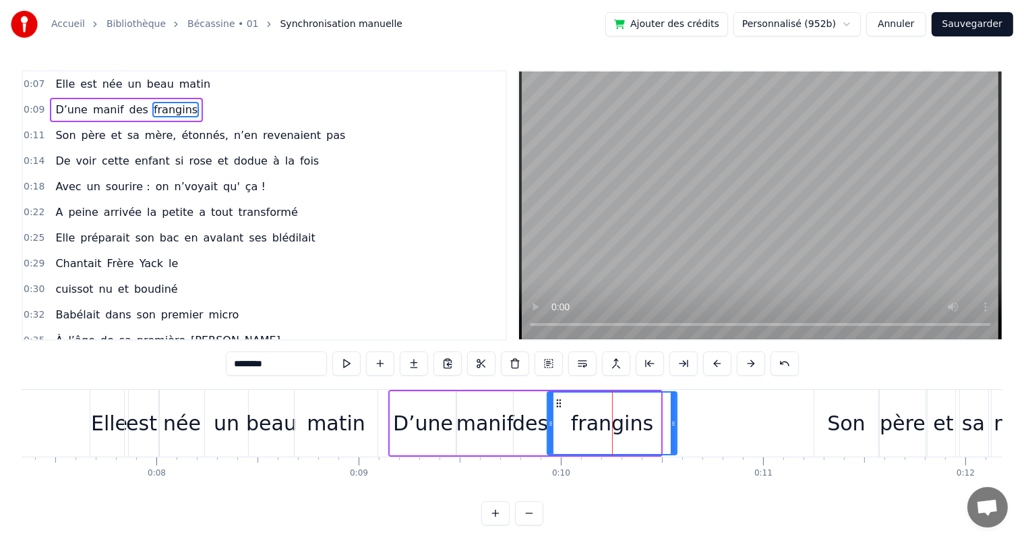
drag, startPoint x: 655, startPoint y: 421, endPoint x: 671, endPoint y: 421, distance: 16.2
click at [671, 421] on icon at bounding box center [673, 423] width 5 height 11
drag, startPoint x: 548, startPoint y: 423, endPoint x: 558, endPoint y: 423, distance: 10.1
click at [558, 423] on icon at bounding box center [560, 423] width 5 height 11
click at [518, 418] on div "des" at bounding box center [530, 423] width 36 height 30
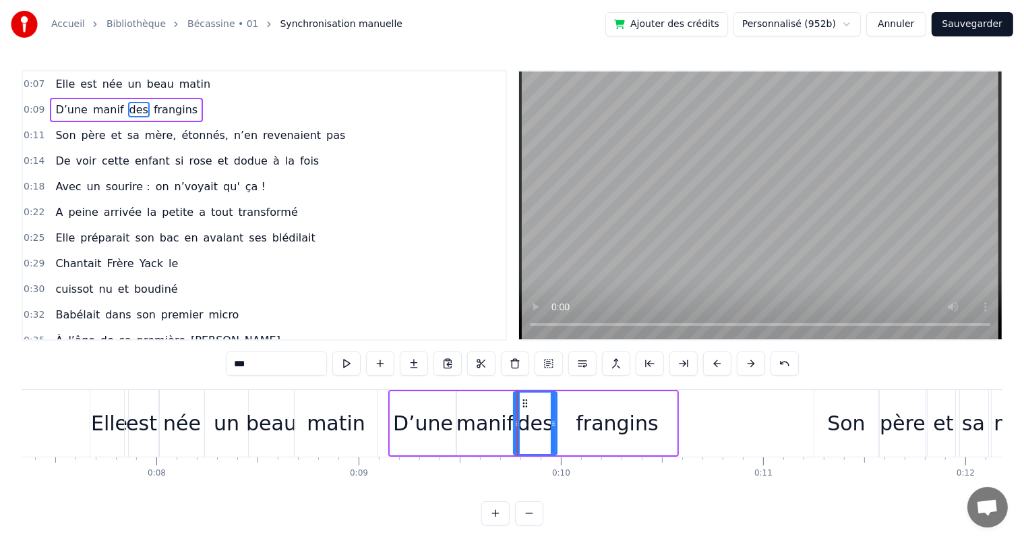
drag, startPoint x: 542, startPoint y: 419, endPoint x: 552, endPoint y: 419, distance: 10.1
click at [552, 419] on icon at bounding box center [553, 423] width 5 height 11
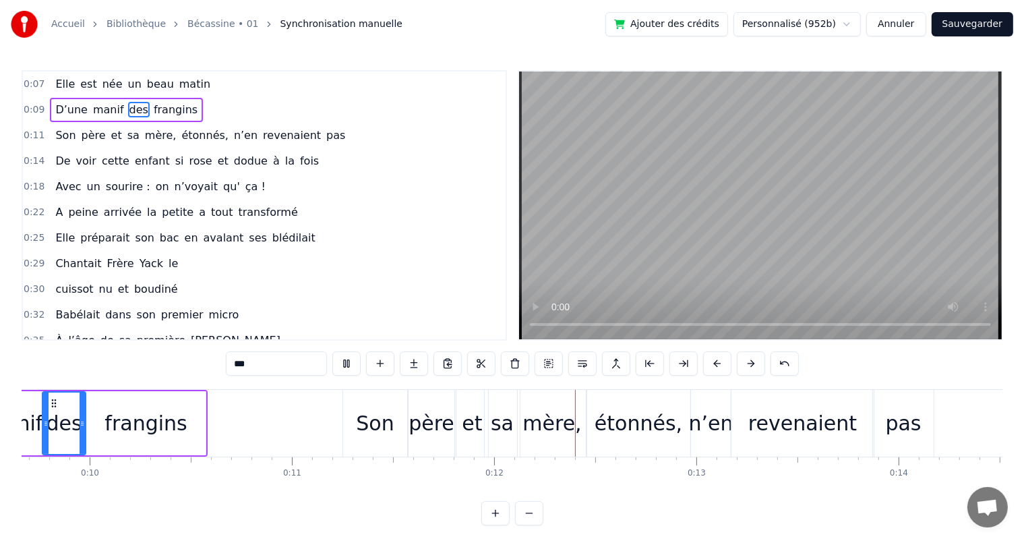
click at [67, 85] on span "Elle" at bounding box center [65, 84] width 22 height 16
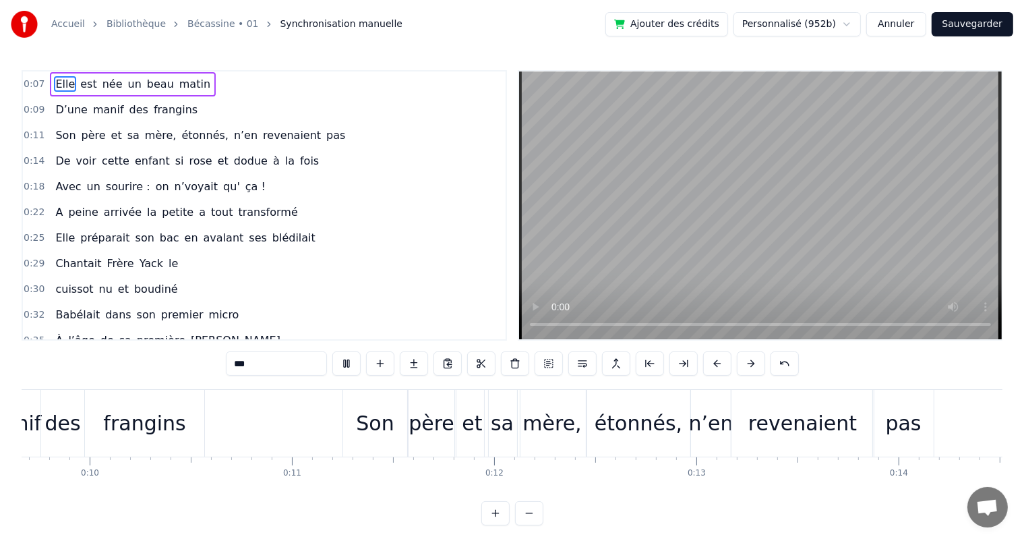
type input "****"
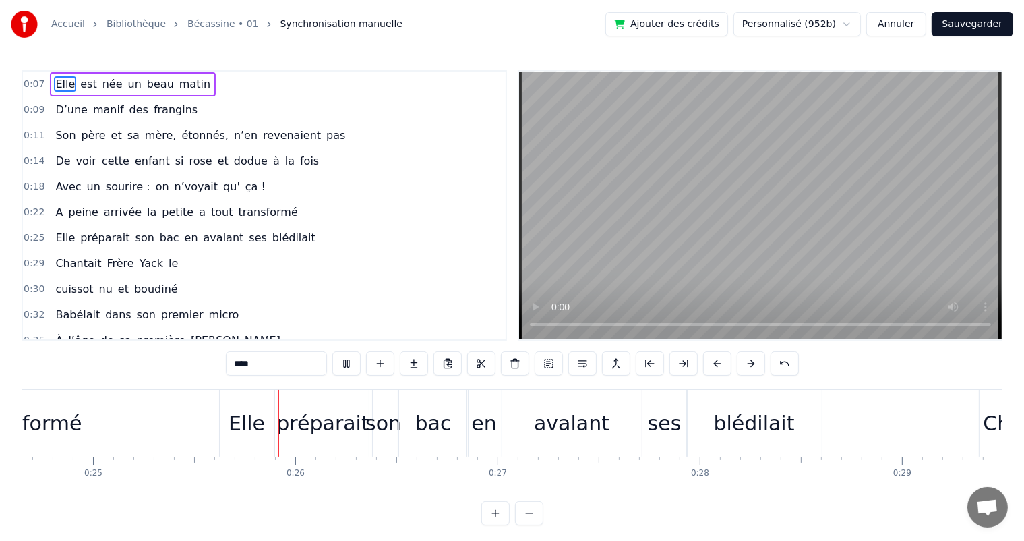
scroll to position [0, 5005]
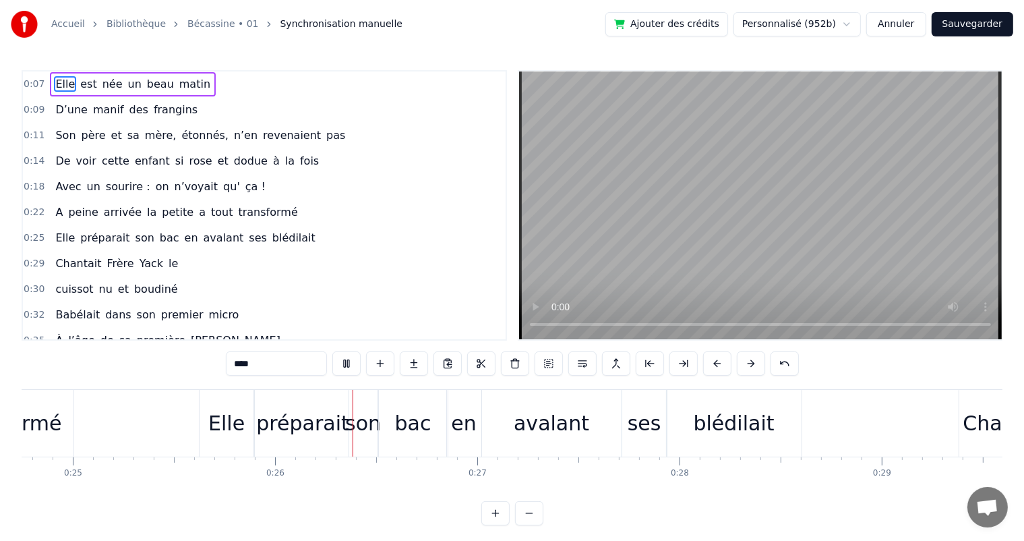
click at [999, 24] on button "Sauvegarder" at bounding box center [973, 24] width 82 height 24
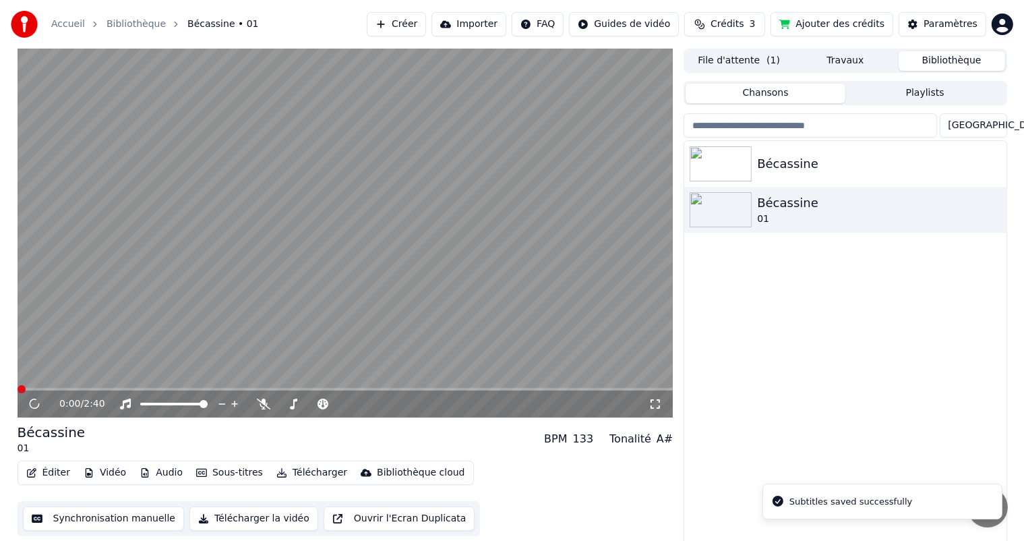
click at [653, 399] on icon at bounding box center [655, 403] width 13 height 11
click at [53, 516] on button "Synchronisation manuelle" at bounding box center [104, 518] width 162 height 24
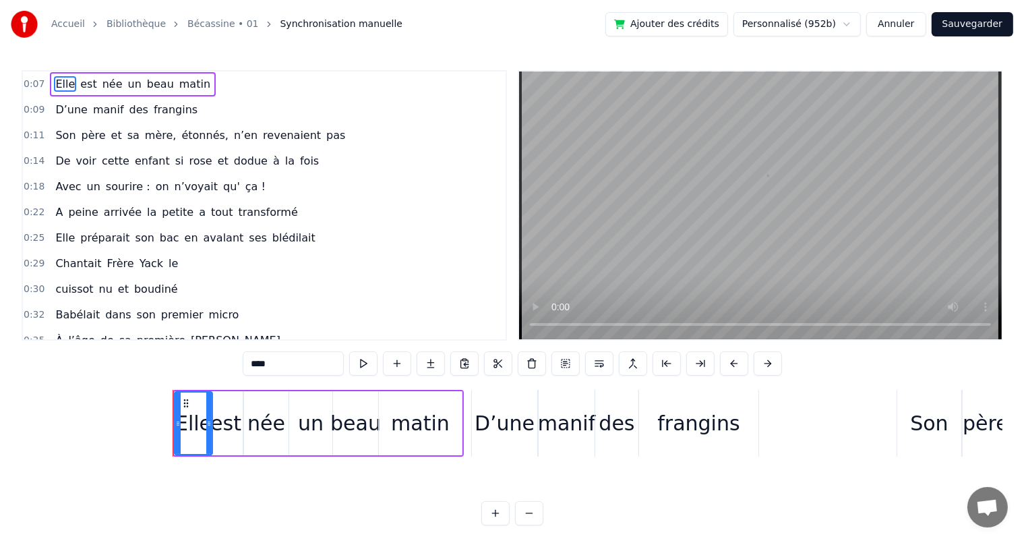
scroll to position [0, 1483]
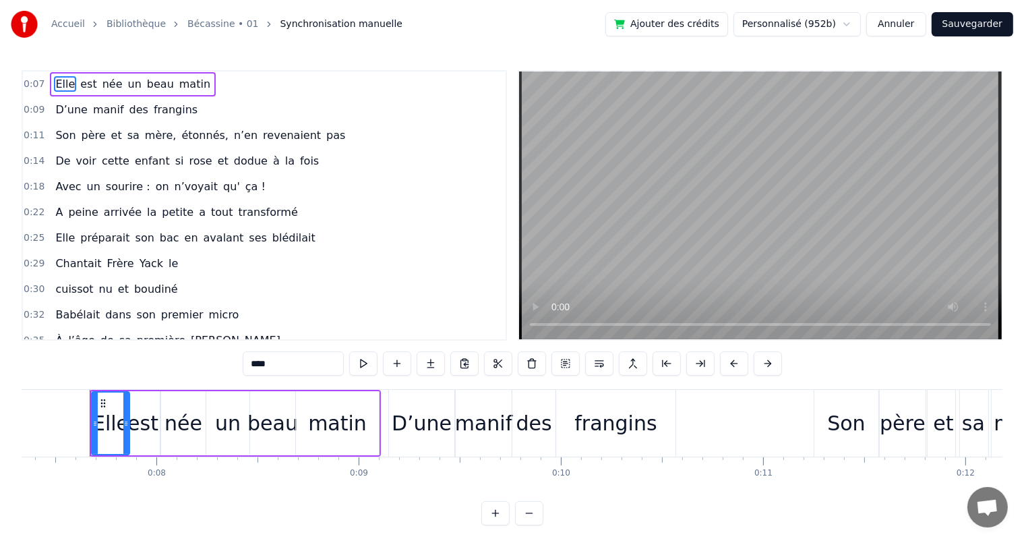
click at [378, 393] on div "matin" at bounding box center [337, 423] width 84 height 64
type input "*****"
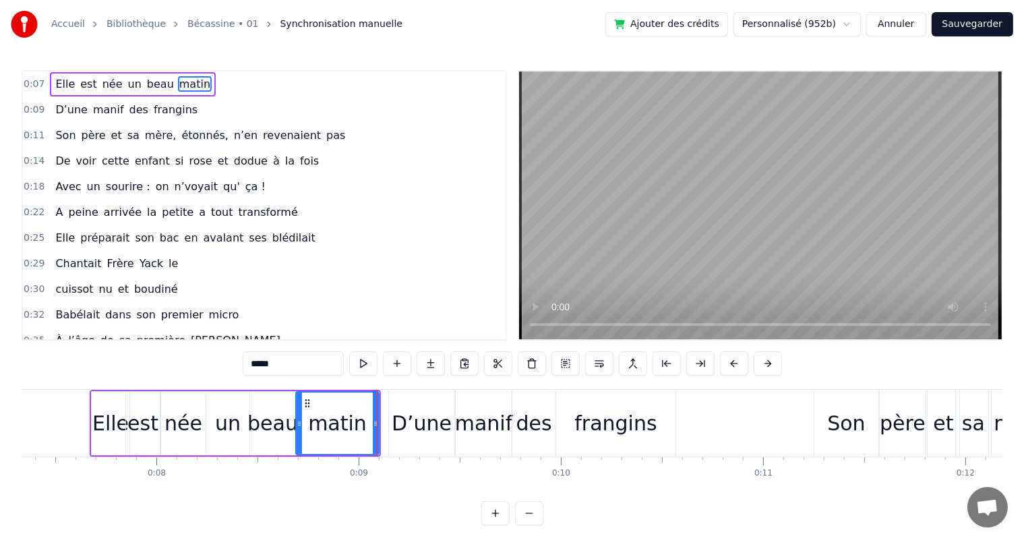
click at [50, 73] on div "Elle est née un beau matin" at bounding box center [133, 84] width 166 height 24
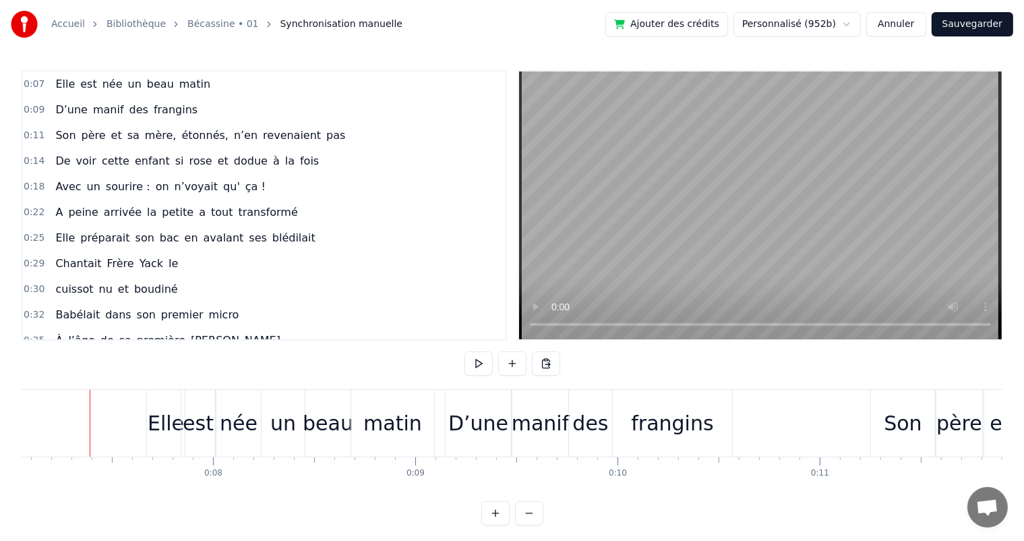
scroll to position [0, 1427]
click at [450, 417] on div "D’une" at bounding box center [478, 423] width 65 height 67
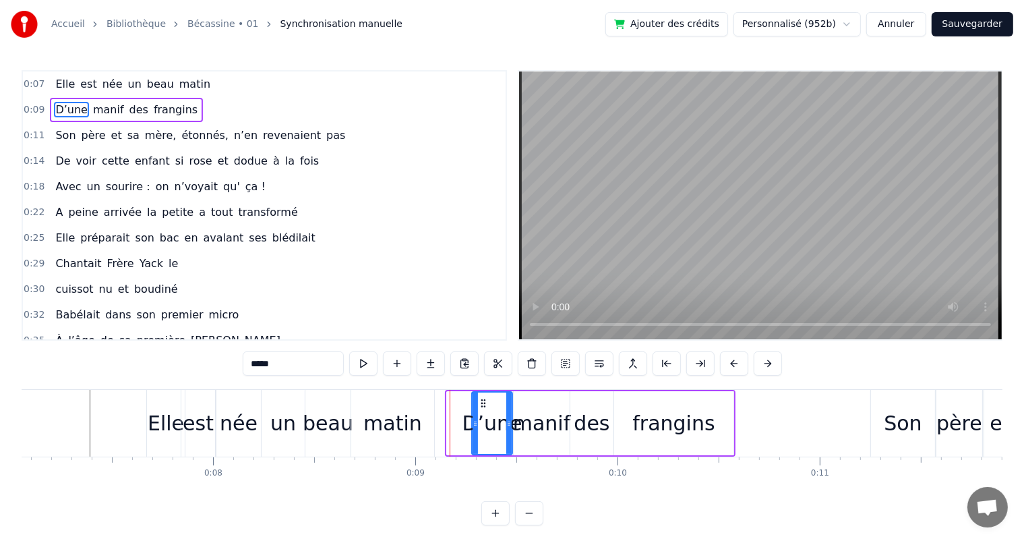
drag, startPoint x: 448, startPoint y: 417, endPoint x: 473, endPoint y: 414, distance: 25.1
click at [473, 414] on div at bounding box center [475, 422] width 5 height 61
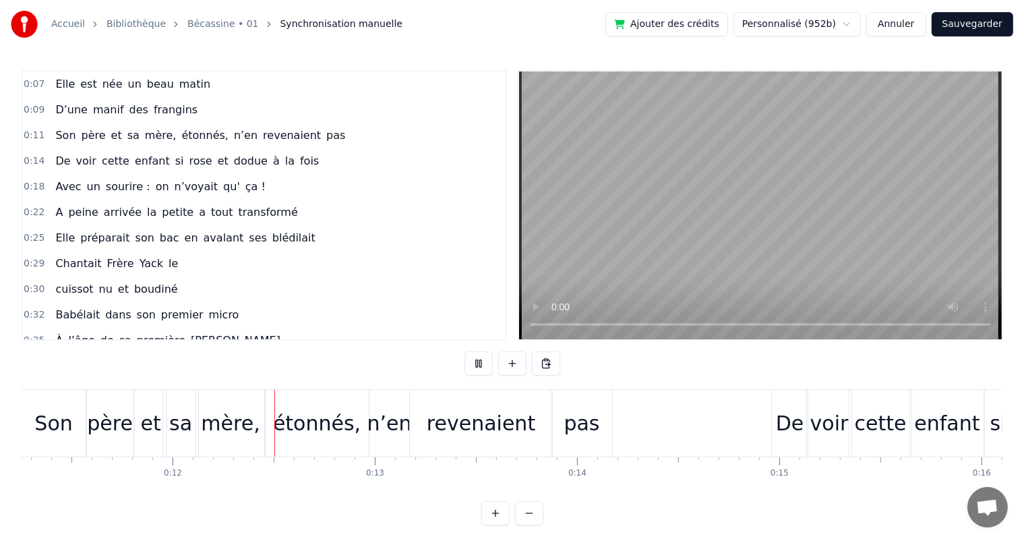
scroll to position [0, 2296]
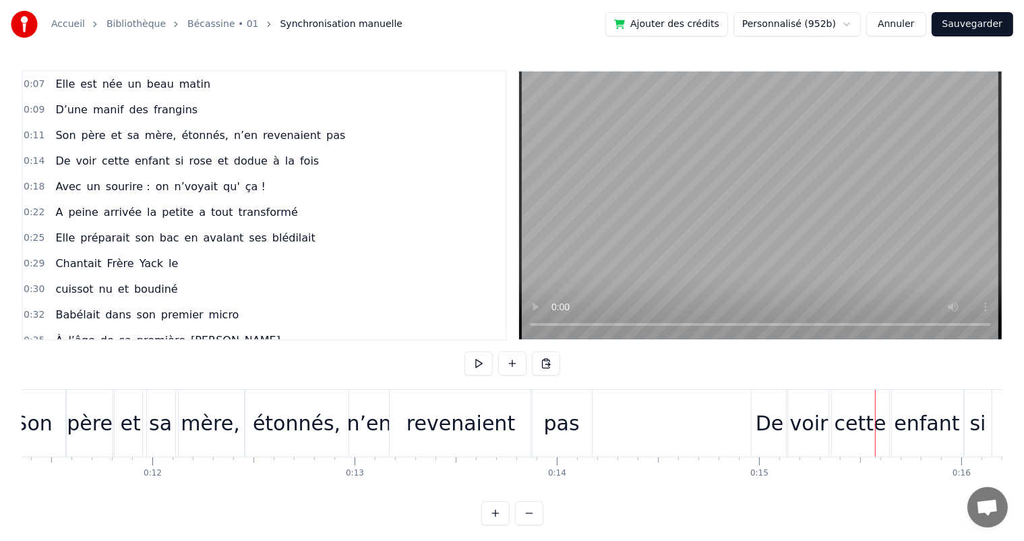
click at [957, 24] on button "Sauvegarder" at bounding box center [973, 24] width 82 height 24
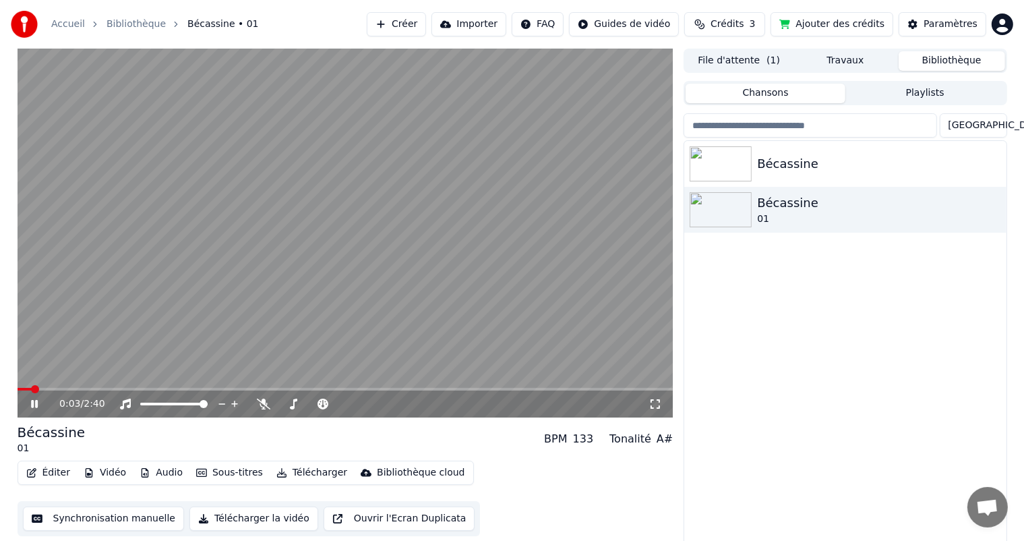
click at [32, 395] on div "0:03 / 2:40" at bounding box center [346, 403] width 656 height 27
click at [31, 396] on div "0:04 / 2:40" at bounding box center [346, 403] width 656 height 27
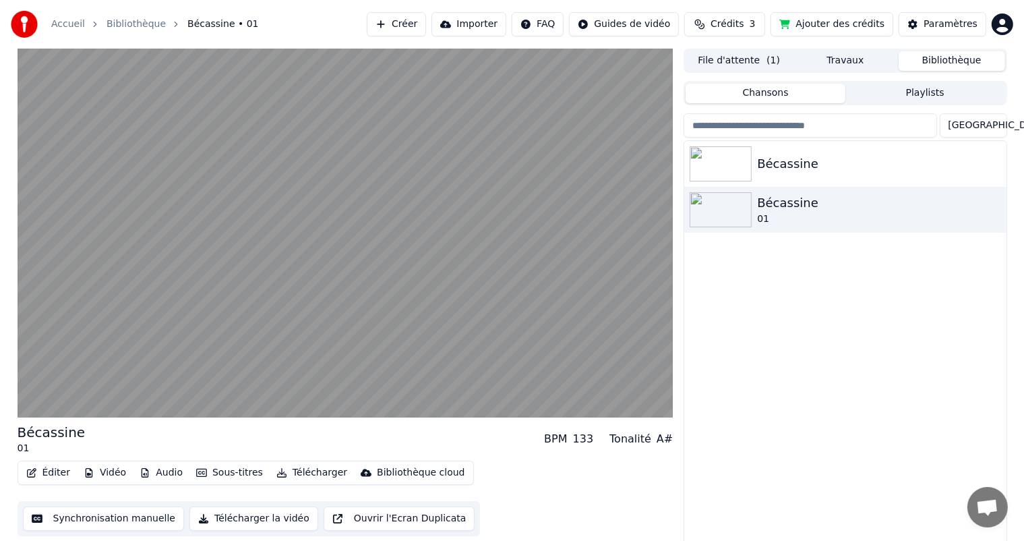
click at [109, 214] on video at bounding box center [346, 233] width 656 height 369
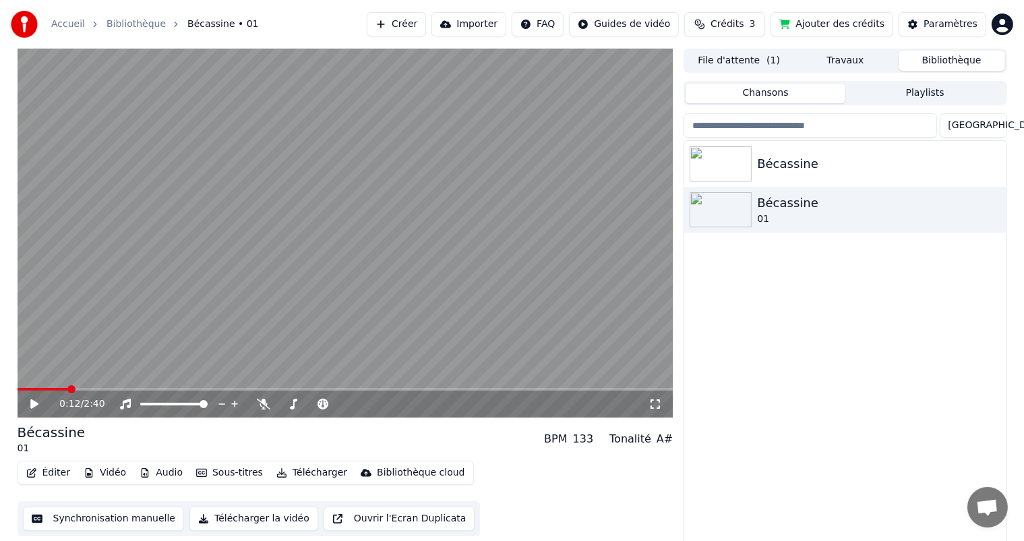
click at [81, 522] on button "Synchronisation manuelle" at bounding box center [104, 518] width 162 height 24
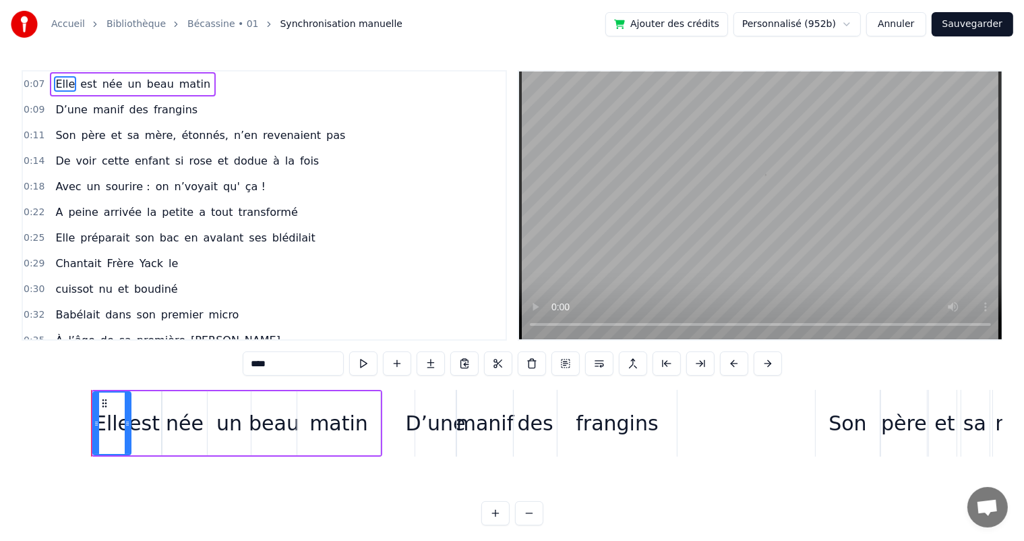
scroll to position [0, 1483]
click at [60, 135] on span "Son" at bounding box center [65, 135] width 23 height 16
type input "***"
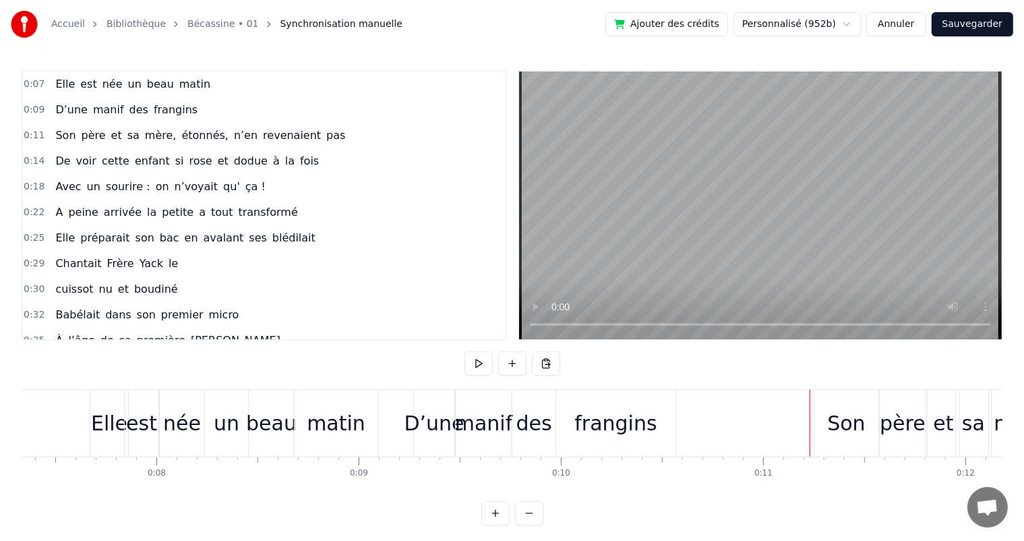
click at [965, 24] on button "Sauvegarder" at bounding box center [973, 24] width 82 height 24
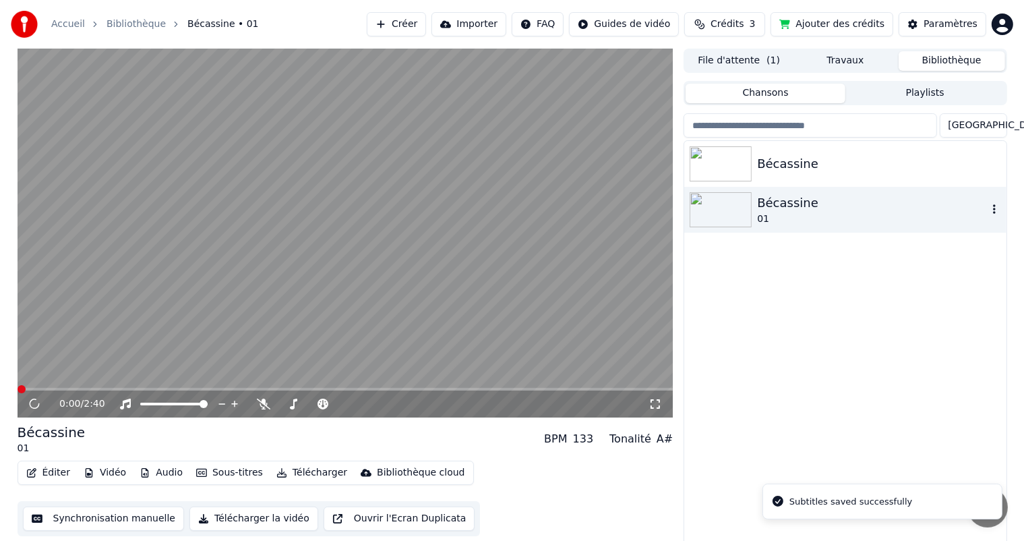
click at [990, 210] on icon "button" at bounding box center [994, 209] width 13 height 11
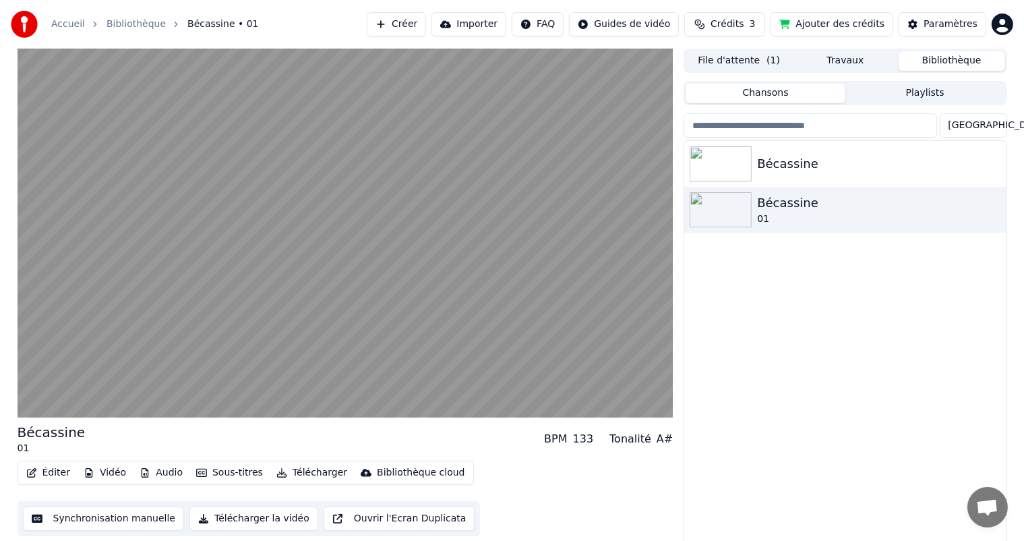
click at [712, 324] on div "Bécassine Bécassine 01" at bounding box center [845, 343] width 322 height 404
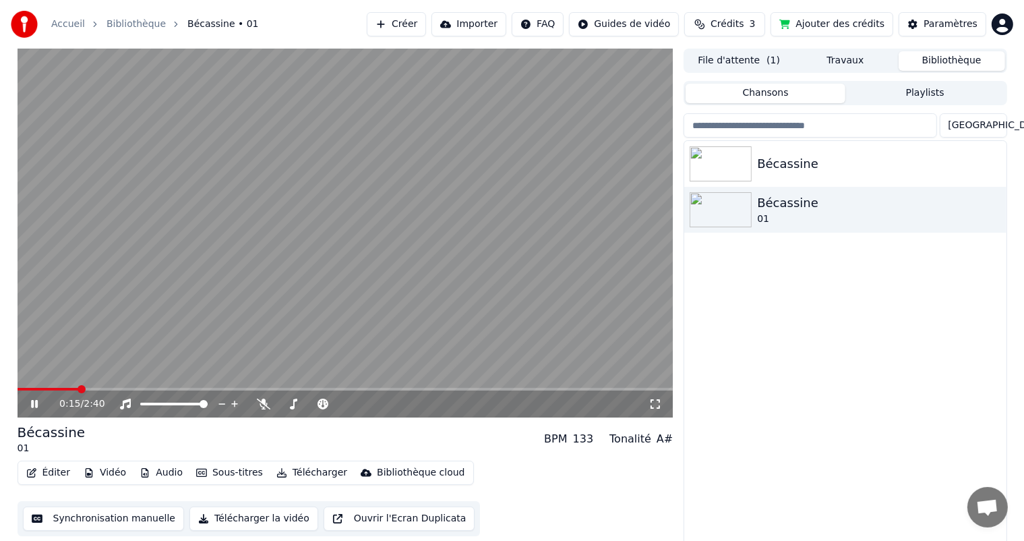
click at [662, 299] on video at bounding box center [346, 233] width 656 height 369
click at [662, 403] on icon at bounding box center [655, 403] width 13 height 11
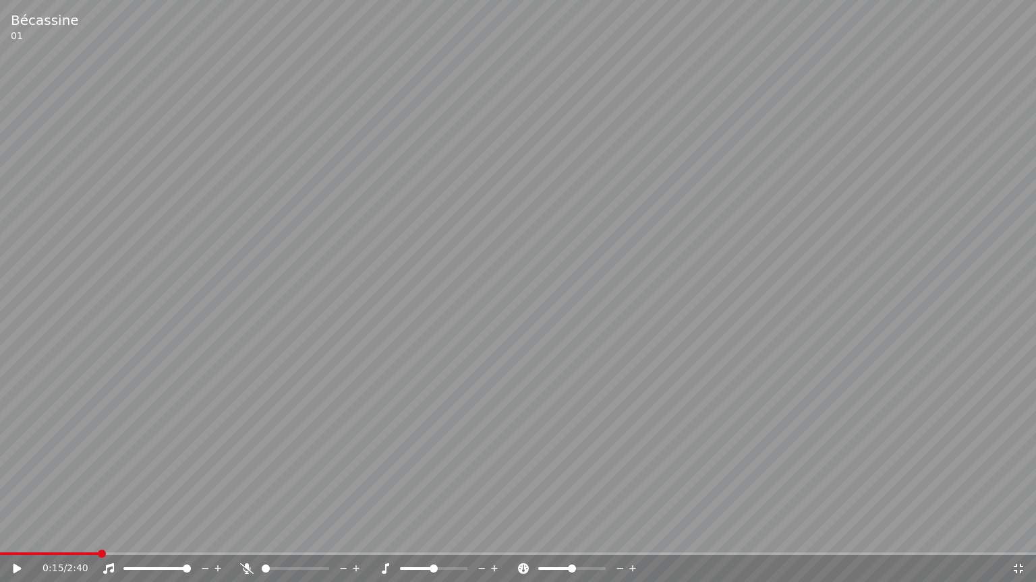
click at [7, 540] on span at bounding box center [49, 554] width 99 height 3
click at [14, 540] on icon at bounding box center [17, 568] width 8 height 9
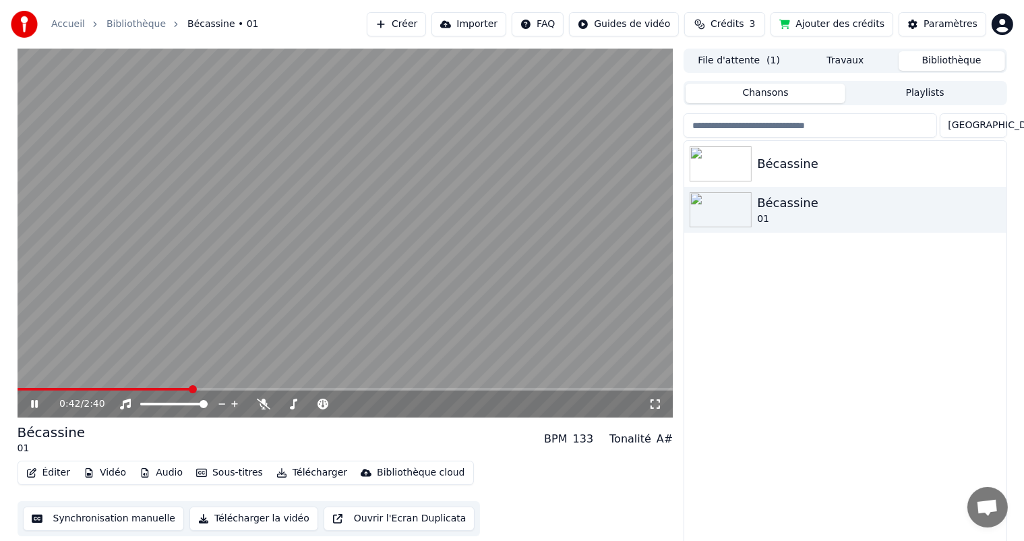
click at [24, 400] on div "0:42 / 2:40" at bounding box center [345, 403] width 645 height 13
click at [32, 402] on icon at bounding box center [34, 404] width 7 height 8
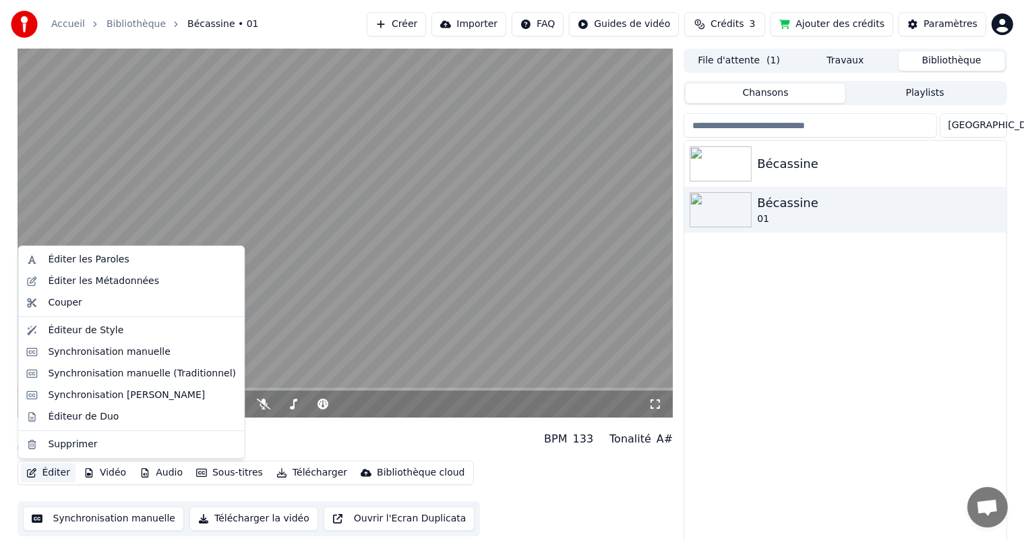
click at [54, 473] on button "Éditer" at bounding box center [48, 472] width 55 height 19
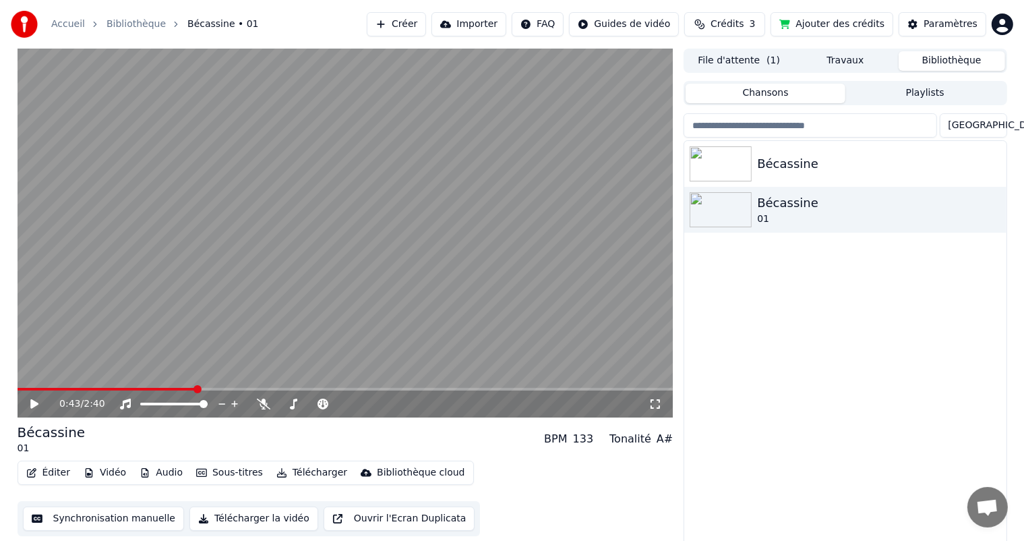
click at [139, 528] on button "Synchronisation manuelle" at bounding box center [104, 518] width 162 height 24
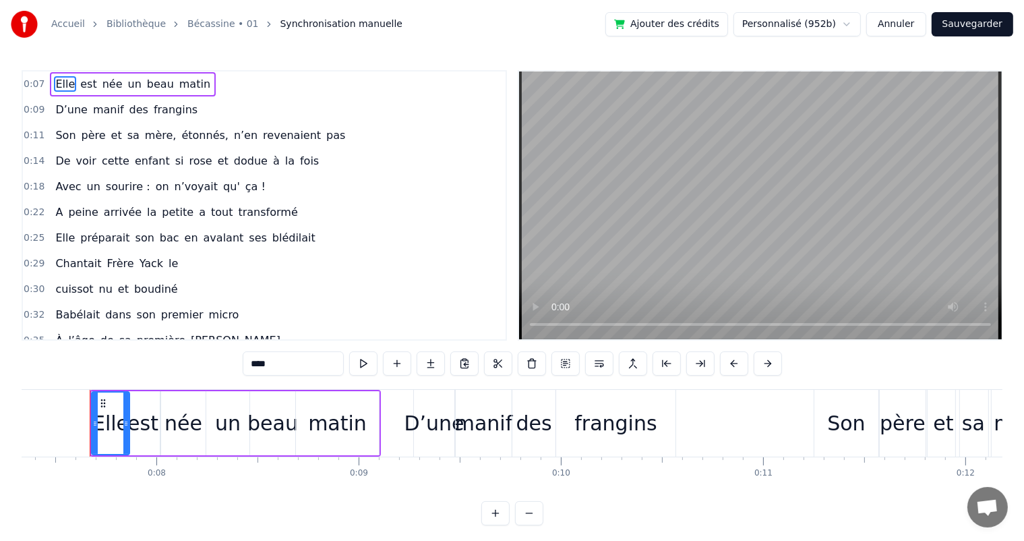
click at [197, 28] on link "Bécassine • 01" at bounding box center [222, 24] width 71 height 13
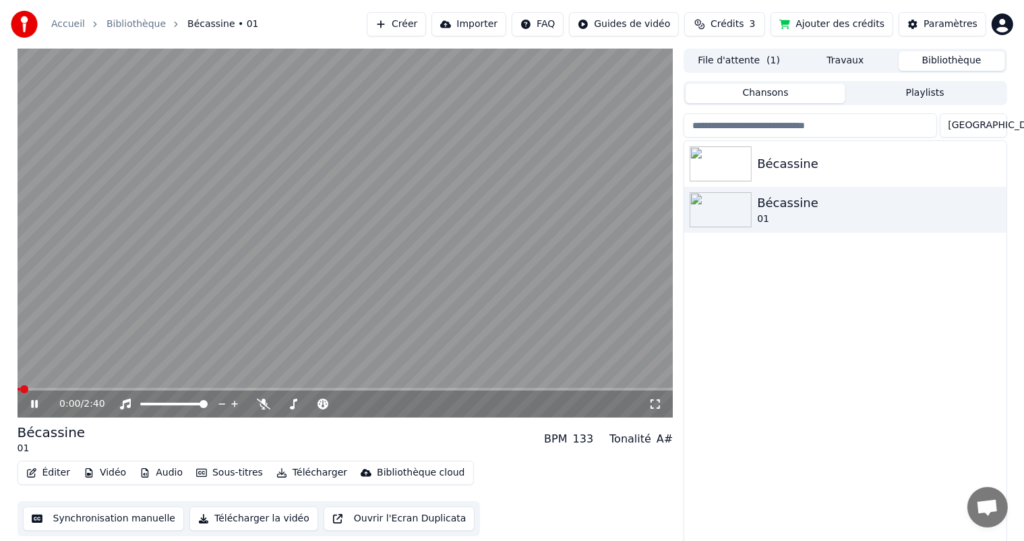
click at [34, 407] on icon at bounding box center [44, 403] width 32 height 11
click at [996, 206] on icon "button" at bounding box center [994, 209] width 13 height 11
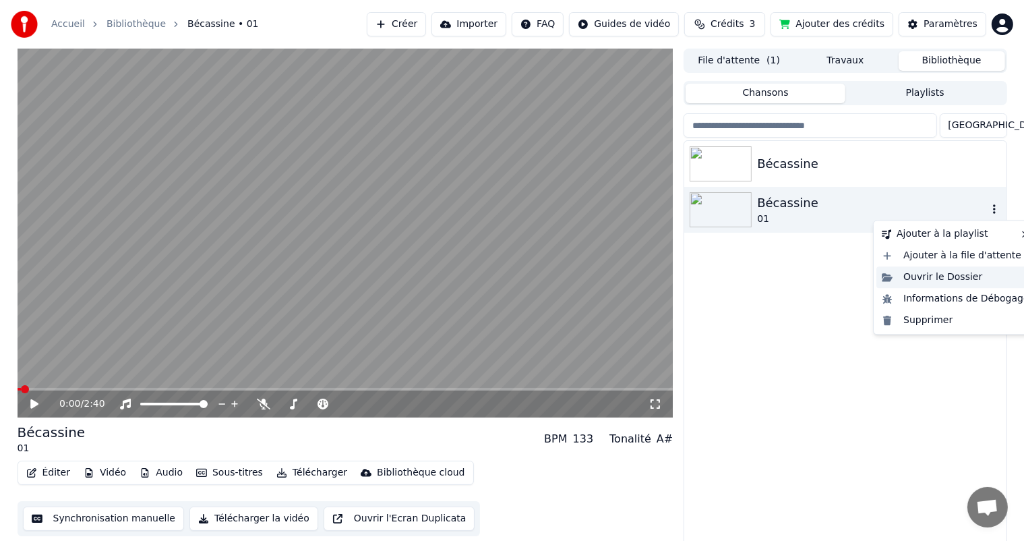
click at [978, 275] on div "Ouvrir le Dossier" at bounding box center [955, 277] width 158 height 22
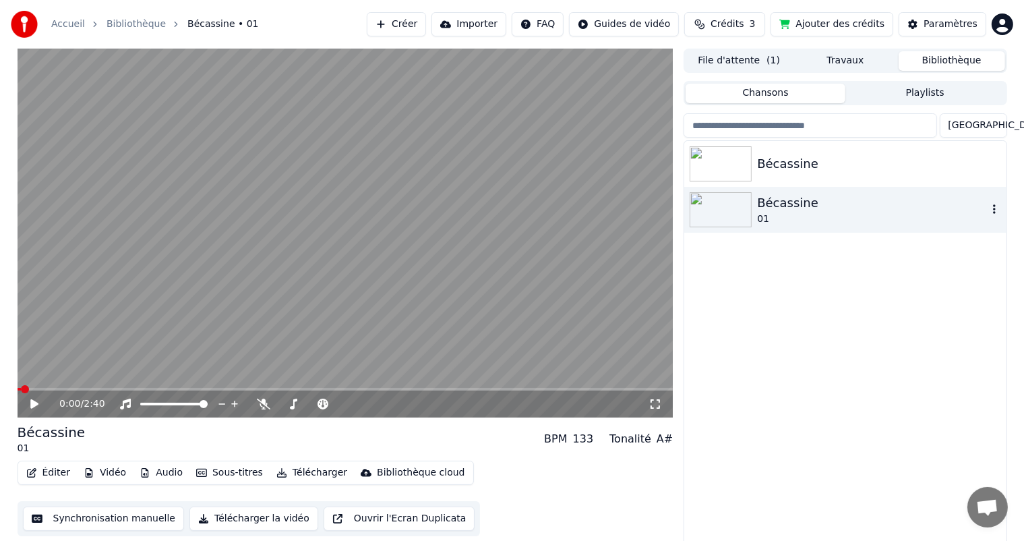
click at [995, 214] on icon "button" at bounding box center [994, 209] width 13 height 11
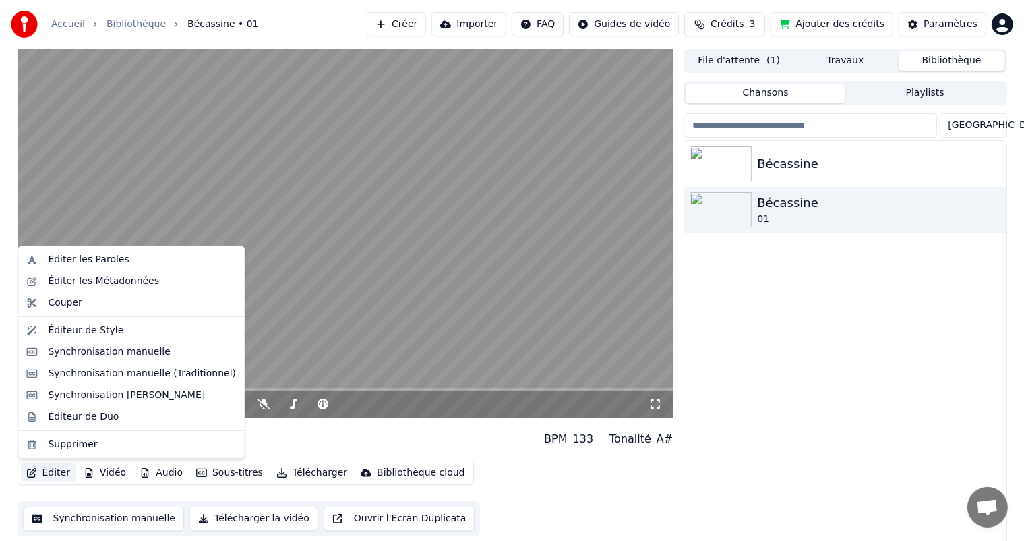
click at [38, 472] on button "Éditer" at bounding box center [48, 472] width 55 height 19
click at [93, 265] on div "Éditer les Paroles" at bounding box center [88, 259] width 81 height 13
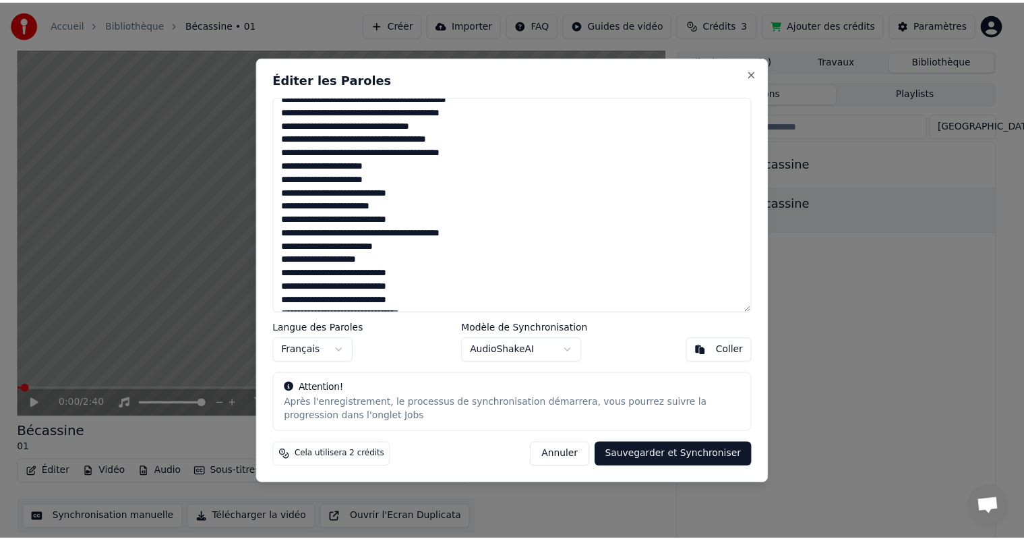
scroll to position [270, 0]
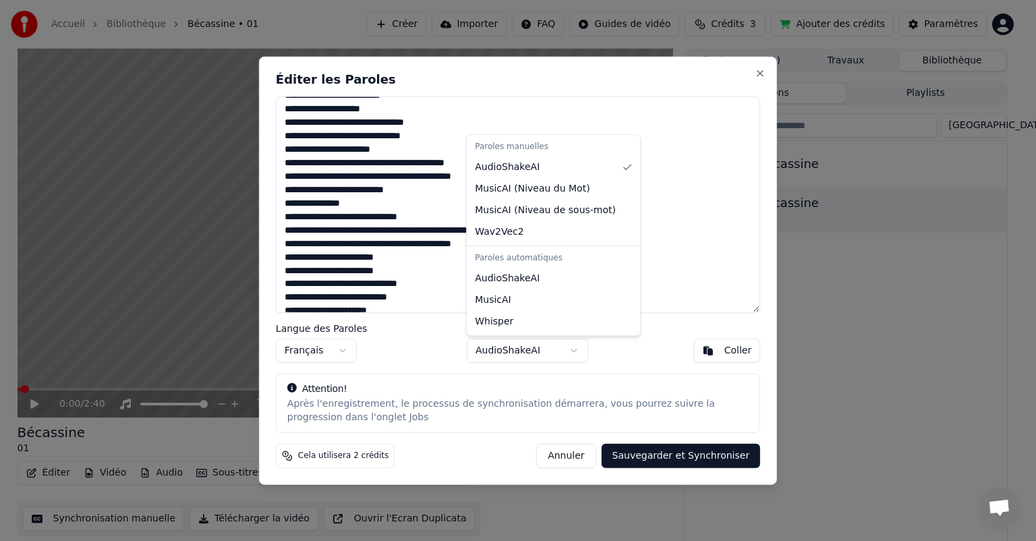
click at [578, 353] on body "Accueil Bibliothèque Bécassine • 01 Créer Importer FAQ Guides de vidéo Crédits …" at bounding box center [512, 270] width 1024 height 541
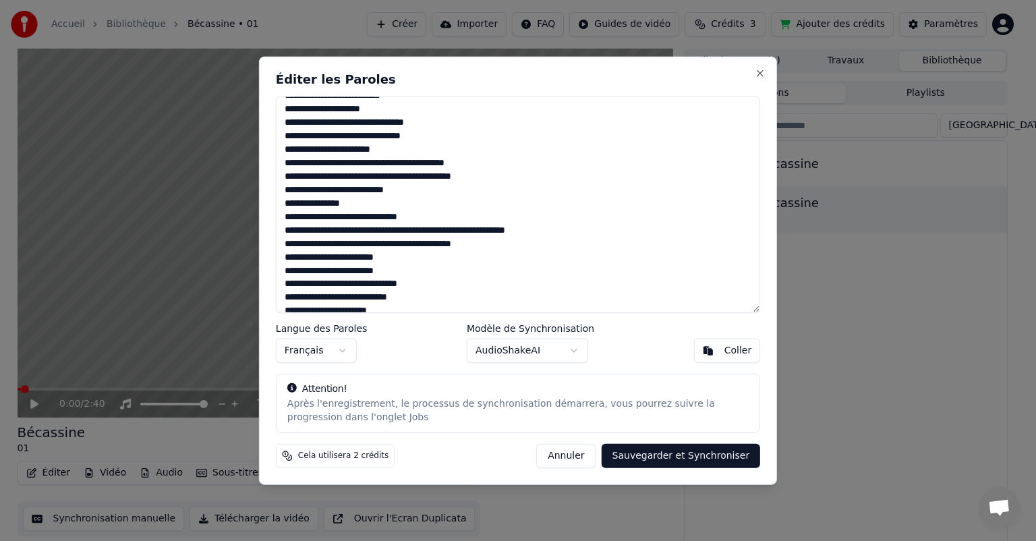
click at [564, 453] on button "Annuler" at bounding box center [565, 455] width 59 height 24
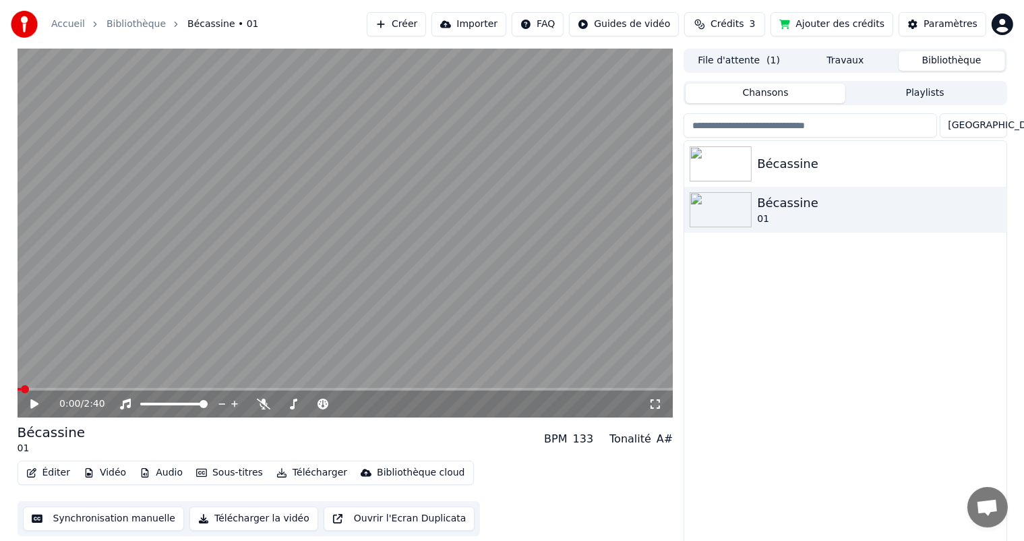
scroll to position [5, 0]
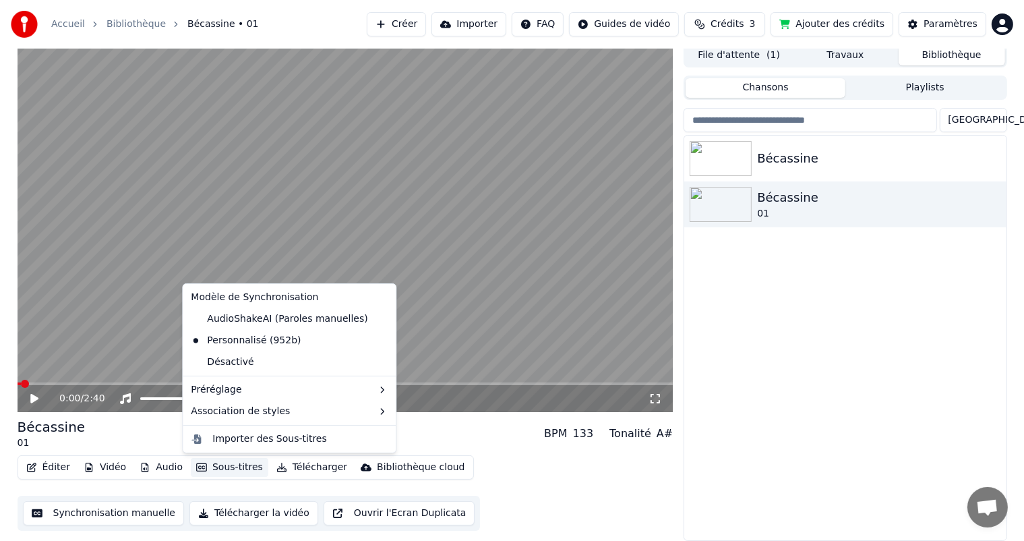
click at [229, 467] on button "Sous-titres" at bounding box center [230, 467] width 78 height 19
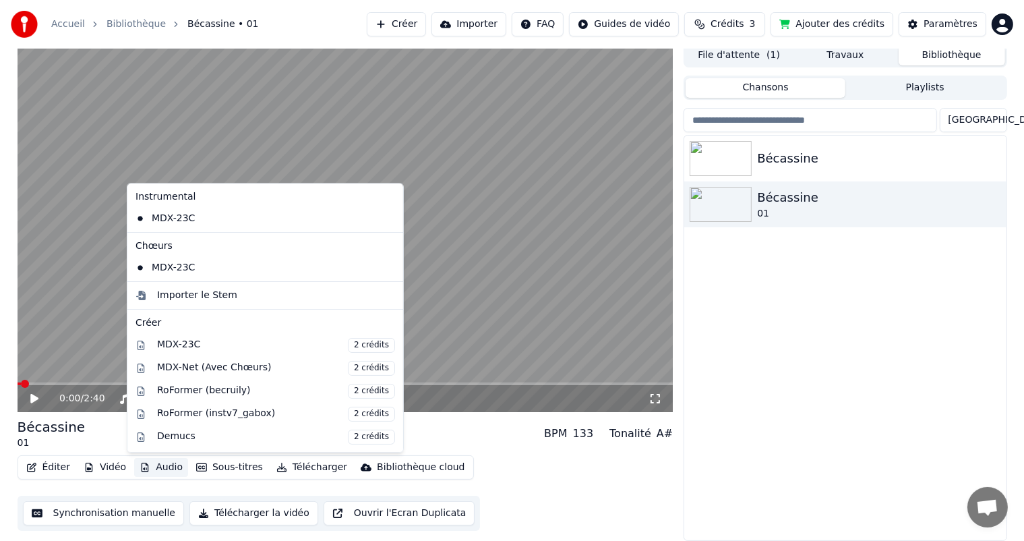
click at [834, 394] on div "Bécassine Bécassine 01" at bounding box center [845, 338] width 322 height 404
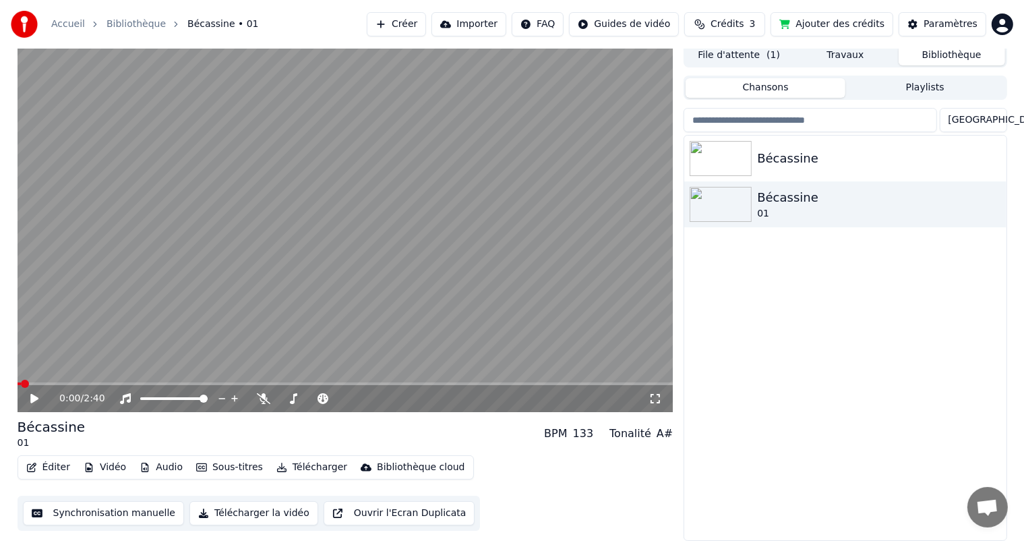
click at [224, 514] on button "Télécharger la vidéo" at bounding box center [253, 513] width 129 height 24
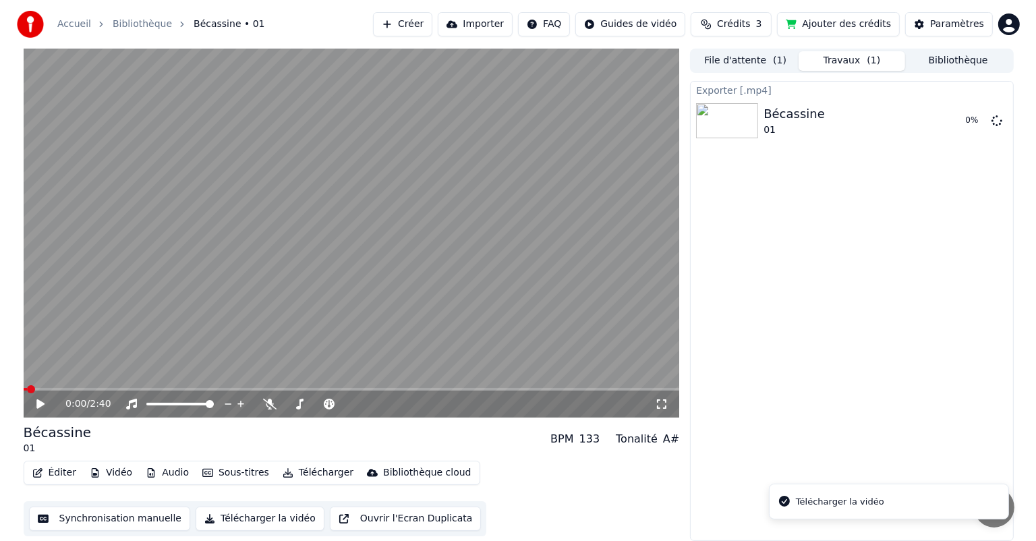
scroll to position [0, 0]
